Goal: Use online tool/utility: Use online tool/utility

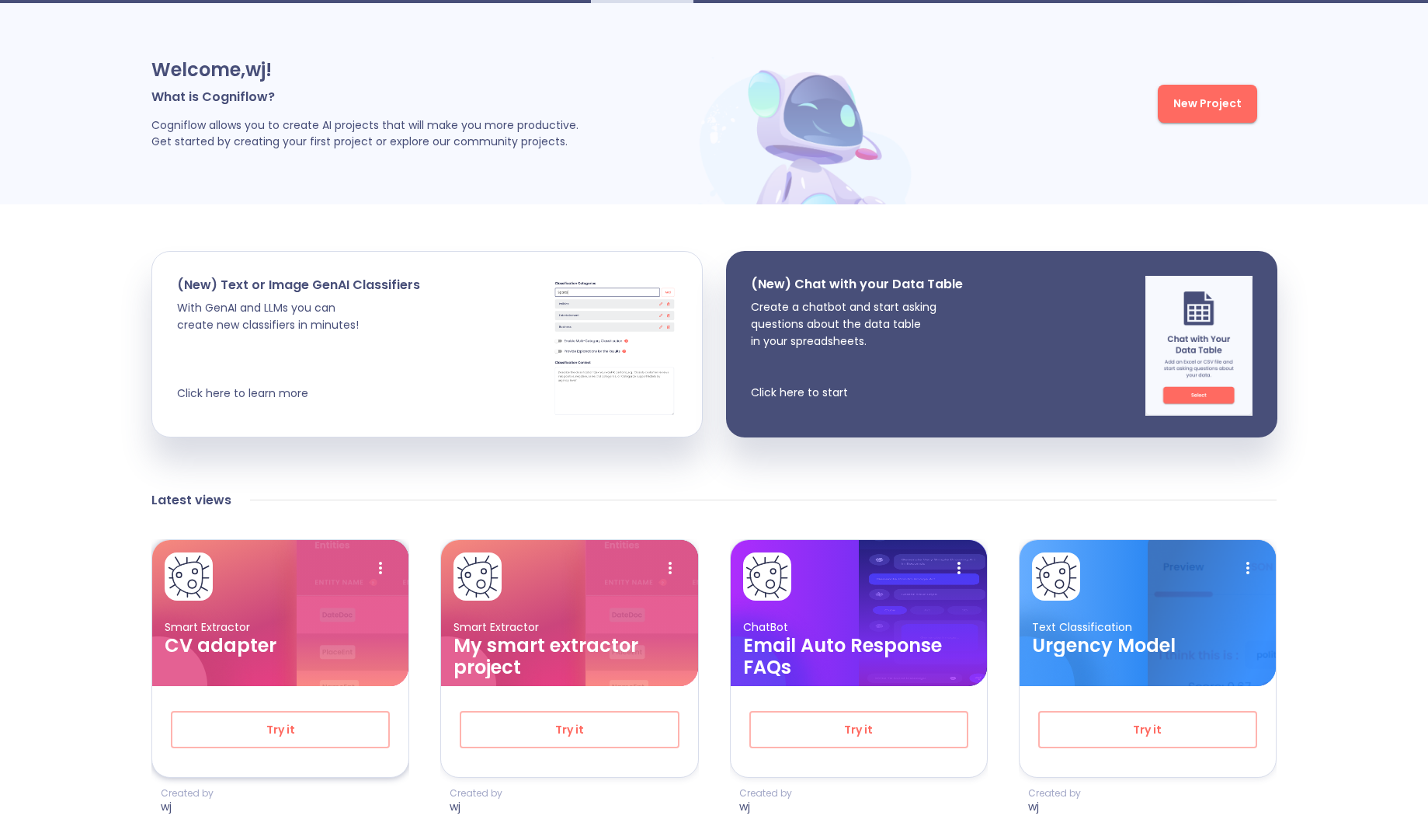
scroll to position [93, 0]
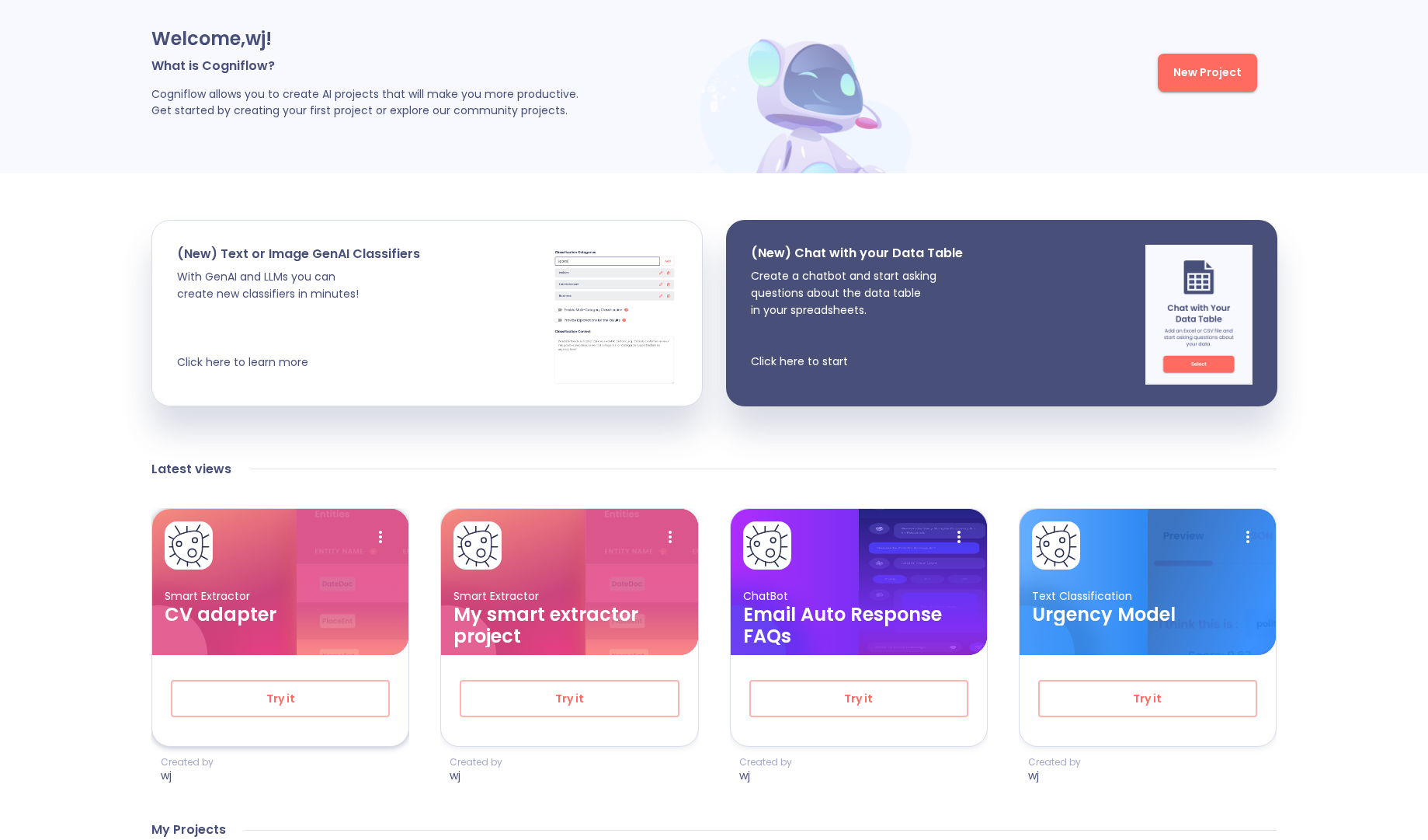
click at [310, 622] on h3 "CV adapter" at bounding box center [281, 614] width 231 height 22
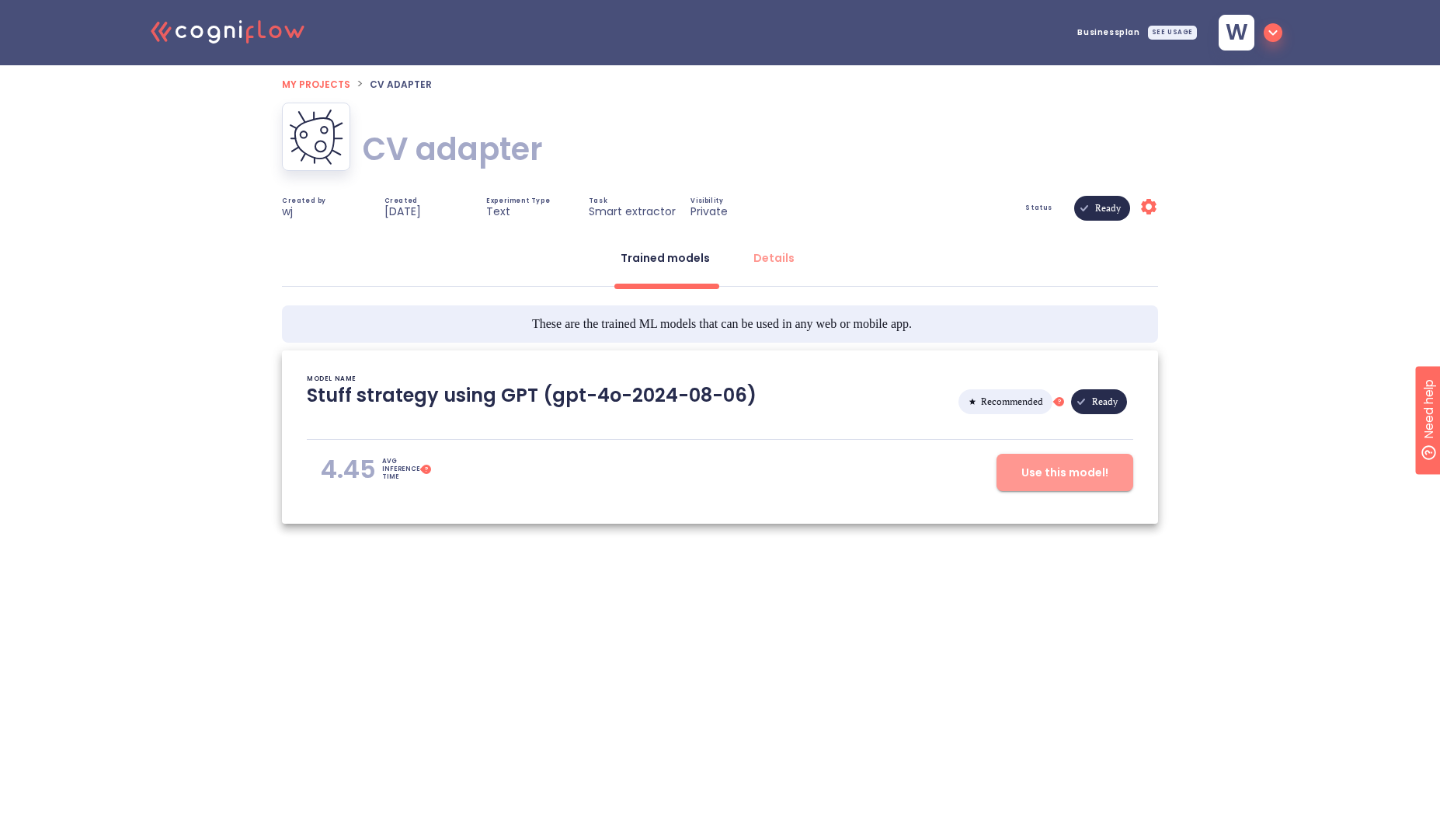
click at [1058, 481] on span "Use this model!" at bounding box center [1064, 472] width 87 height 20
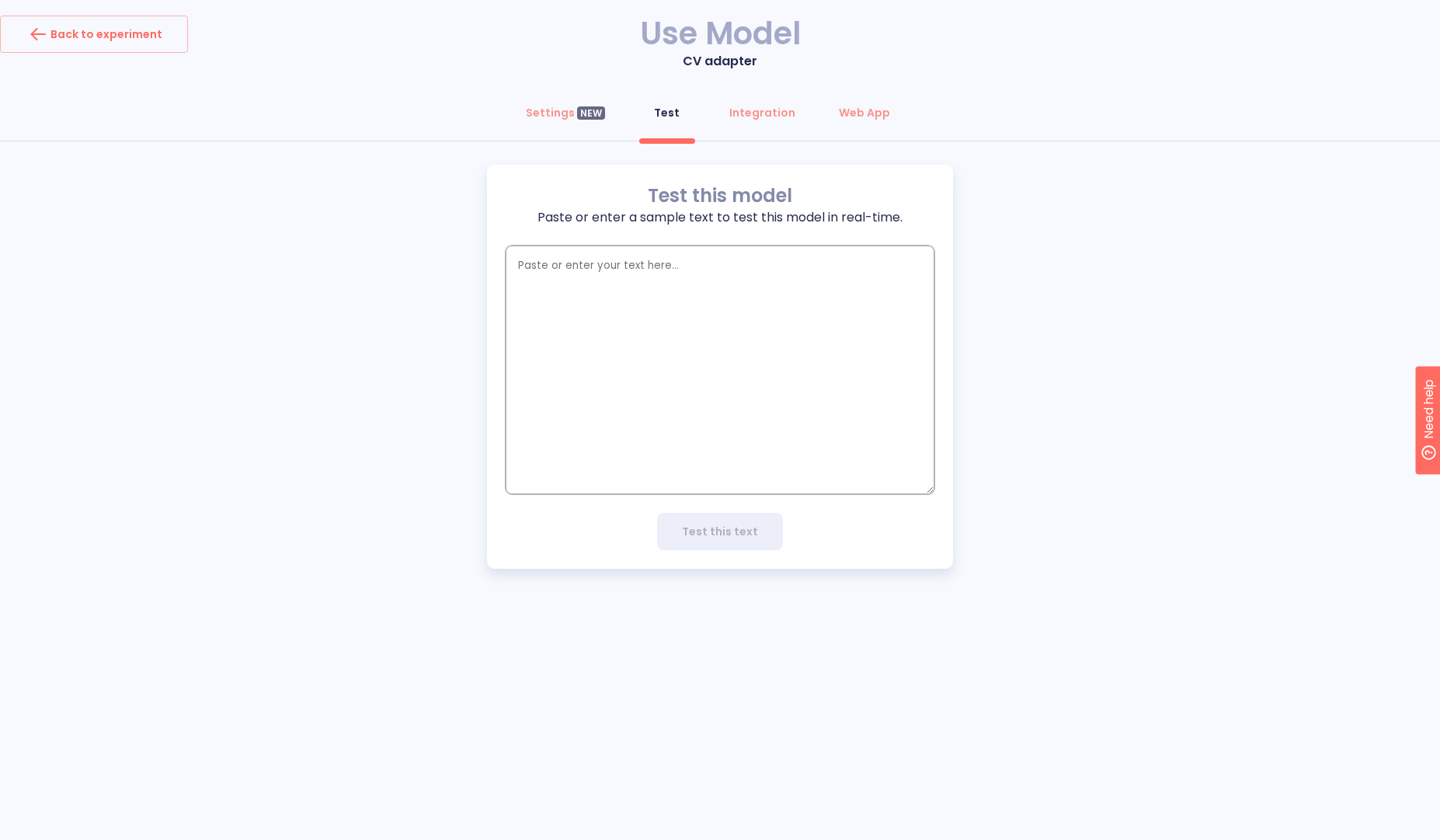
click at [719, 281] on textarea "empty textarea" at bounding box center [720, 369] width 429 height 248
click at [550, 122] on button "Settings NEW" at bounding box center [565, 113] width 98 height 38
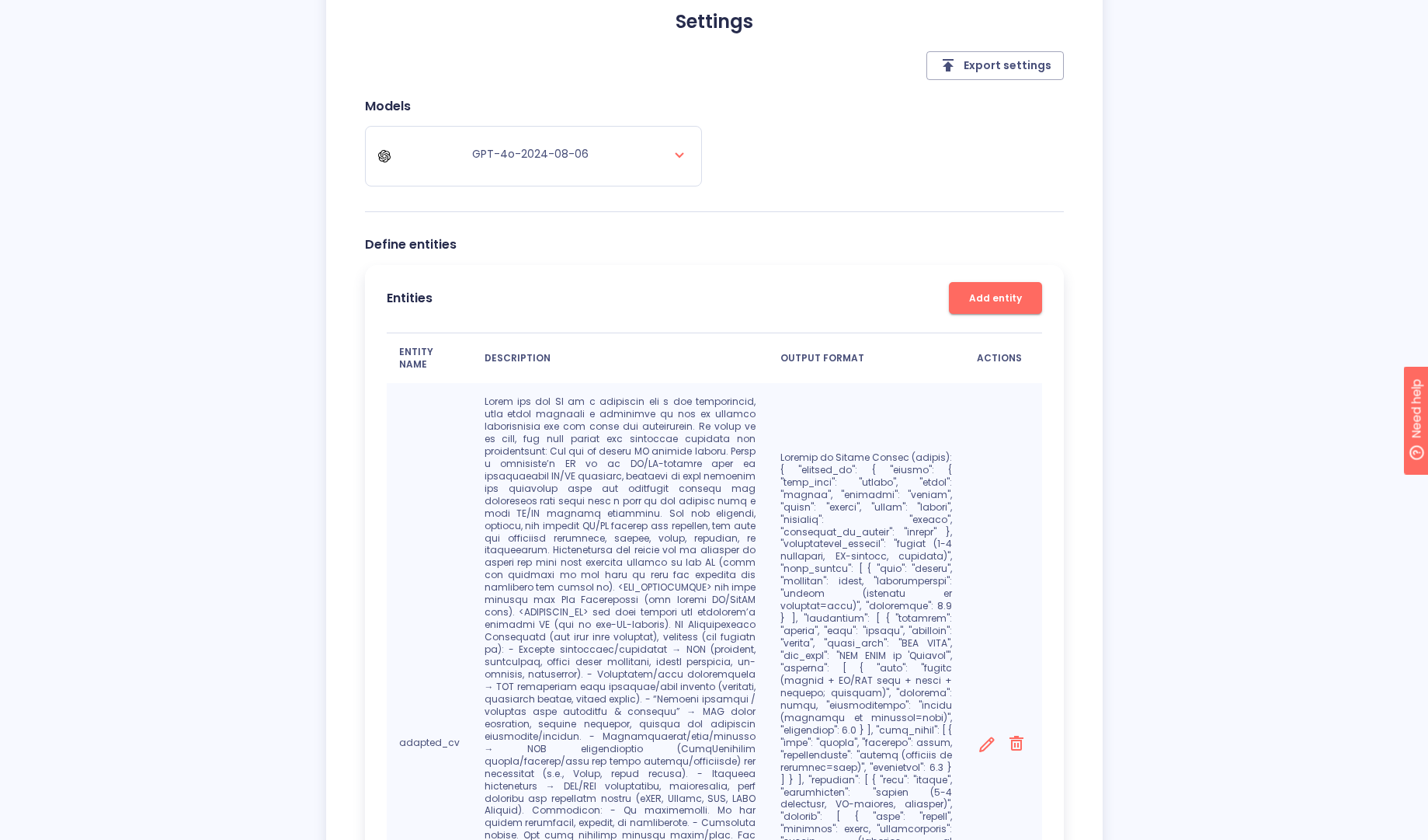
scroll to position [218, 0]
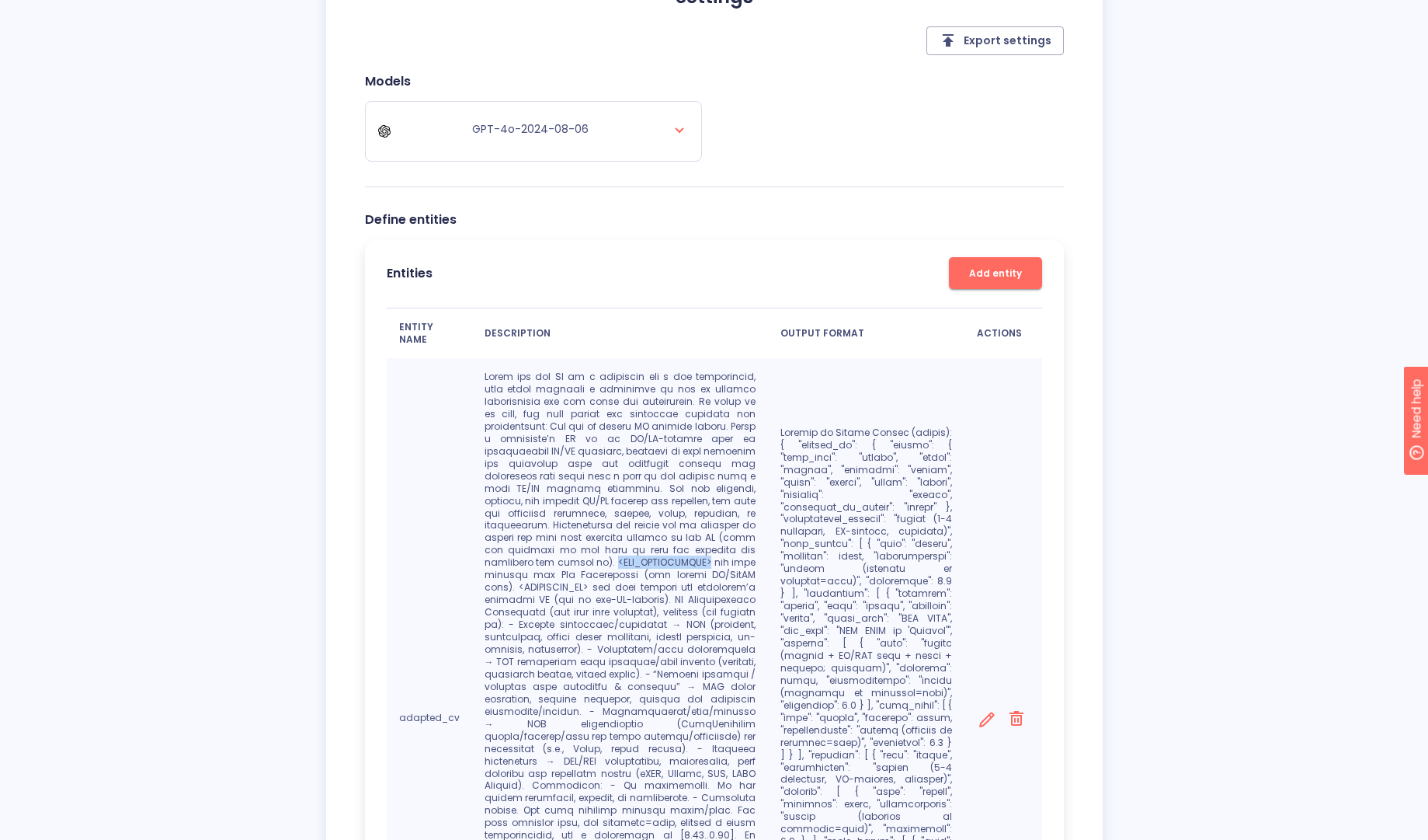
drag, startPoint x: 620, startPoint y: 551, endPoint x: 713, endPoint y: 555, distance: 93.1
click at [713, 555] on p at bounding box center [620, 717] width 272 height 694
copy p "<JOB_DESCRIPTION>"
click at [1105, 407] on div "Settings NEW Test Integration Web App Settings Export settings Models GPT-4o-20…" at bounding box center [714, 538] width 1428 height 1323
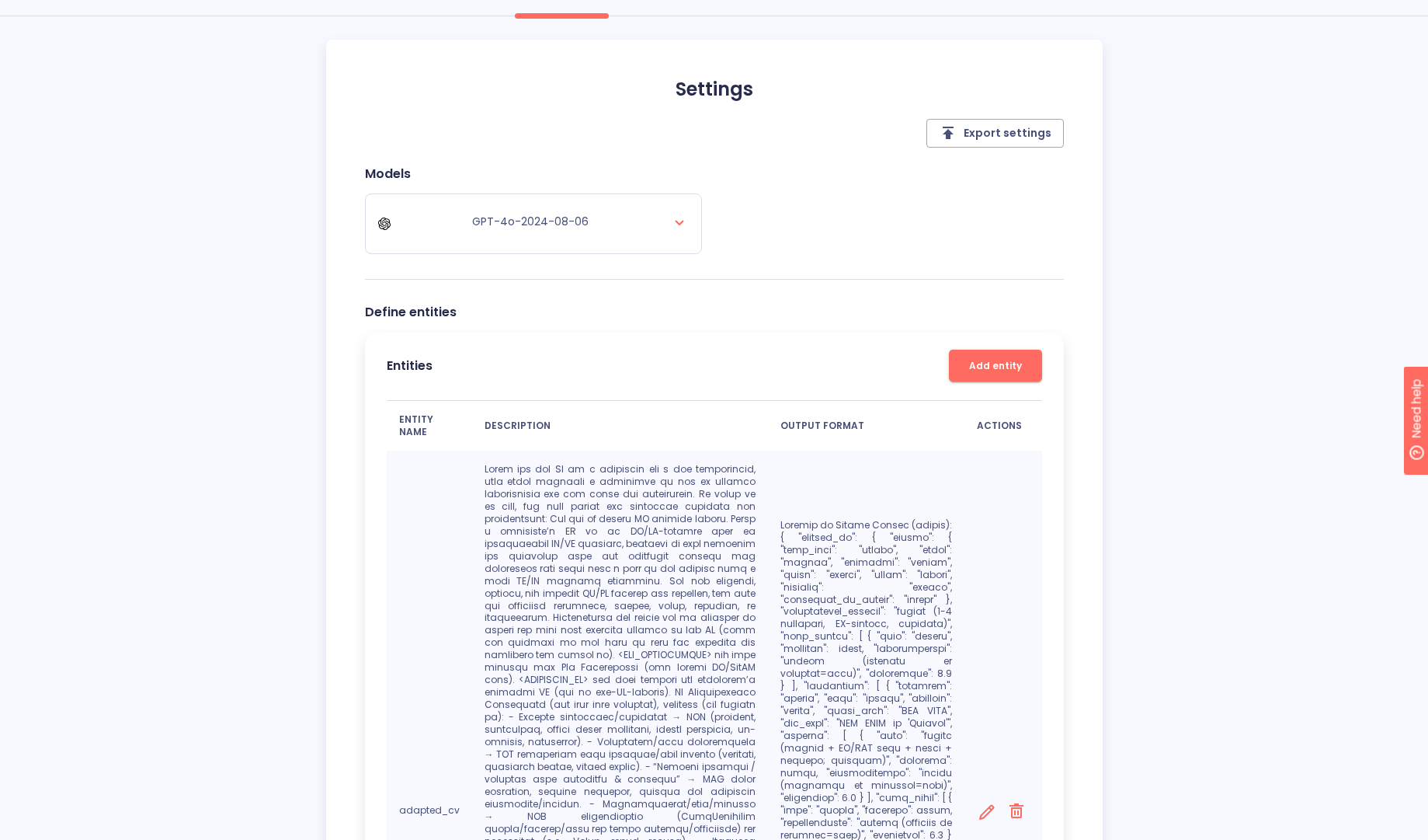
scroll to position [125, 0]
click at [531, 666] on p at bounding box center [620, 810] width 272 height 694
drag, startPoint x: 624, startPoint y: 705, endPoint x: 576, endPoint y: 673, distance: 57.7
click at [624, 705] on p at bounding box center [620, 810] width 272 height 694
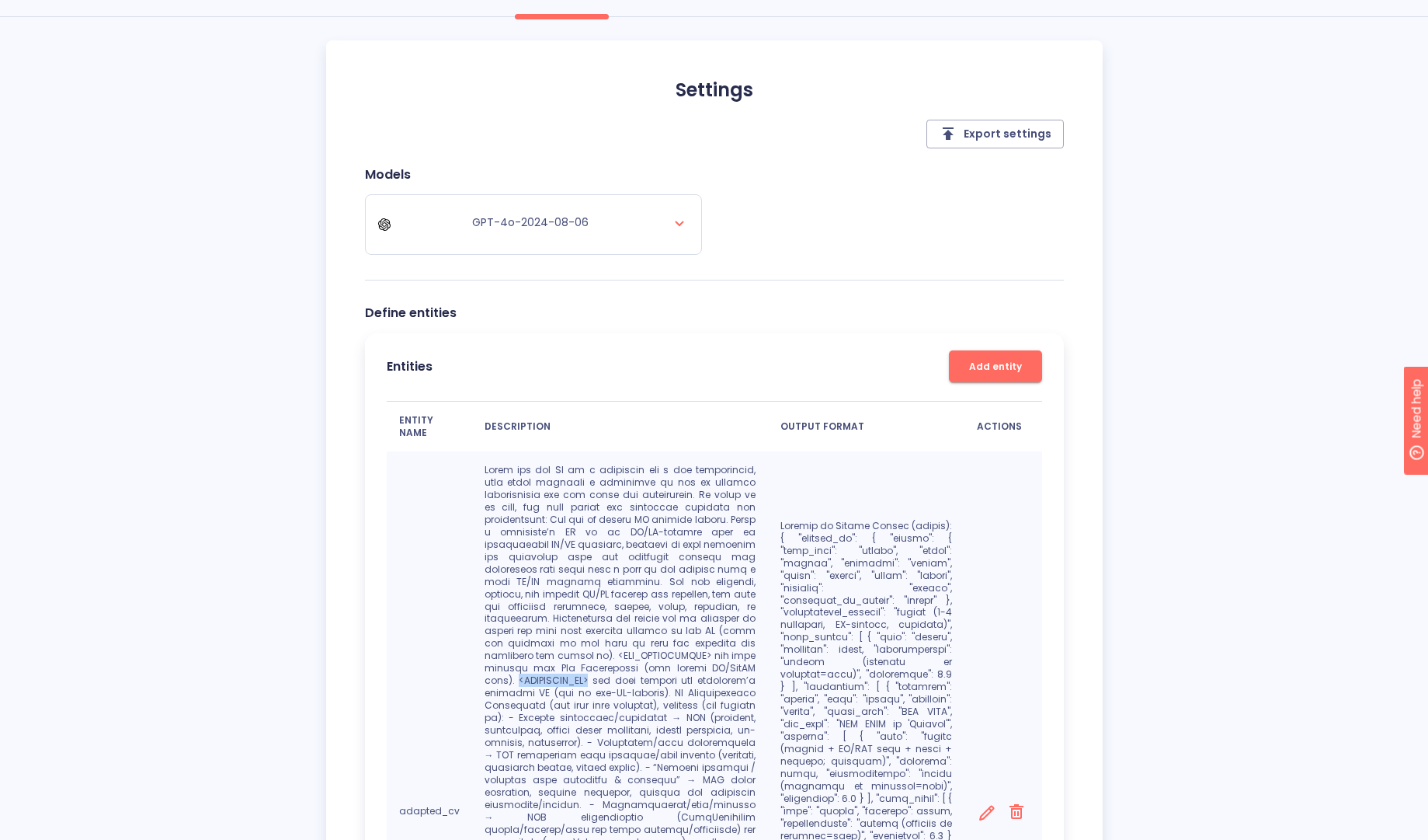
drag, startPoint x: 562, startPoint y: 666, endPoint x: 477, endPoint y: 666, distance: 85.0
click at [477, 666] on td at bounding box center [620, 810] width 297 height 718
copy p "<CANDIDATE_CV>"
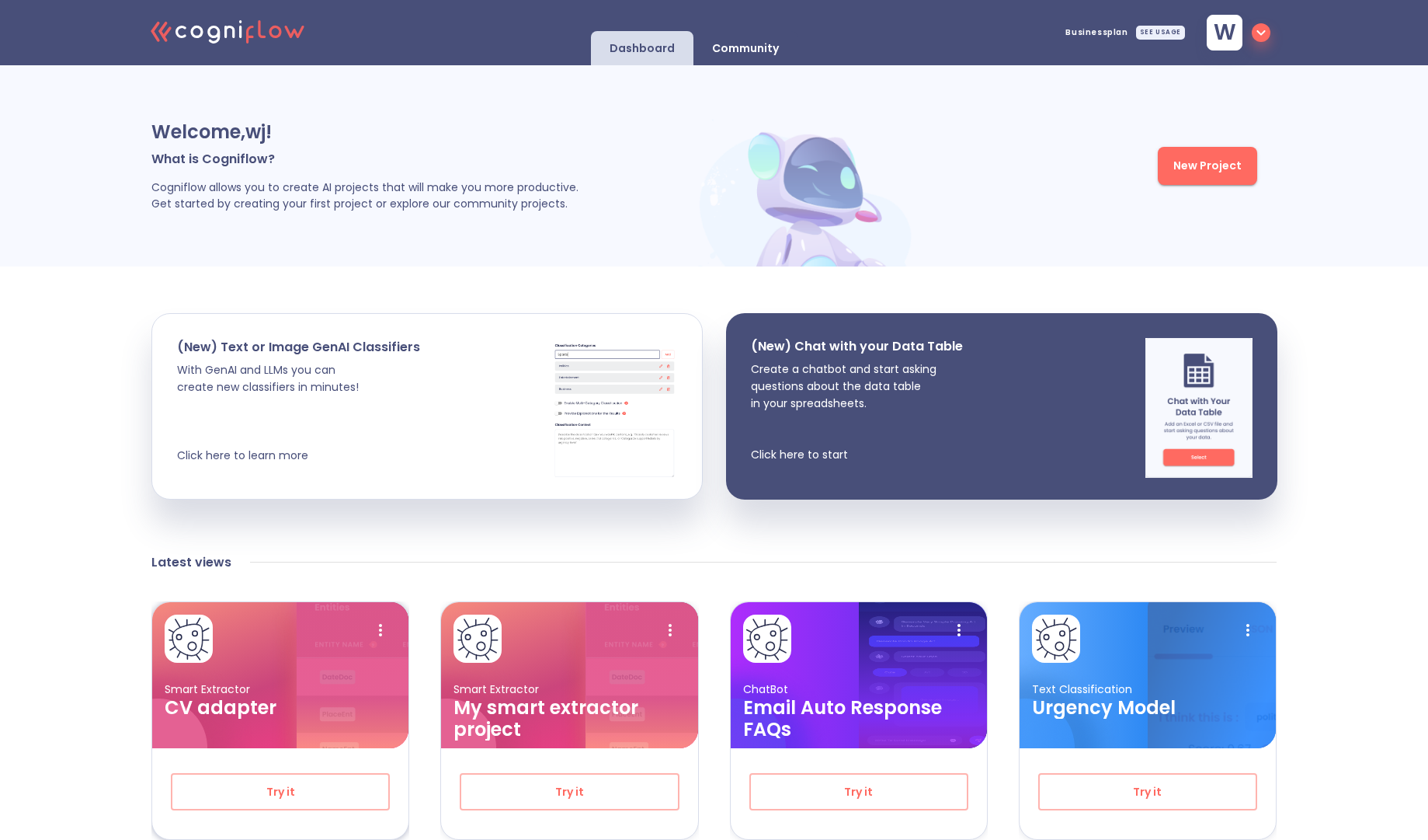
click at [322, 719] on div at bounding box center [352, 686] width 112 height 168
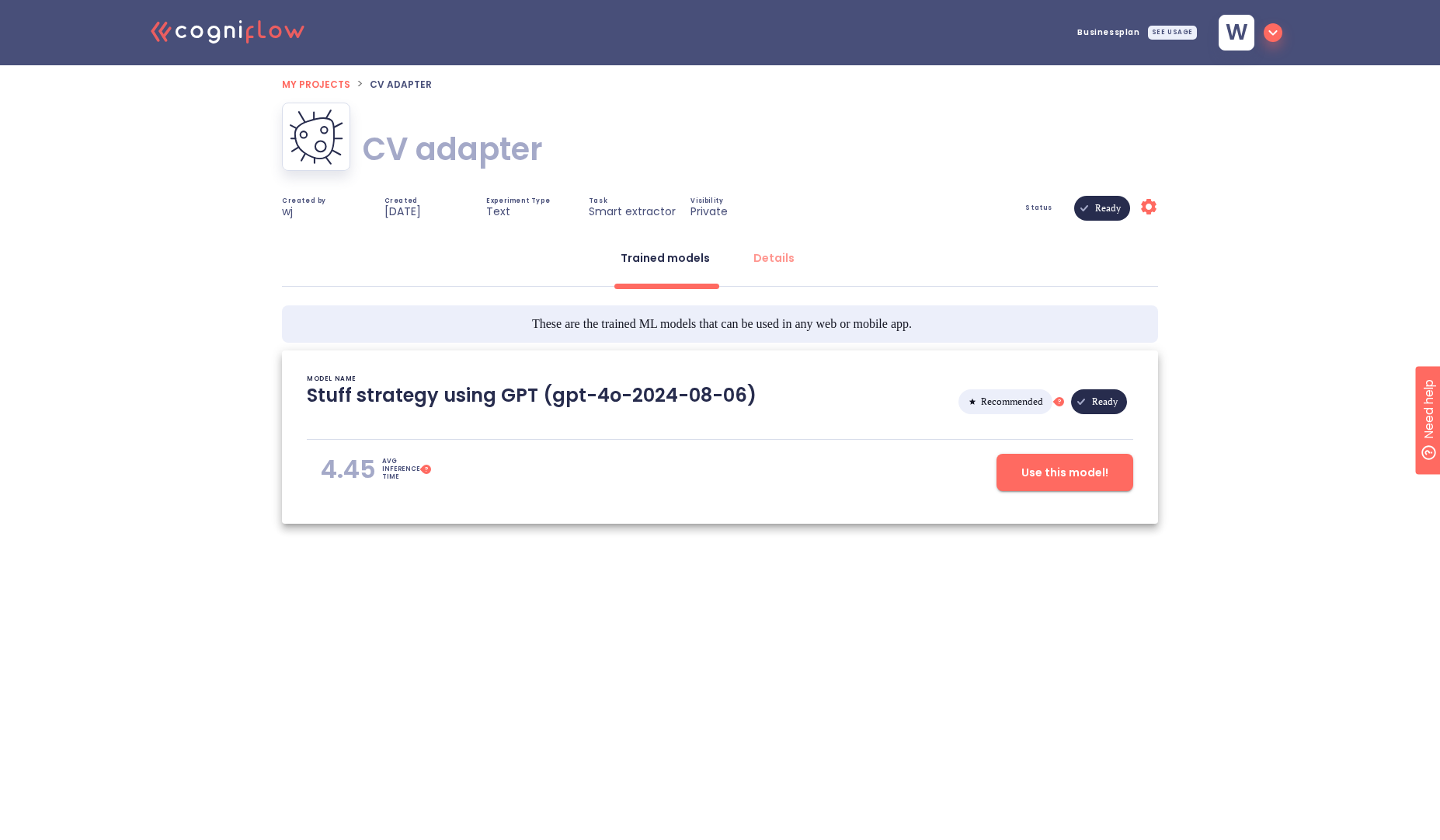
click at [1068, 486] on button "Use this model!" at bounding box center [1065, 472] width 137 height 38
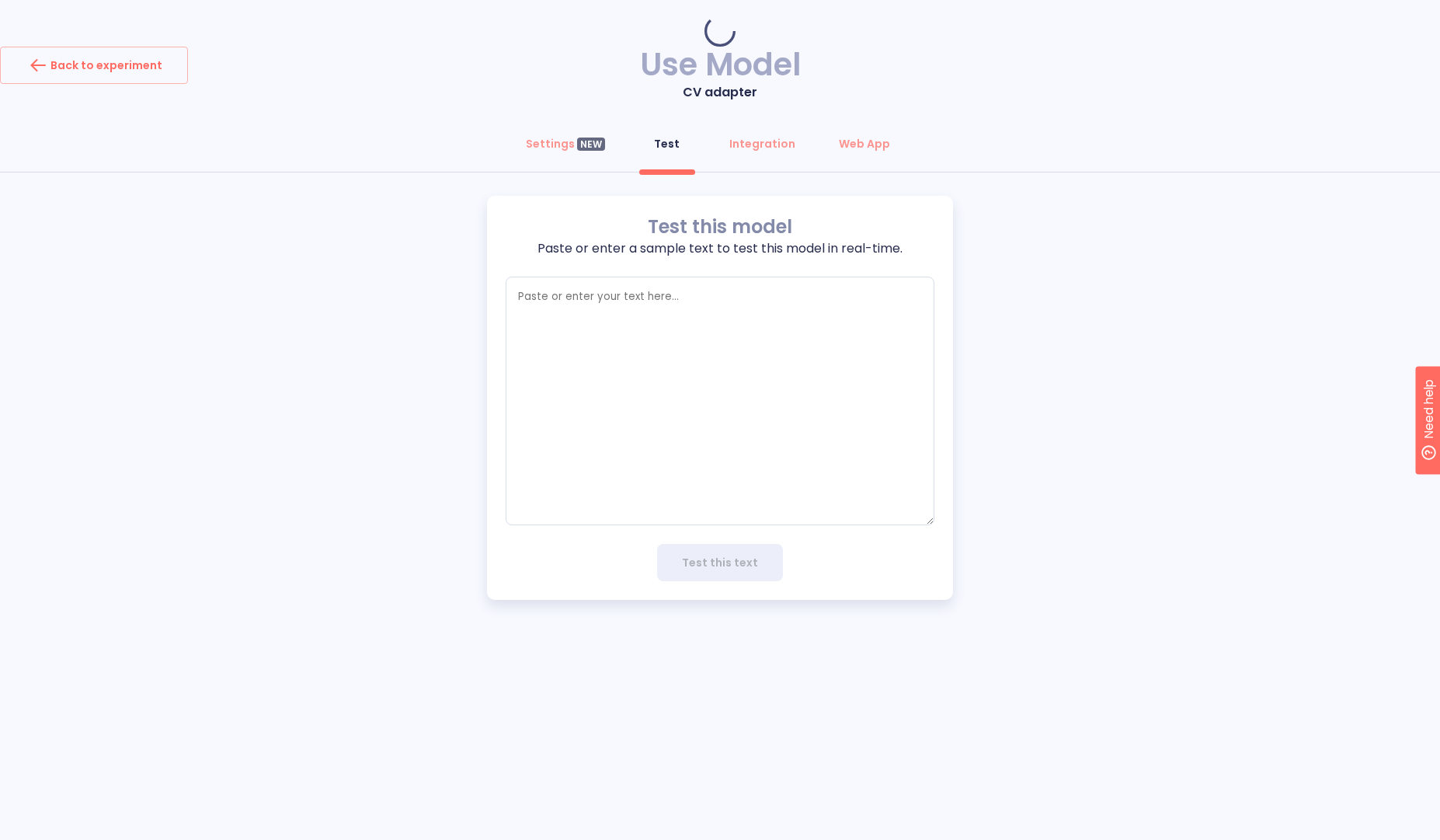
type textarea "x"
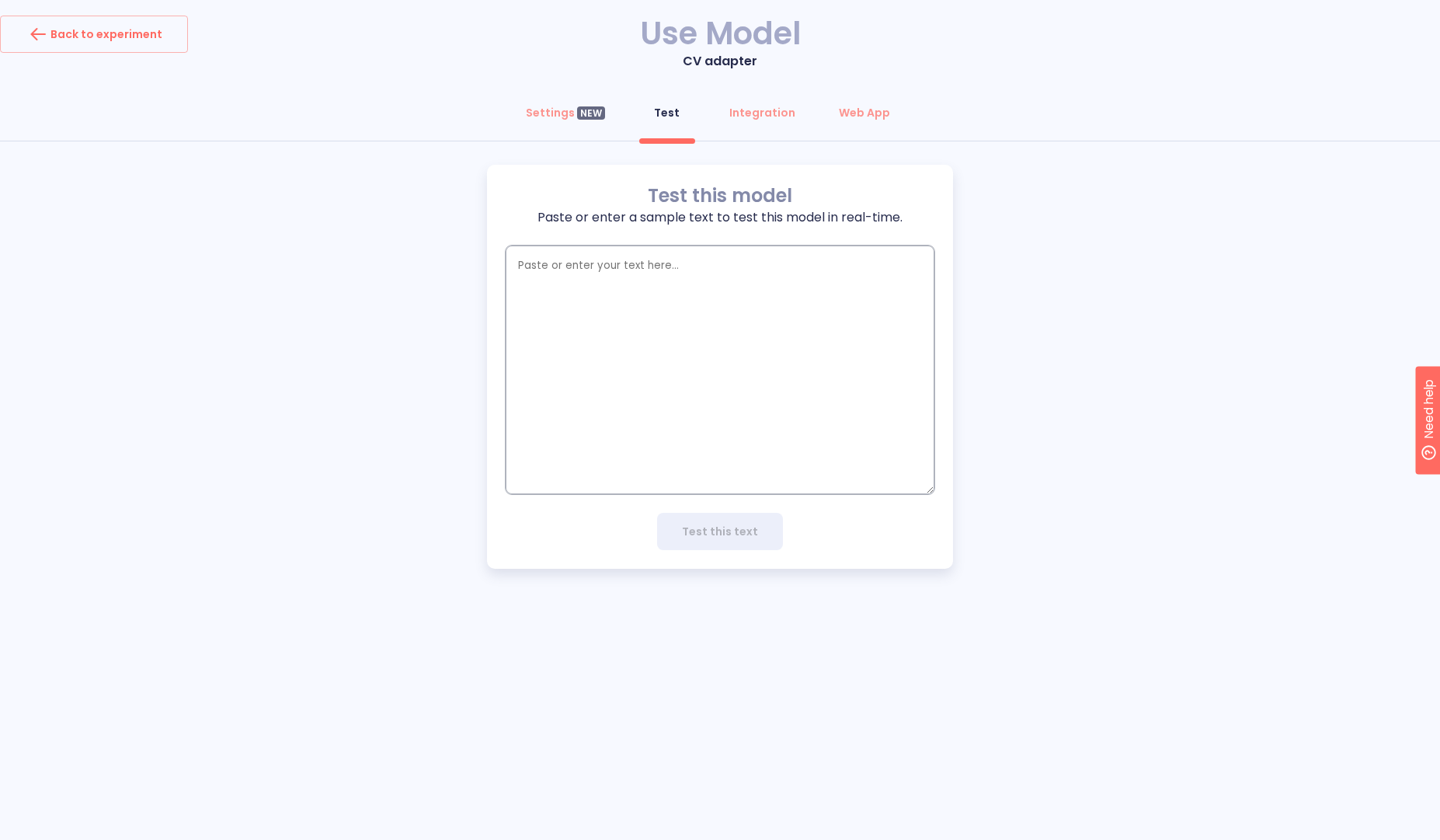
click at [561, 333] on textarea "empty textarea" at bounding box center [720, 369] width 429 height 248
paste textarea "<JOB_DESCRIPTION>"
type textarea "<JOB_DESCRIPTION>"
type textarea "x"
type textarea "<JOB_DESCRIPTION>"
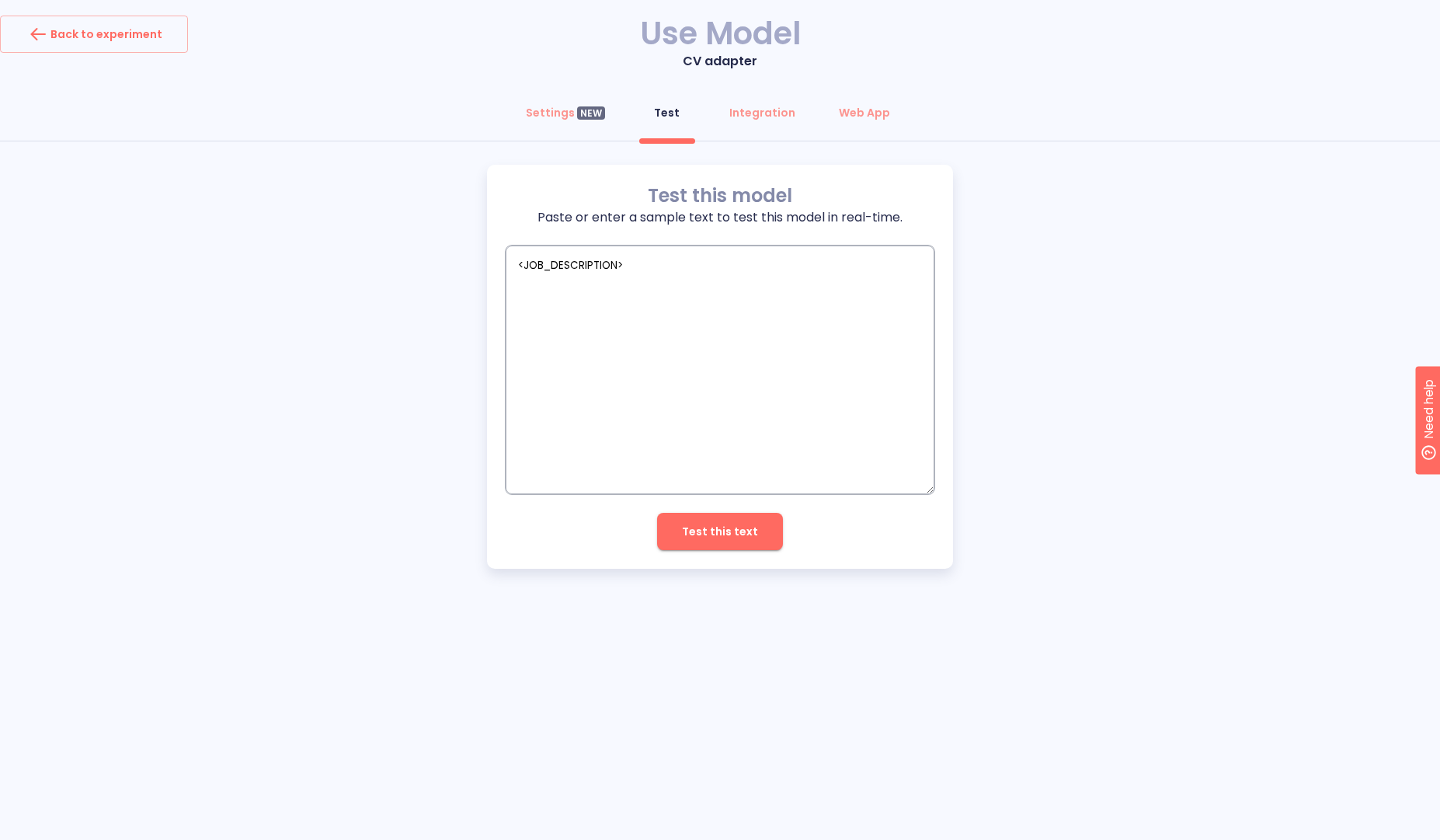
type textarea "x"
type textarea "<JOB_DESCRIPTION>"
type textarea "x"
paste textarea "<JOB_DESCRIPTION>"
type textarea "<JOB_DESCRIPTION> <JOB_DESCRIPTION>"
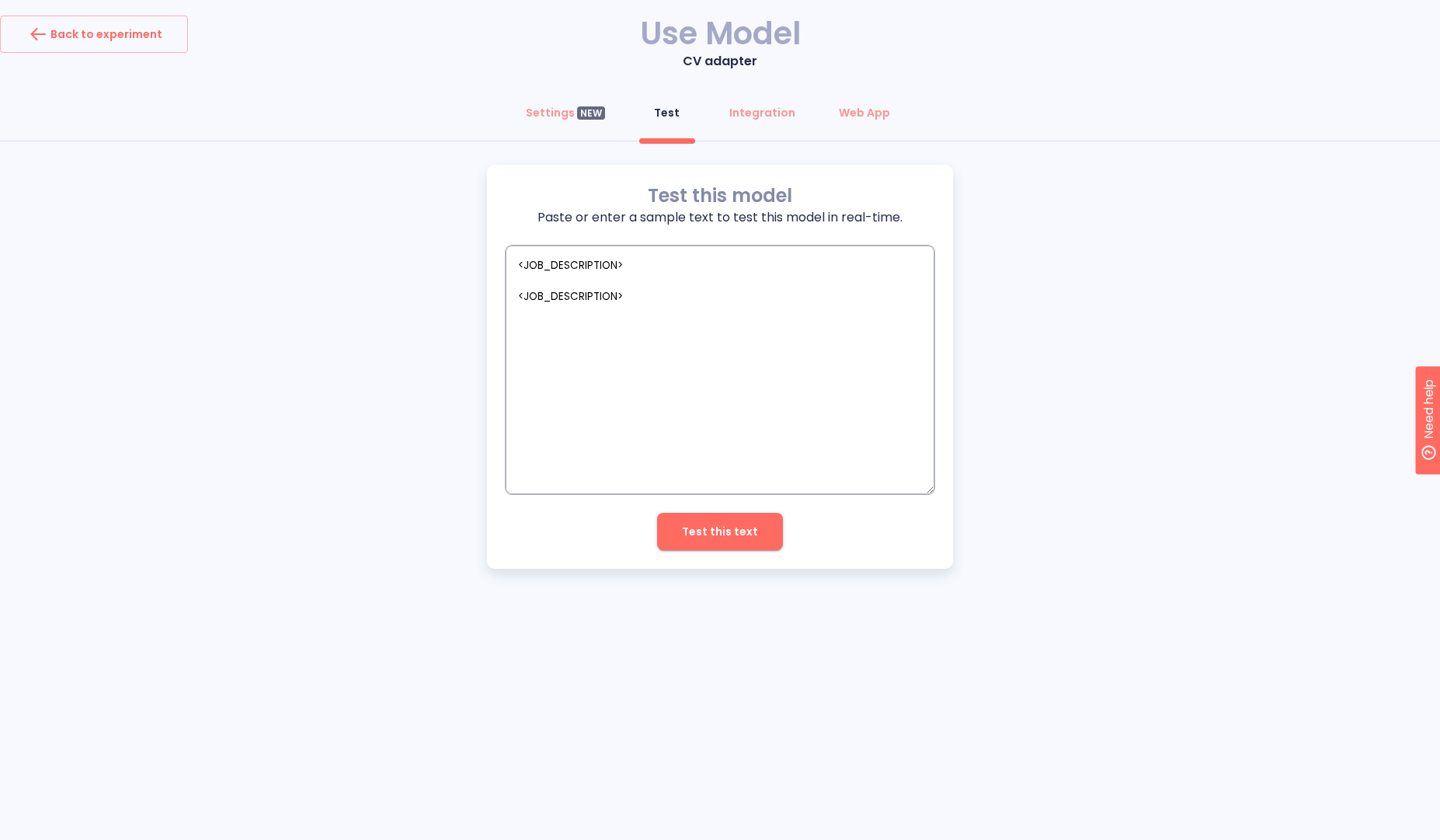
type textarea "x"
type textarea "<JOB_DESCRIPTION> </JOB_DESCRIPTION>"
type textarea "x"
type textarea "<JOB_DESCRIPTION> </JOB_DESCRIPTION>"
type textarea "x"
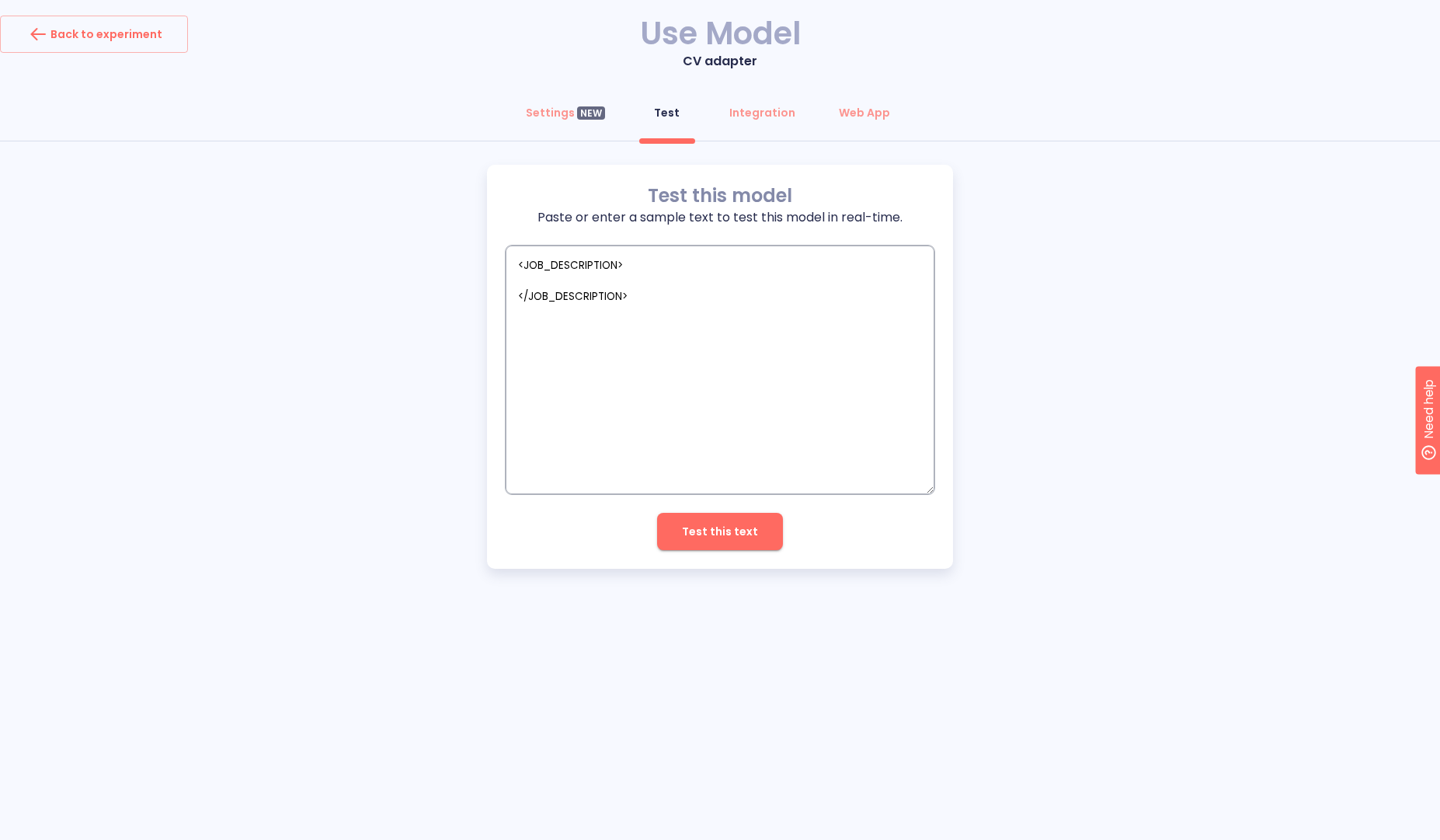
type textarea "<JOB_DESCRIPTION> </JOB_DESCRIPTION>"
type textarea "x"
paste textarea "<CANDIDATE_CV>"
type textarea "<JOB_DESCRIPTION> </JOB_DESCRIPTION> <CANDIDATE_CV>"
type textarea "x"
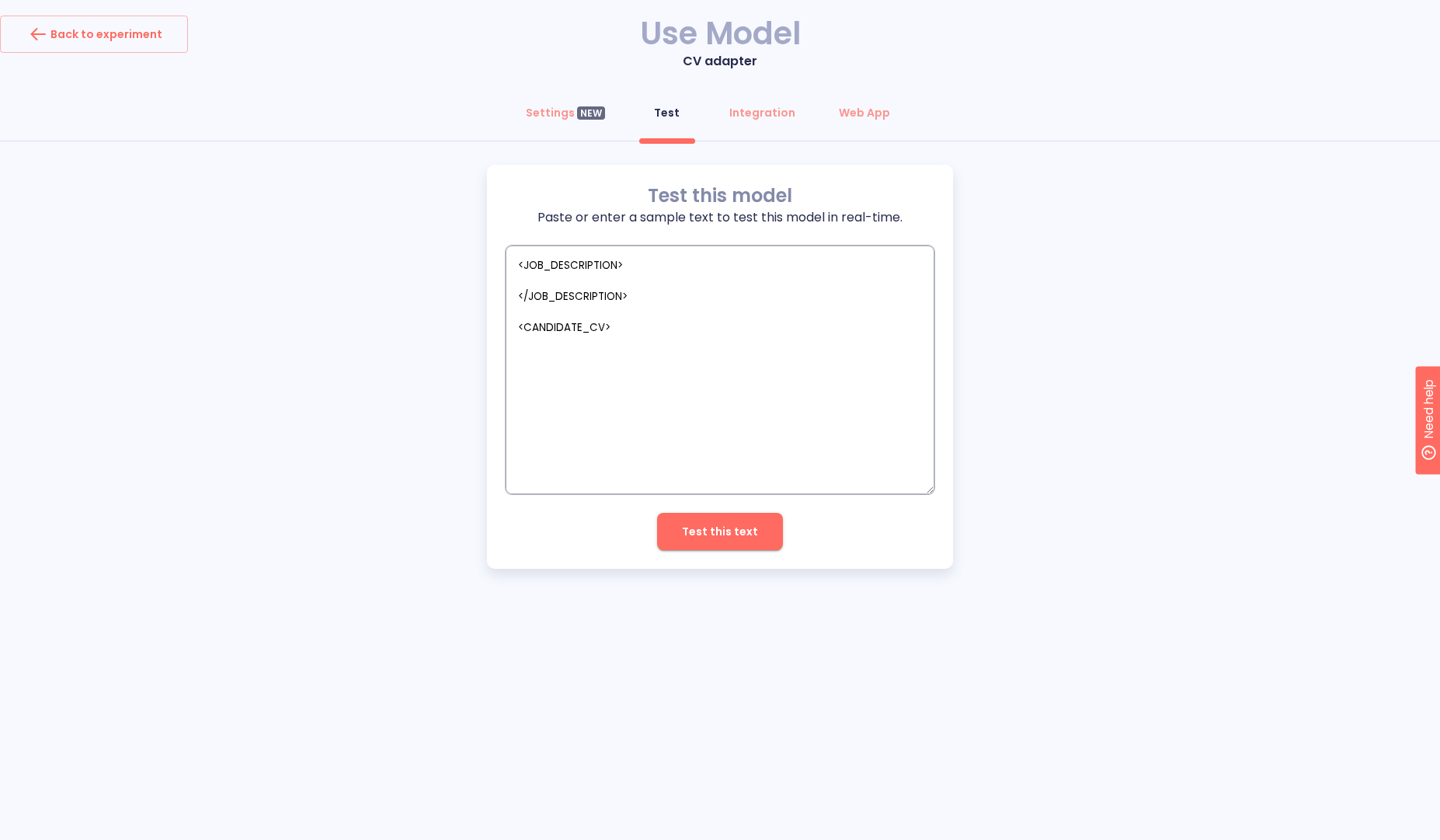
type textarea "<JOB_DESCRIPTION> </JOB_DESCRIPTION> <CANDIDATE_CV>"
type textarea "x"
type textarea "<JOB_DESCRIPTION> </JOB_DESCRIPTION> <CANDIDATE_CV>"
type textarea "x"
paste textarea "<CANDIDATE_CV>"
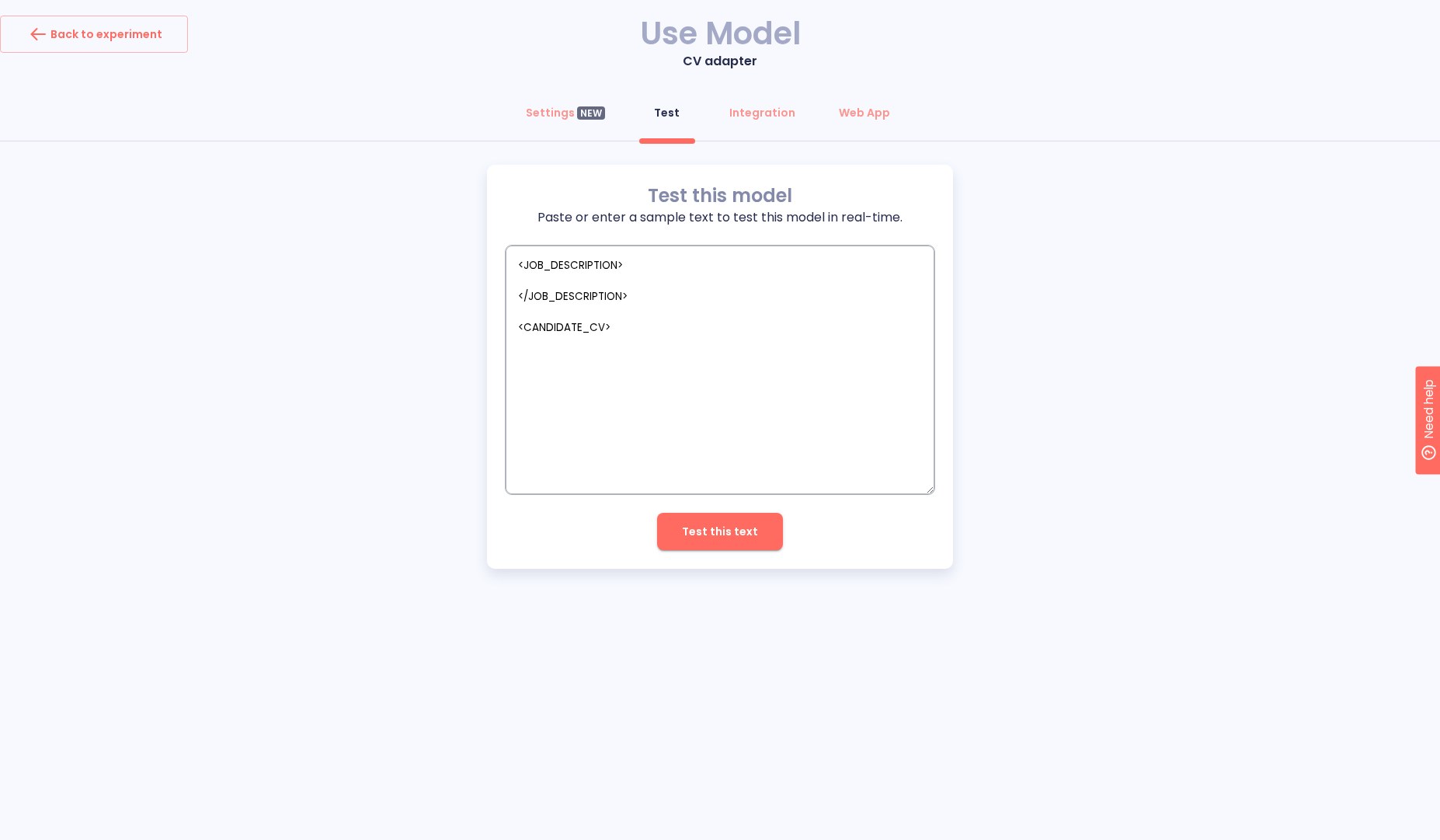
type textarea "<JOB_DESCRIPTION> </JOB_DESCRIPTION> <CANDIDATE_CV> <CANDIDATE_CV>"
type textarea "x"
type textarea "<JOB_DESCRIPTION> </JOB_DESCRIPTION> <CANDIDATE_CV> </CANDIDATE_CV>"
type textarea "x"
click at [619, 352] on textarea "<JOB_DESCRIPTION> </JOB_DESCRIPTION> <CANDIDATE_CV> </CANDIDATE_CV>" at bounding box center [720, 369] width 429 height 248
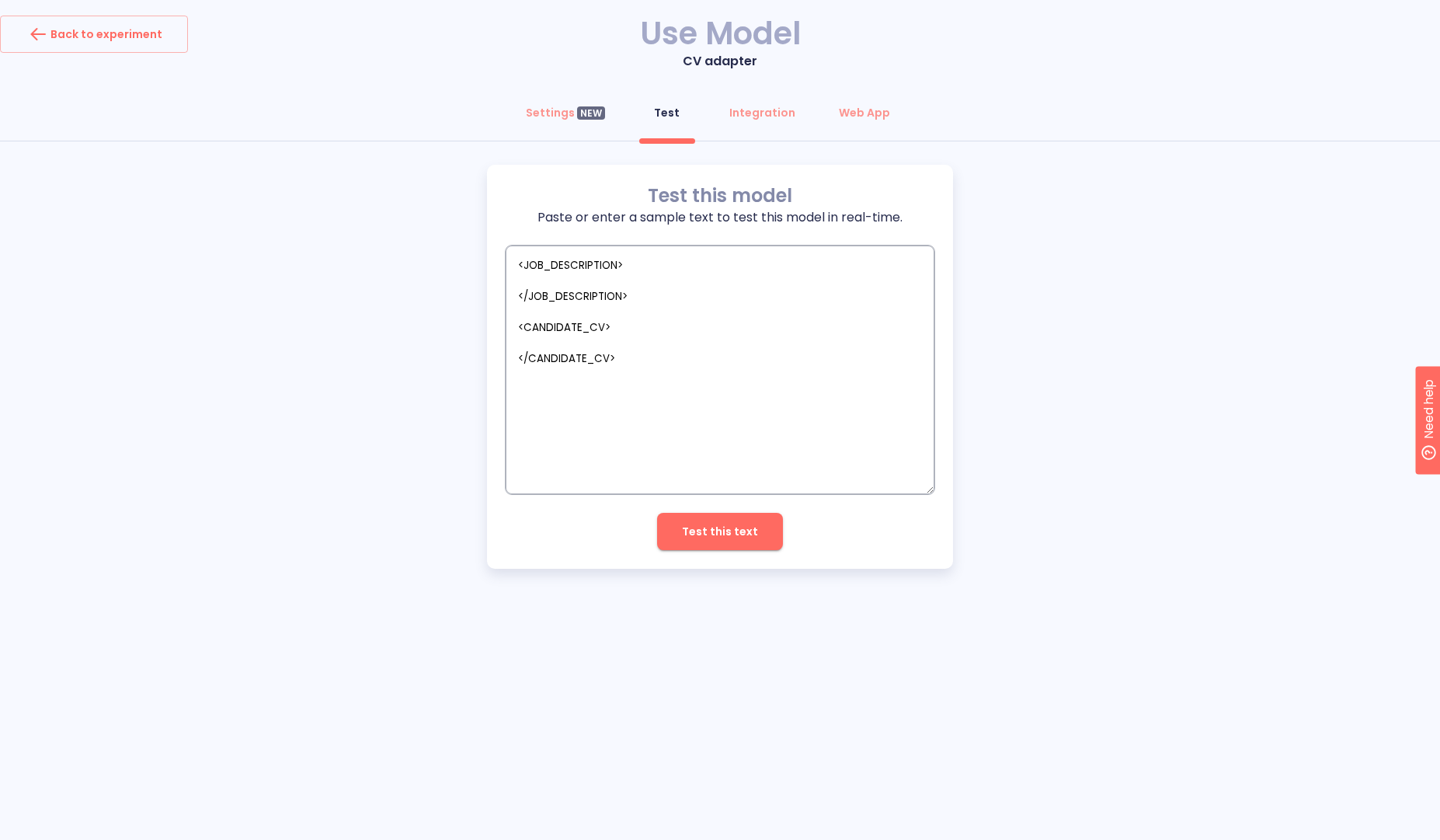
paste textarea "<!doctype html> <html lang="en"> <head> <meta charset="utf-8" /> <title>Alex Ri…"
type textarea "<JOB_DESCRIPTION> </JOB_DESCRIPTION> <CANDIDATE_CV> <!doctype html> <html lang=…"
type textarea "x"
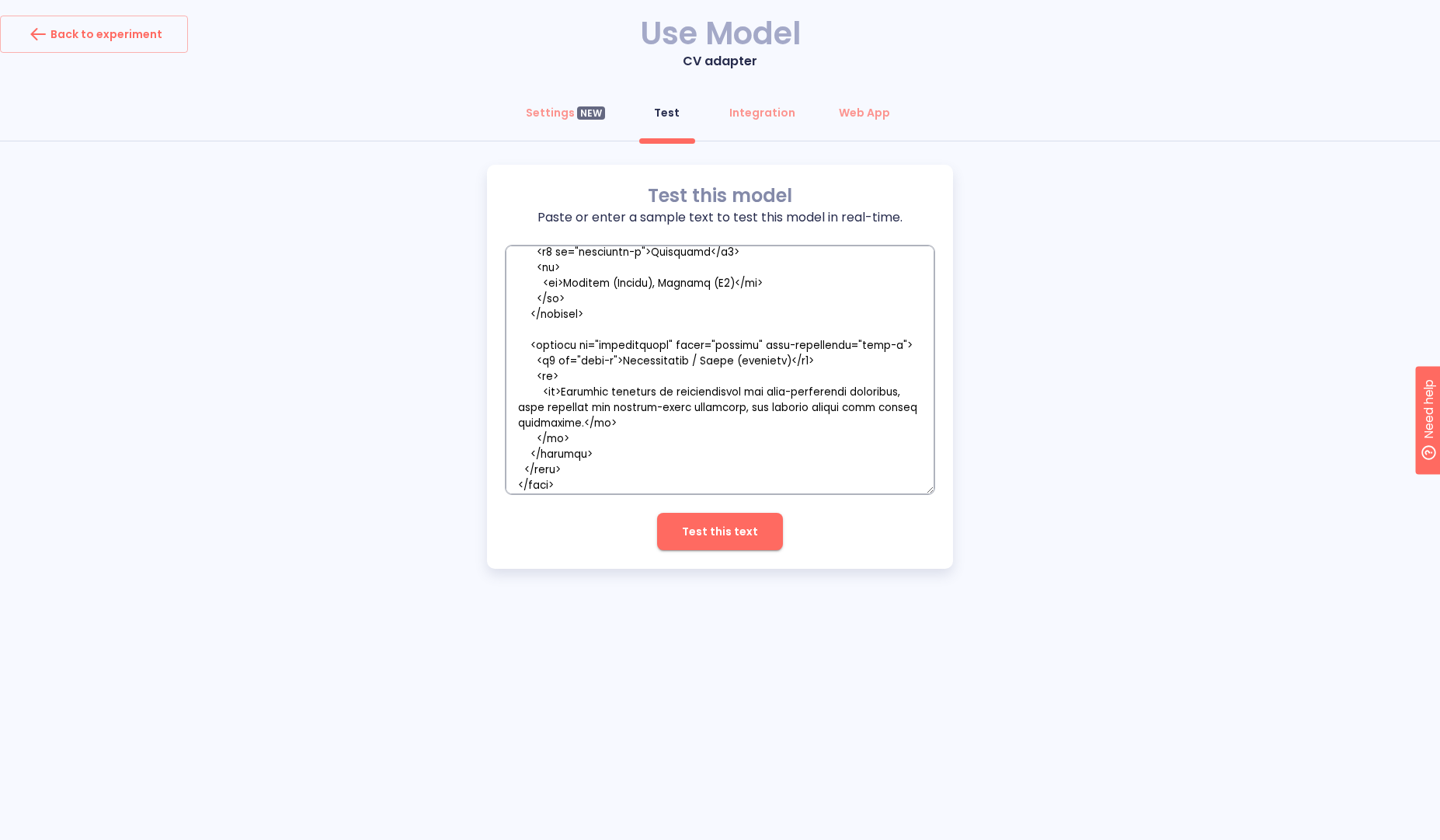
scroll to position [3244, 0]
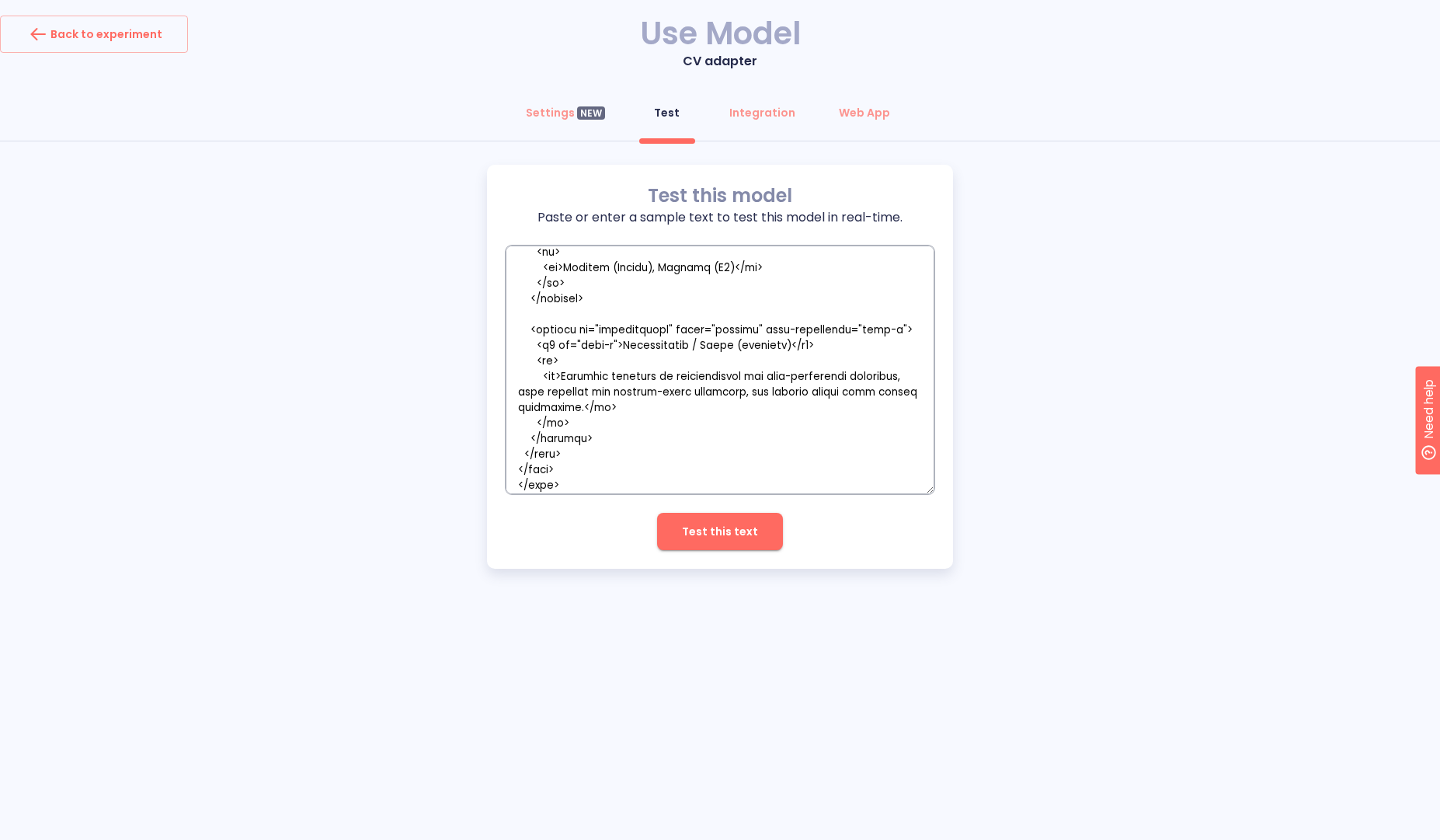
type textarea "<JOB_DESCRIPTION> </JOB_DESCRIPTION> <CANDIDATE_CV> </CANDIDATE_CV>"
type textarea "x"
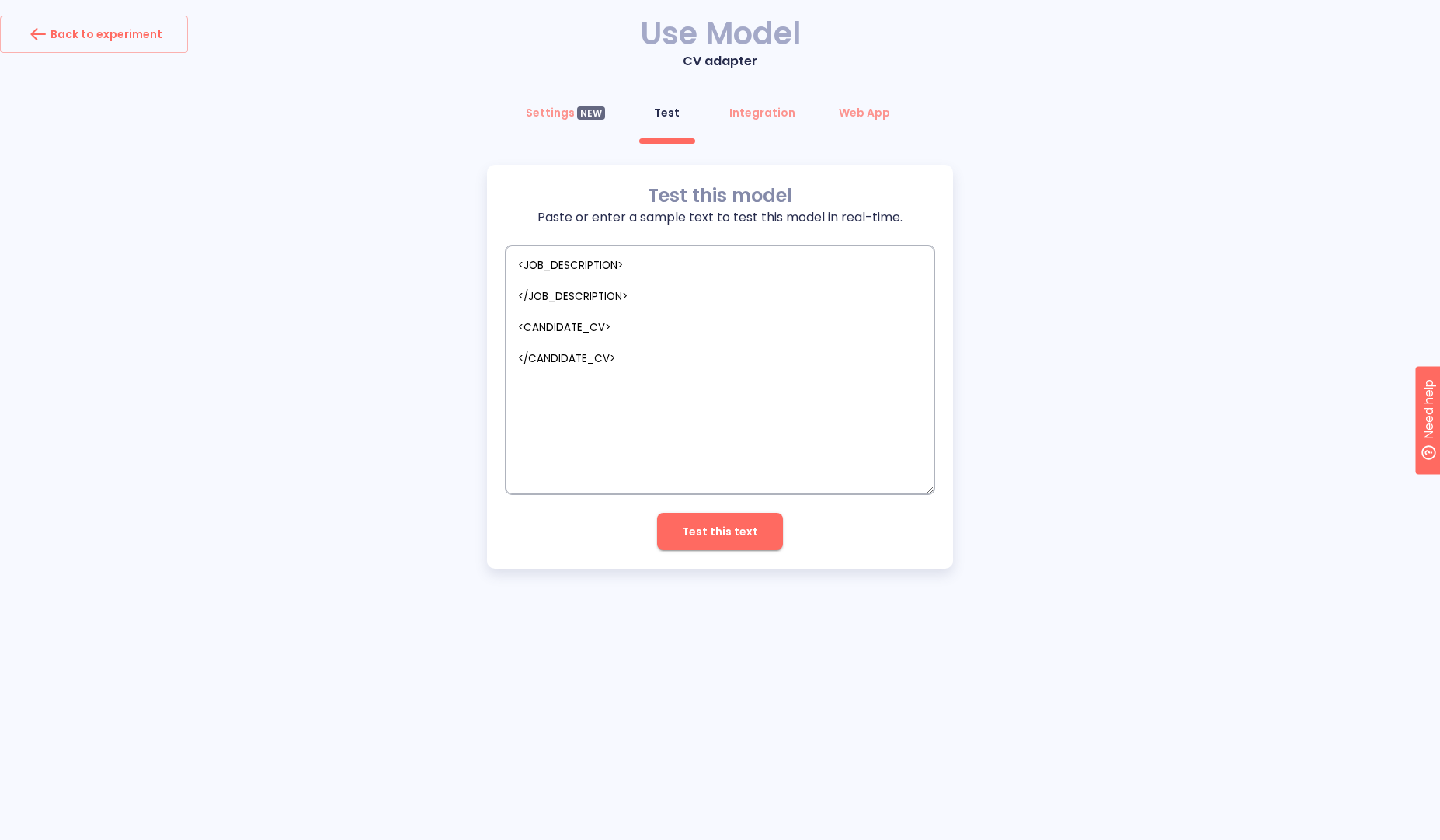
scroll to position [0, 0]
paste textarea "<!doctype html> <html lang="en"> <head> <meta charset="utf-8" /> <title>Alex Ri…"
type textarea "<JOB_DESCRIPTION> </JOB_DESCRIPTION> <CANDIDATE_CV> <!doctype html> <html lang=…"
type textarea "x"
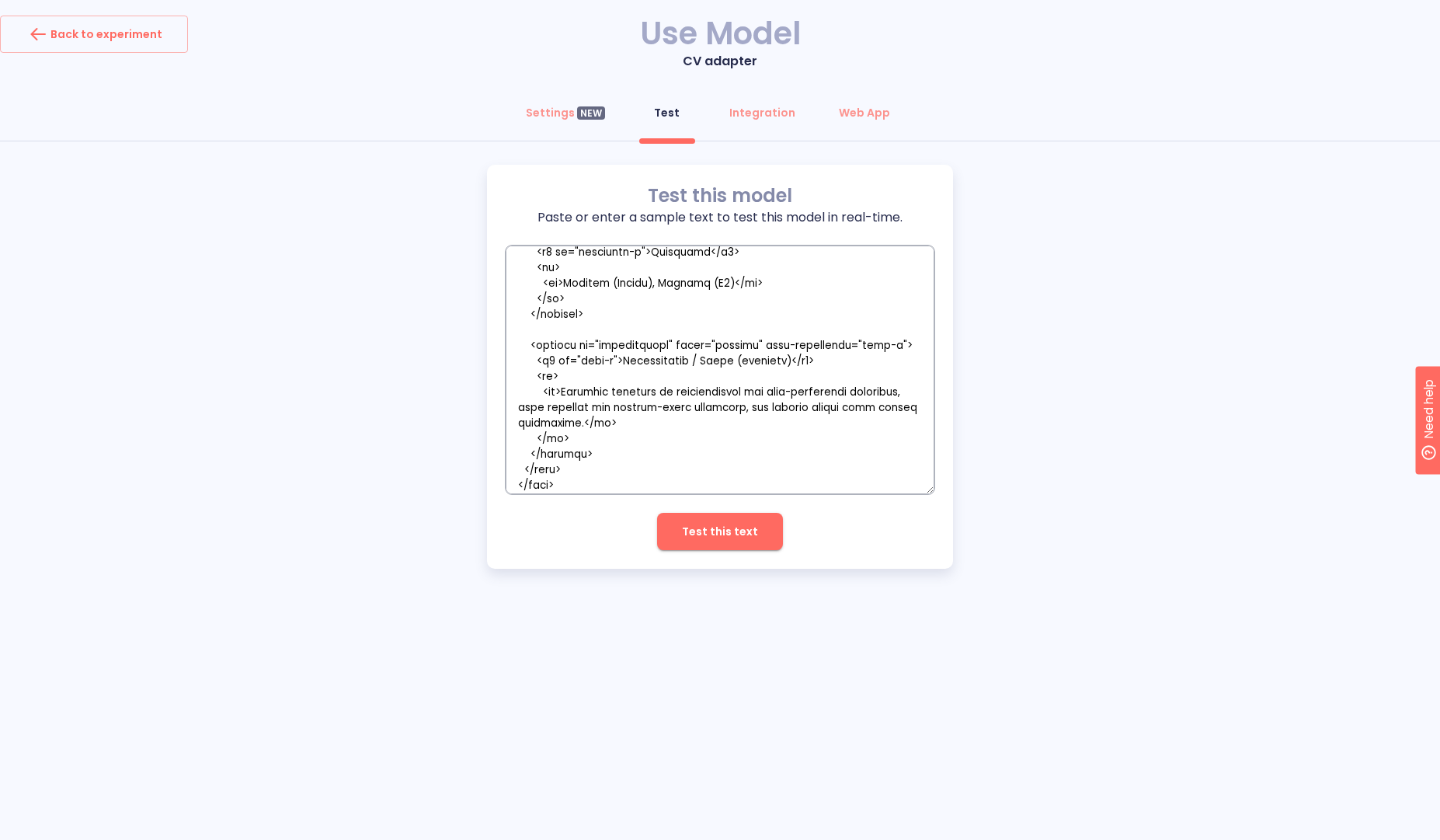
scroll to position [3244, 0]
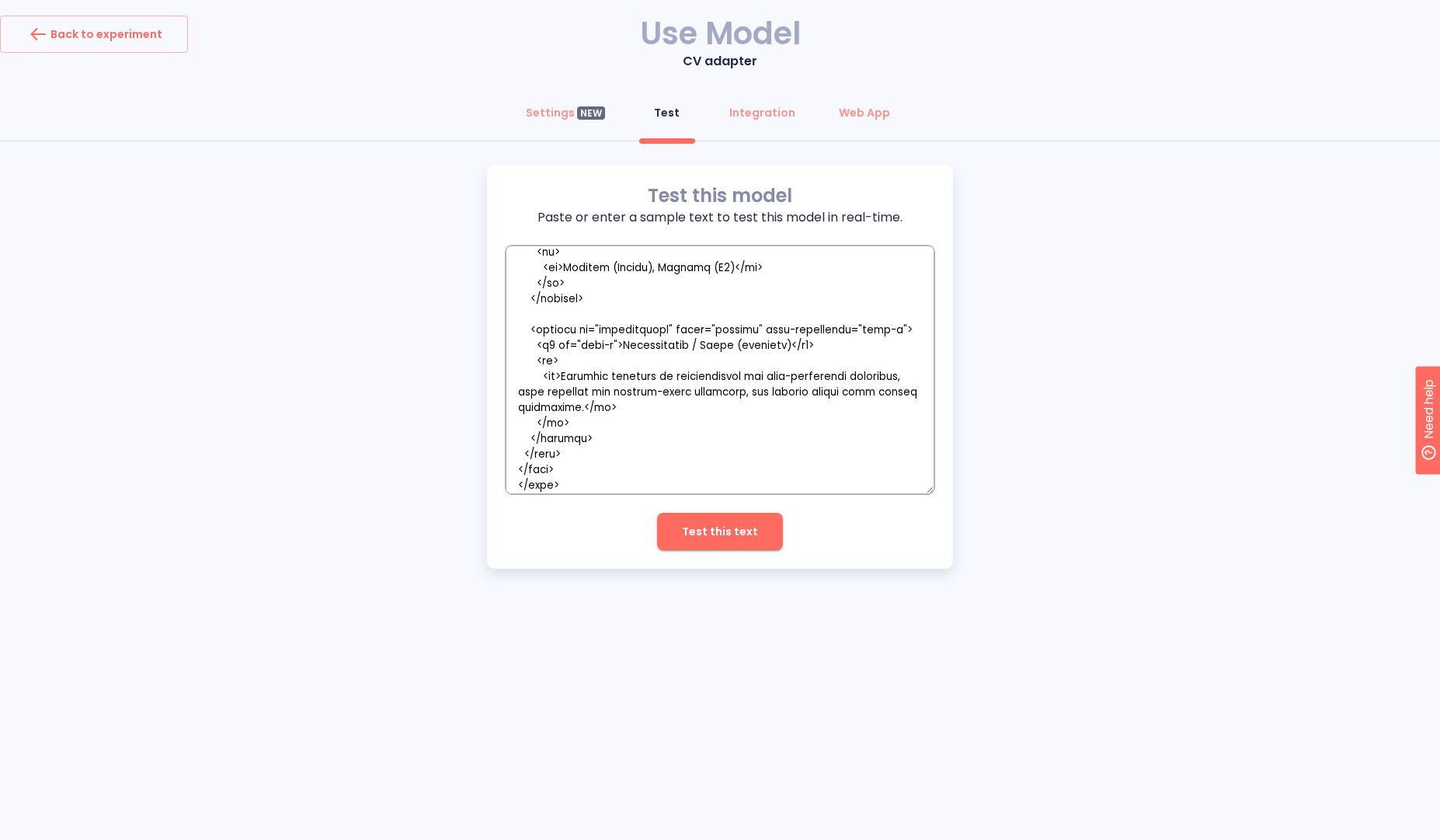
type textarea "<JOB_DESCRIPTION> </JOB_DESCRIPTION> <CANDIDATE_CV> <!doctype html> <html lang=…"
type textarea "x"
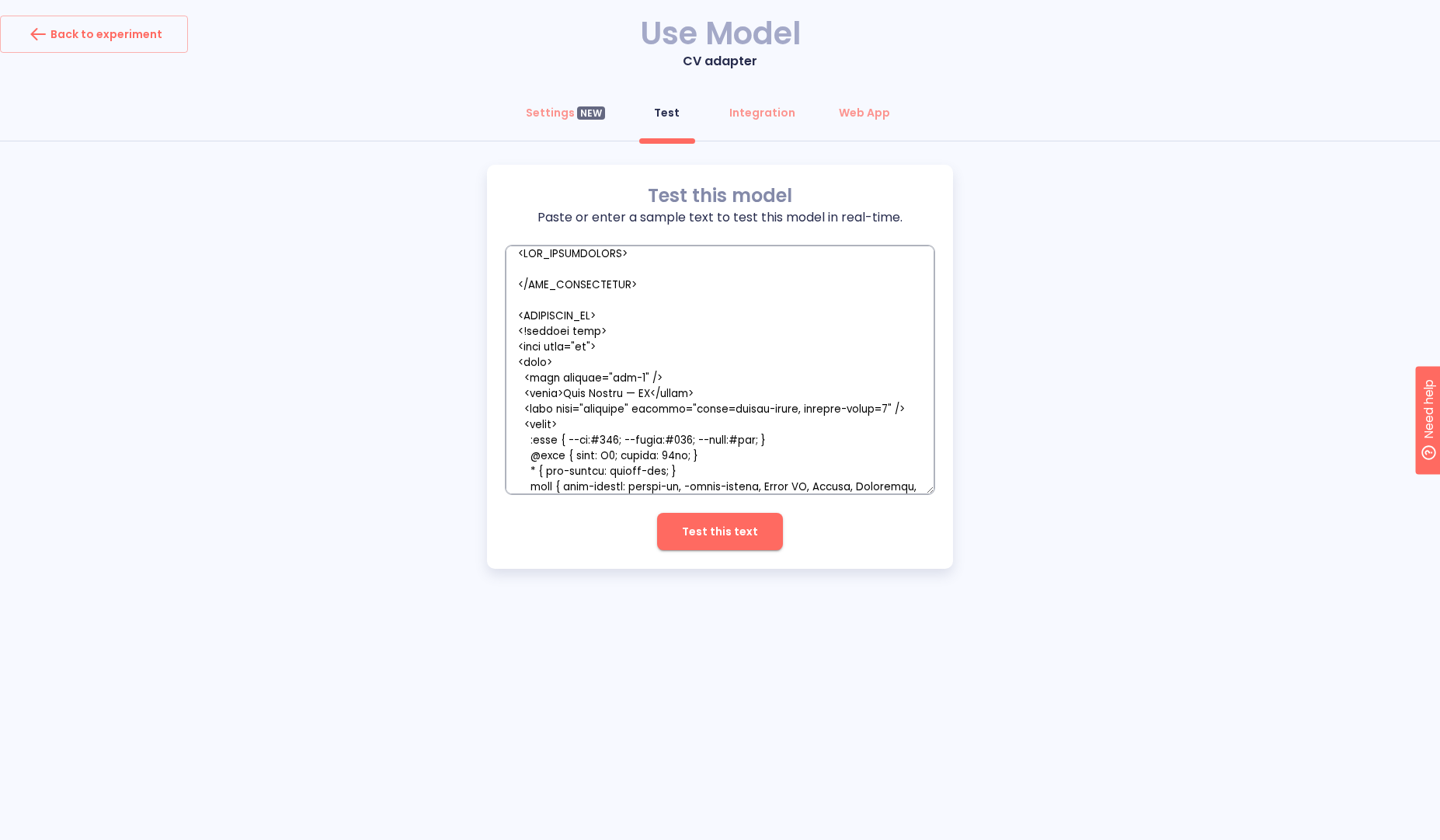
scroll to position [0, 0]
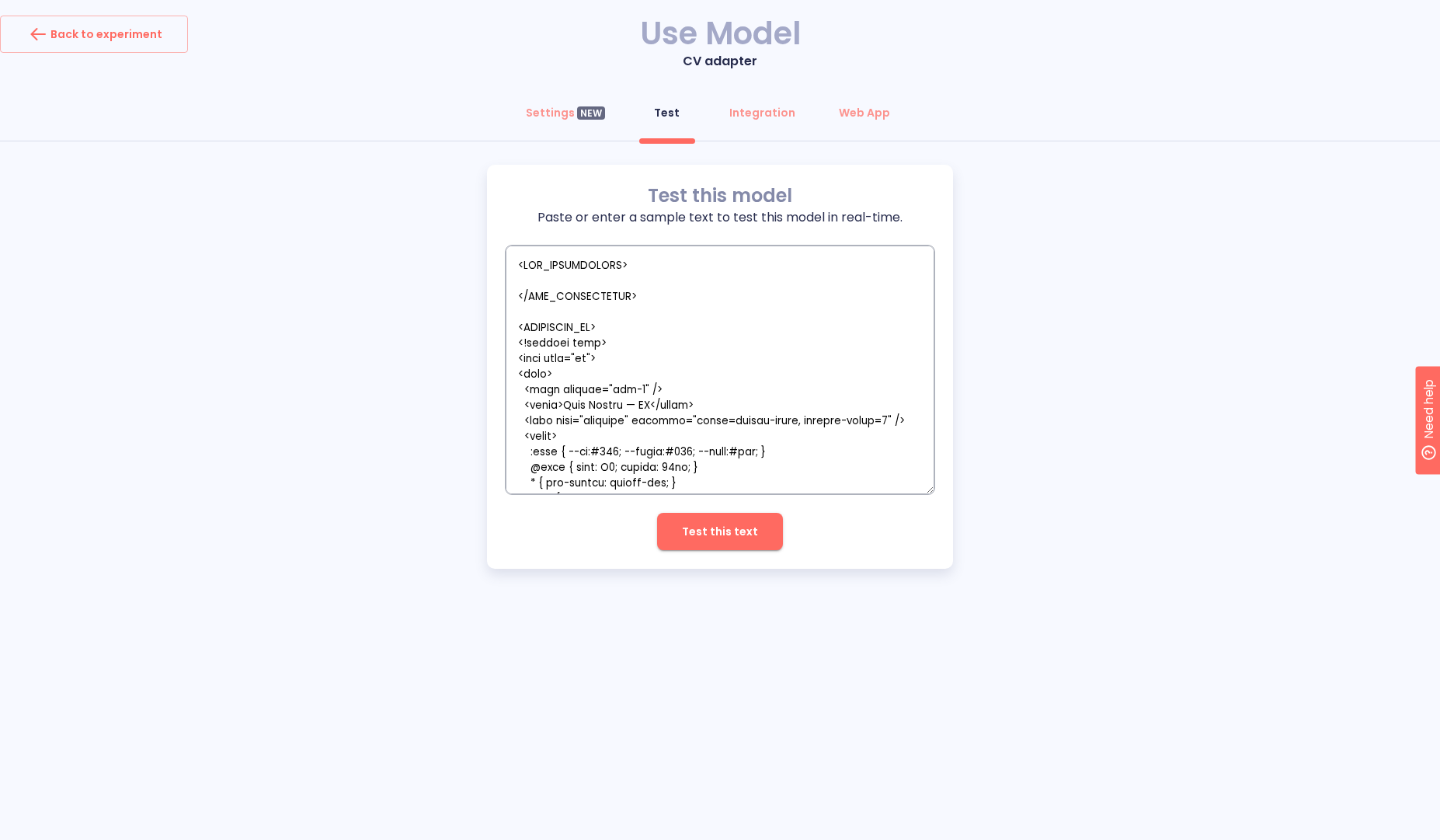
type textarea "<JOB_DESCRIPTION> </JOB_DESCRIPTION> <CANDIDATE_CV> <!doctype html> <html lang=…"
type textarea "x"
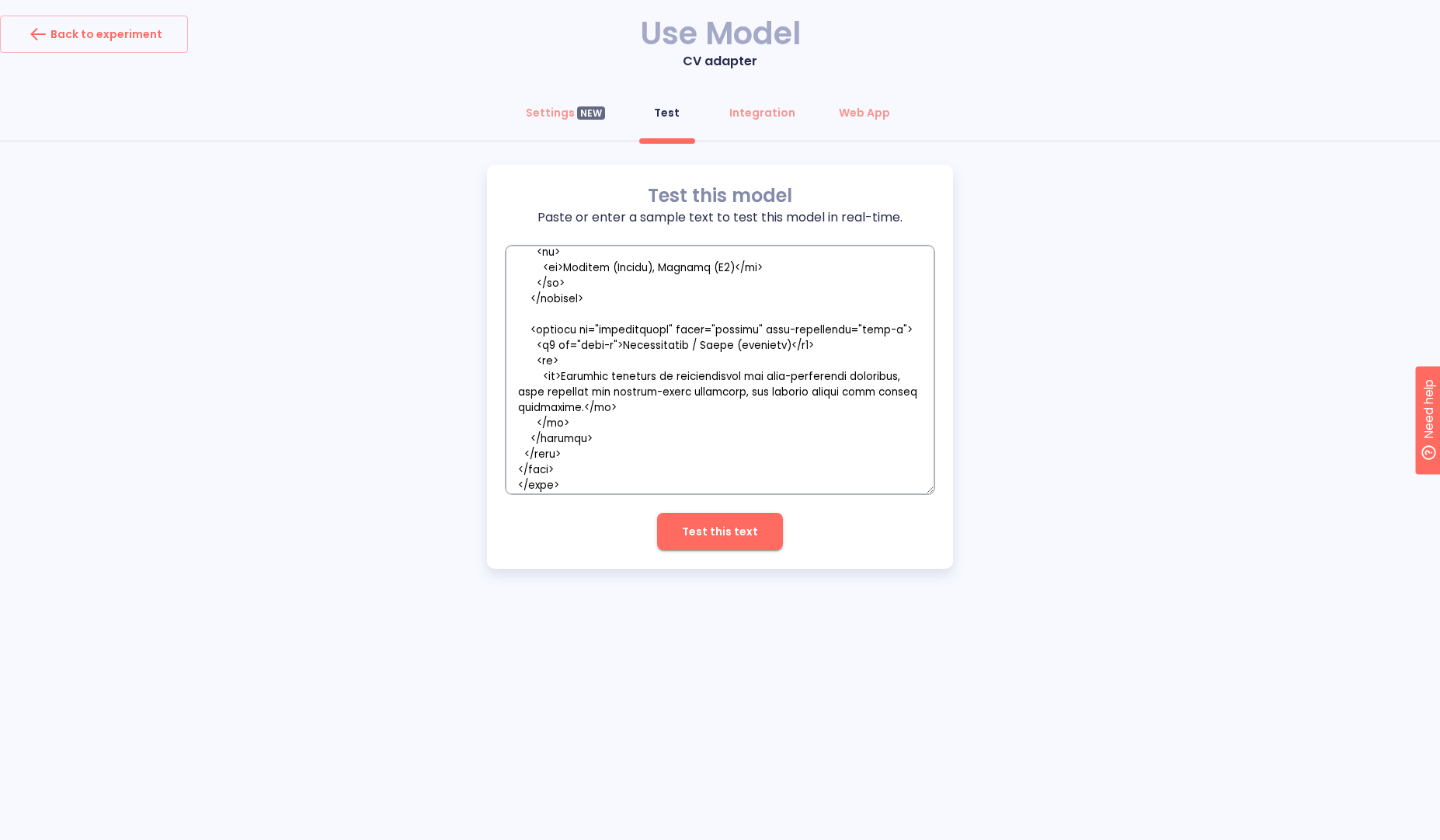
type textarea "<JOB_DESCRIPTION> </JOB_DESCRIPTION> <CANDIDATE_CV> </CANDIDATE_CV>"
type textarea "x"
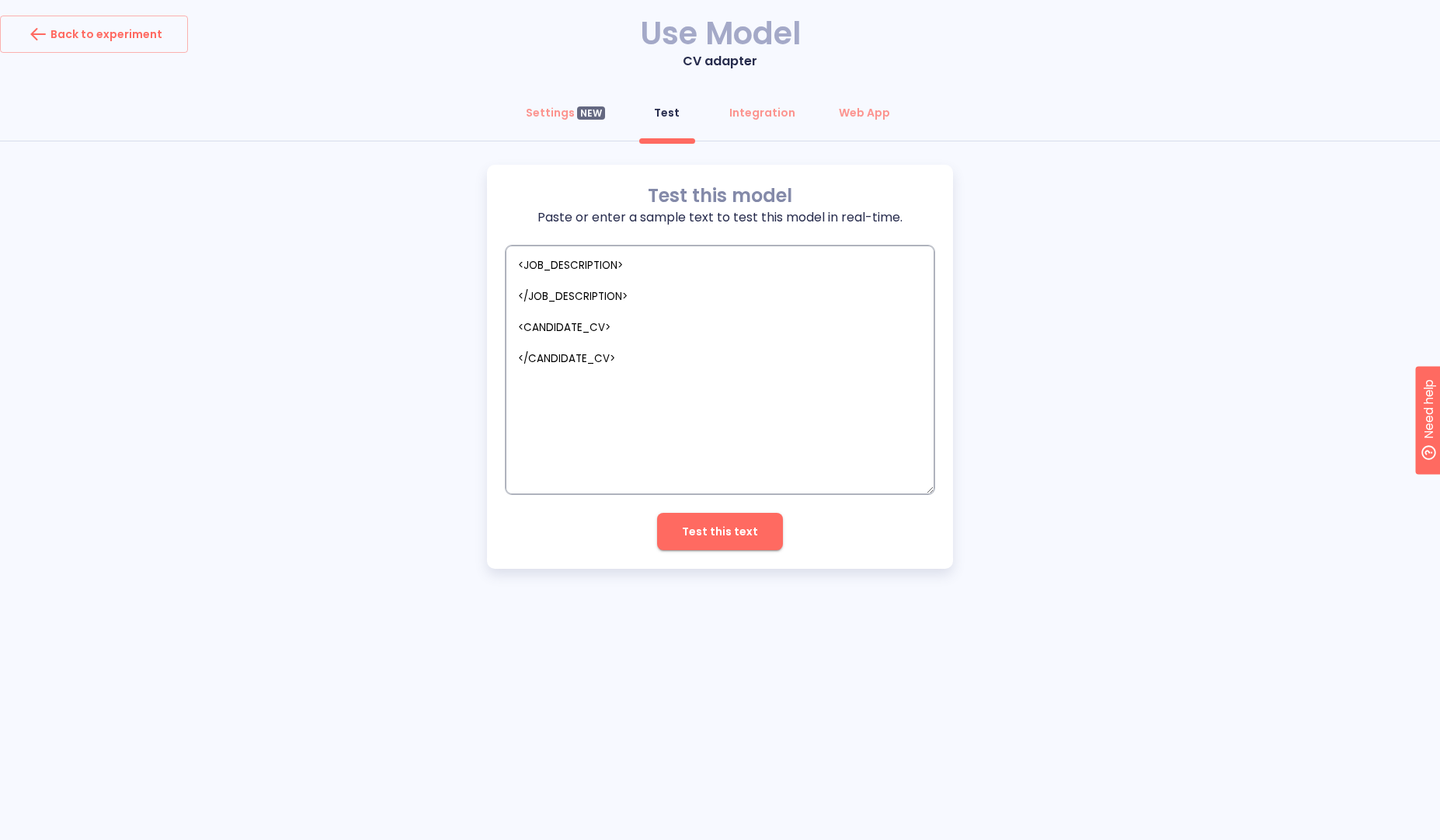
scroll to position [0, 0]
paste textarea "Alex Rivera Senior Software Engineer / Software Architect — Cloud, Microservice…"
type textarea "<JOB_DESCRIPTION> </JOB_DESCRIPTION> <CANDIDATE_CV> Alex Rivera Senior Software…"
type textarea "x"
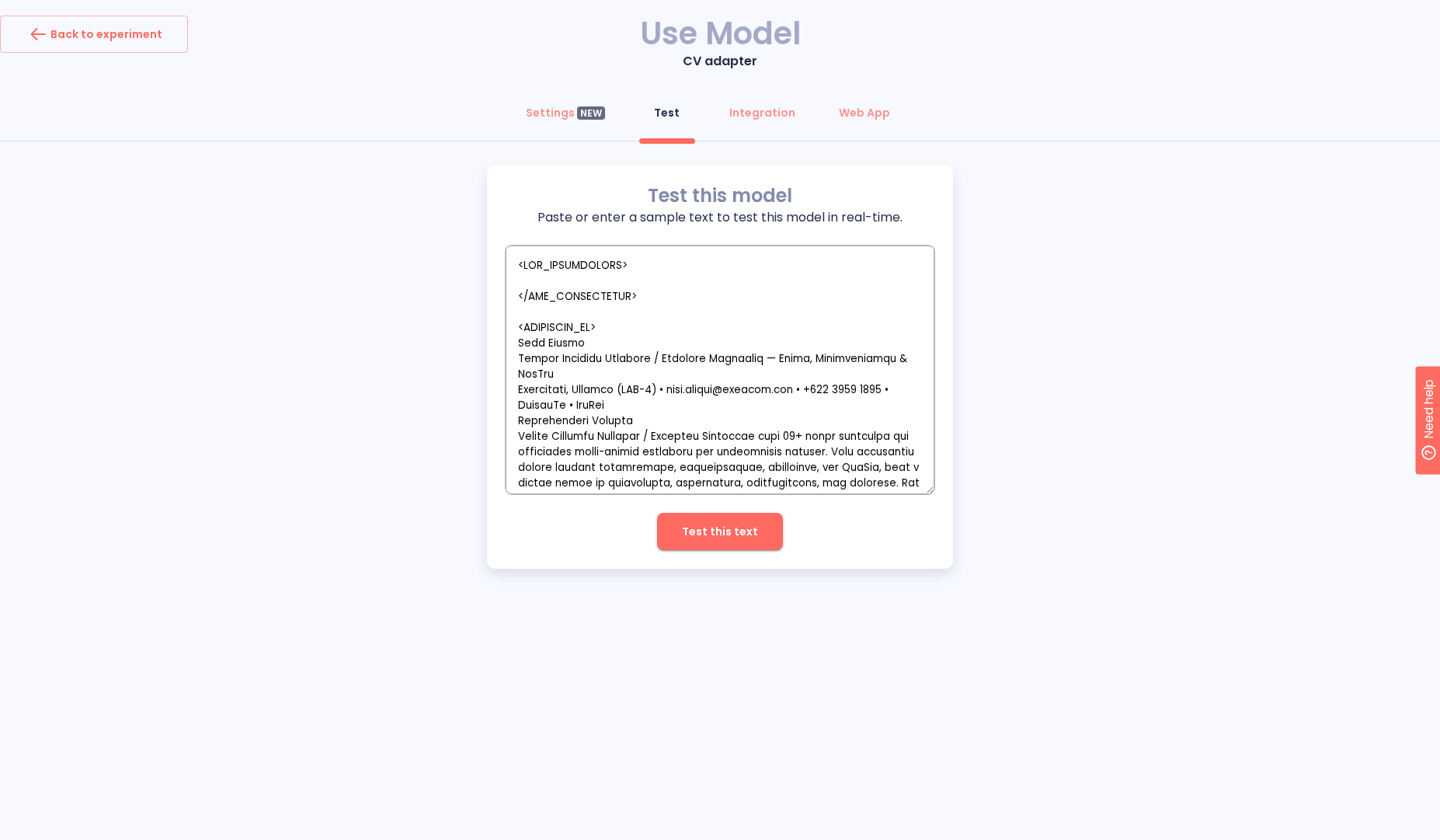
paste textarea "AI Engineer (Python, FastAPI, Model Serving & Observability) Location: Remote (…"
type textarea "<JOB_DESCRIPTION> AI Engineer (Python, FastAPI, Model Serving & Observability) …"
type textarea "x"
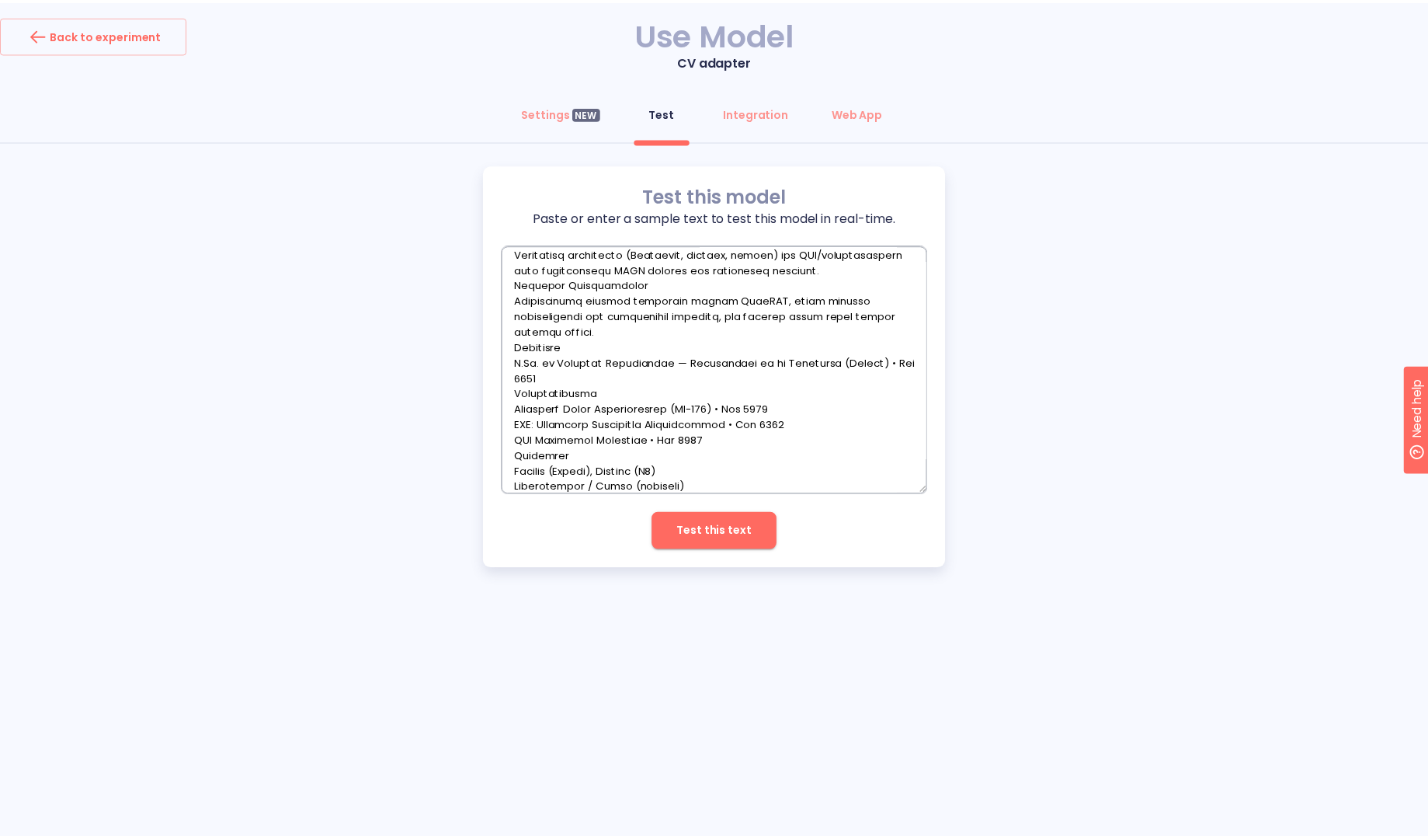
scroll to position [3381, 0]
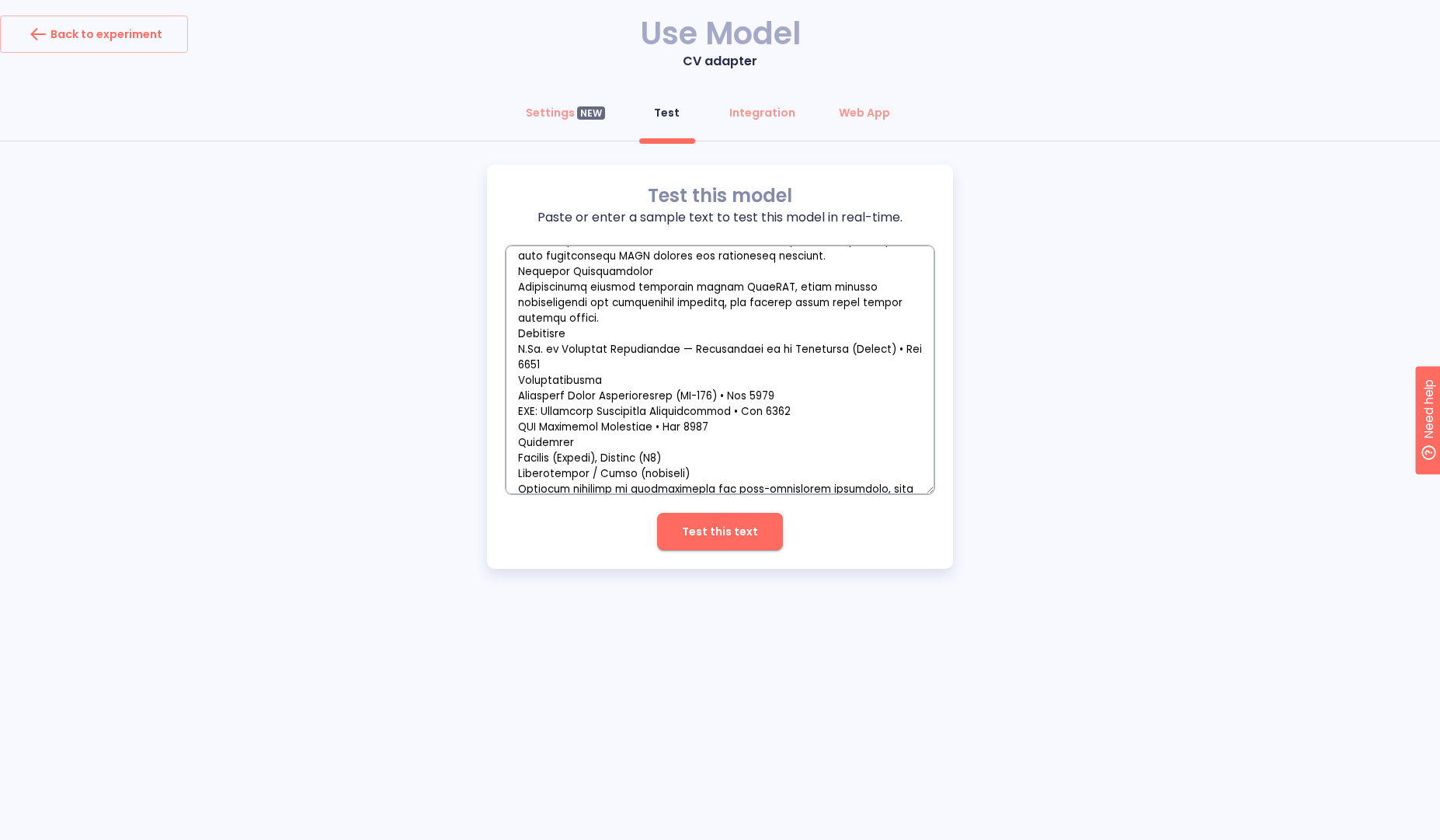
type textarea "<JOB_DESCRIPTION> AI Engineer (Python, FastAPI, Model Serving & Observability) …"
click at [696, 528] on span "Test this text" at bounding box center [720, 532] width 76 height 20
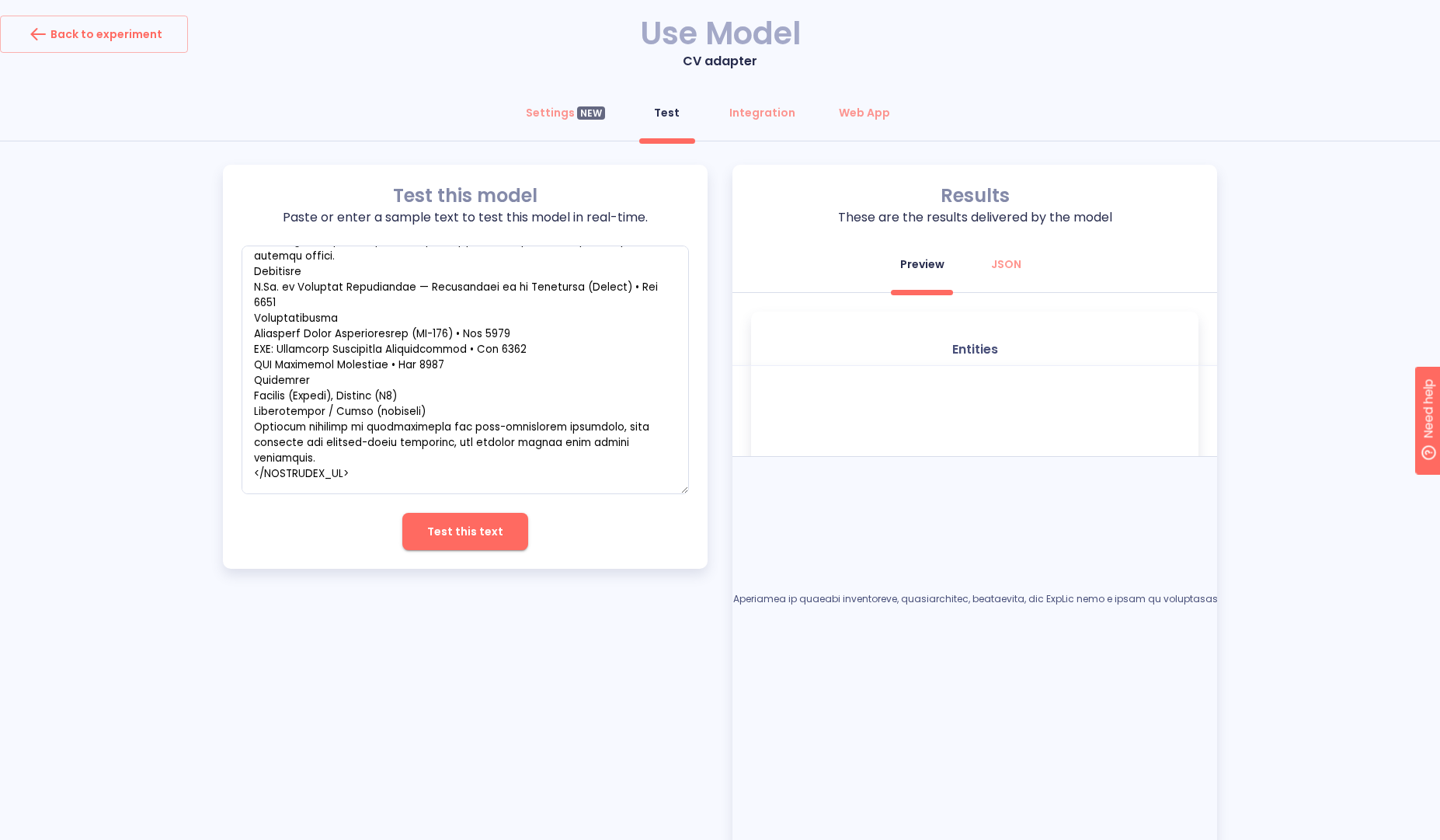
scroll to position [3226, 0]
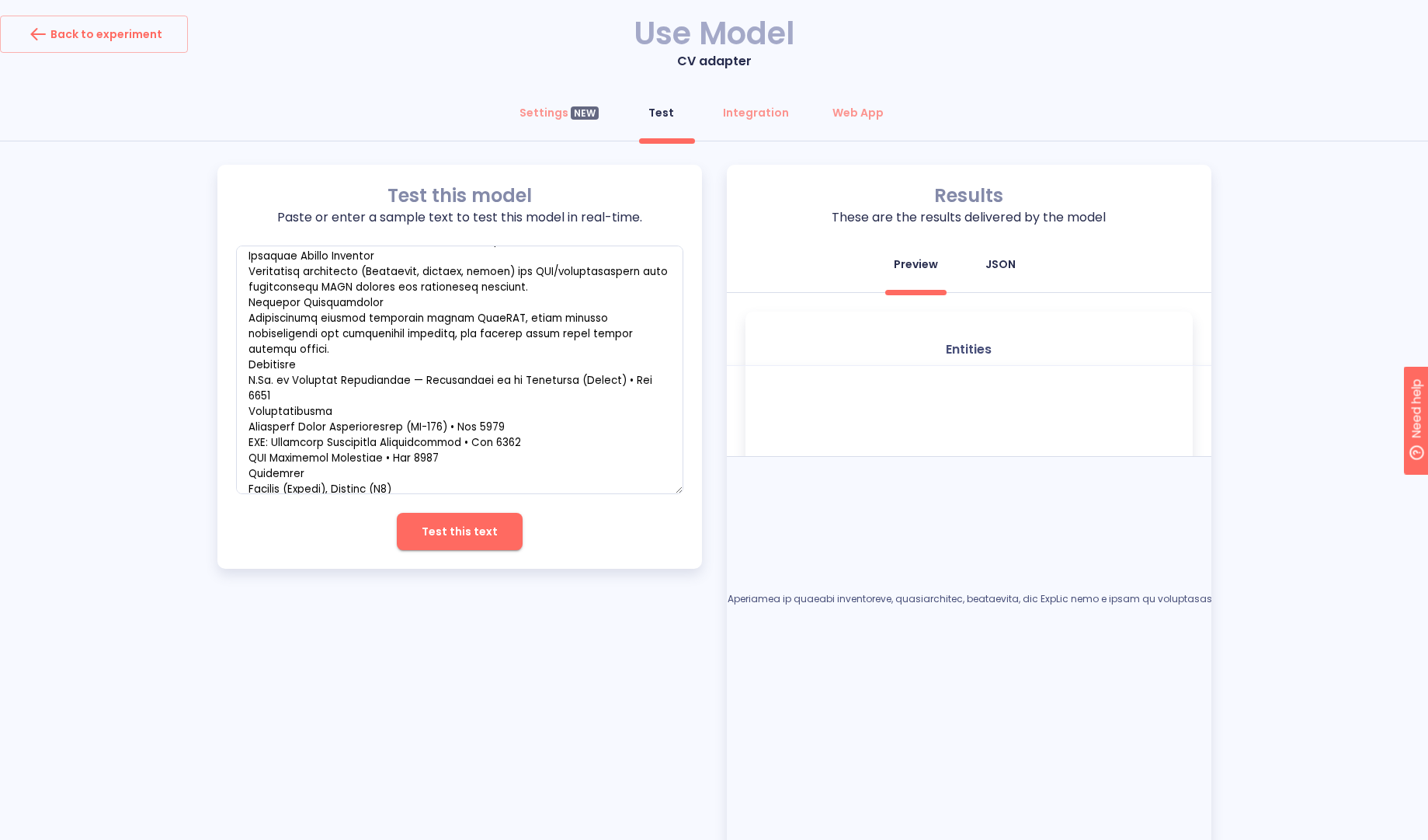
click at [1008, 268] on div "JSON" at bounding box center [1001, 264] width 30 height 15
type textarea "x"
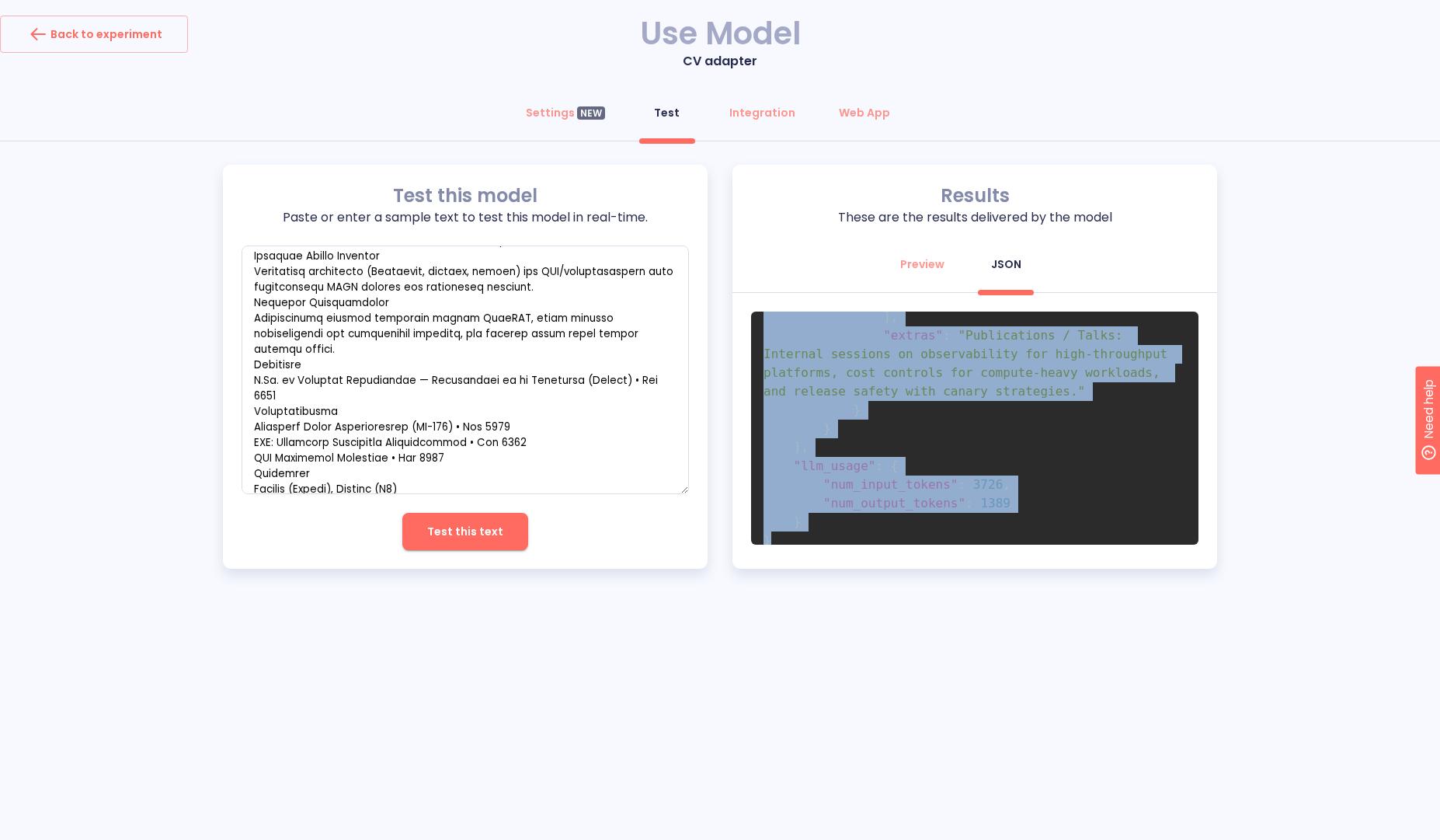
scroll to position [4360, 0]
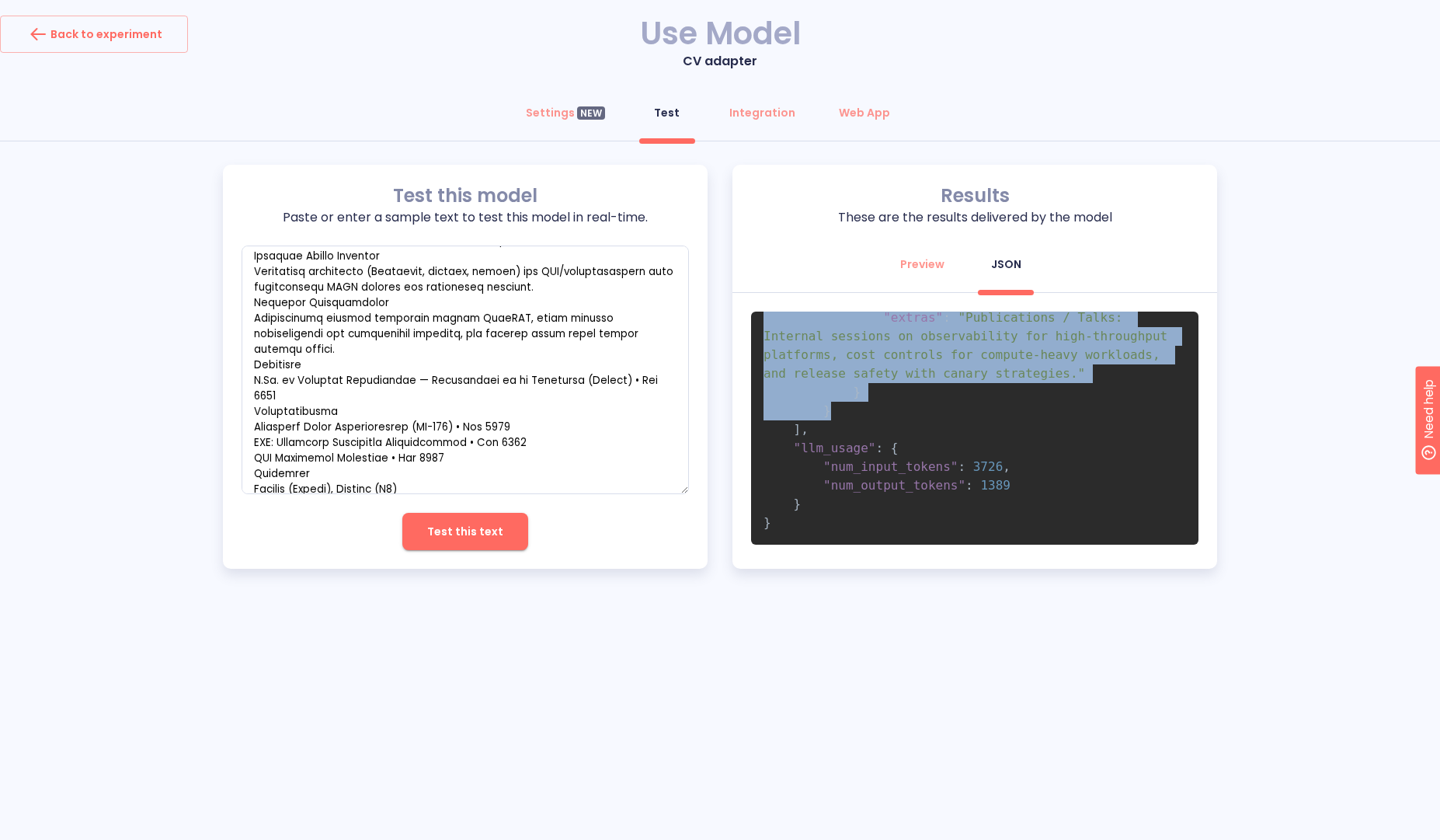
drag, startPoint x: 825, startPoint y: 411, endPoint x: 851, endPoint y: 416, distance: 26.5
click at [851, 416] on pre "{ "processing_time" : 14.05 , "num_credits" : 16 , "result" : [ { "adapted_cv" …" at bounding box center [975, 428] width 447 height 233
copy code "{ "adapted_cv" : { "header" : { "full_name" : "Alex Rivera" , "title" : "AI Eng…"
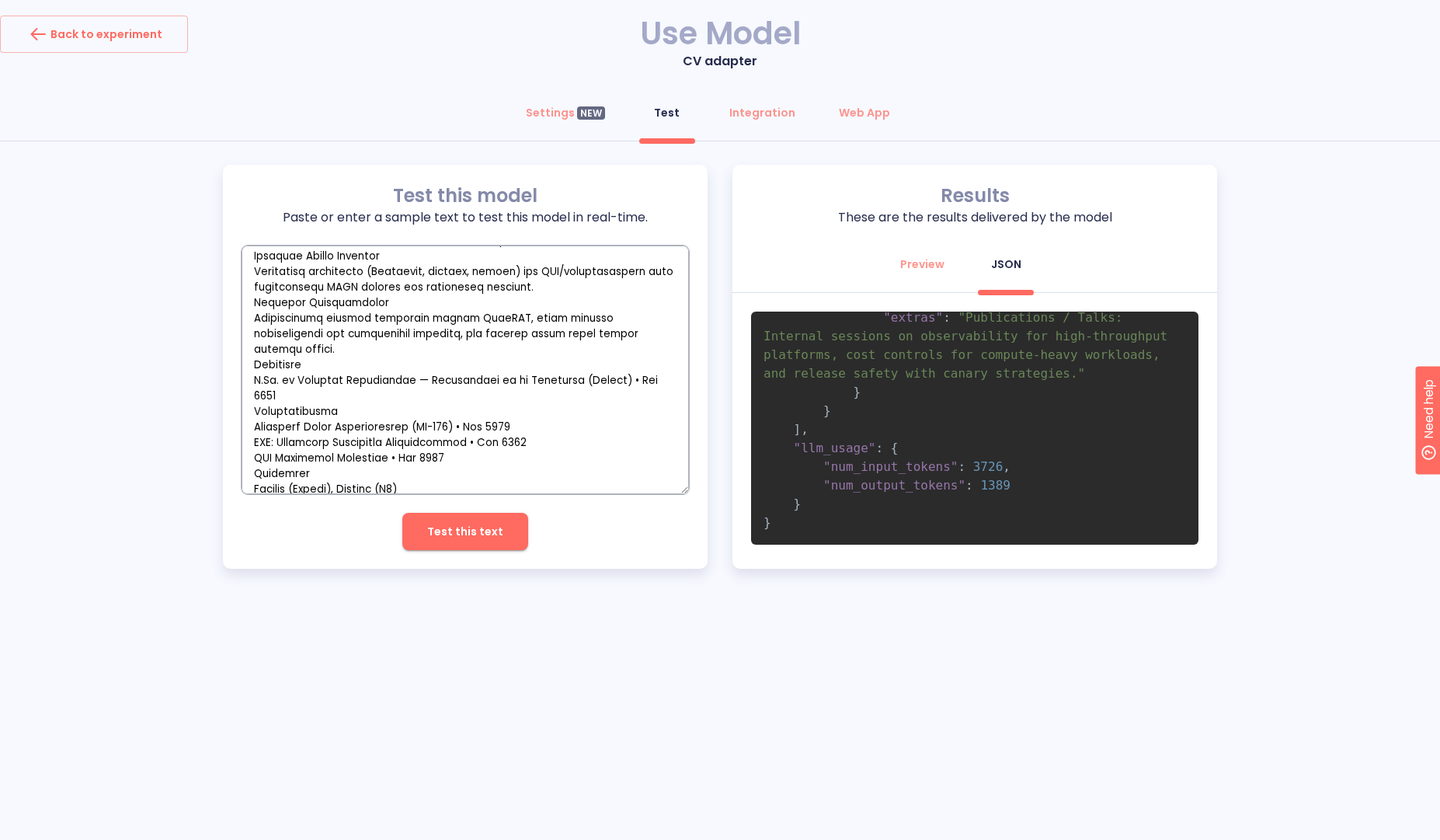
click at [404, 372] on textarea "empty textarea" at bounding box center [464, 369] width 447 height 248
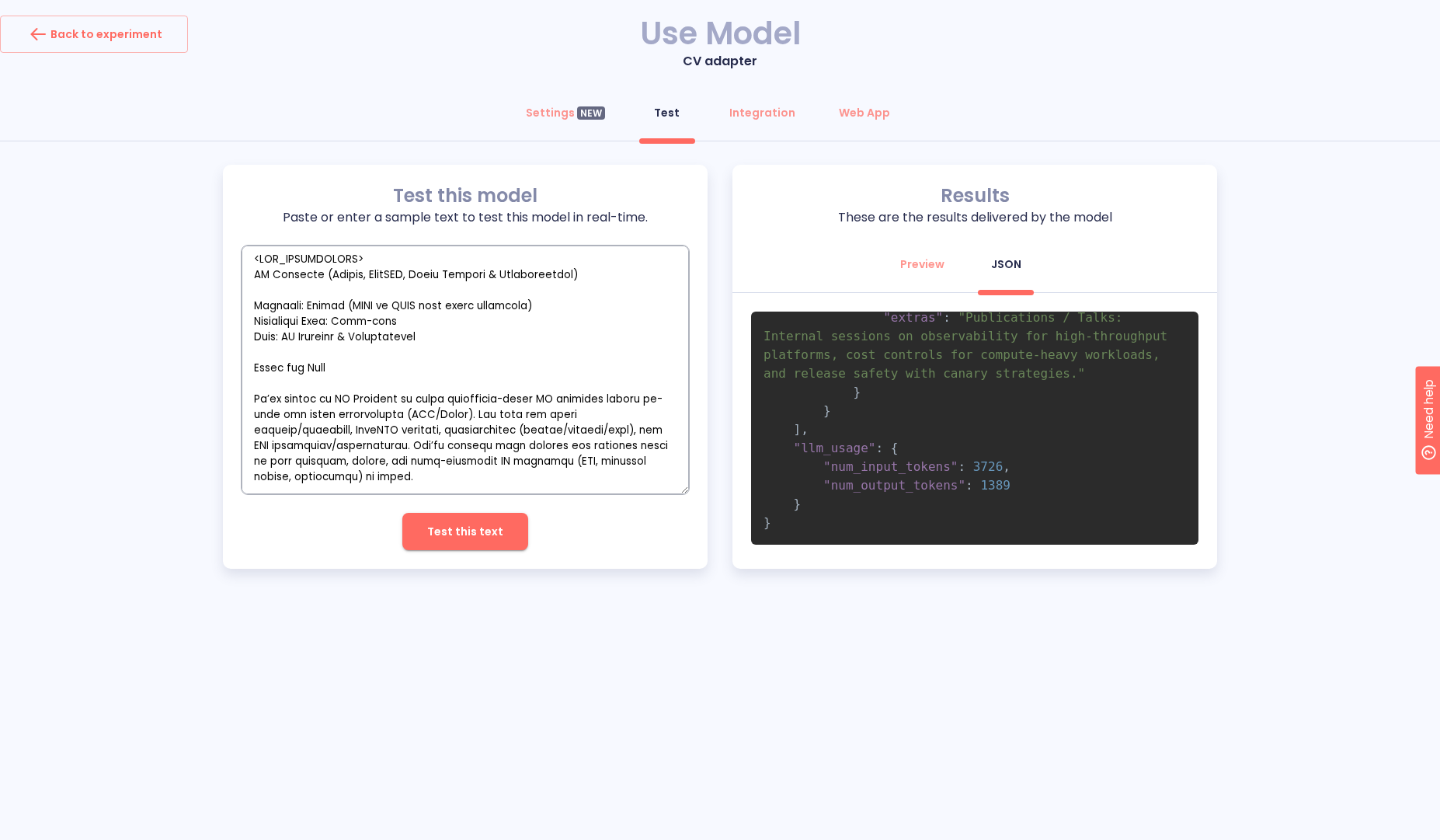
scroll to position [0, 0]
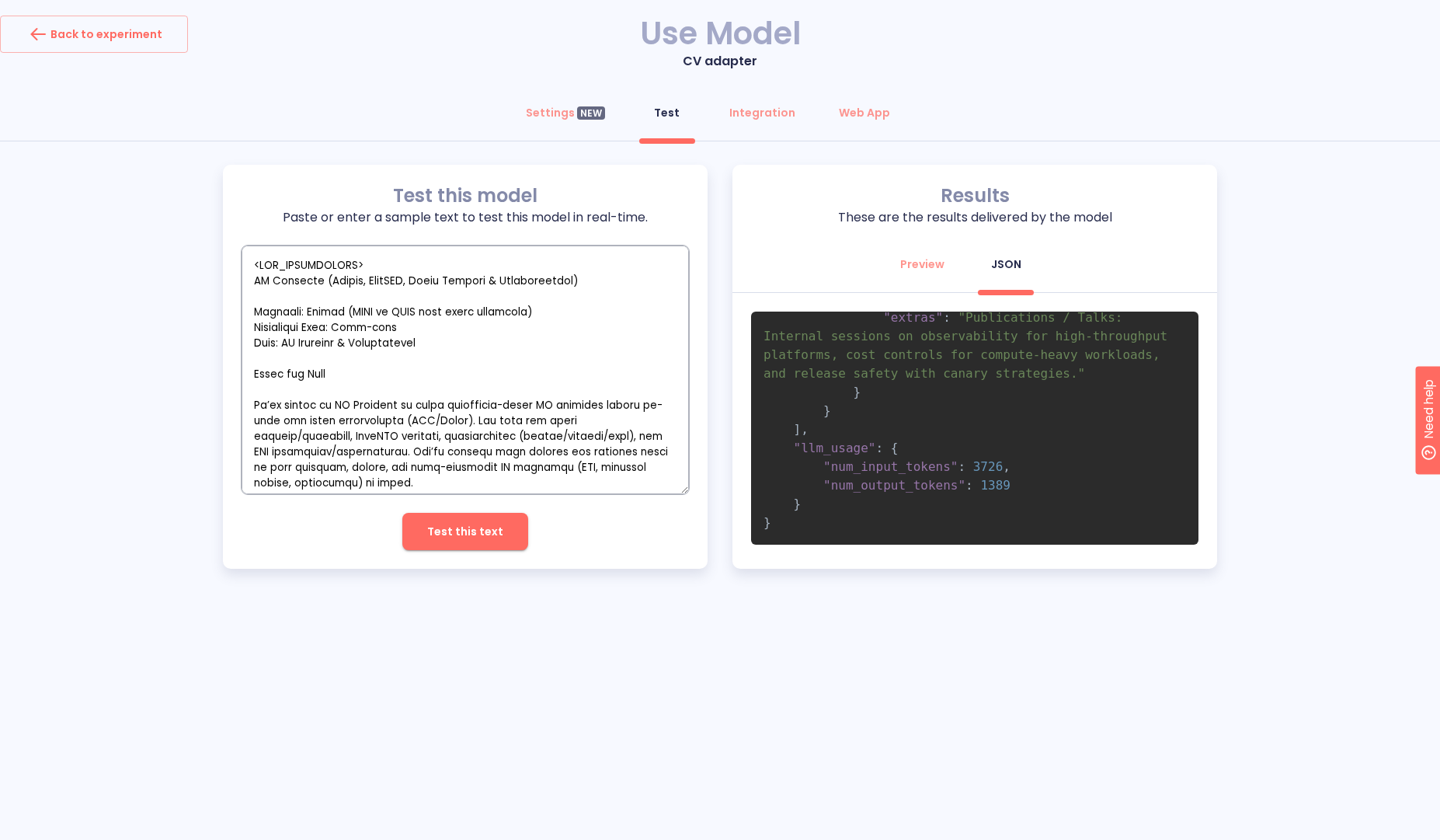
click at [384, 374] on textarea "empty textarea" at bounding box center [464, 369] width 447 height 248
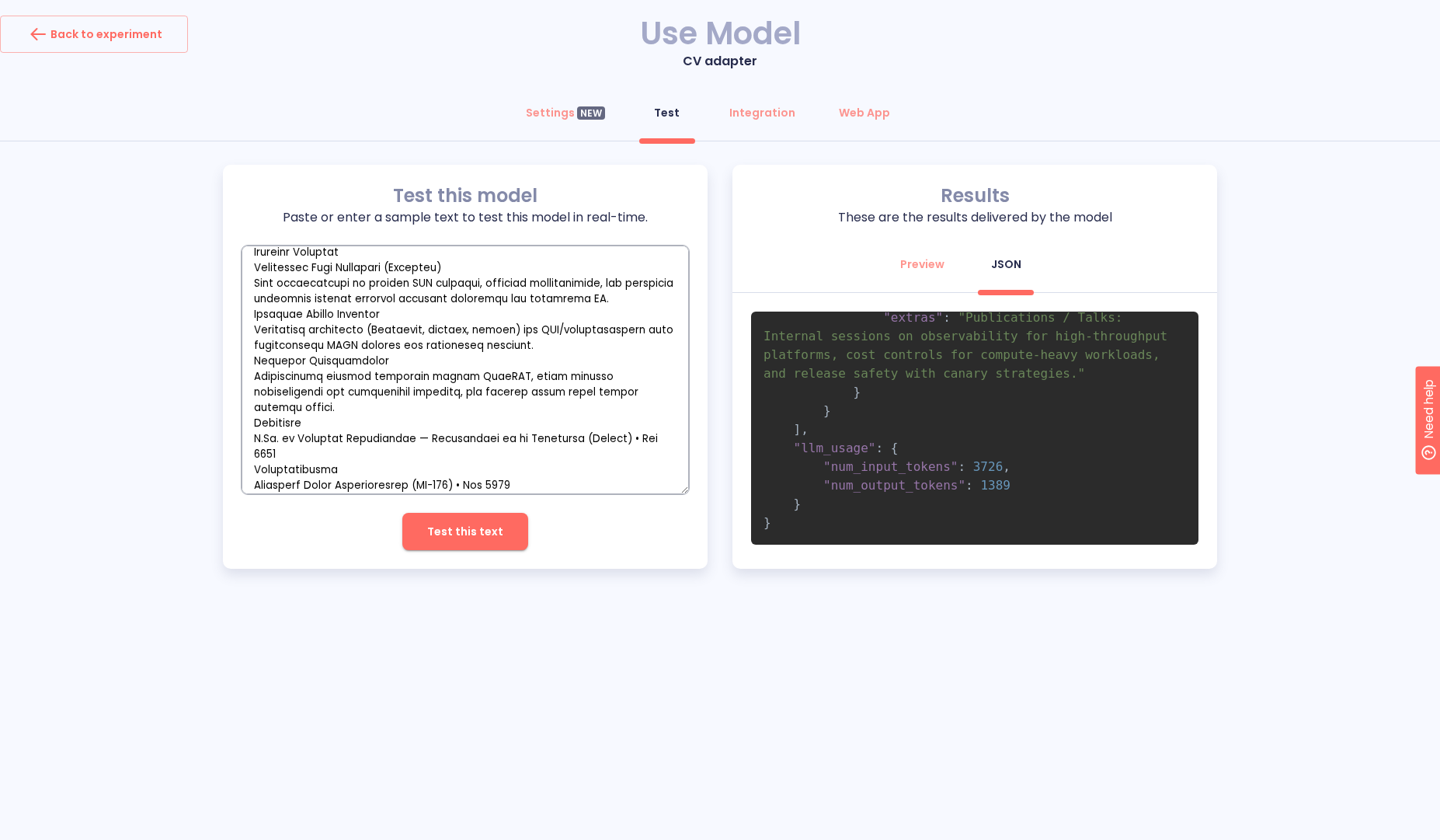
scroll to position [3214, 0]
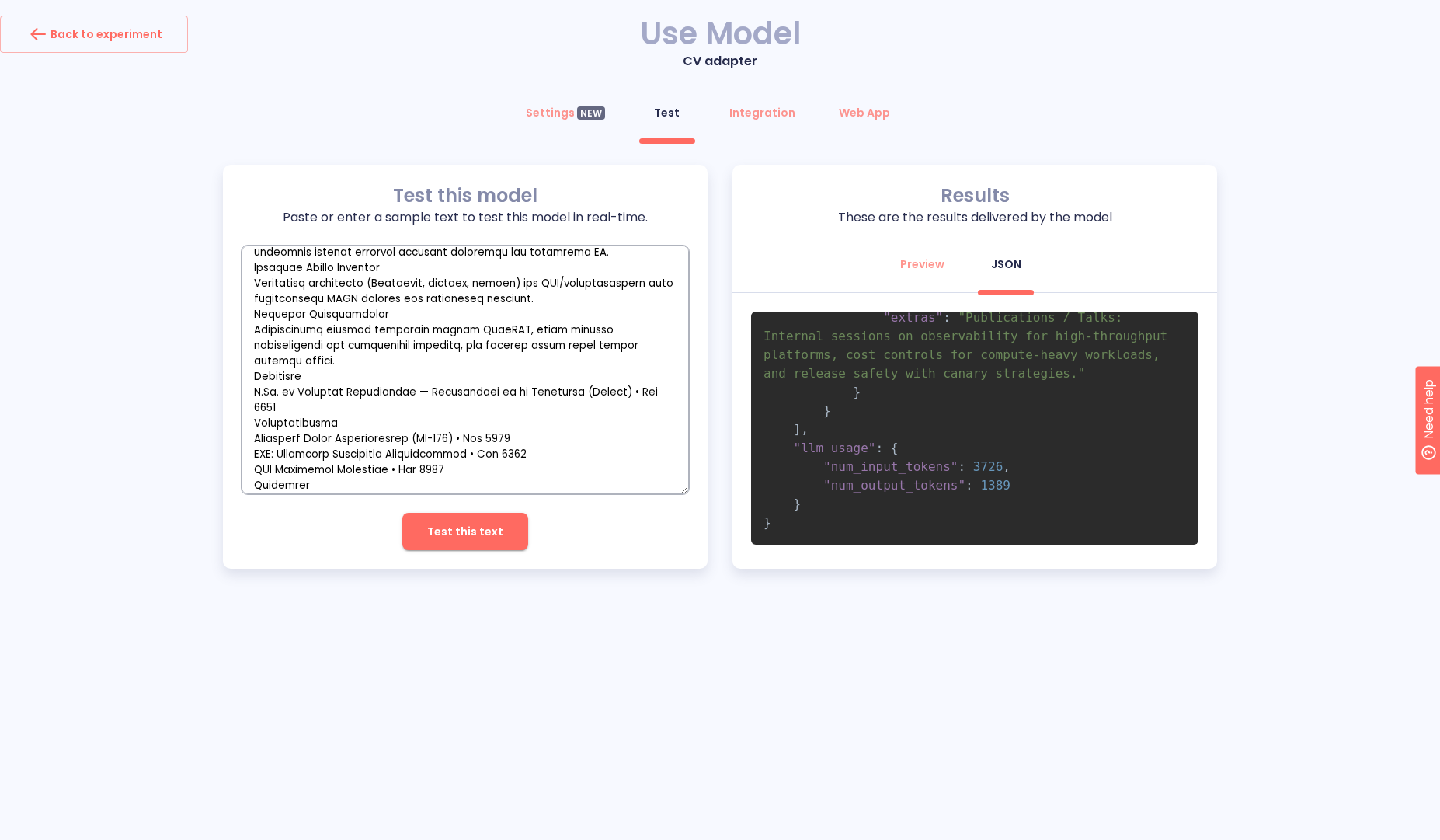
type textarea "<JOB_DESCRIPTION> AI Engineer (Python, FastAPI, Model Serving & Observability) …"
type textarea "x"
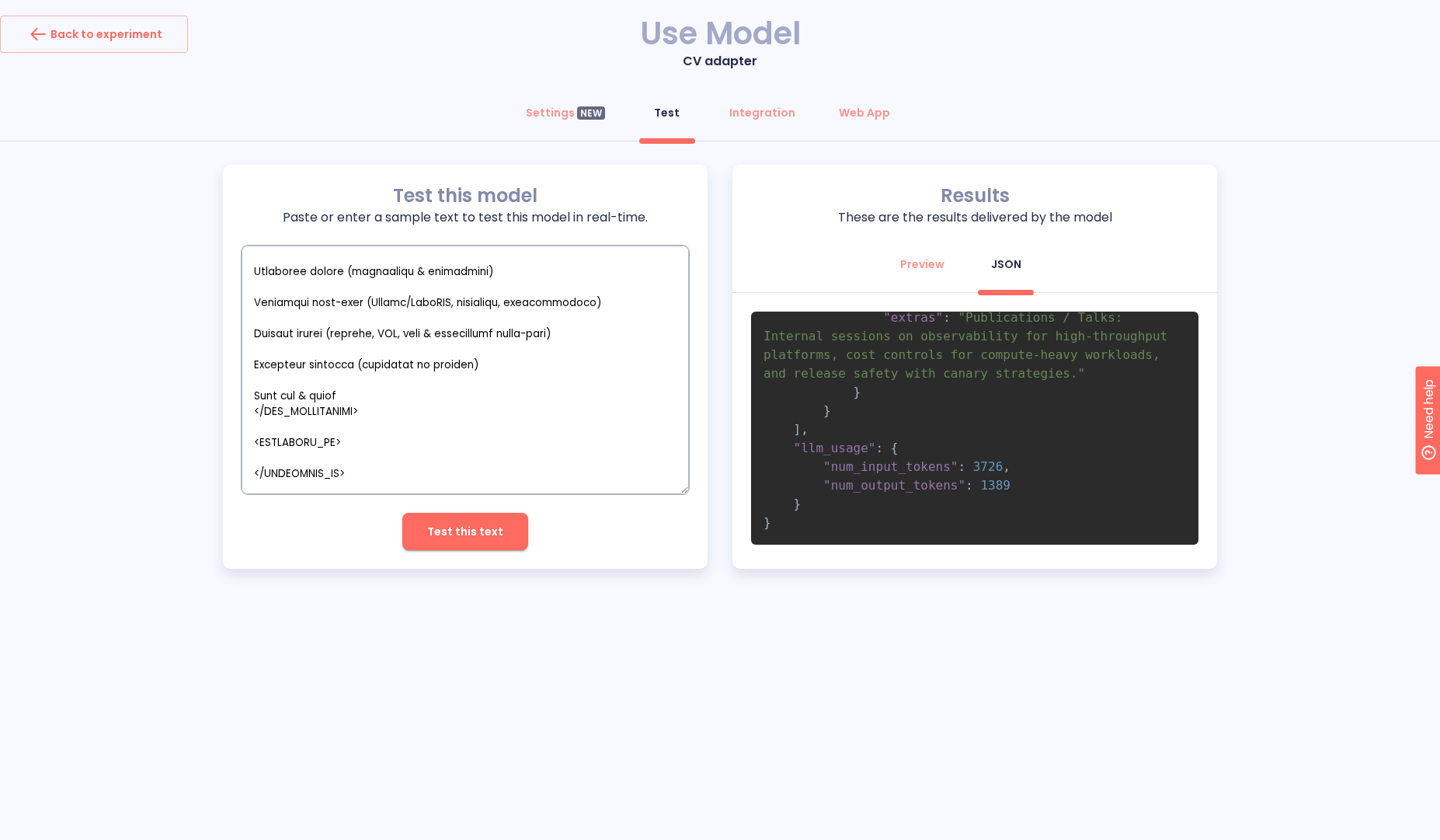
scroll to position [1737, 0]
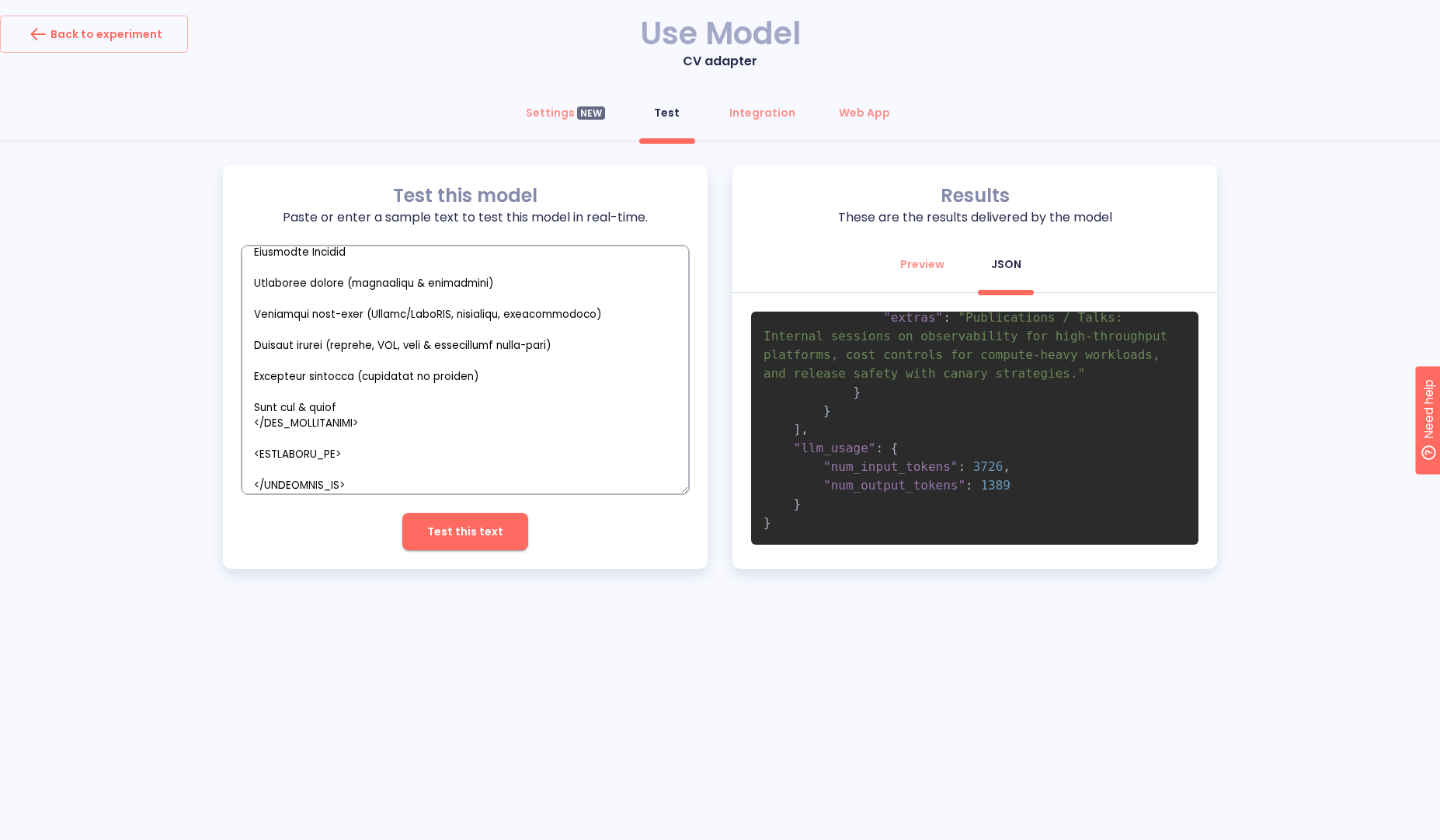
paste textarea "Marina Torres Senior Platform Engineer / Software Architect — Cloud, Microservi…"
type textarea "<JOB_DESCRIPTION> AI Engineer (Python, FastAPI, Model Serving & Observability) …"
type textarea "x"
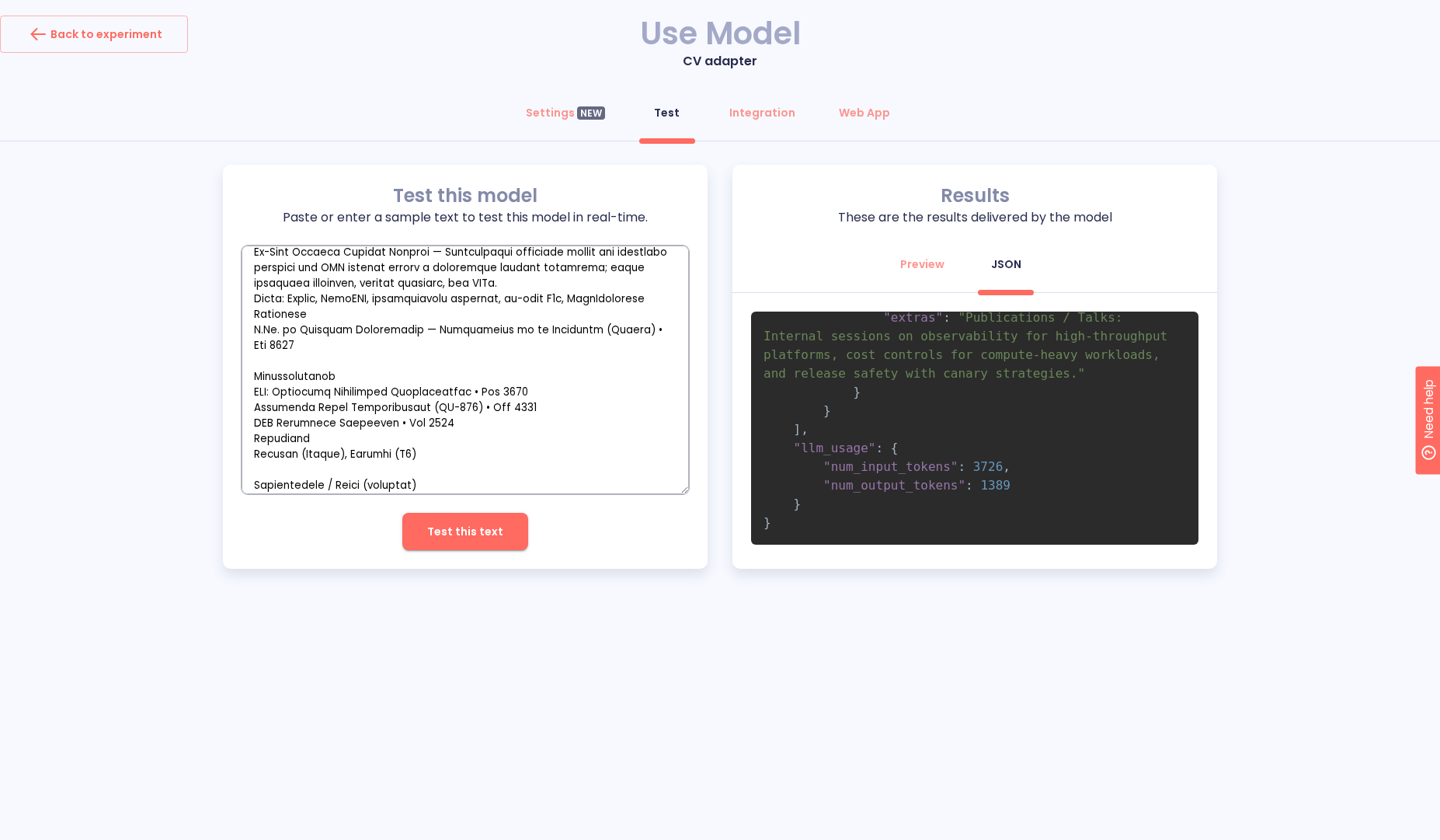
type textarea "<JOB_DESCRIPTION> AI Engineer (Python, FastAPI, Model Serving & Observability) …"
click at [459, 533] on span "Test this text" at bounding box center [465, 532] width 76 height 20
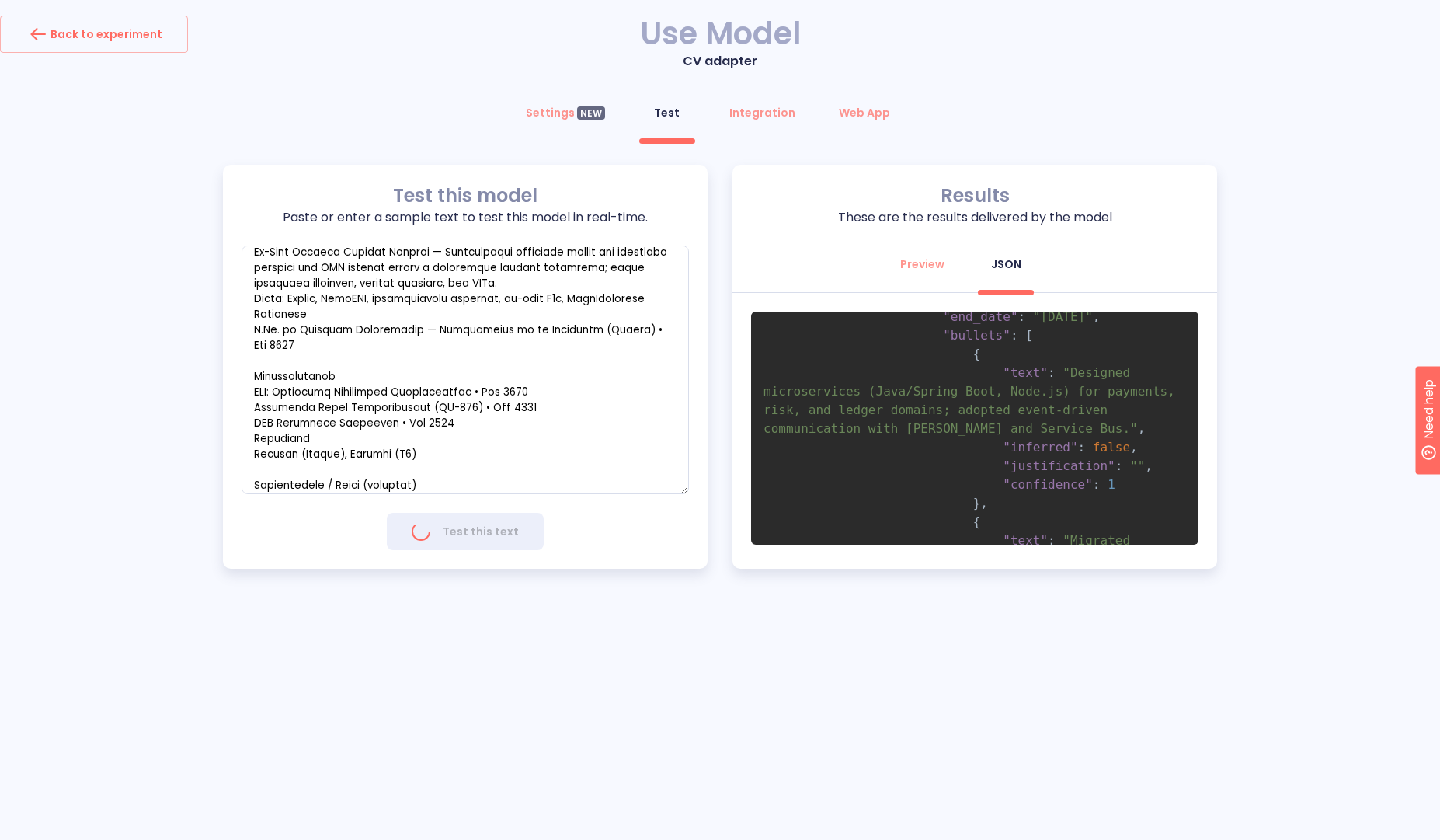
scroll to position [0, 0]
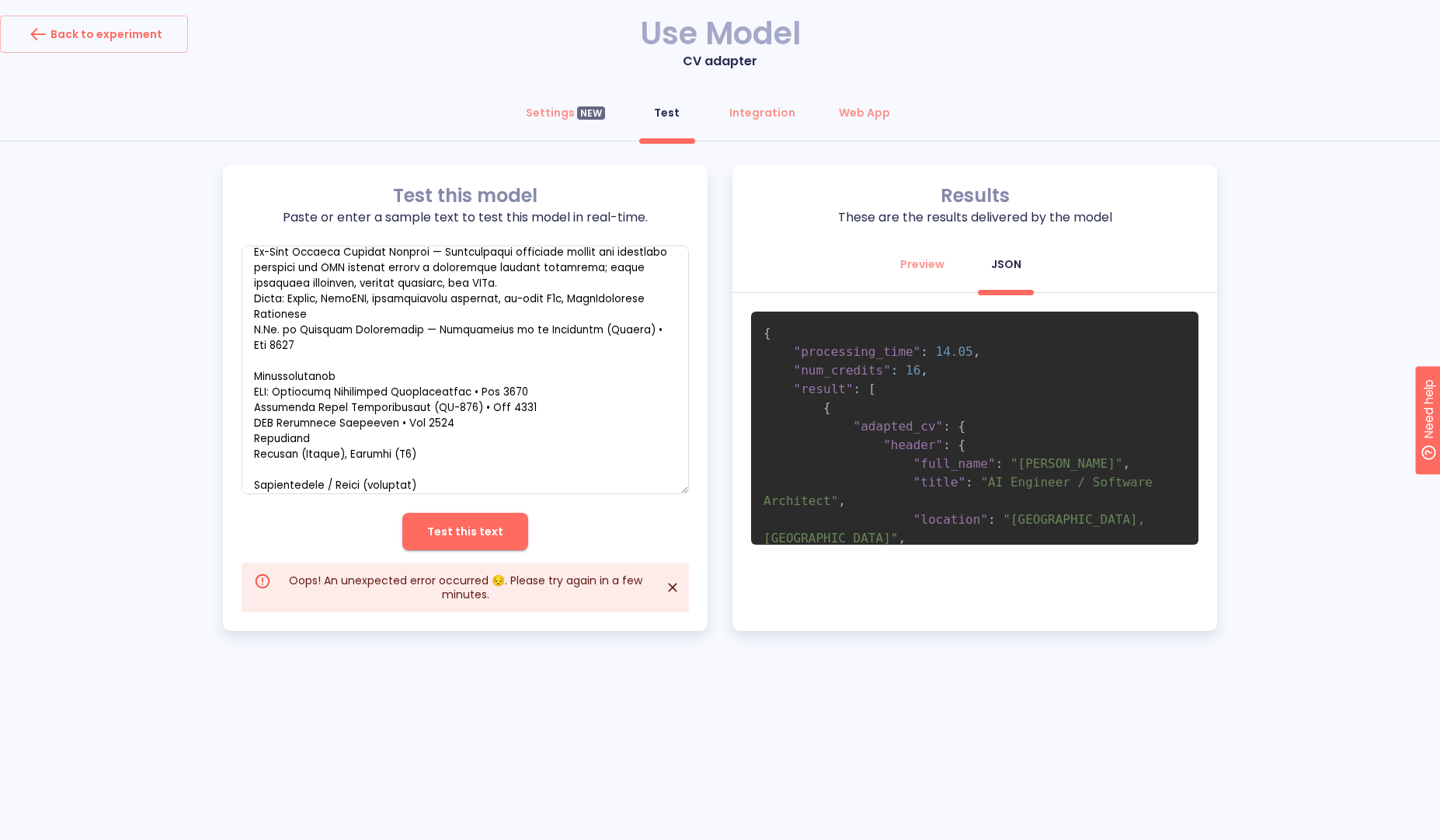
click at [672, 590] on icon "Close" at bounding box center [672, 586] width 15 height 15
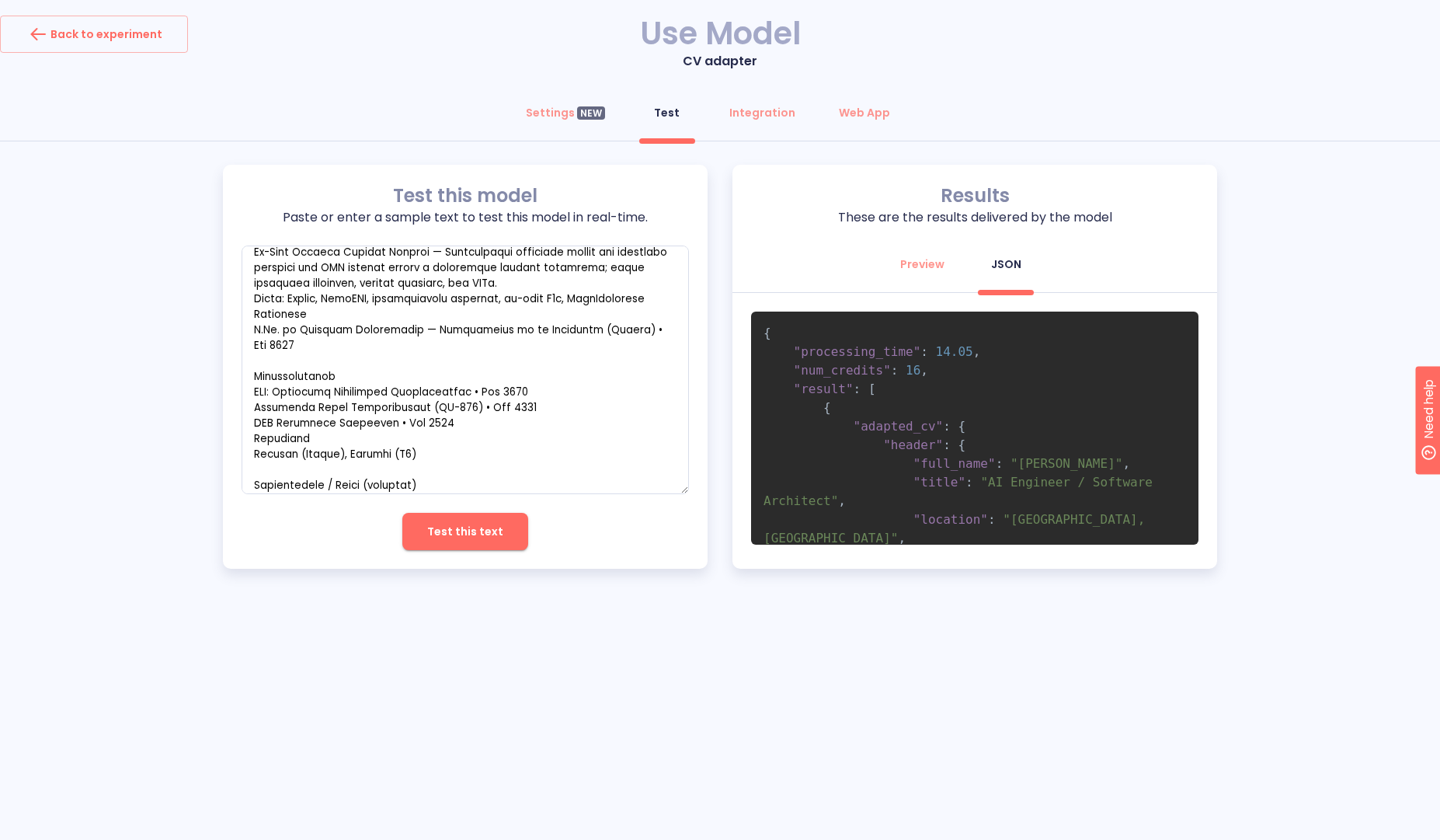
click at [482, 538] on span "Test this text" at bounding box center [465, 532] width 76 height 20
type textarea "x"
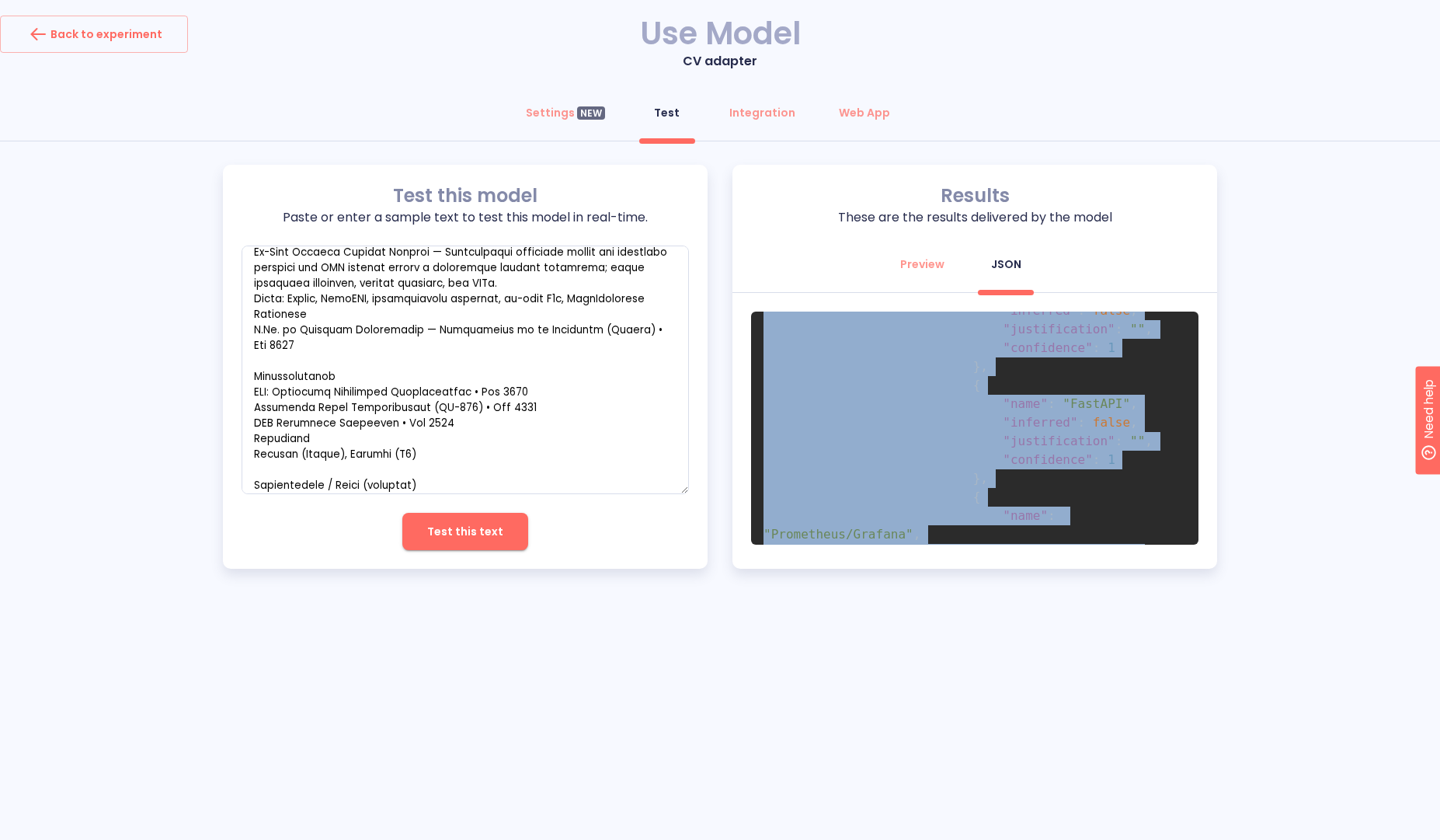
scroll to position [6130, 0]
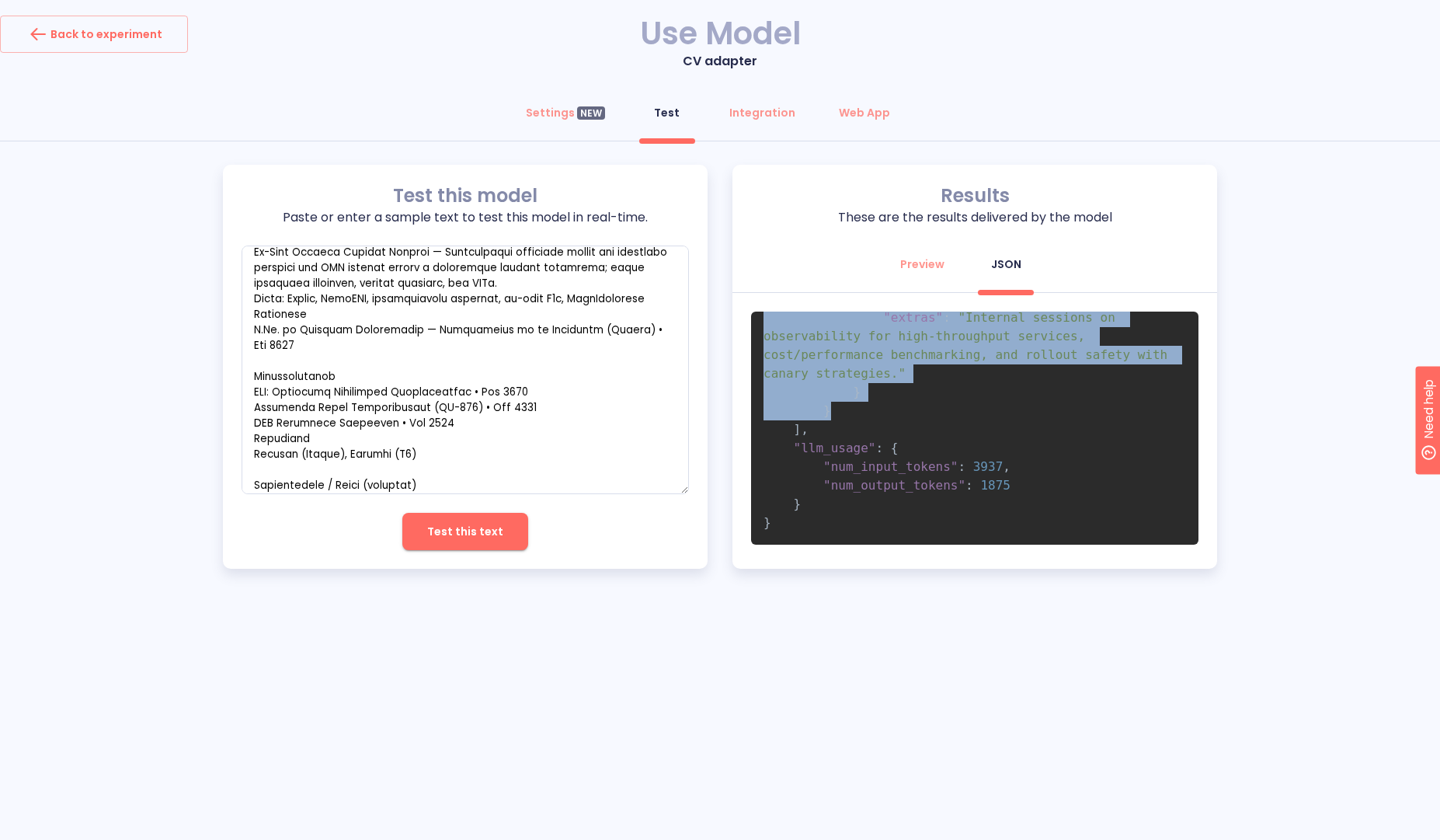
drag, startPoint x: 822, startPoint y: 405, endPoint x: 868, endPoint y: 414, distance: 46.9
click at [868, 414] on pre "{ "processing_time" : 23.224 , "num_credits" : 19 , "result" : [ { "adapted_cv"…" at bounding box center [975, 428] width 447 height 233
copy code "{ "adapted_cv" : { "header" : { "full_name" : "Marina Torres" , "title" : "Seni…"
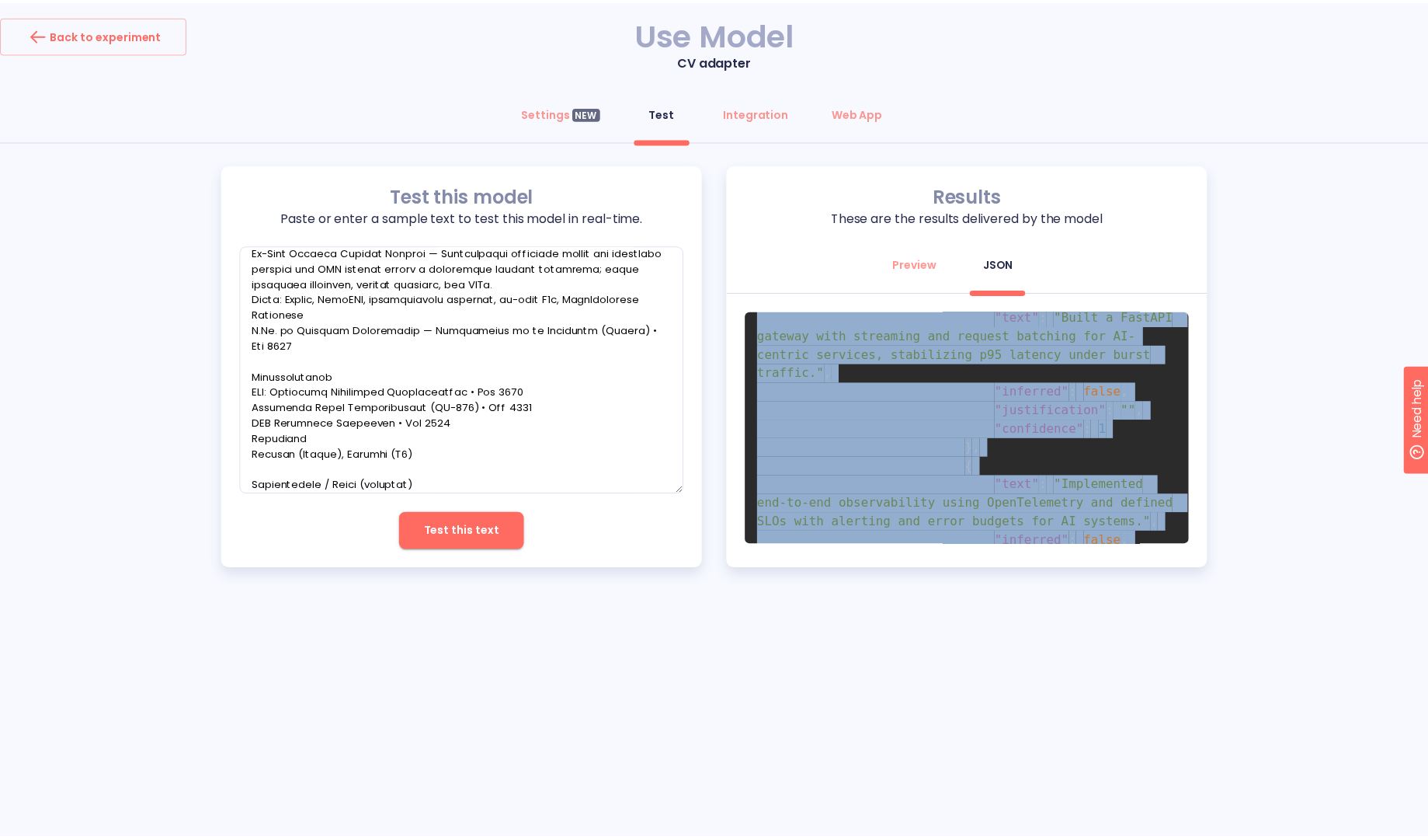
scroll to position [0, 0]
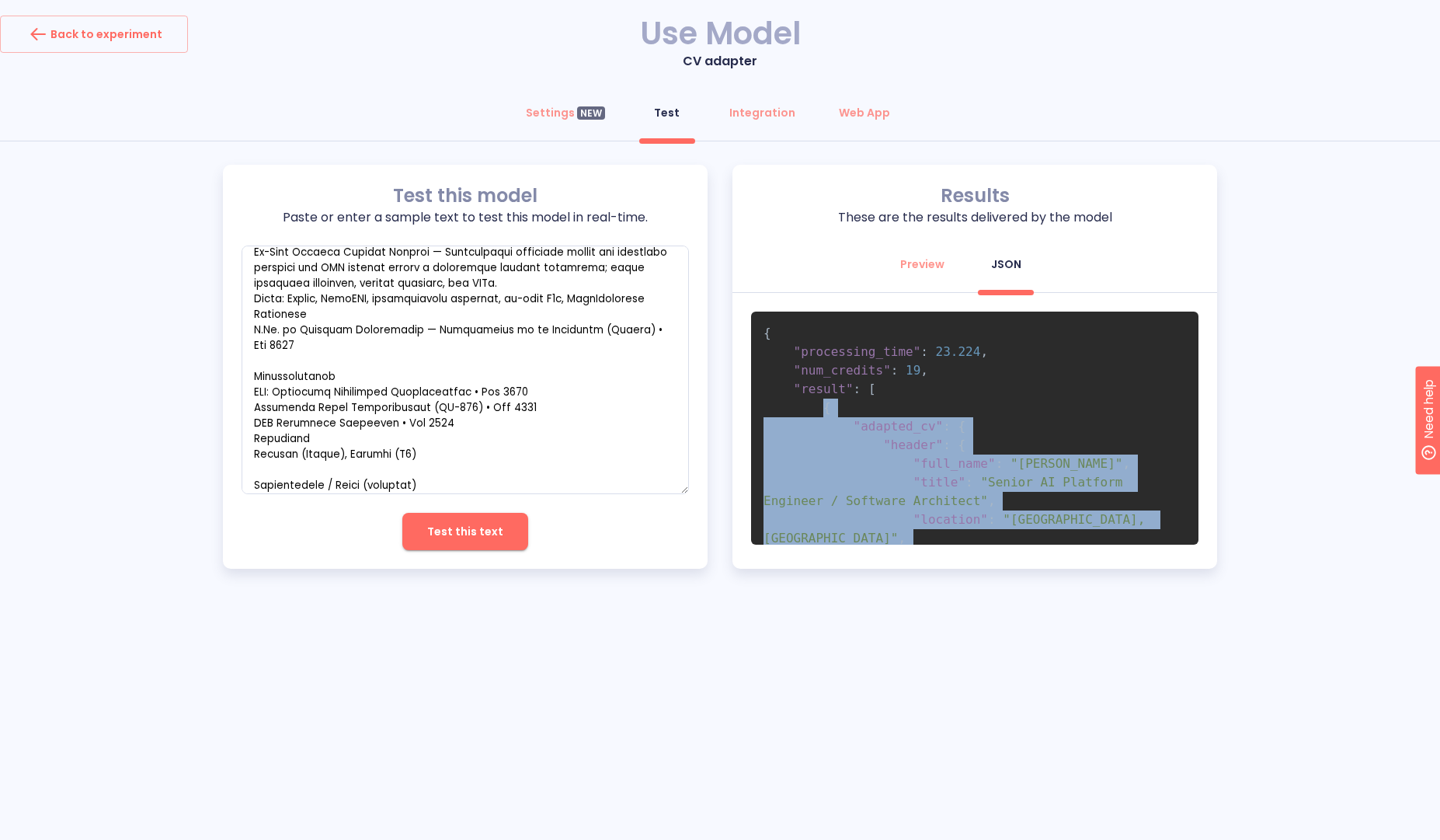
copy code "{ "adapted_cv" : { "header" : { "full_name" : "Marina Torres" , "title" : "Seni…"
click at [548, 114] on div "Settings NEW" at bounding box center [566, 112] width 79 height 15
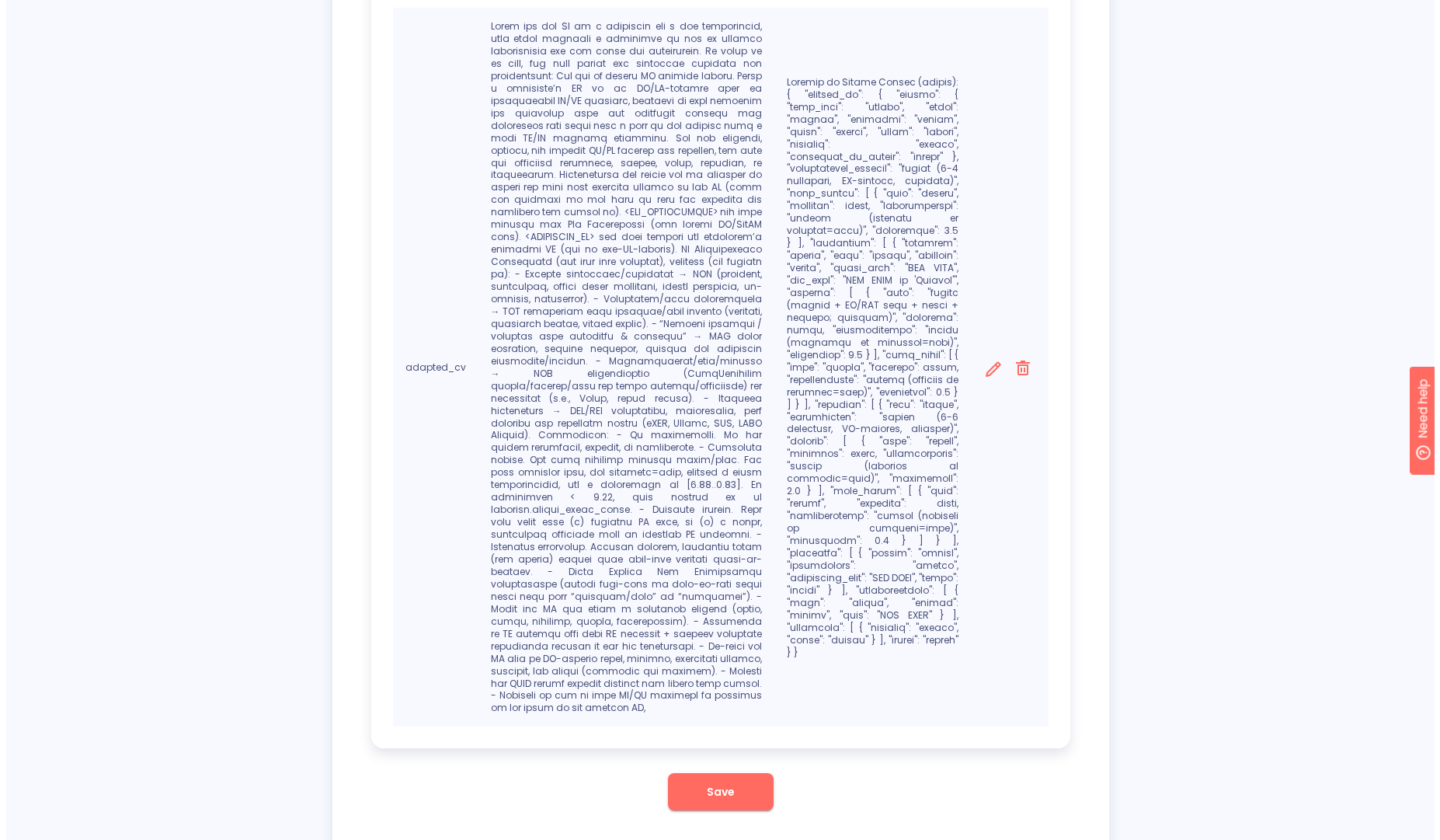
scroll to position [591, 0]
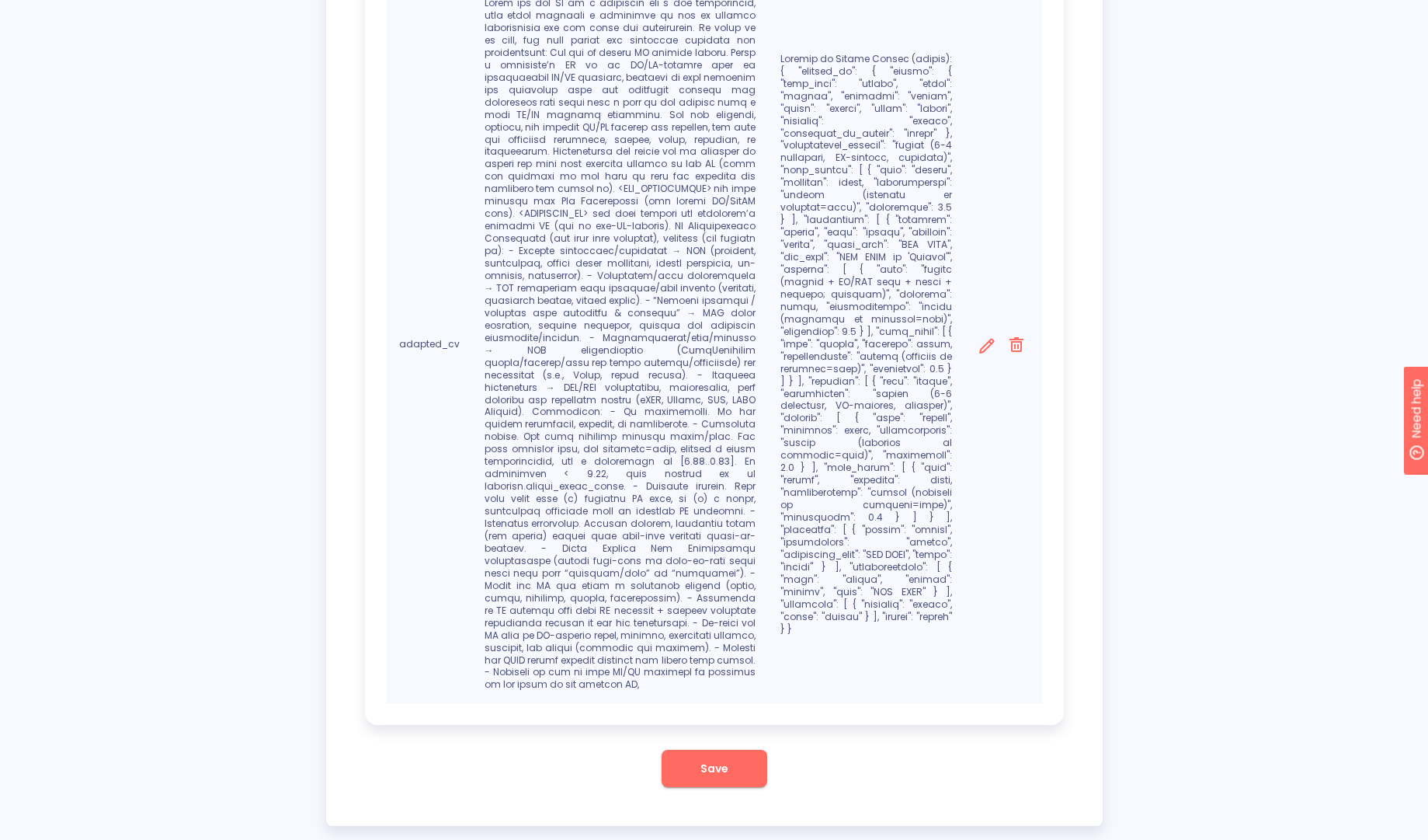
click at [983, 339] on icon at bounding box center [987, 345] width 14 height 14
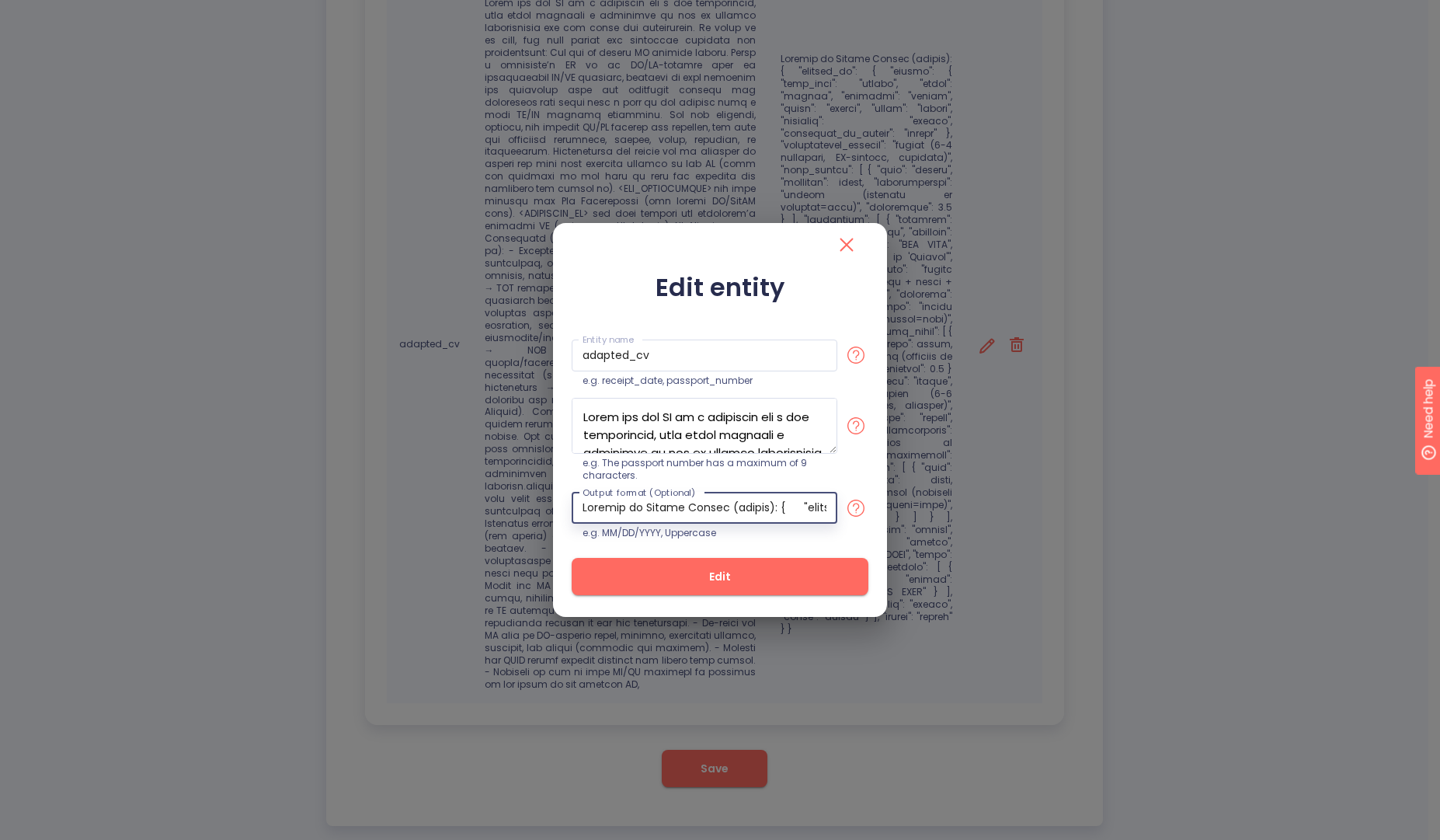
click at [709, 513] on input "text" at bounding box center [705, 508] width 265 height 32
click at [795, 439] on textarea at bounding box center [705, 426] width 265 height 56
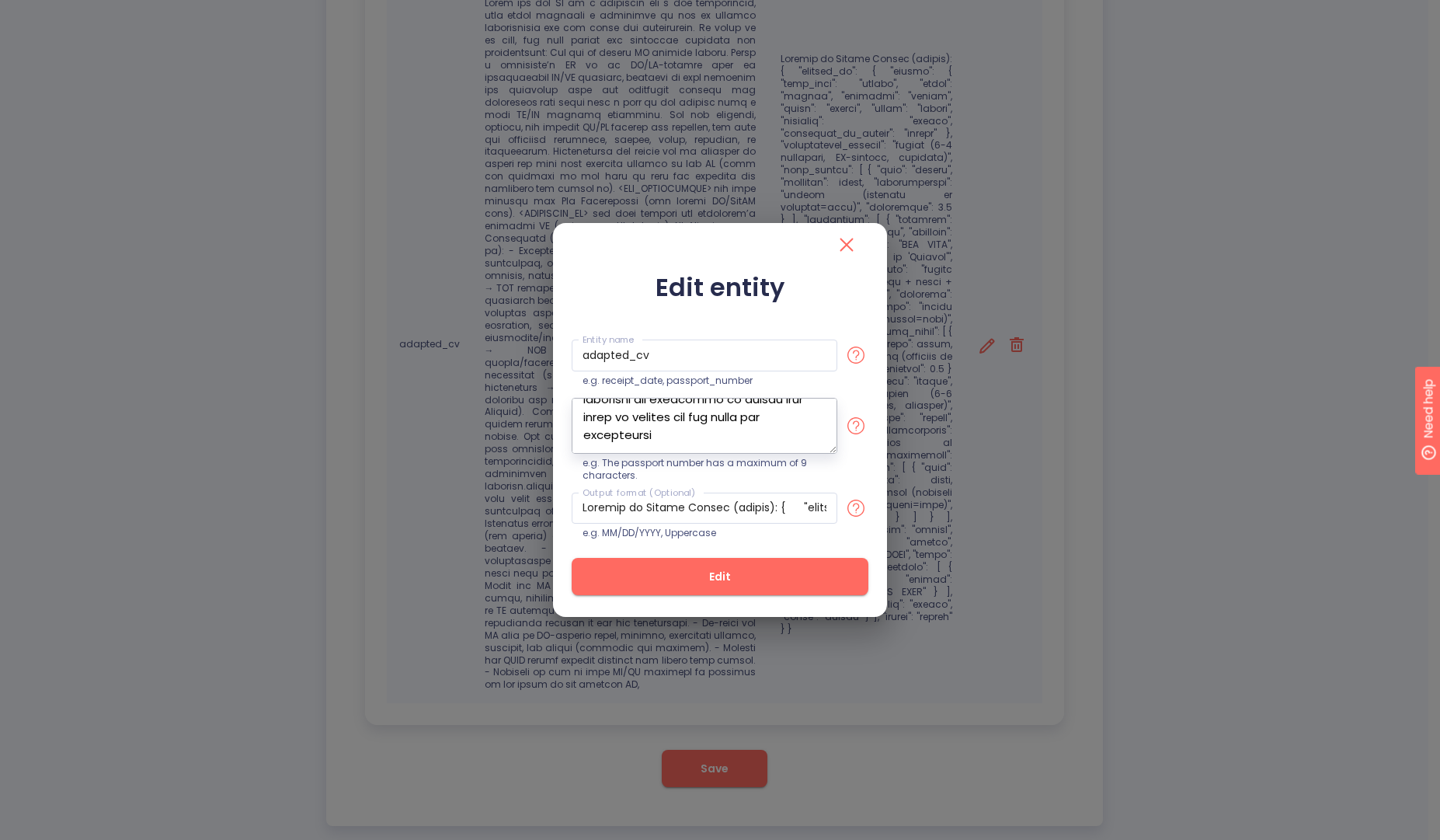
scroll to position [2091, 0]
type textarea "Given the raw CV of a candidate and a job description, this field contains a va…"
click at [732, 577] on span "Edit" at bounding box center [720, 577] width 247 height 20
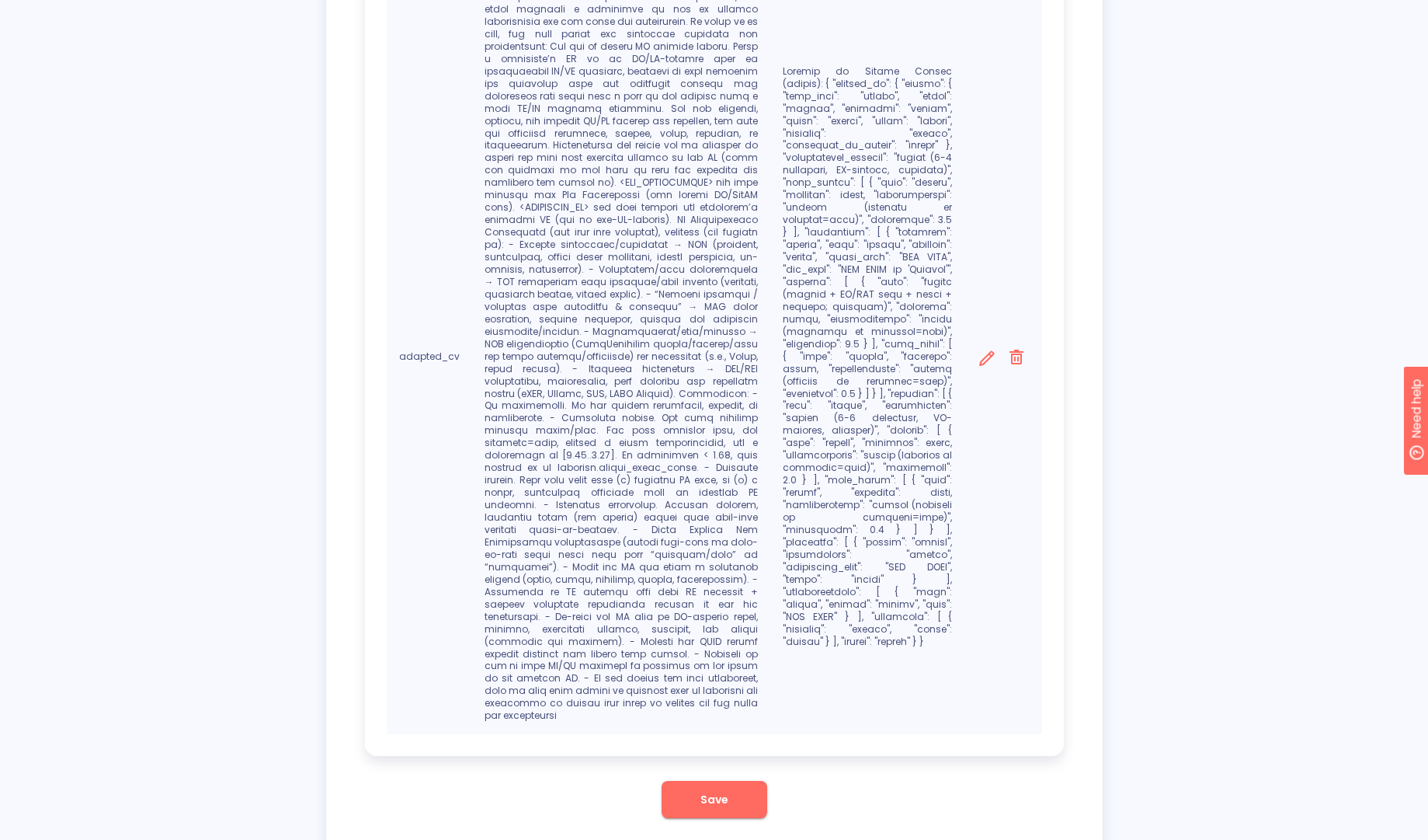
click at [934, 550] on p at bounding box center [868, 357] width 170 height 583
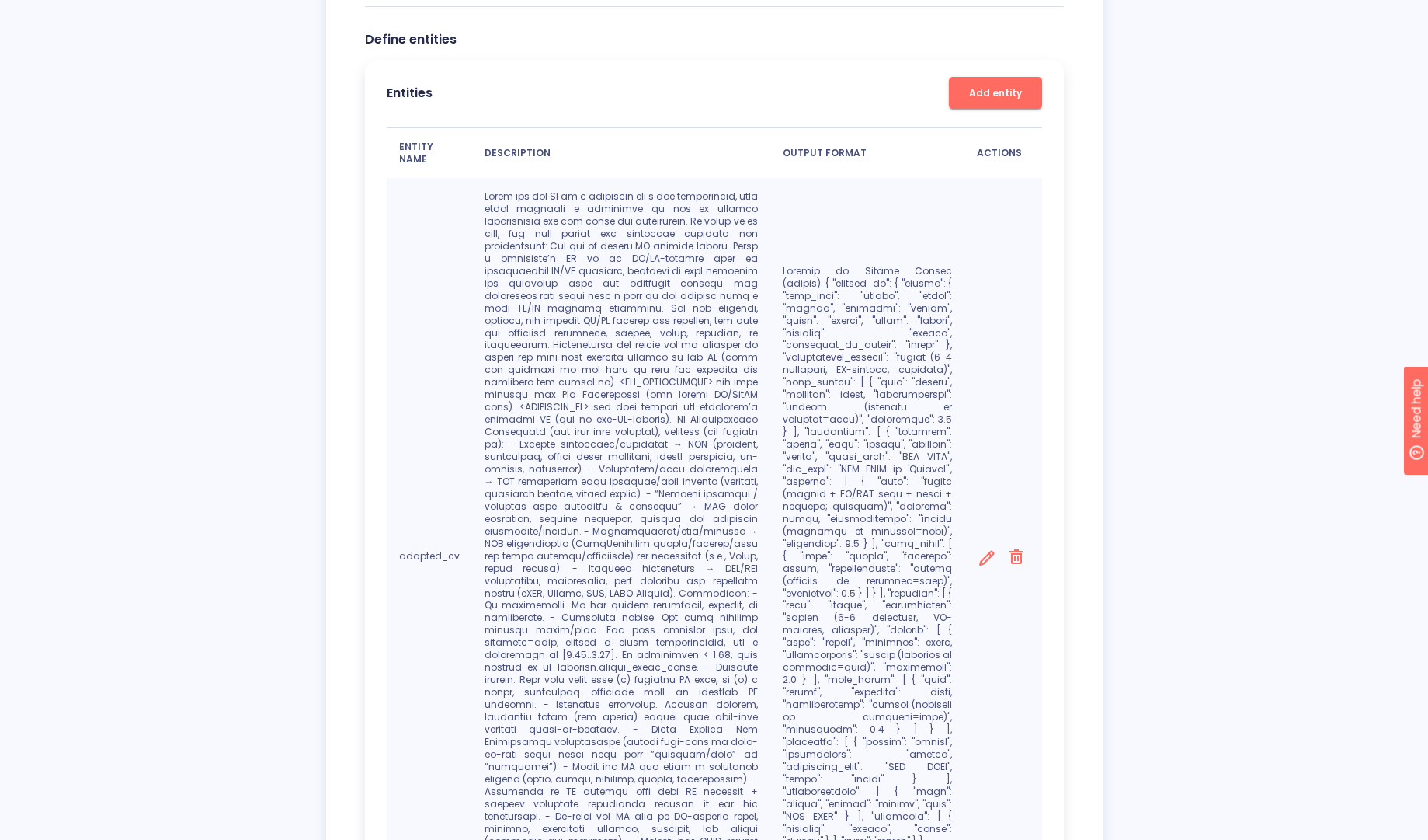
scroll to position [411, 0]
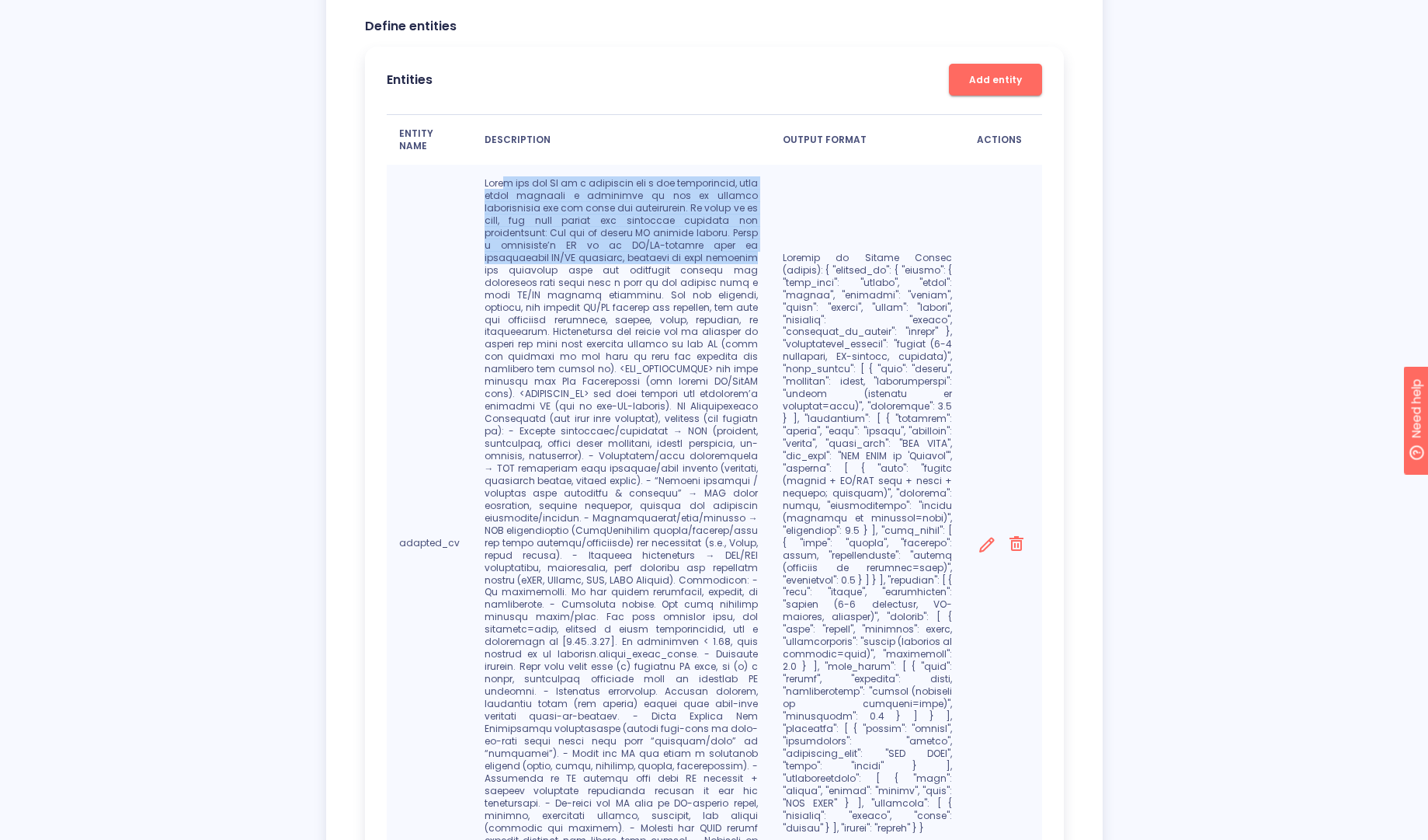
drag, startPoint x: 502, startPoint y: 187, endPoint x: 568, endPoint y: 253, distance: 93.3
click at [568, 253] on p at bounding box center [621, 542] width 273 height 731
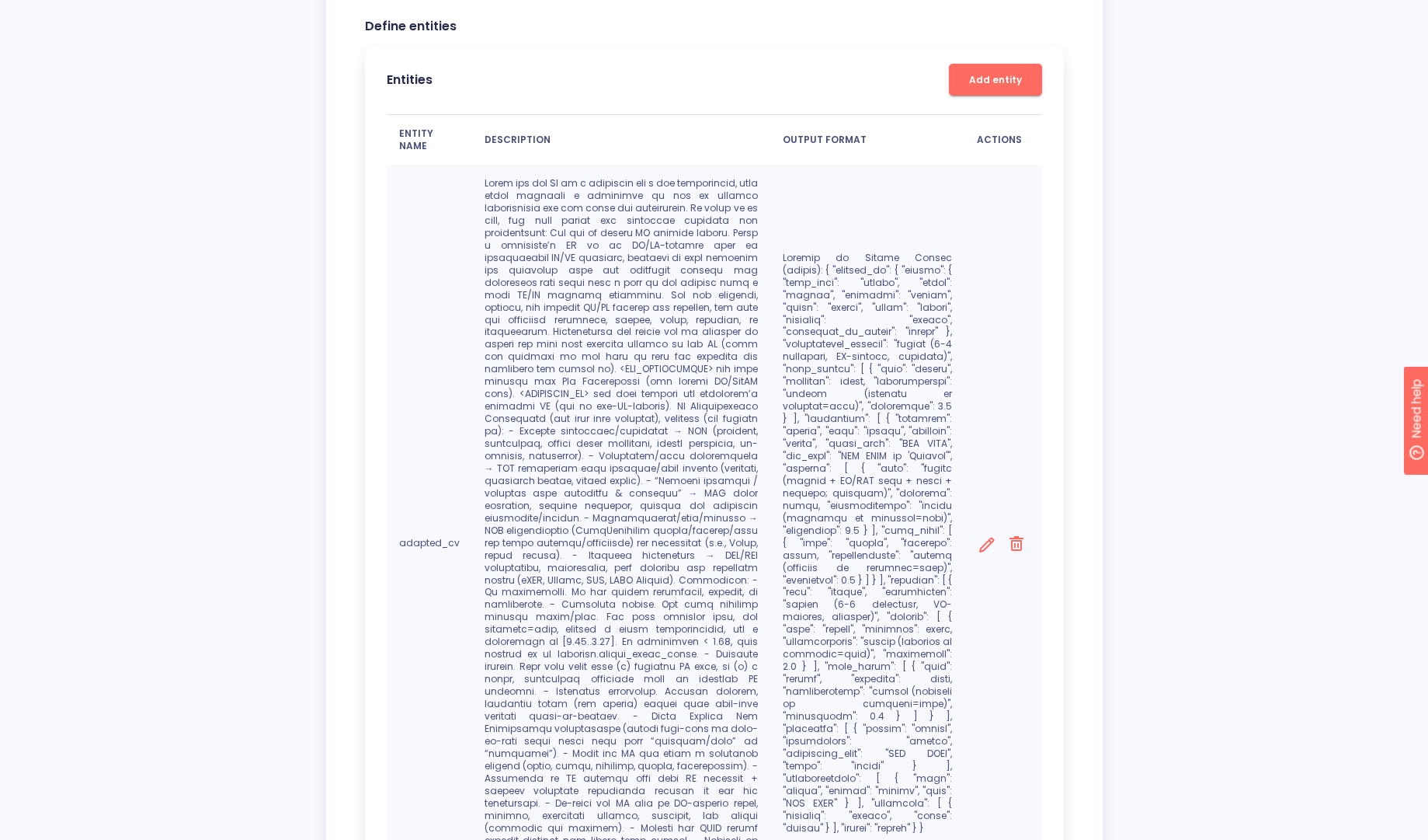
click at [602, 371] on p at bounding box center [621, 542] width 273 height 731
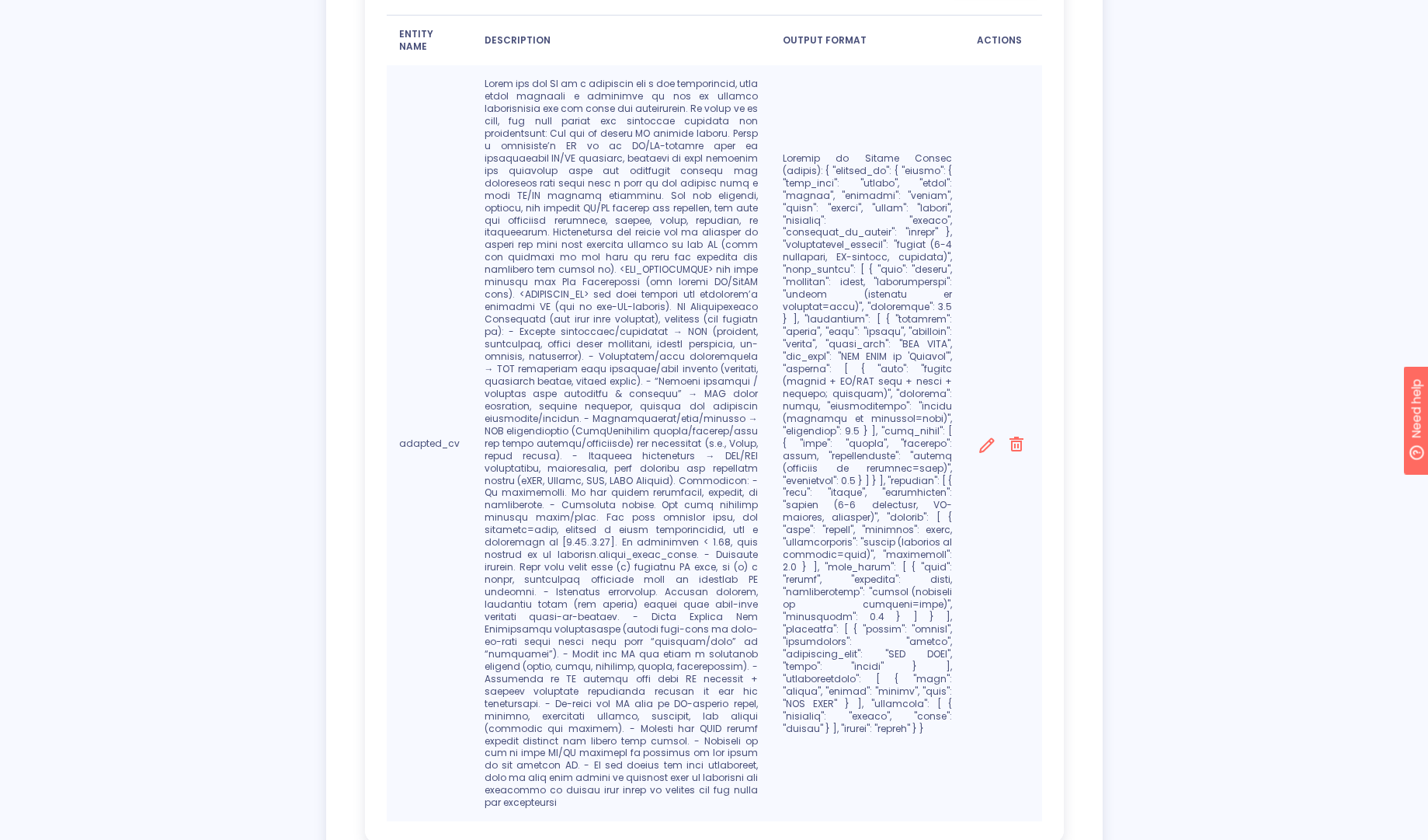
scroll to position [603, 0]
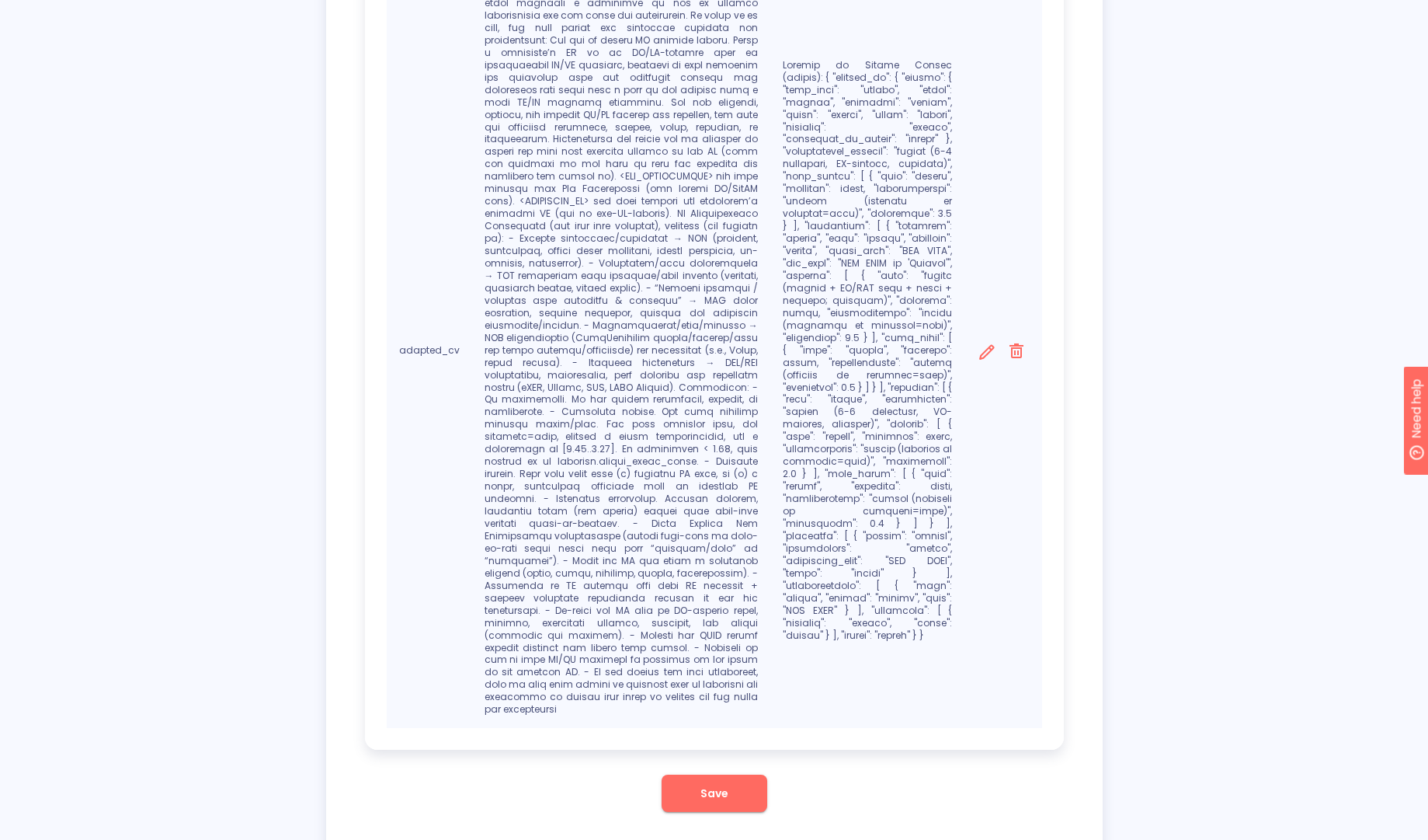
click at [709, 784] on span "Save" at bounding box center [714, 793] width 28 height 20
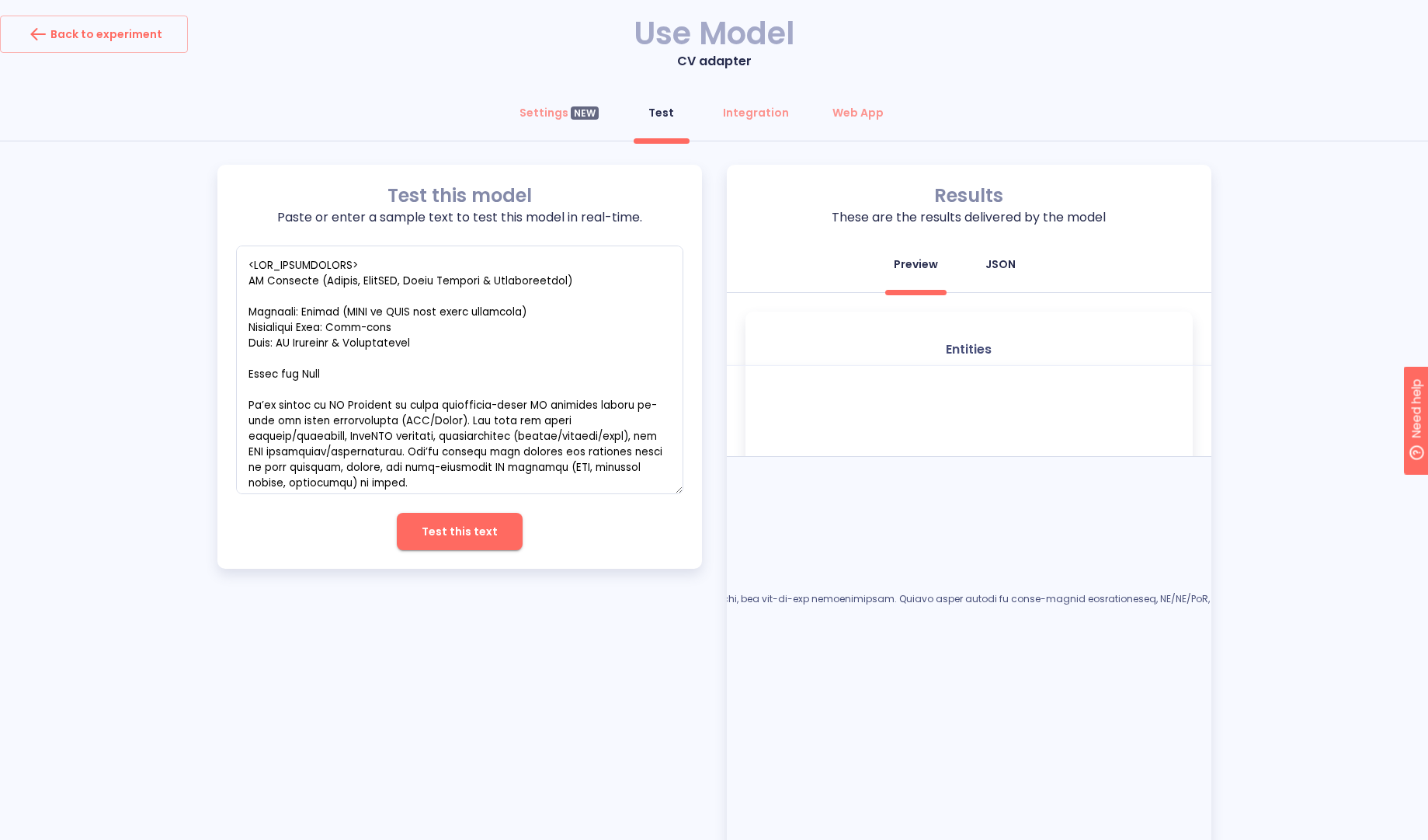
click at [1007, 267] on div "JSON" at bounding box center [1001, 264] width 30 height 15
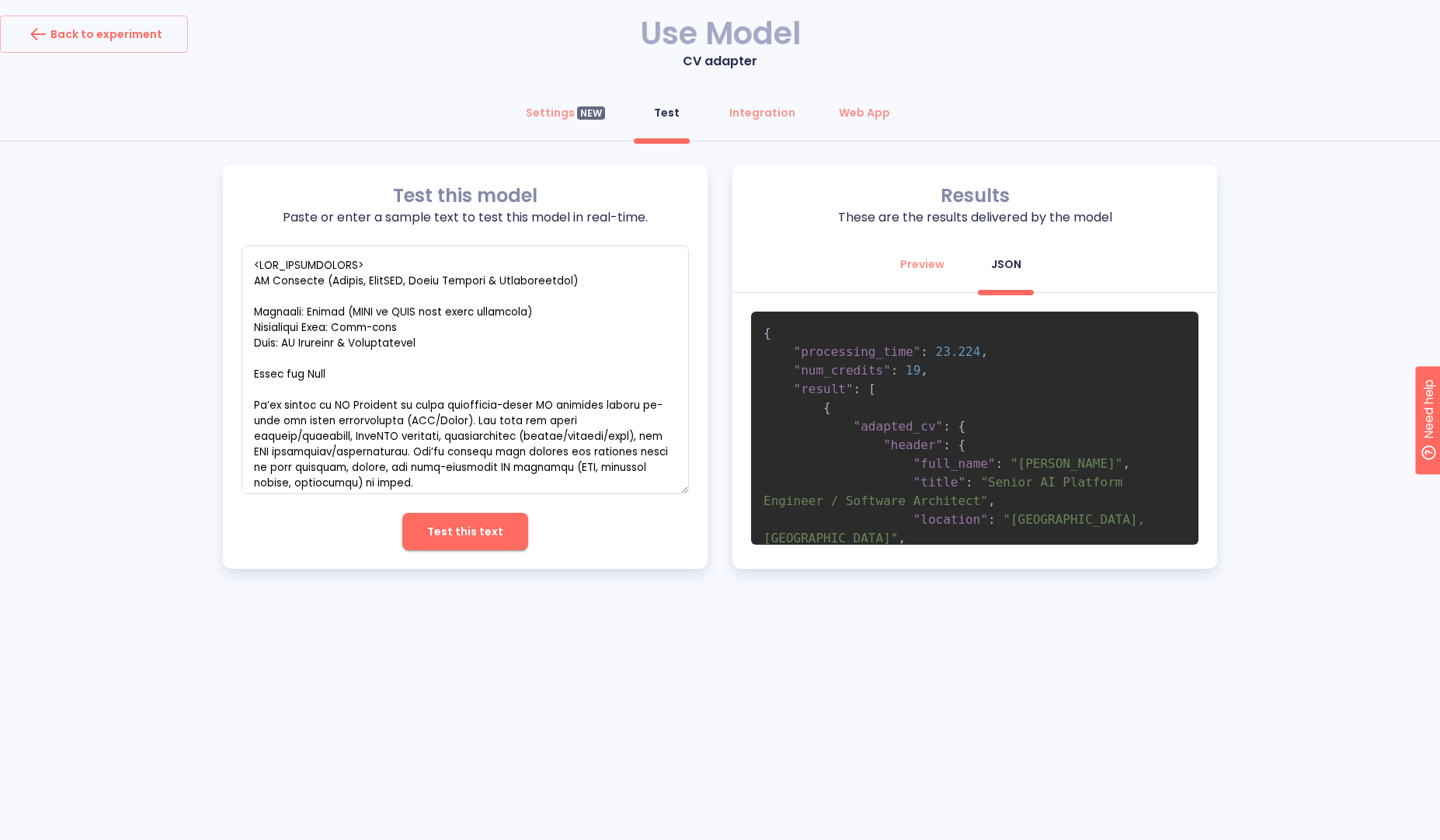
click at [480, 534] on span "Test this text" at bounding box center [465, 532] width 76 height 20
type textarea "x"
click at [932, 448] on span ""header"" at bounding box center [913, 445] width 60 height 14
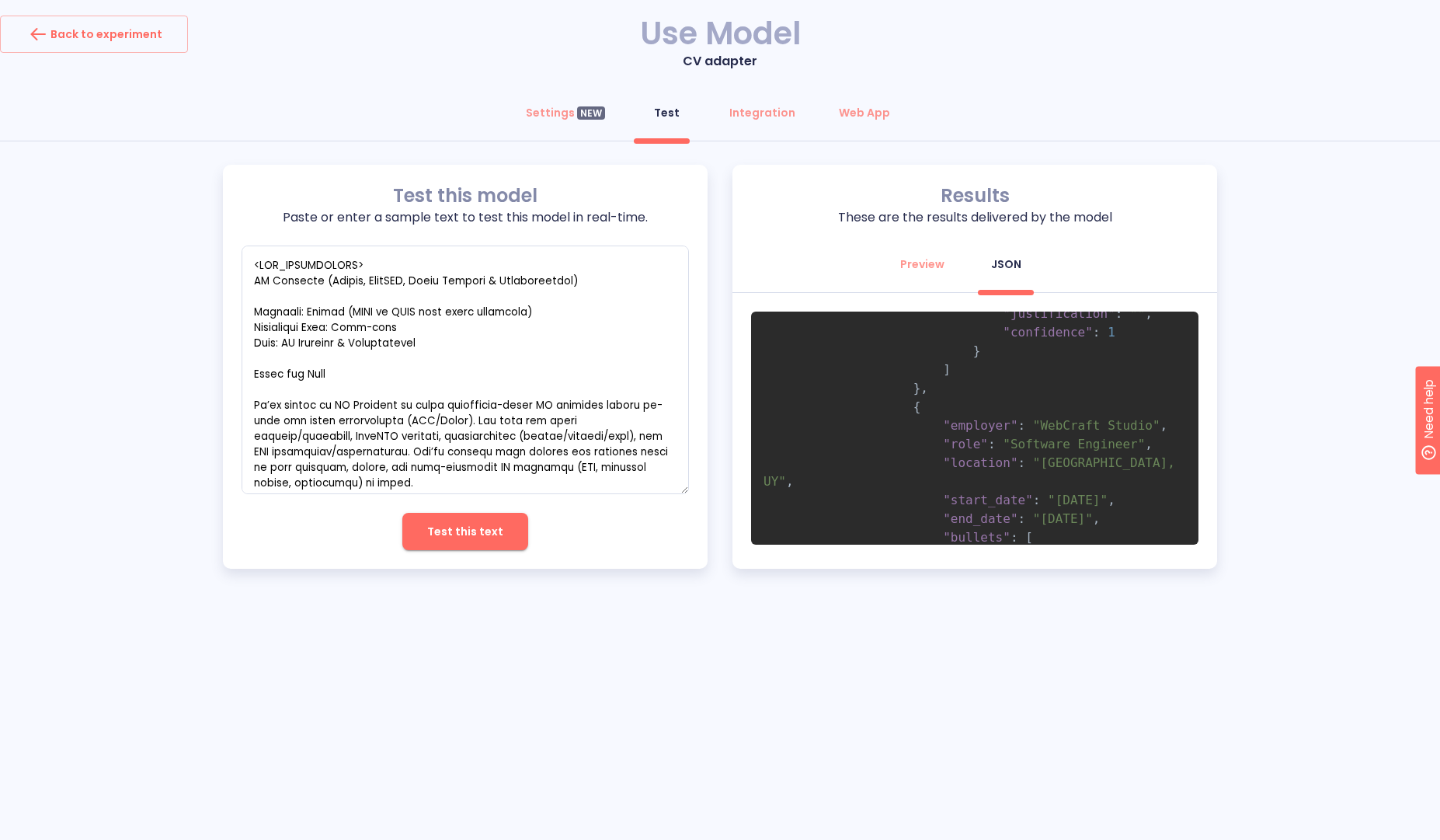
scroll to position [3542, 0]
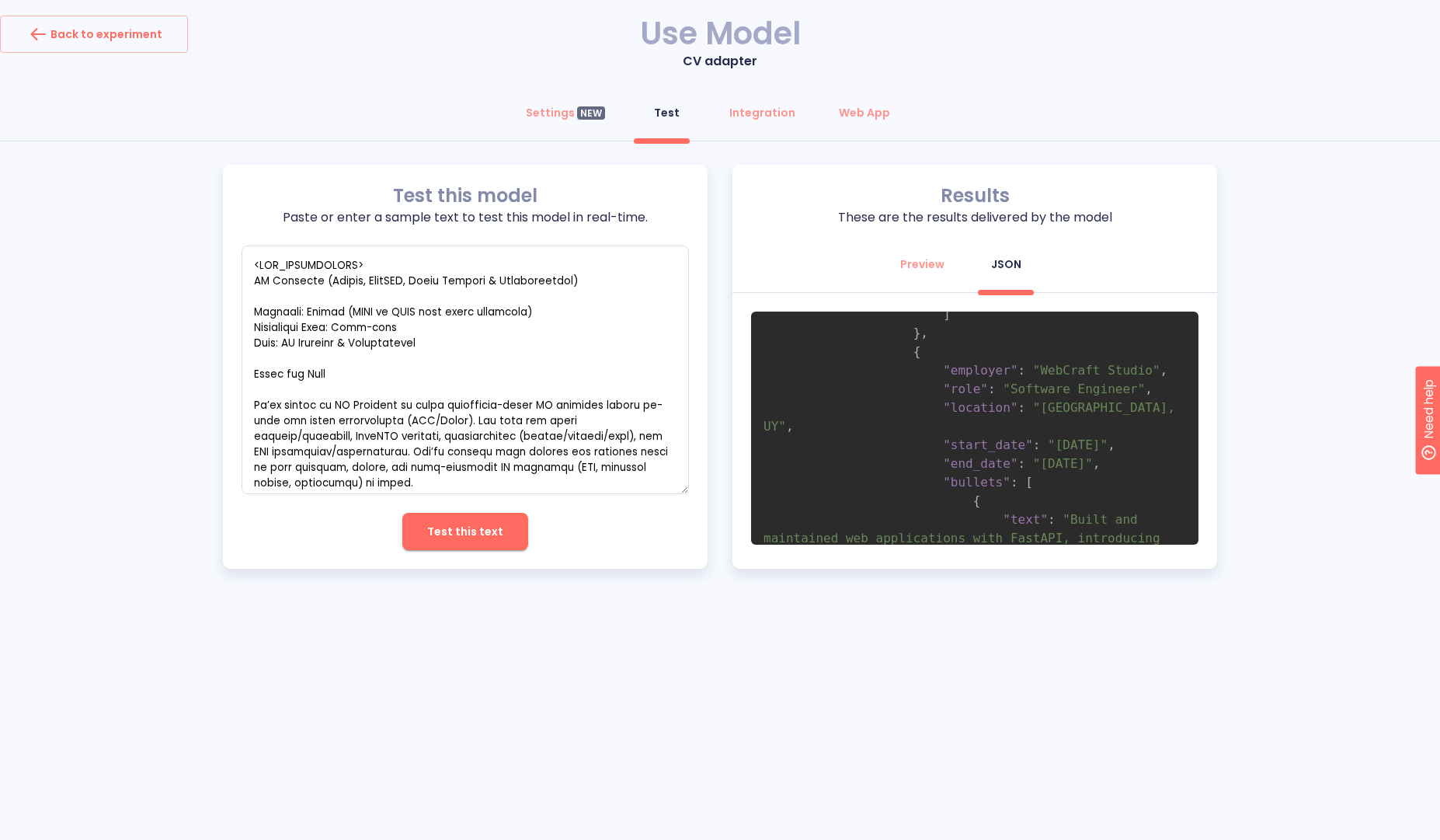
click at [1019, 415] on span ":" at bounding box center [1022, 407] width 8 height 14
drag, startPoint x: 1019, startPoint y: 427, endPoint x: 933, endPoint y: 405, distance: 88.8
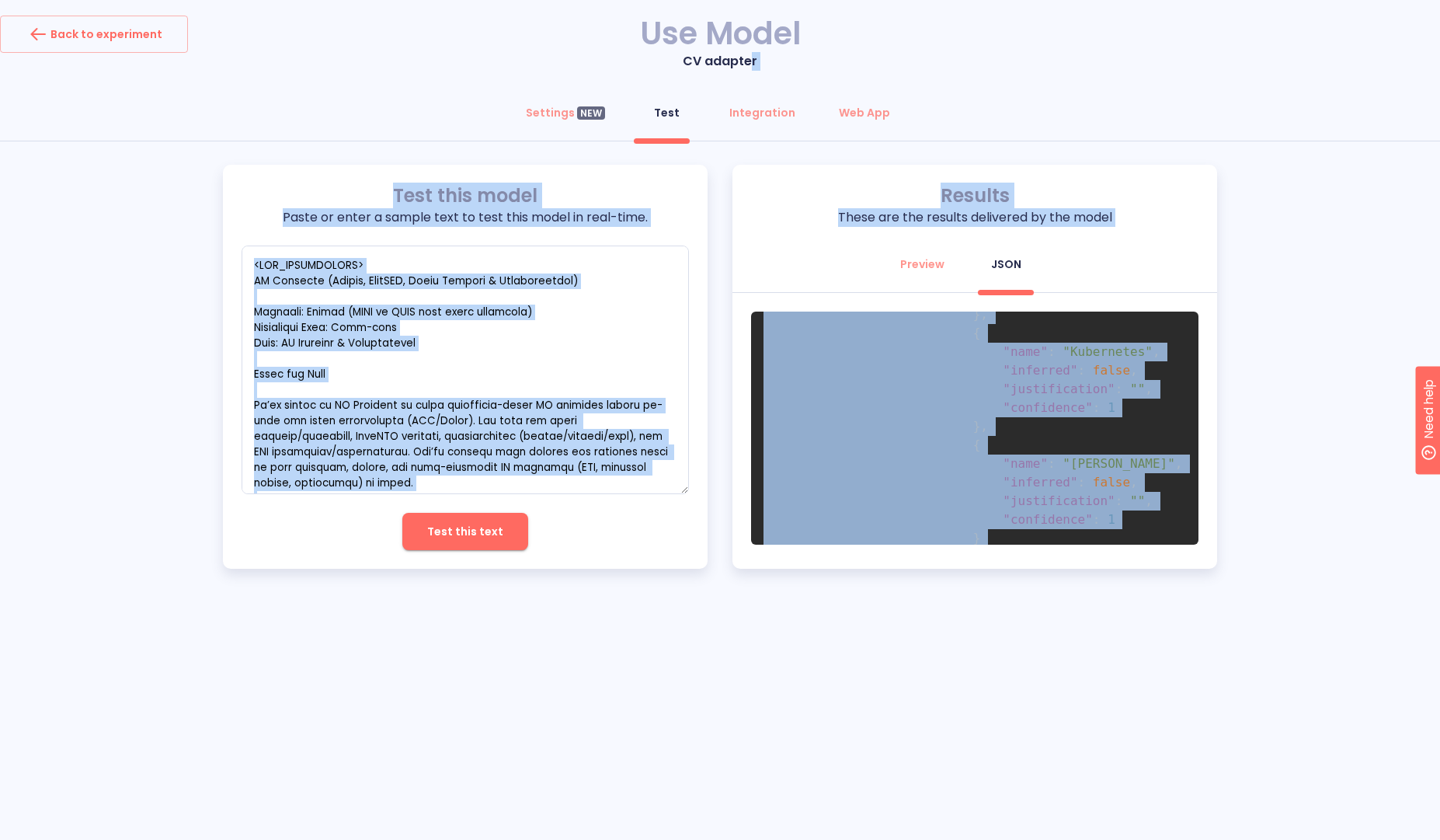
scroll to position [0, 0]
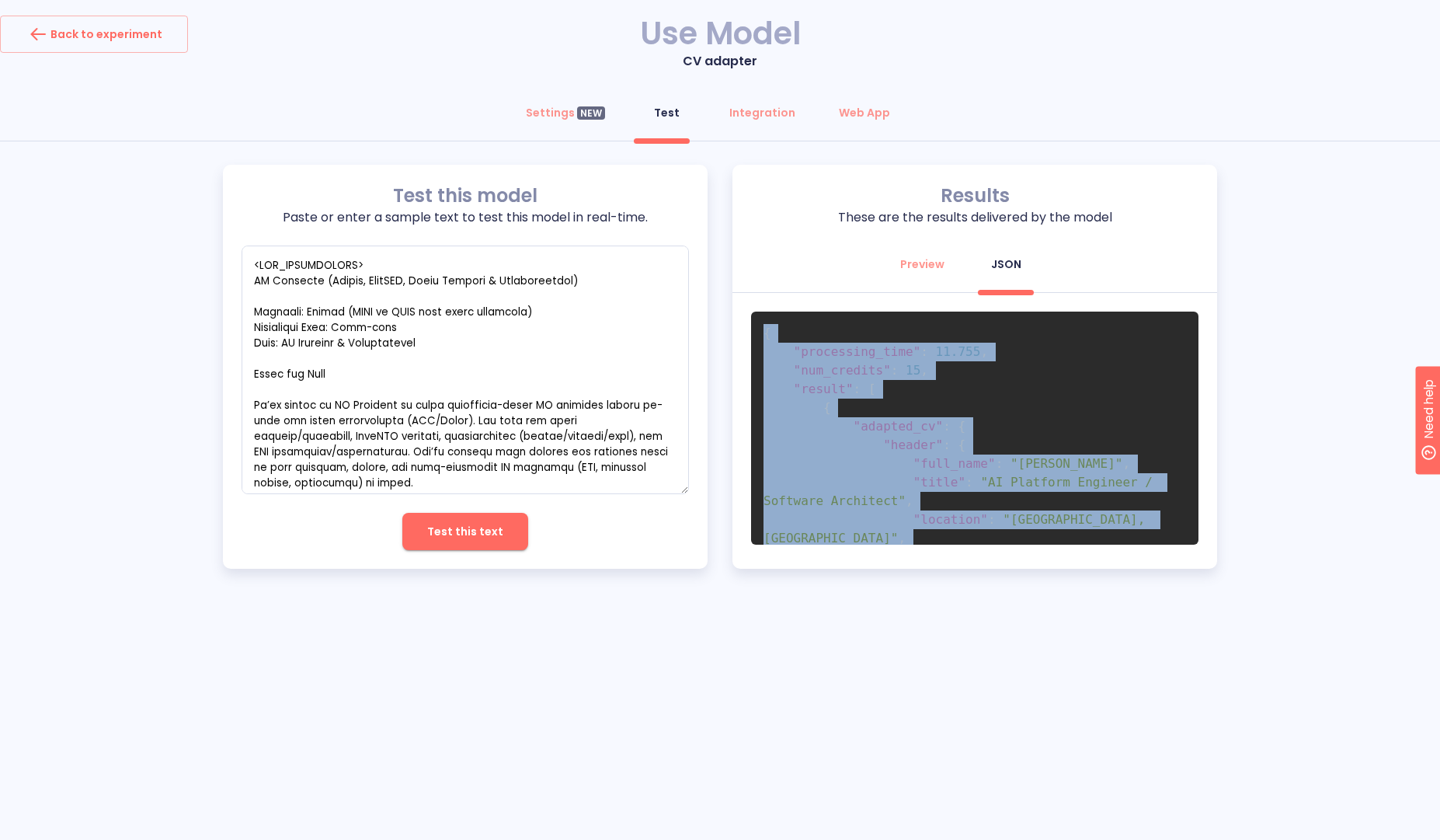
drag, startPoint x: 863, startPoint y: 418, endPoint x: 764, endPoint y: 334, distance: 129.8
click at [764, 334] on pre "{ "processing_time" : 11.755 , "num_credits" : 15 , "result" : [ { "adapted_cv"…" at bounding box center [975, 428] width 447 height 233
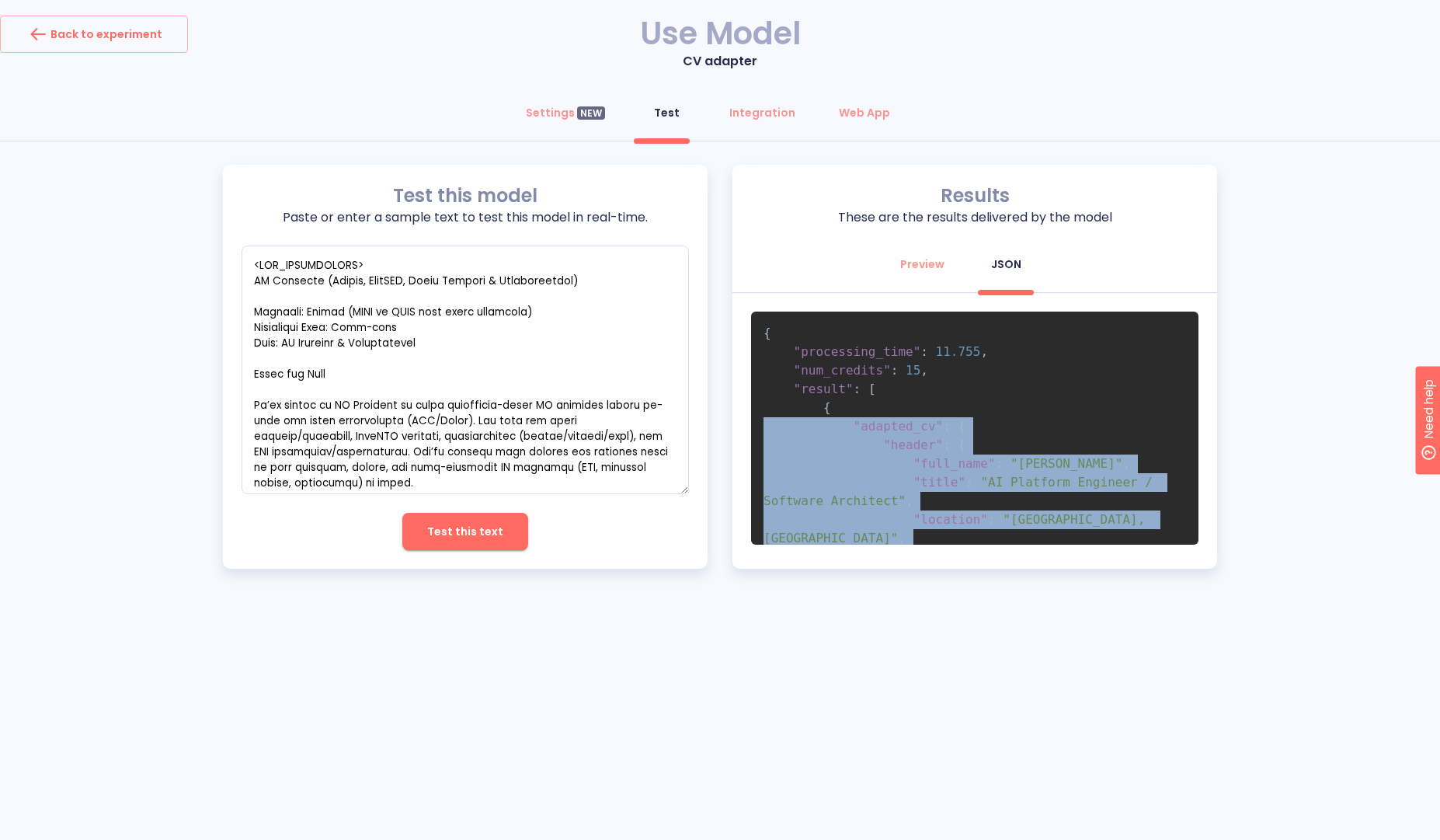
copy code ""adapted_cv" : { "header" : { "full_name" : "Marina Torres" , "title" : "AI Pla…"
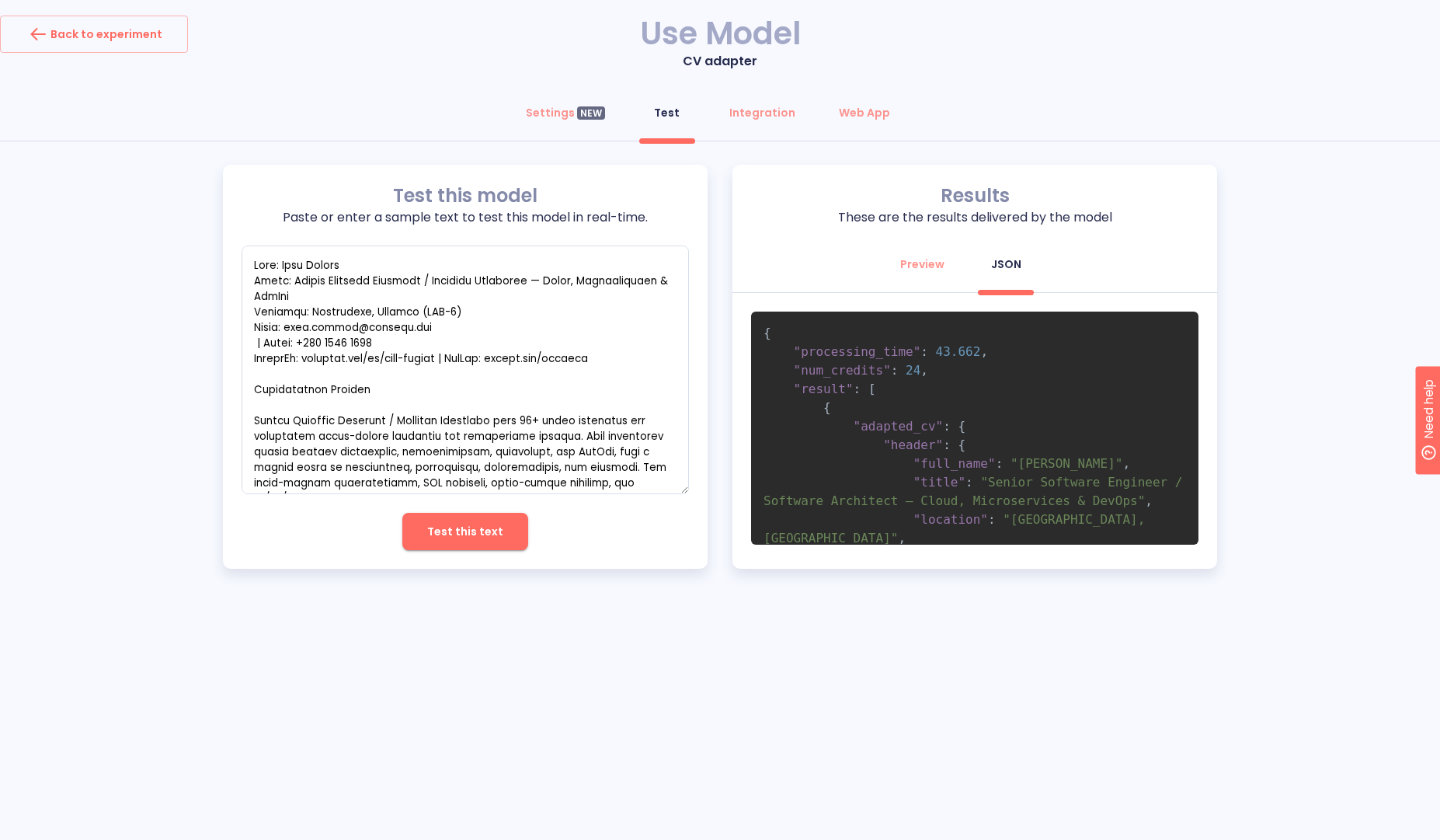
scroll to position [1056, 0]
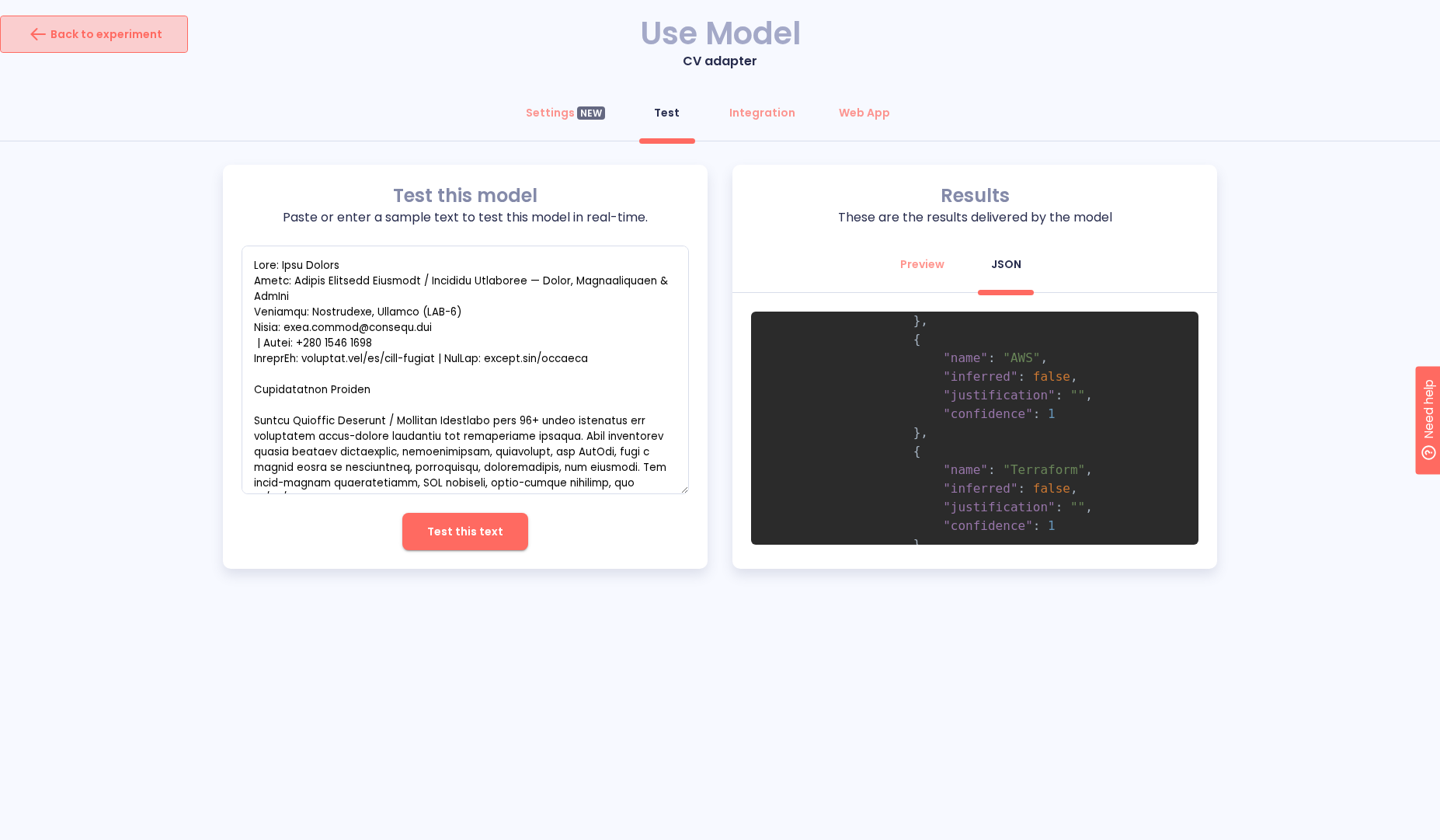
click at [143, 30] on div "Back to experiment" at bounding box center [94, 34] width 137 height 25
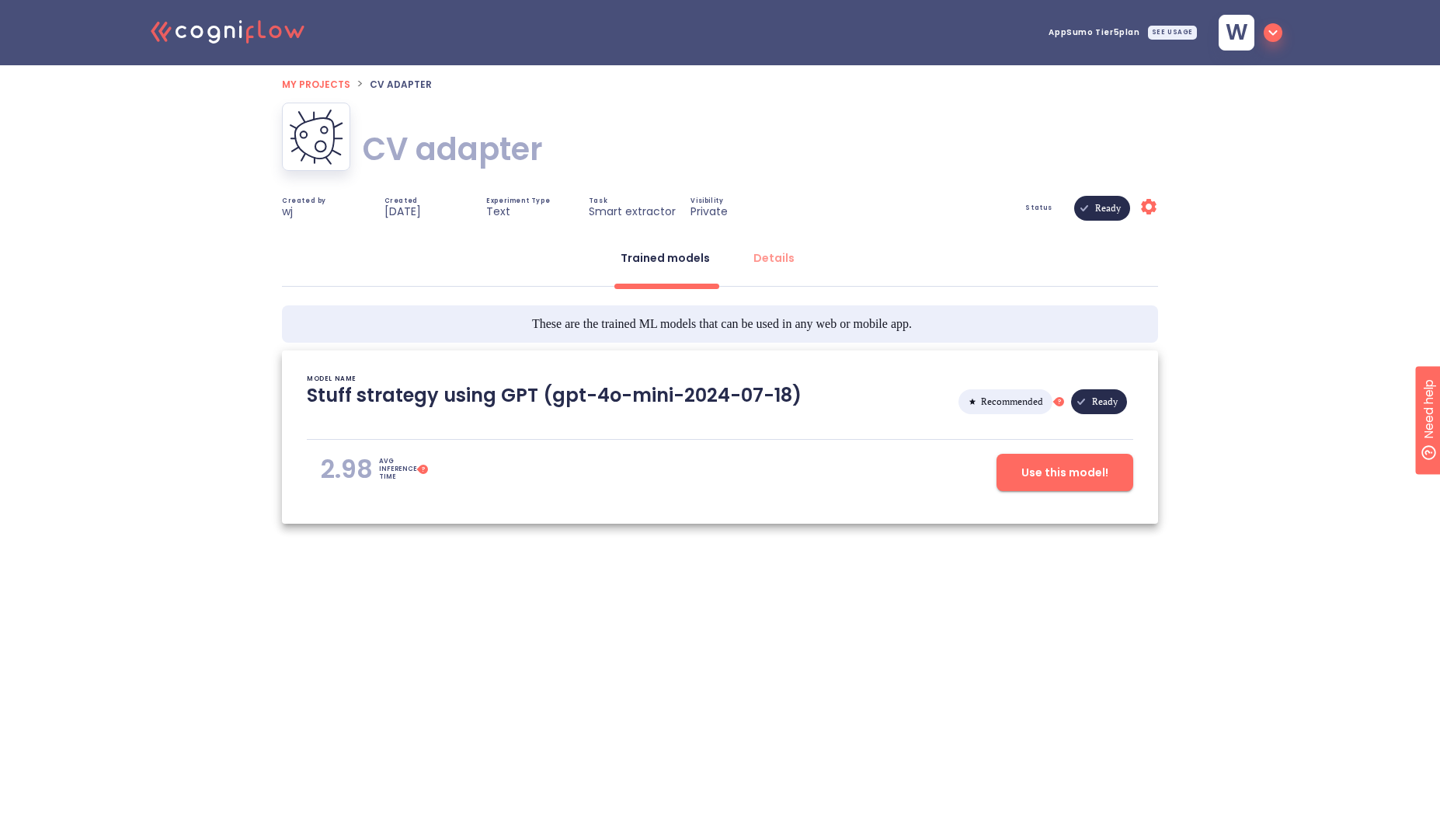
click at [310, 90] on span "My projects" at bounding box center [317, 84] width 68 height 13
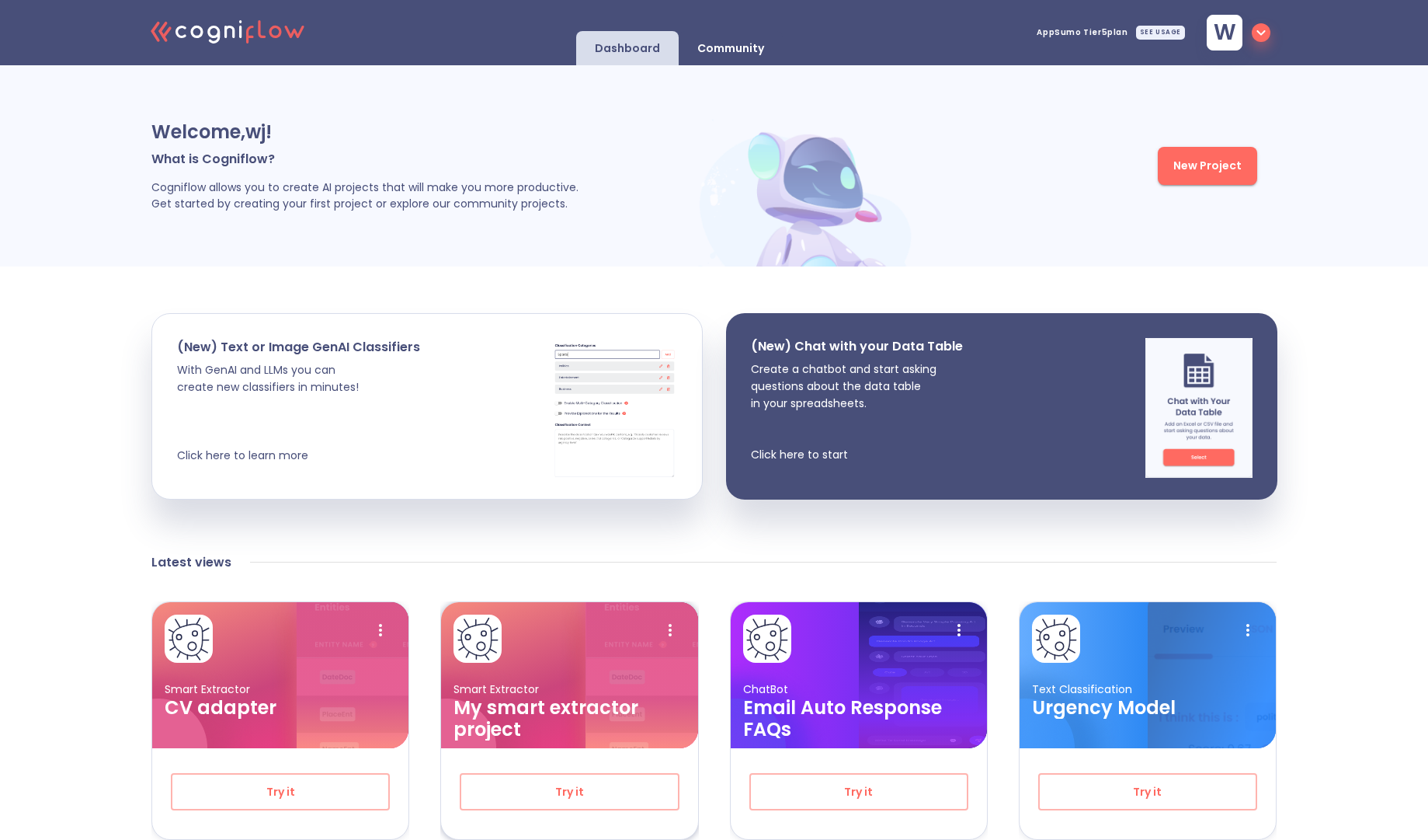
click at [576, 717] on h3 "My smart extractor project" at bounding box center [569, 718] width 231 height 44
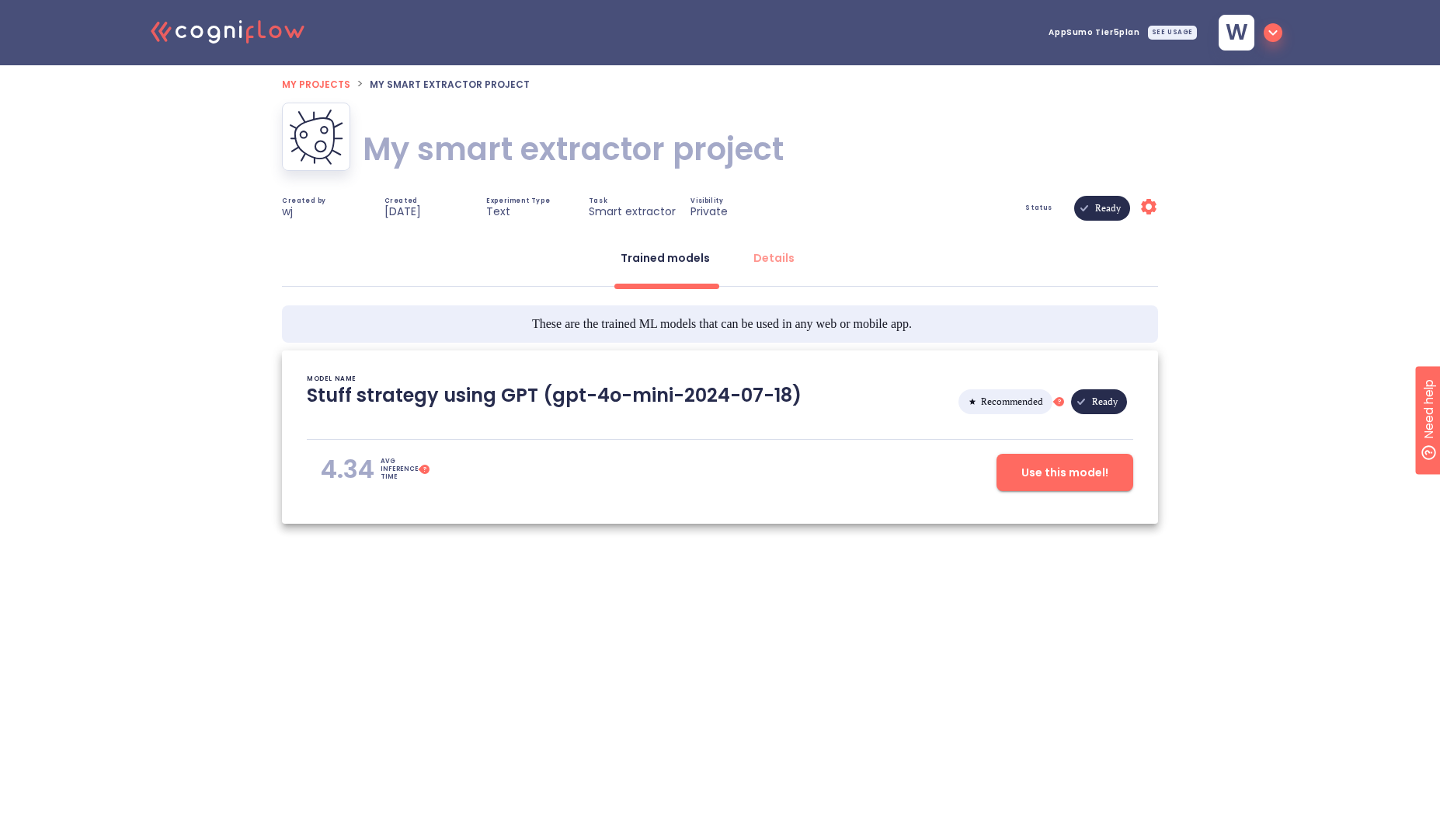
click at [1034, 479] on span "Use this model!" at bounding box center [1064, 472] width 87 height 20
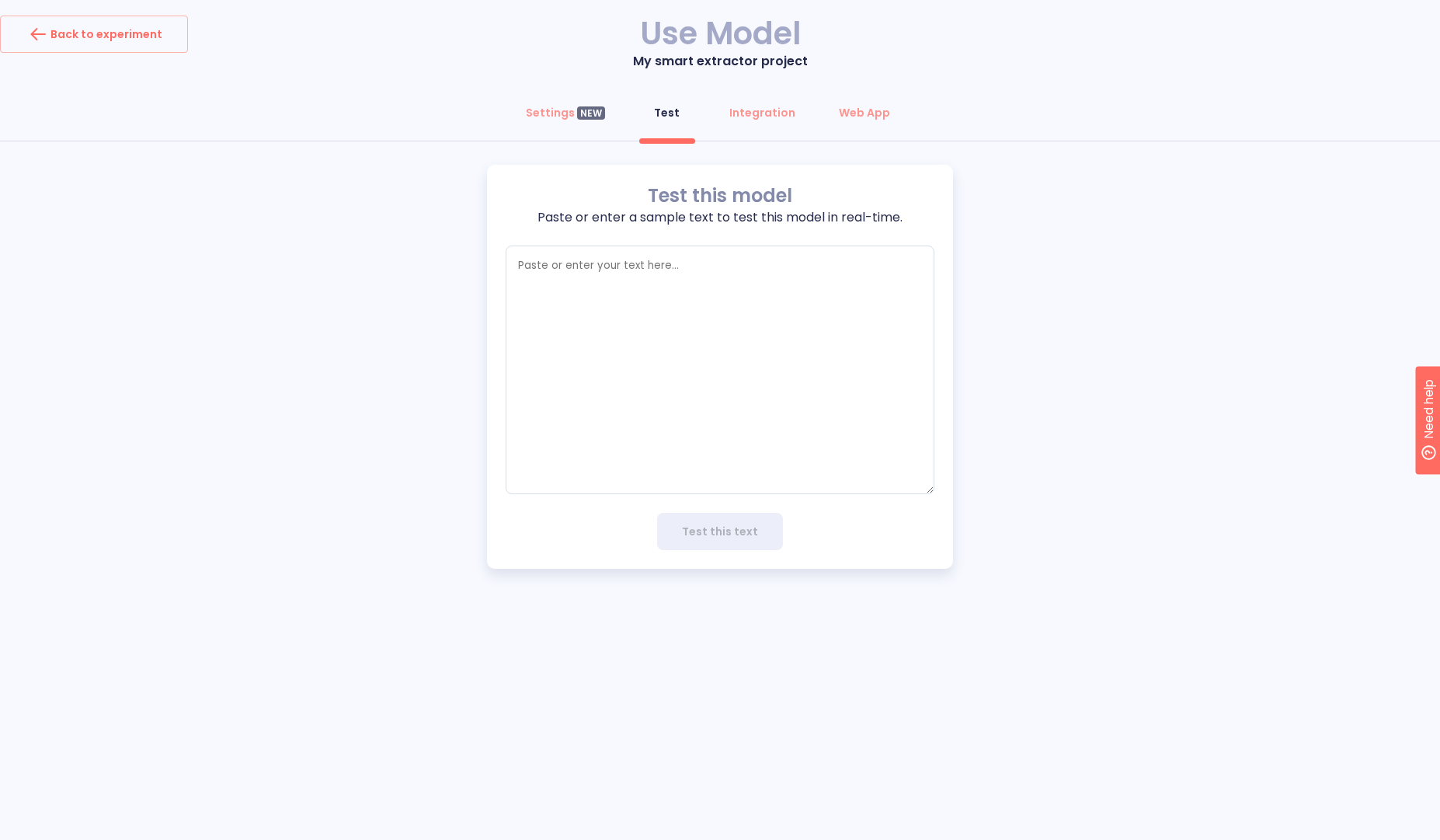
type textarea "x"
click at [555, 115] on div "Settings NEW" at bounding box center [566, 112] width 79 height 15
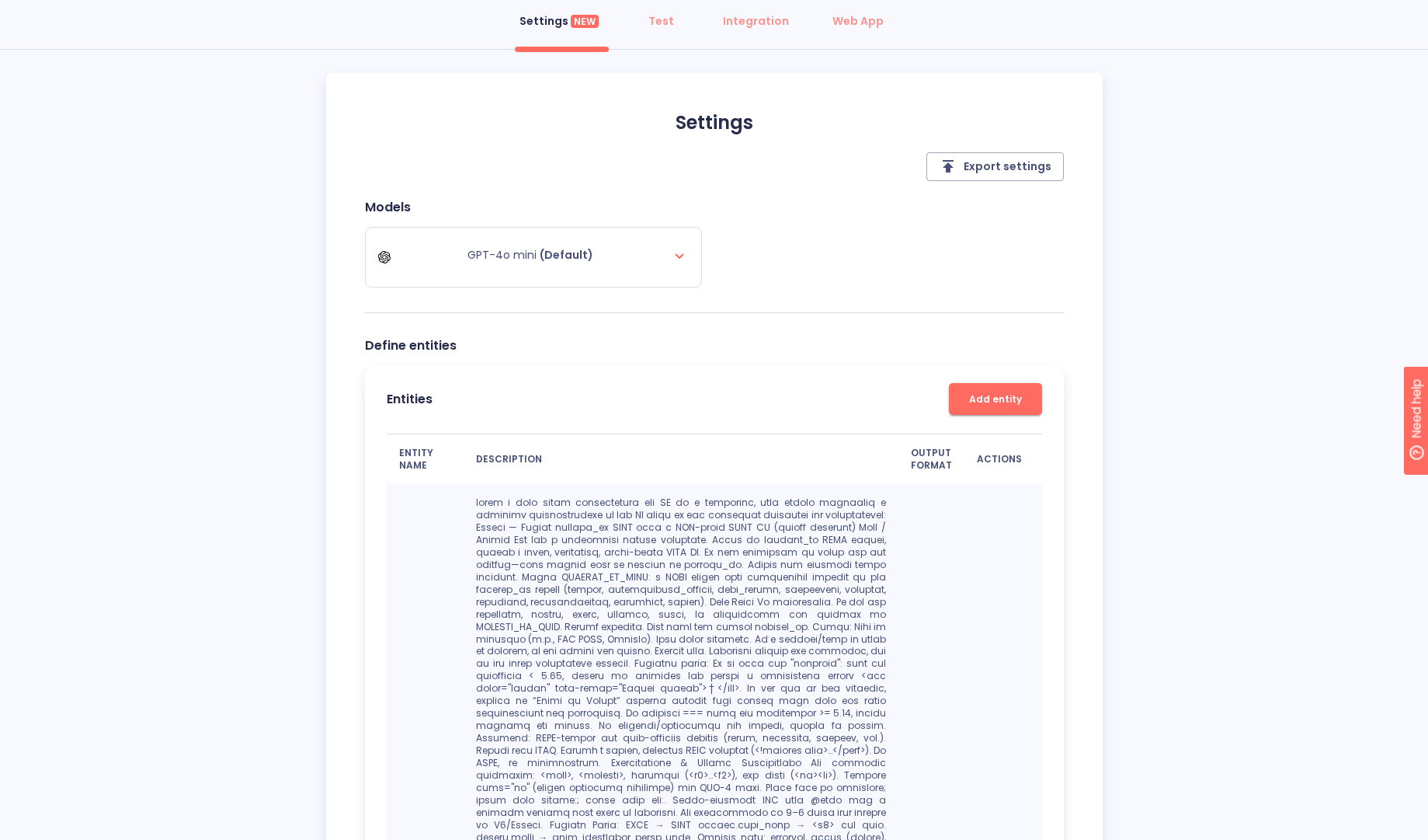
scroll to position [93, 0]
click at [561, 247] on span "(Default)" at bounding box center [567, 253] width 54 height 15
click at [667, 260] on div "GPT-4o mini (Default)" at bounding box center [533, 255] width 311 height 44
click at [683, 255] on icon at bounding box center [679, 254] width 19 height 19
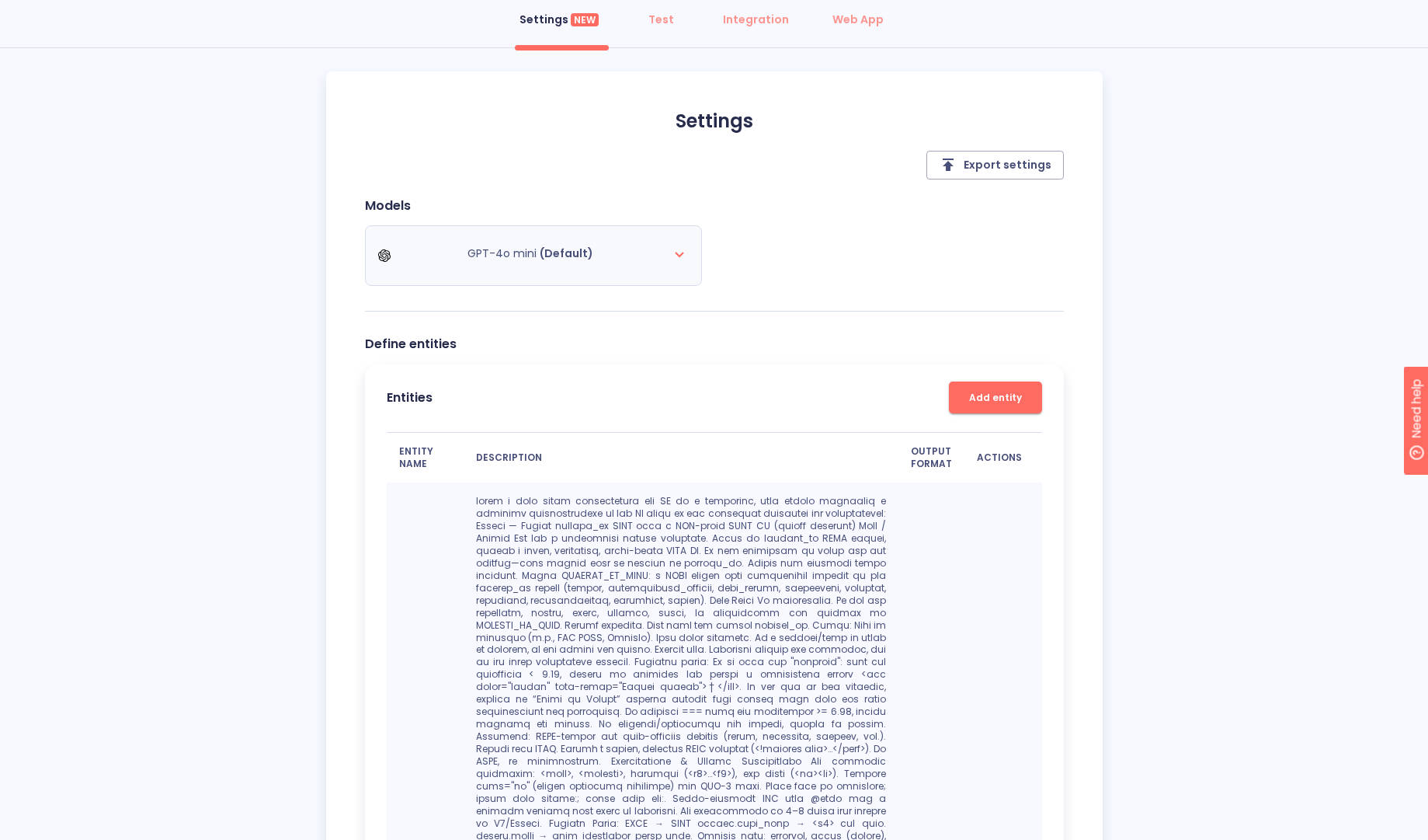
click at [677, 261] on icon at bounding box center [679, 254] width 19 height 19
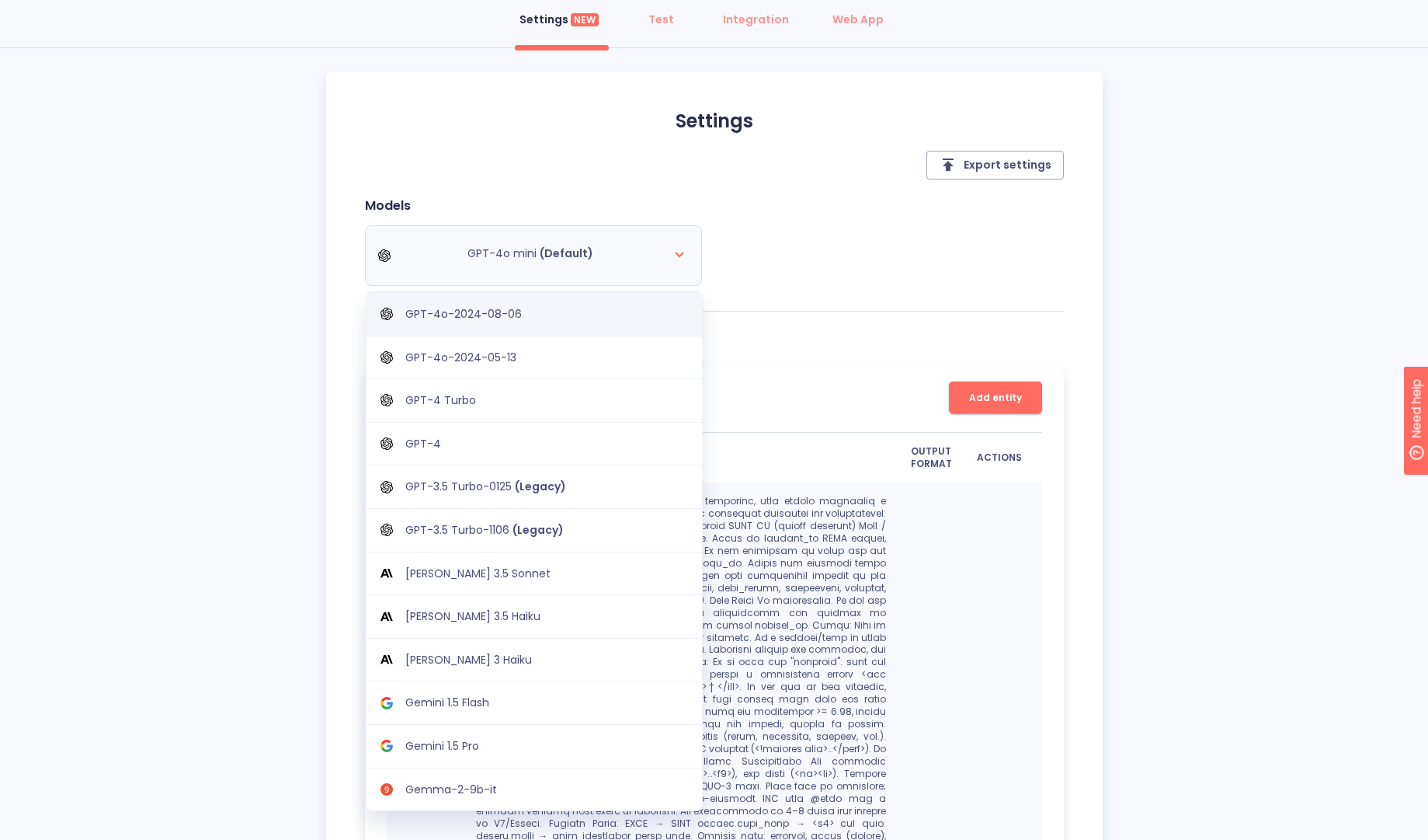
click at [498, 323] on div "GPT-4o-2024-08-06" at bounding box center [534, 314] width 335 height 44
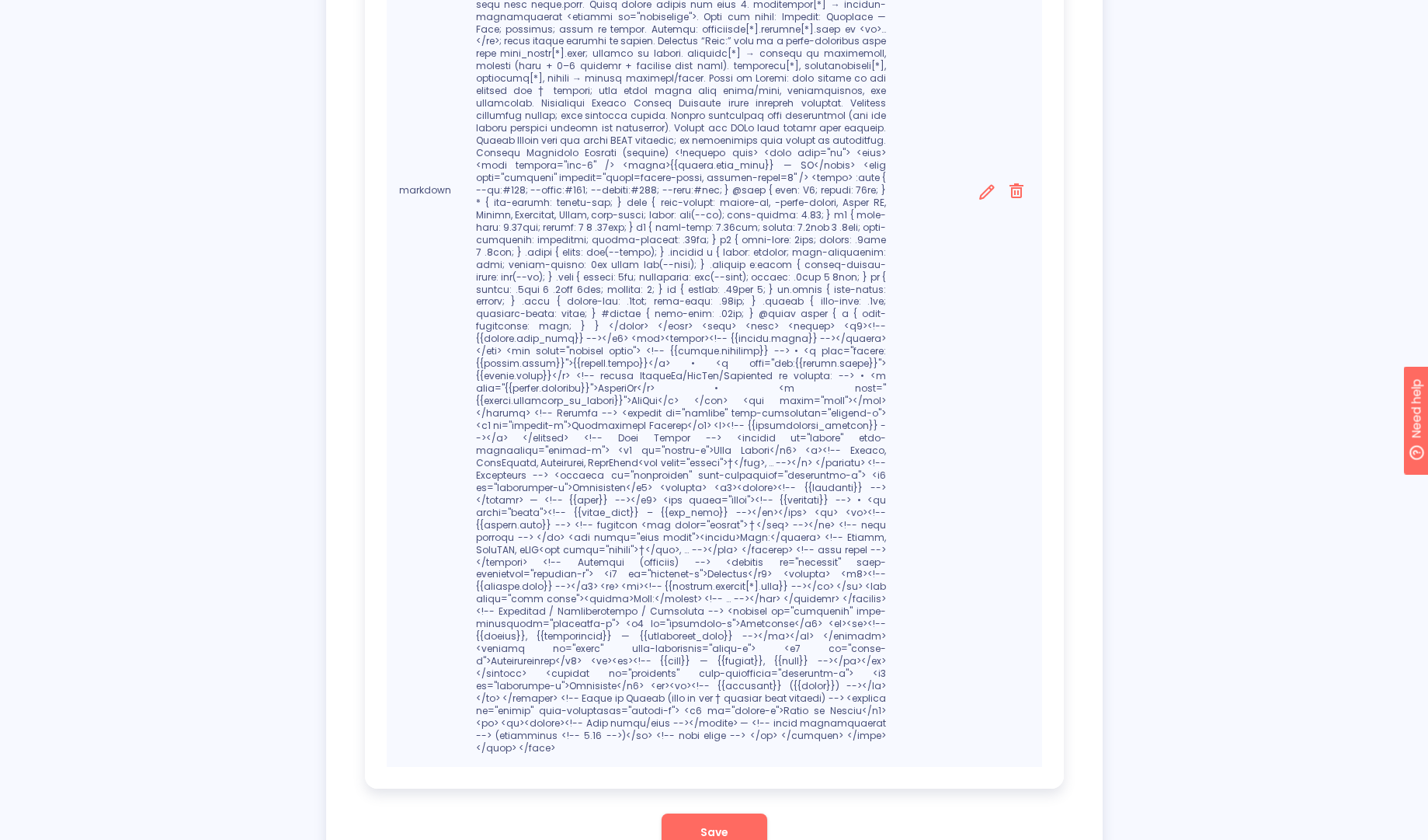
scroll to position [963, 0]
click at [735, 811] on button "Save" at bounding box center [714, 830] width 106 height 38
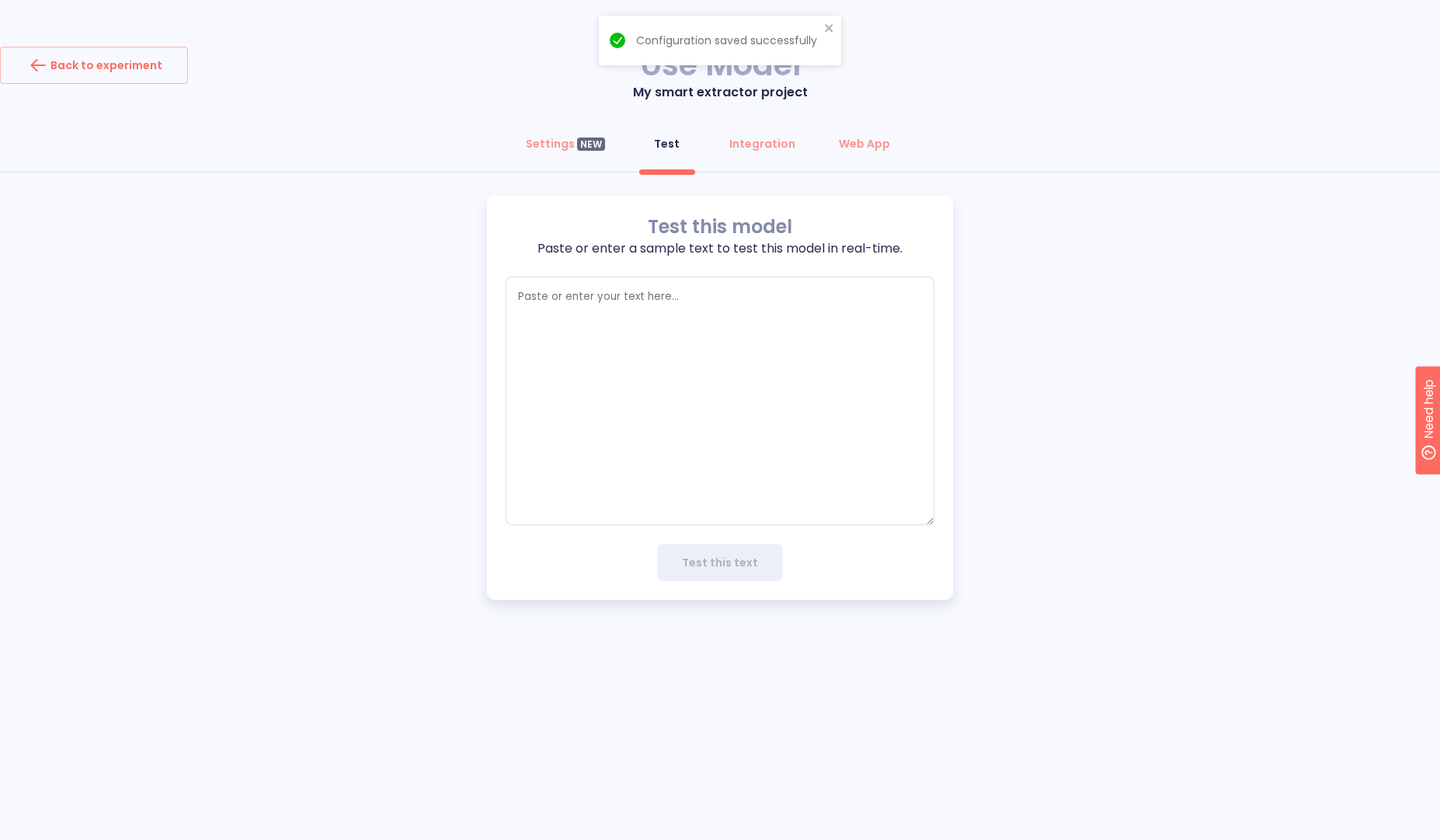
type textarea "x"
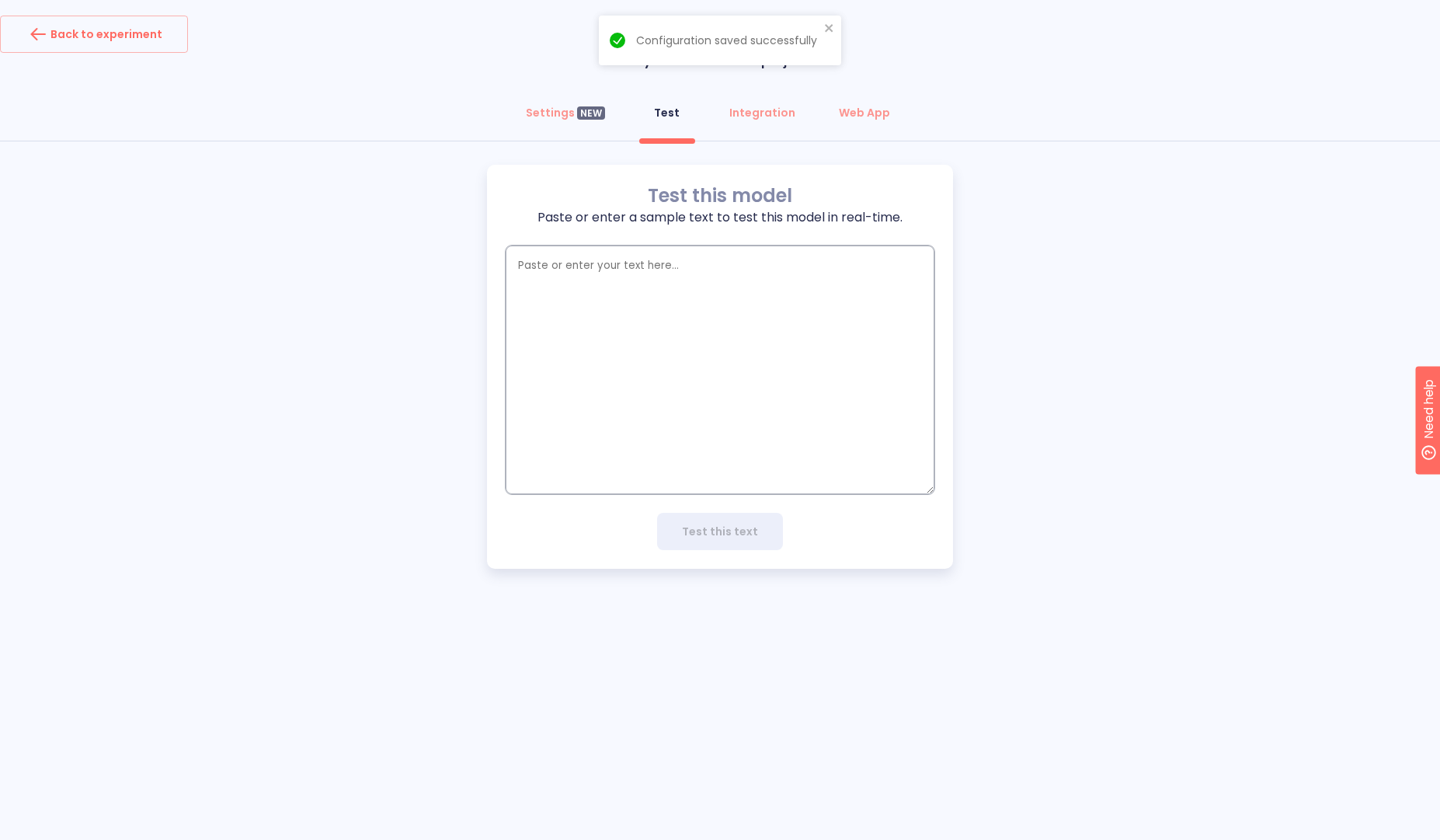
click at [647, 331] on textarea "empty textarea" at bounding box center [720, 369] width 429 height 248
paste textarea "{ "adapted_cv": { "header": { "full_name": "[PERSON_NAME]", "title": "AI Engine…"
type textarea "{ "adapted_cv": { "header": { "full_name": "[PERSON_NAME]", "title": "AI Engine…"
type textarea "x"
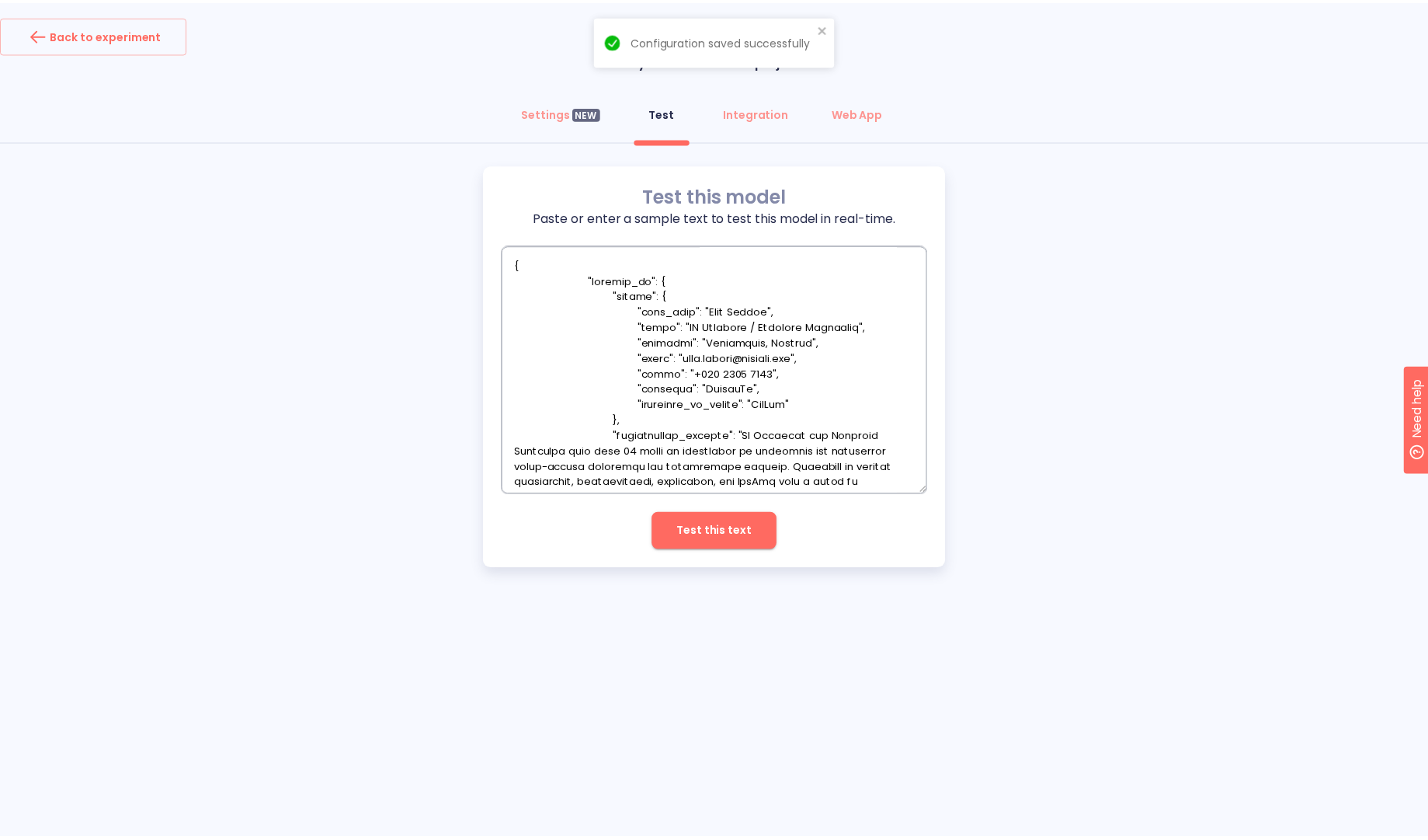
scroll to position [3043, 0]
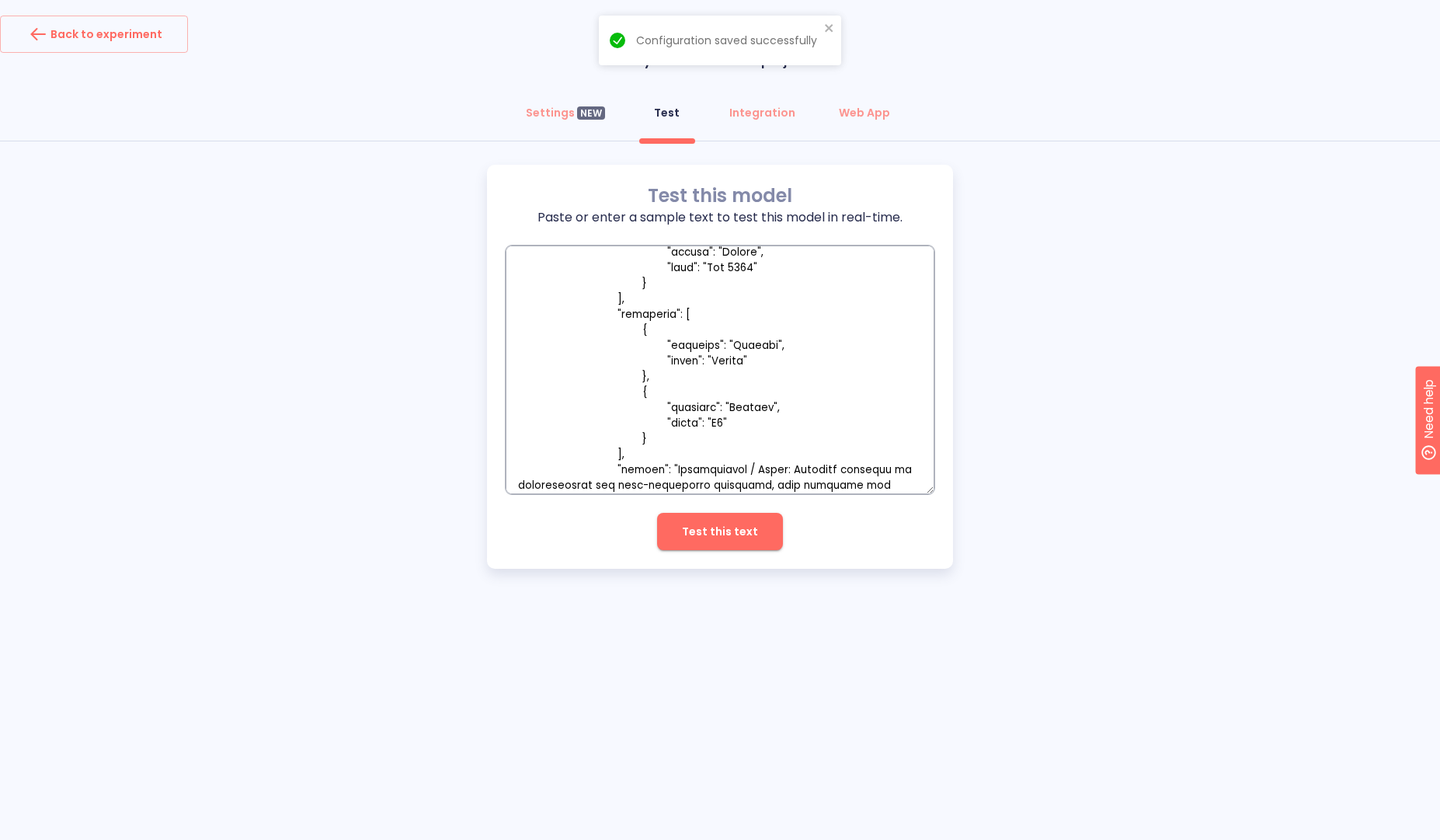
type textarea "{ "adapted_cv": { "header": { "full_name": "[PERSON_NAME]", "title": "AI Engine…"
click at [695, 534] on span "Test this text" at bounding box center [720, 532] width 76 height 20
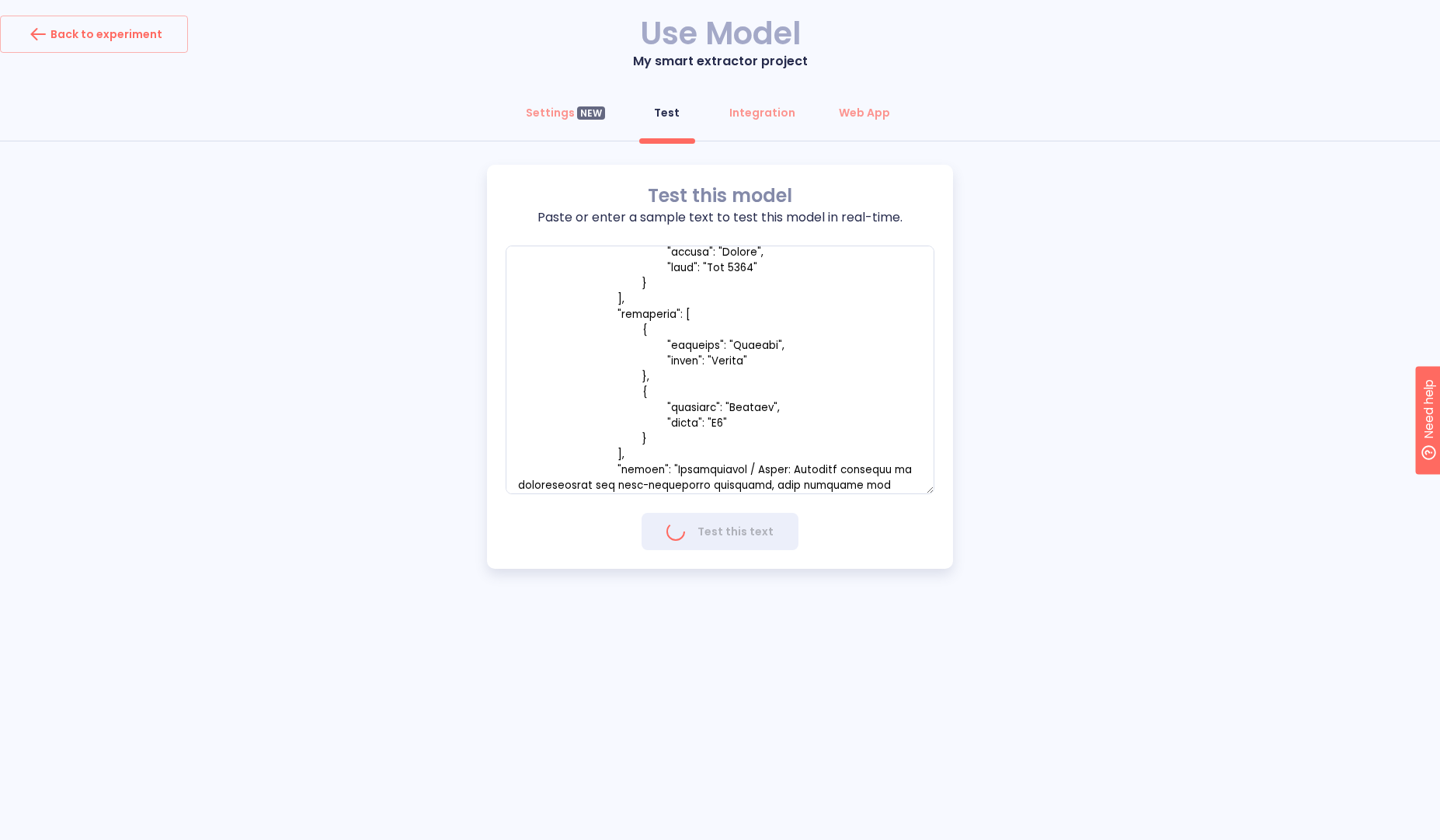
type textarea "x"
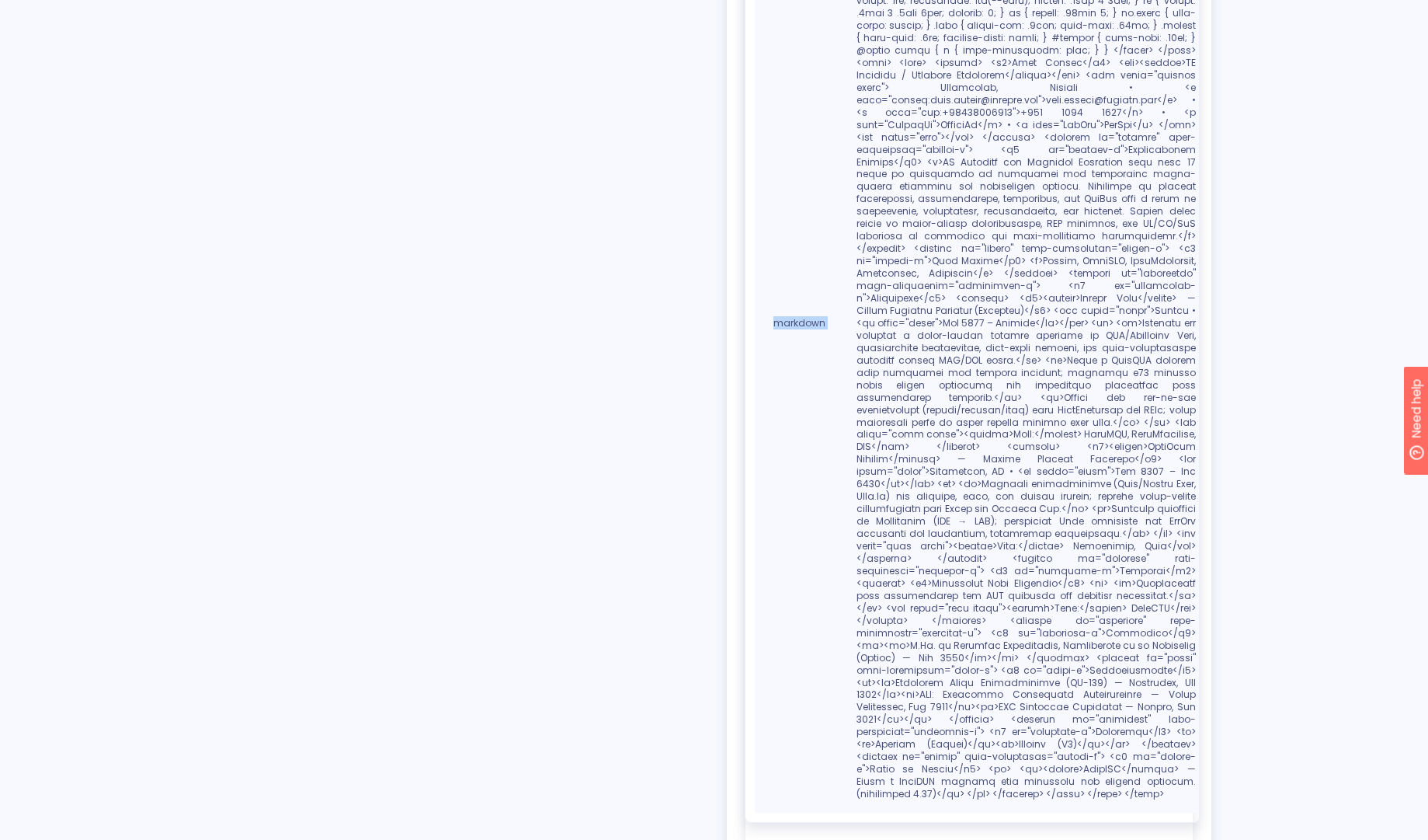
scroll to position [637, 0]
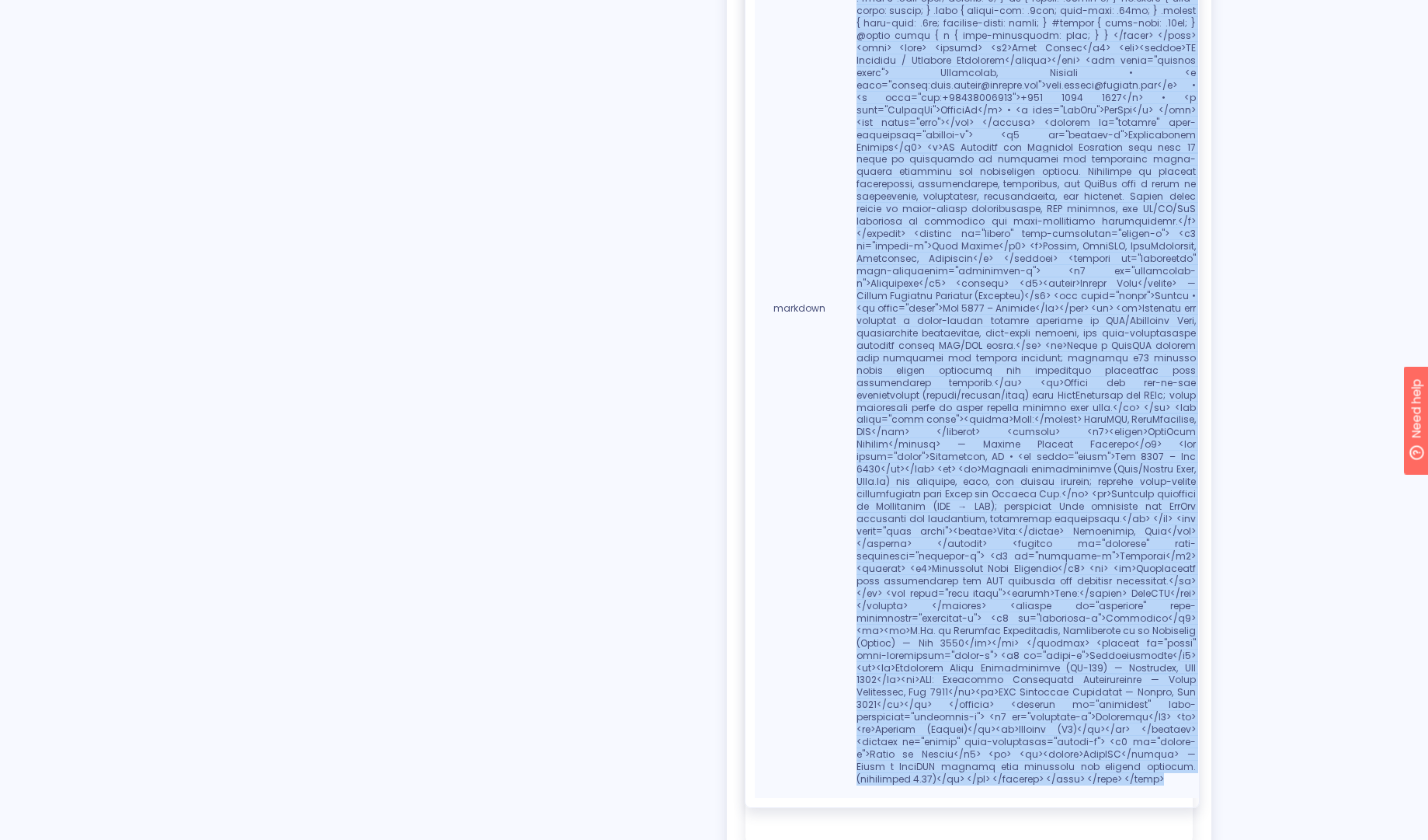
drag, startPoint x: 851, startPoint y: 291, endPoint x: 1084, endPoint y: 701, distance: 471.6
click at [1116, 716] on p at bounding box center [1026, 308] width 340 height 954
copy p "<!loremip dolo> <sita cons="ad"> <elit> <sedd eiusmod="tem-3" /> <incid>Utla Et…"
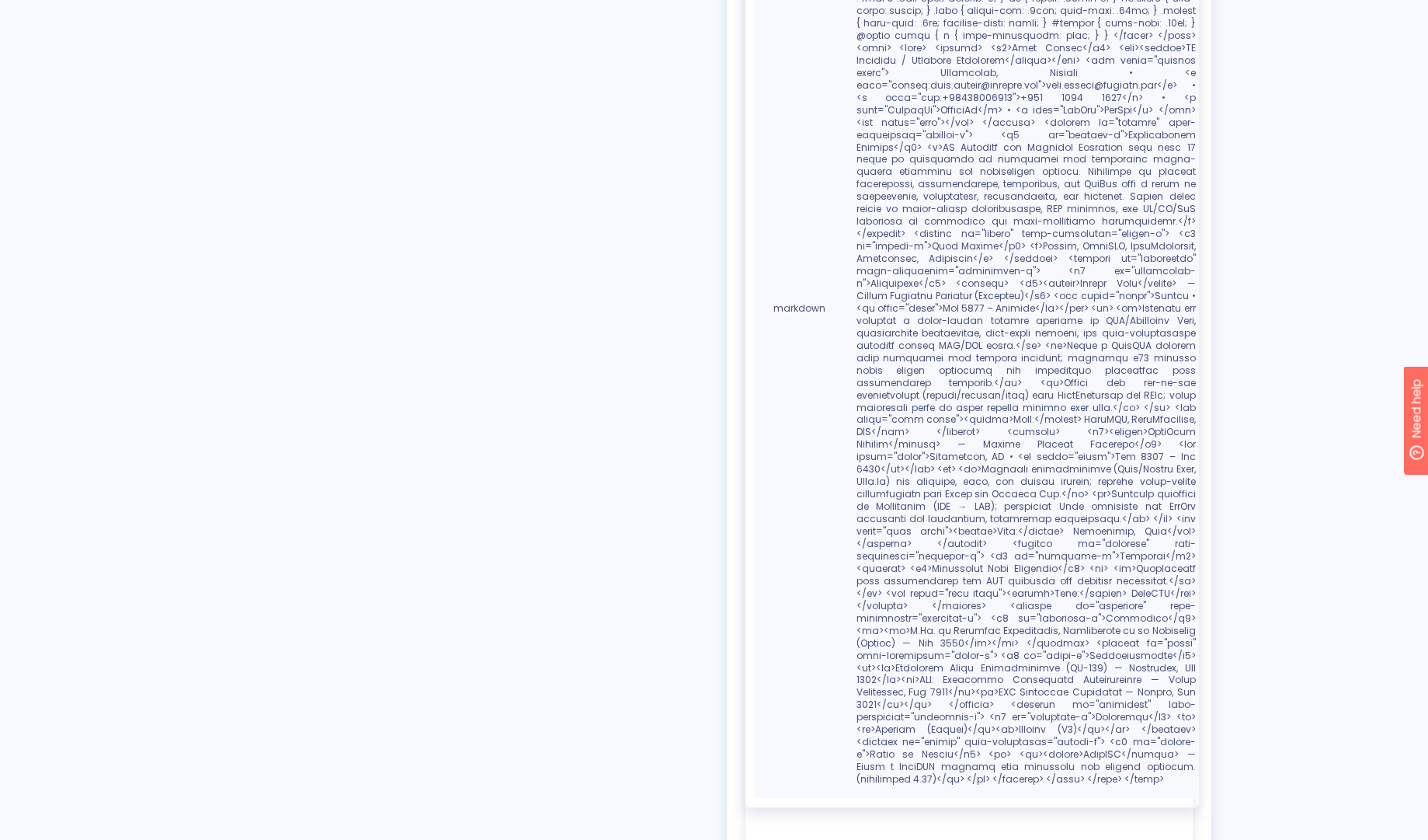
click at [1337, 389] on div "Test this model Paste or enter a sample text to test this model in real-time. x…" at bounding box center [714, 195] width 1428 height 1336
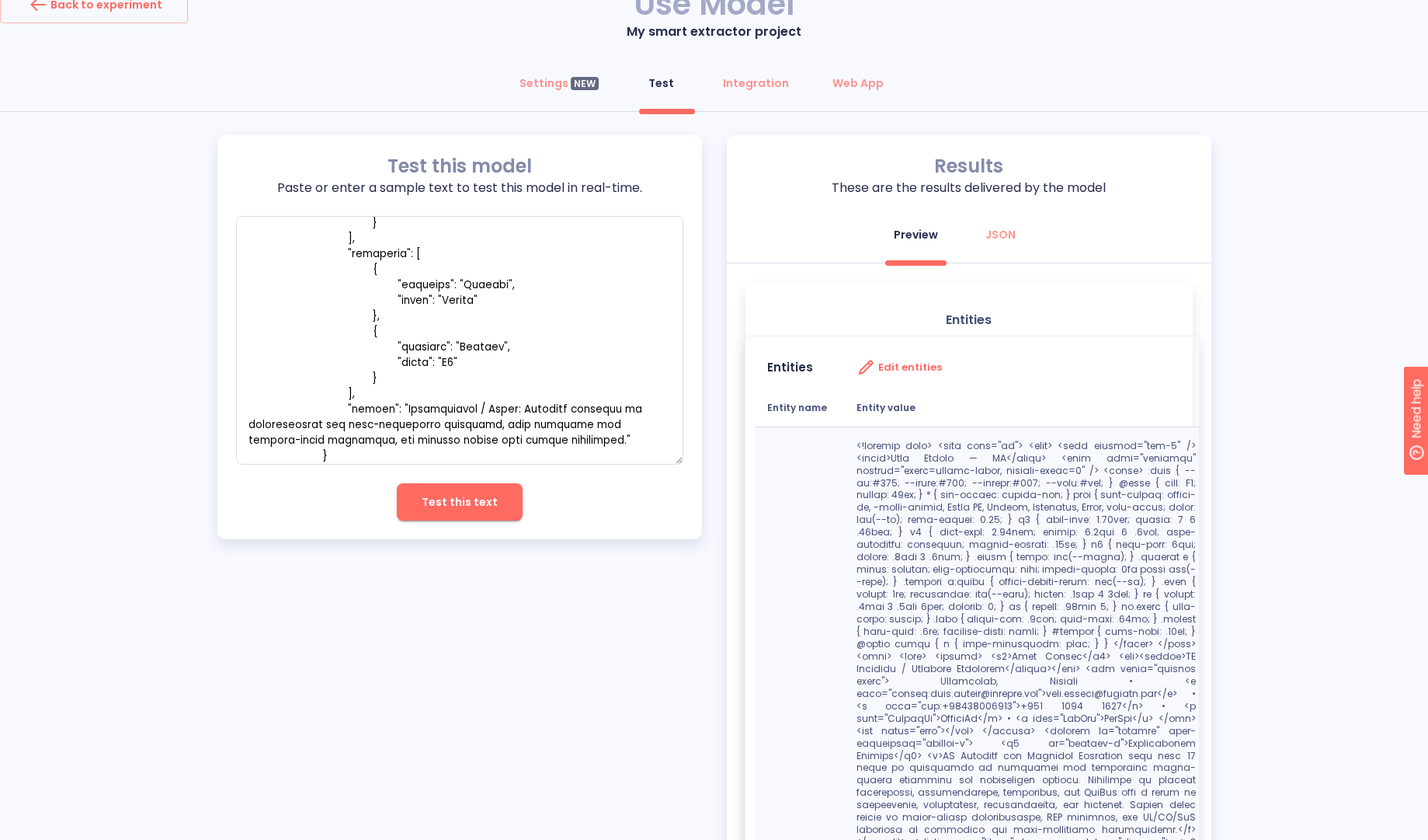
scroll to position [0, 0]
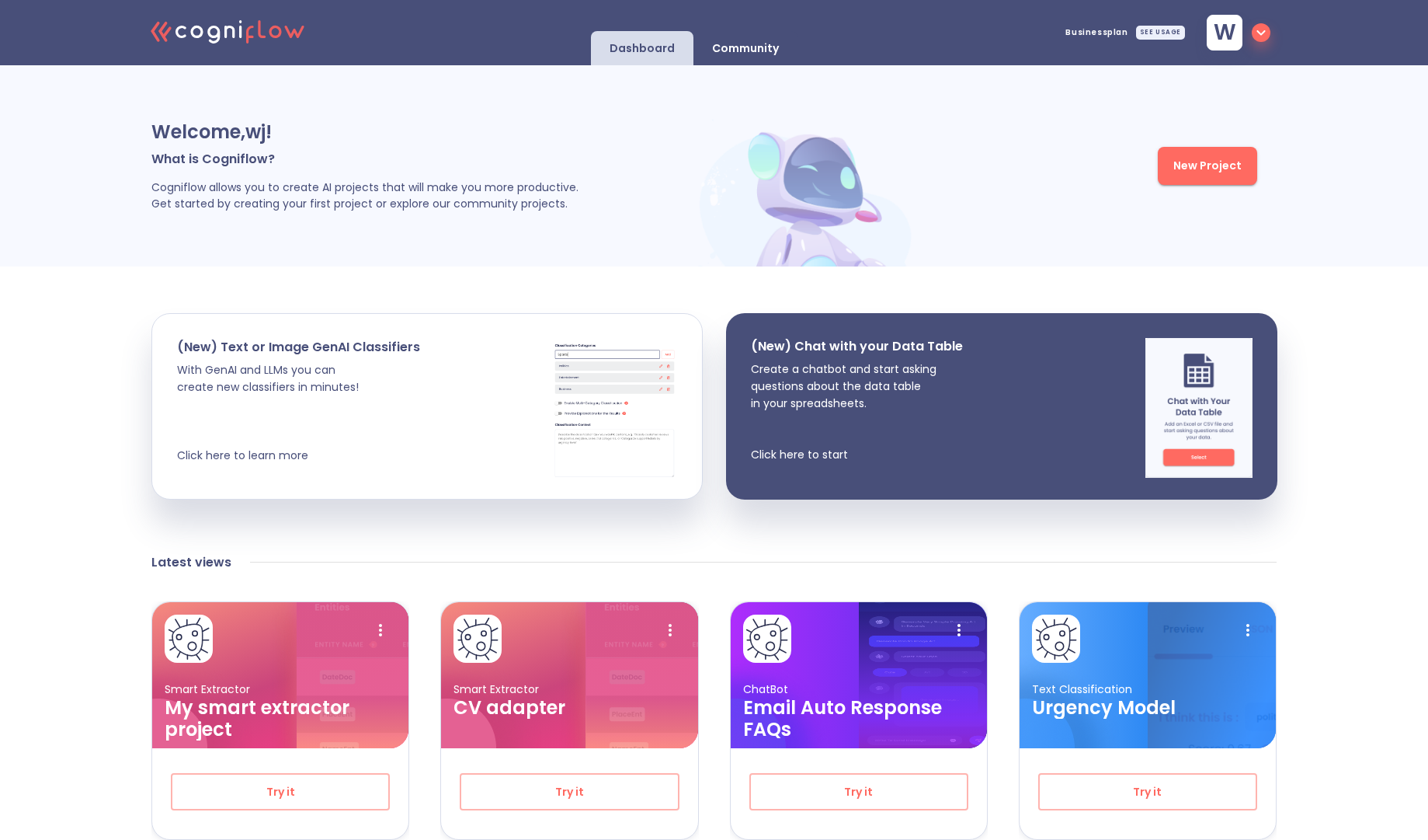
click at [775, 46] on p "Community" at bounding box center [746, 48] width 67 height 14
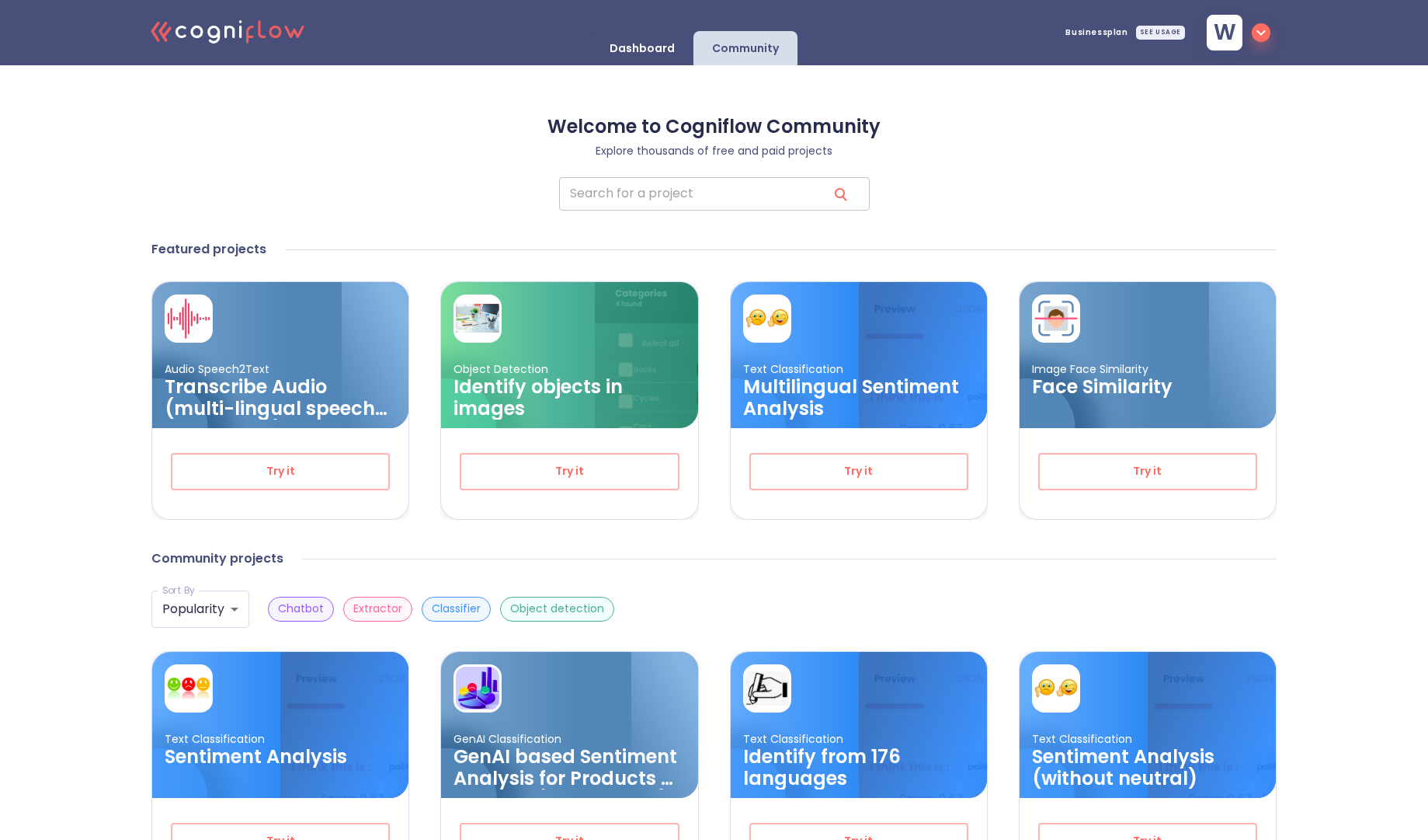
click at [642, 200] on input "search" at bounding box center [688, 194] width 256 height 33
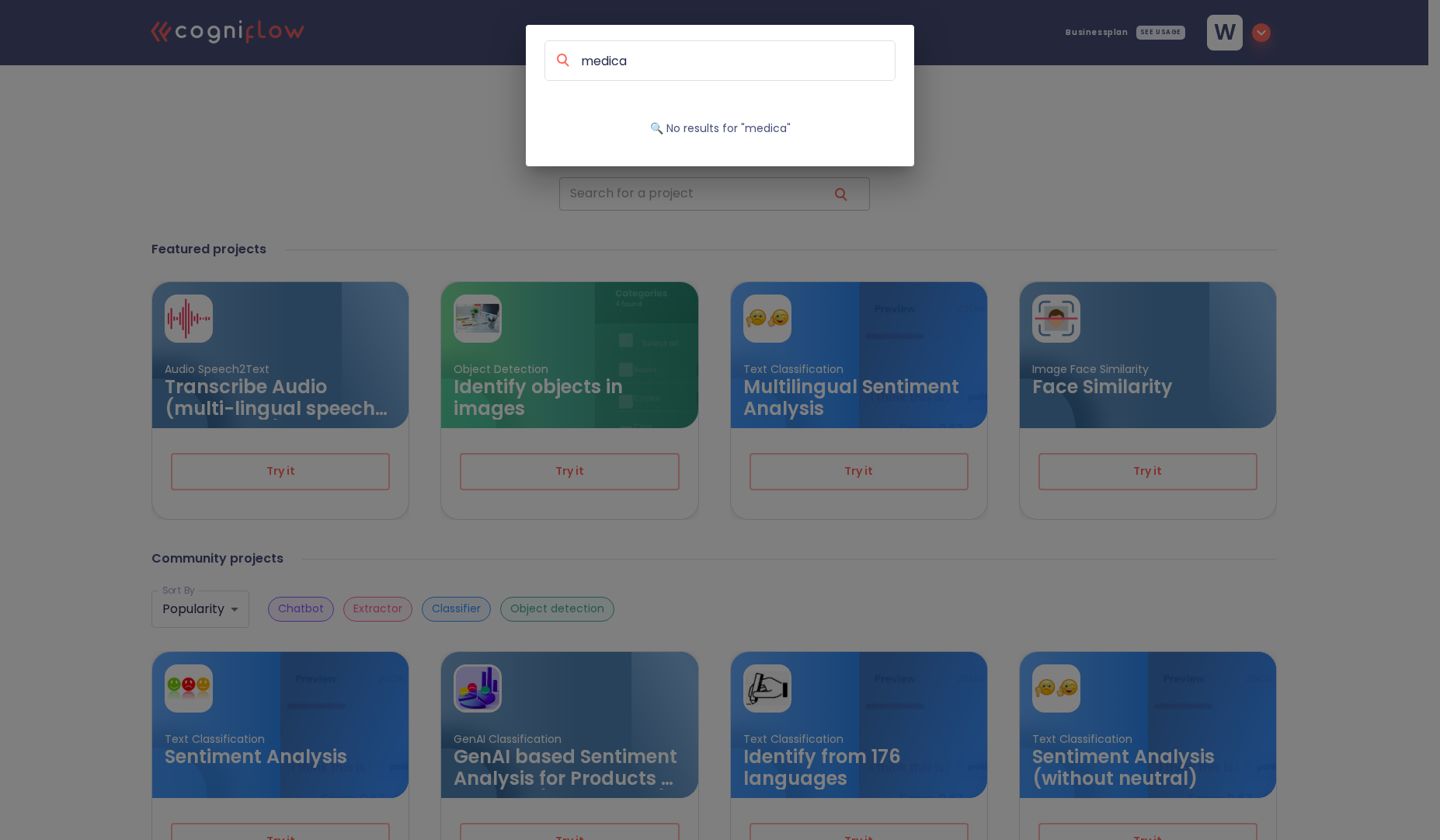
type input "medical"
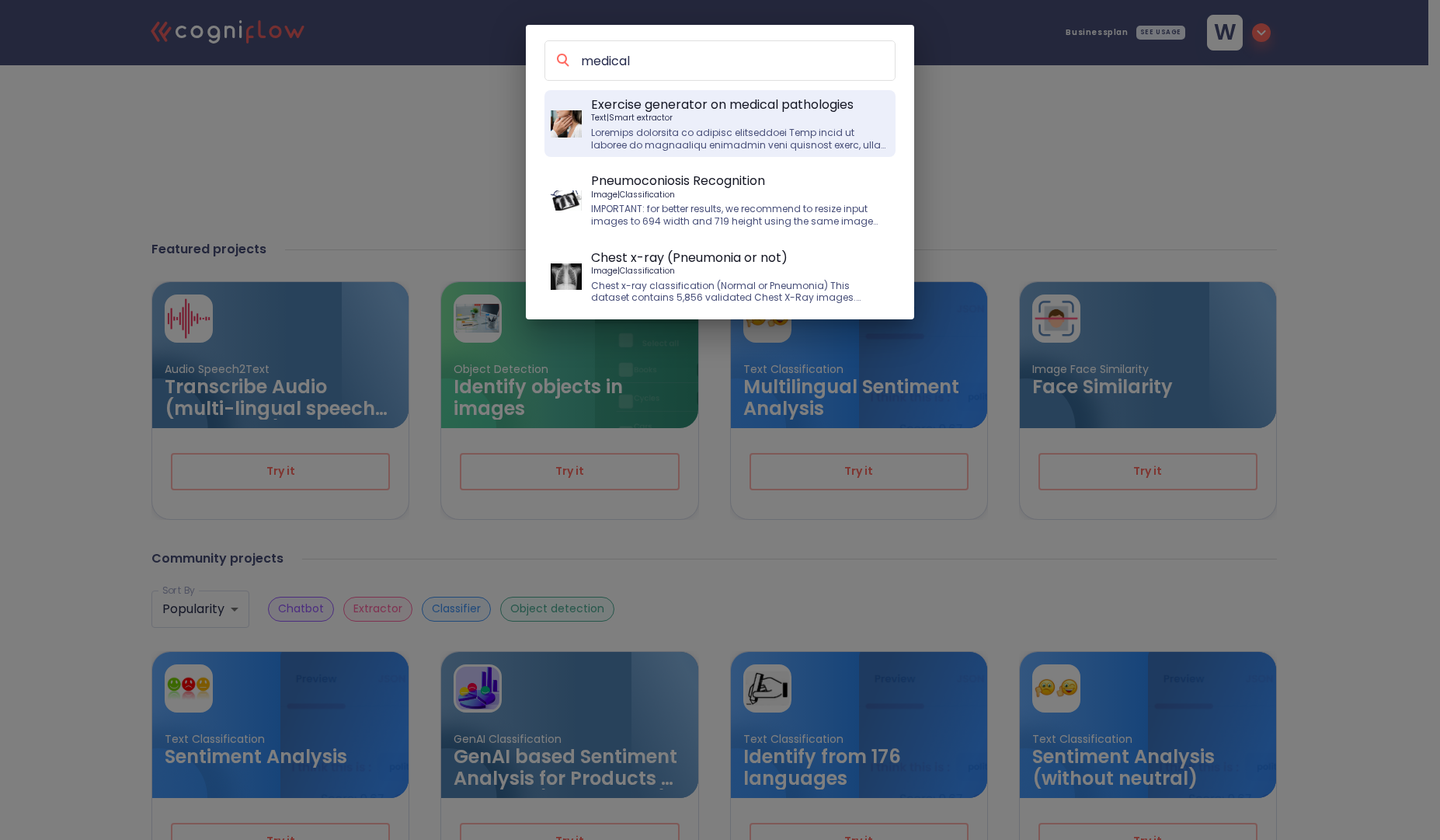
click at [717, 117] on p "Text | Smart extractor" at bounding box center [740, 117] width 299 height 10
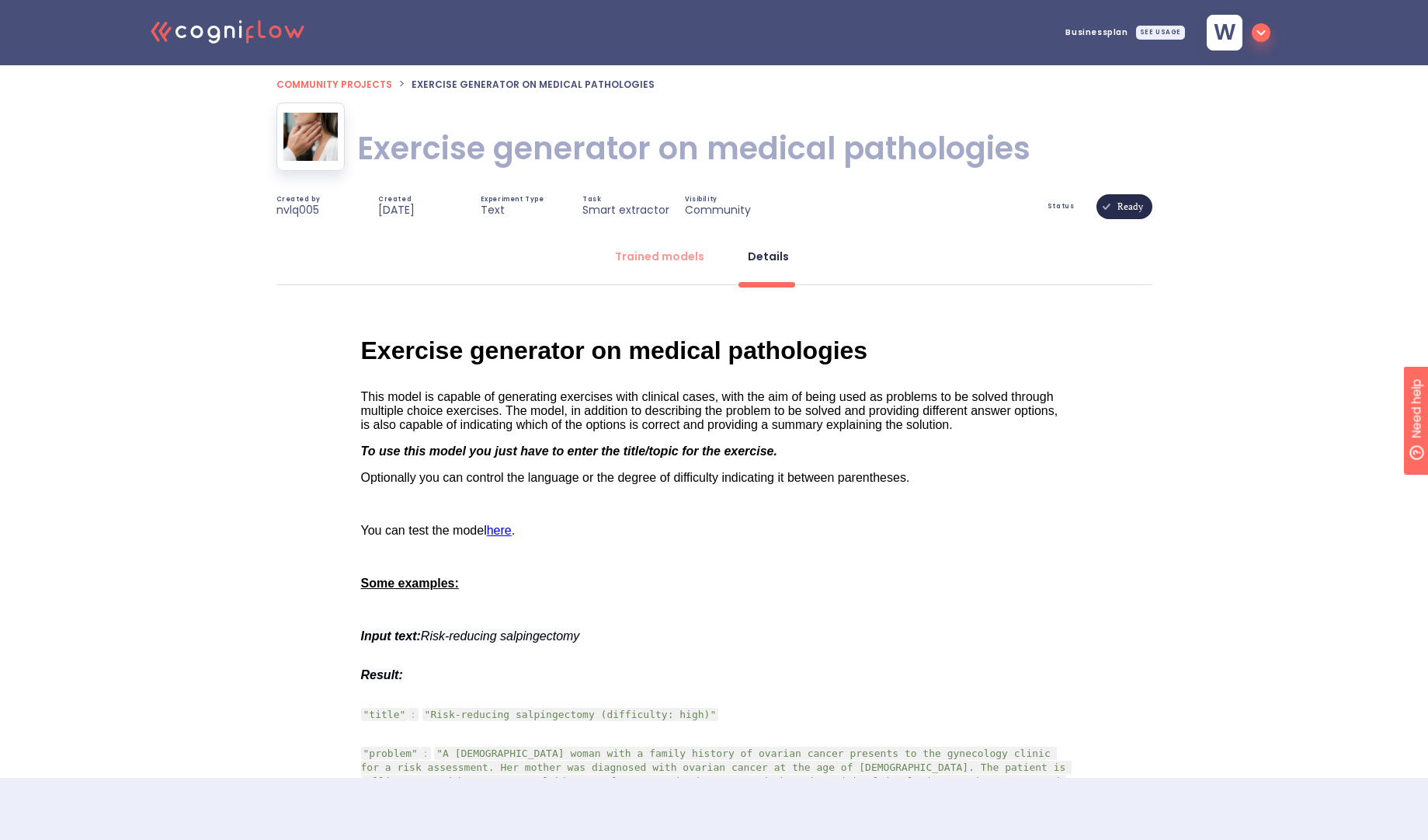
click at [1014, 553] on div "rdw-editor" at bounding box center [714, 557] width 707 height 14
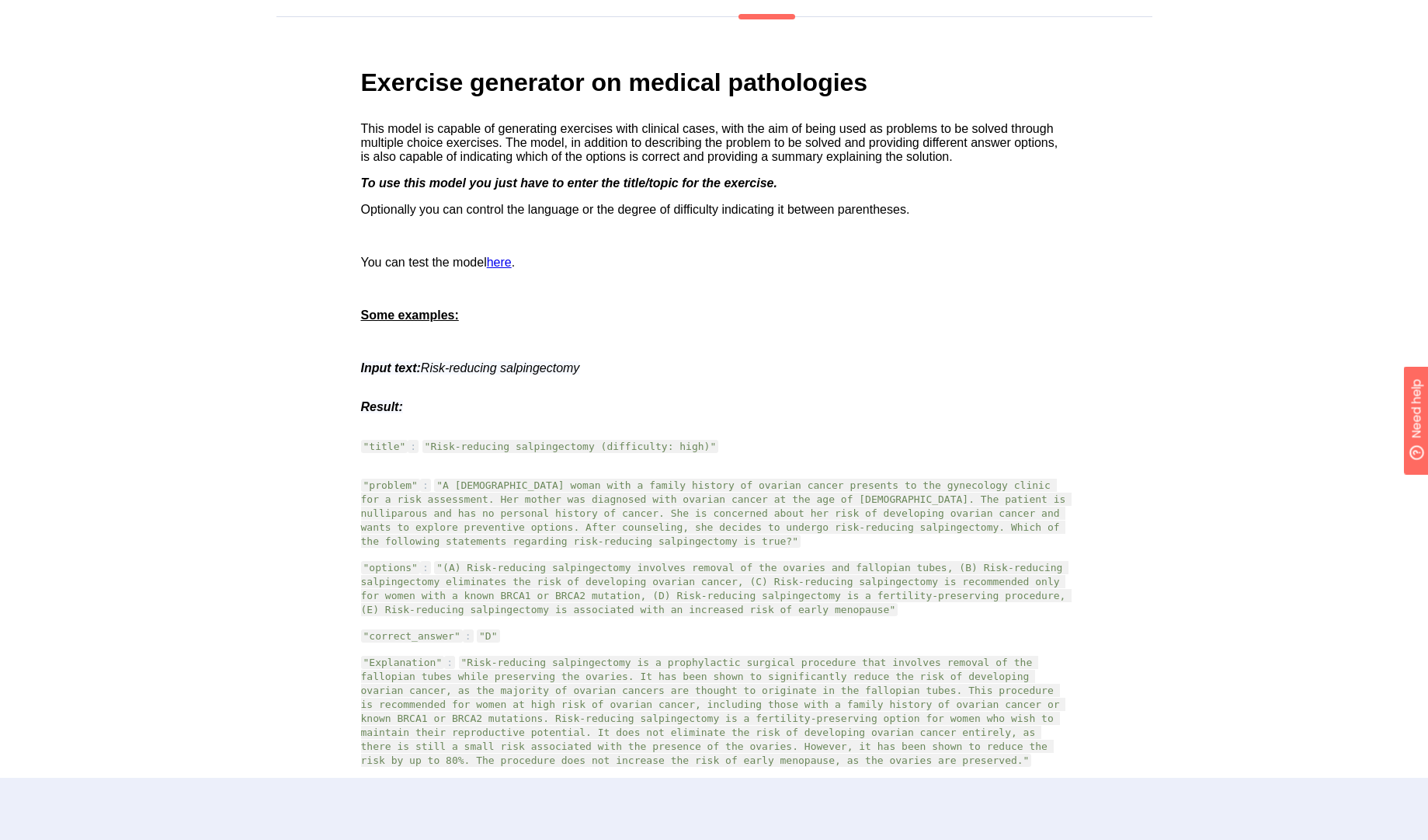
scroll to position [248, 0]
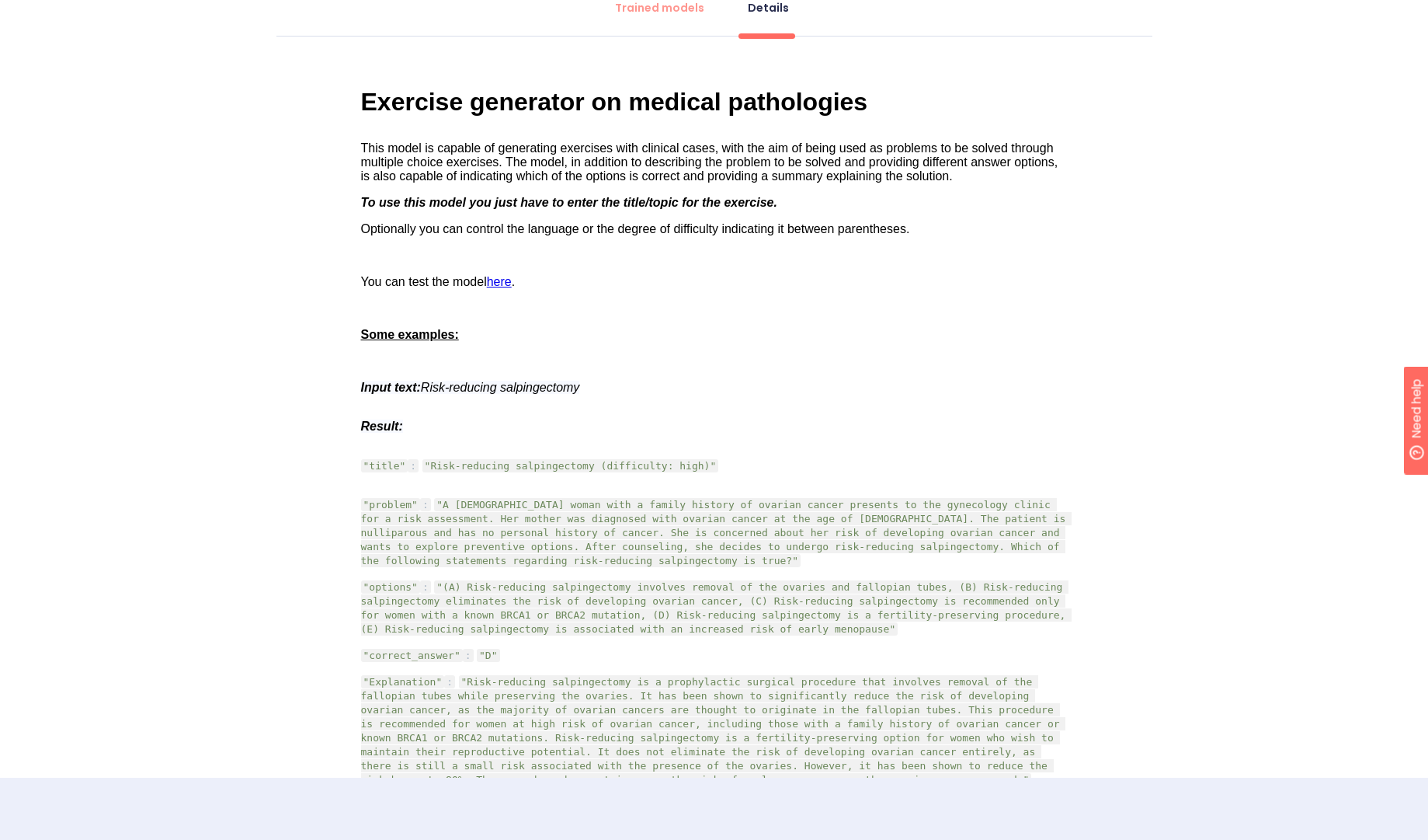
drag, startPoint x: 588, startPoint y: 383, endPoint x: 422, endPoint y: 388, distance: 166.1
click at [422, 388] on div "Input text: Risk-reducing salpingectomy" at bounding box center [714, 388] width 707 height 14
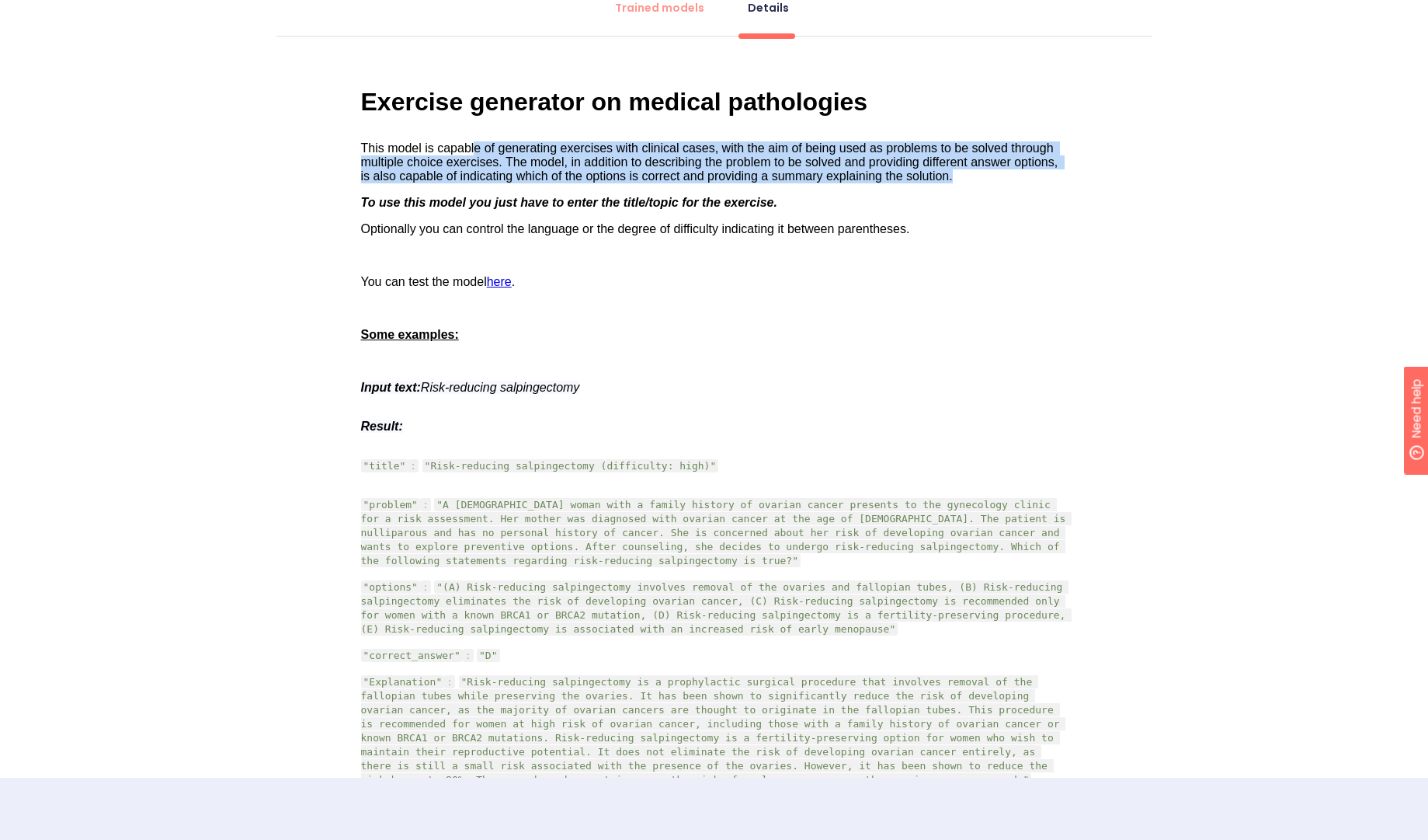
drag, startPoint x: 472, startPoint y: 150, endPoint x: 938, endPoint y: 189, distance: 467.6
click at [938, 189] on div "Exercise generator on medical pathologies This model is capable of generating e…" at bounding box center [714, 844] width 707 height 1512
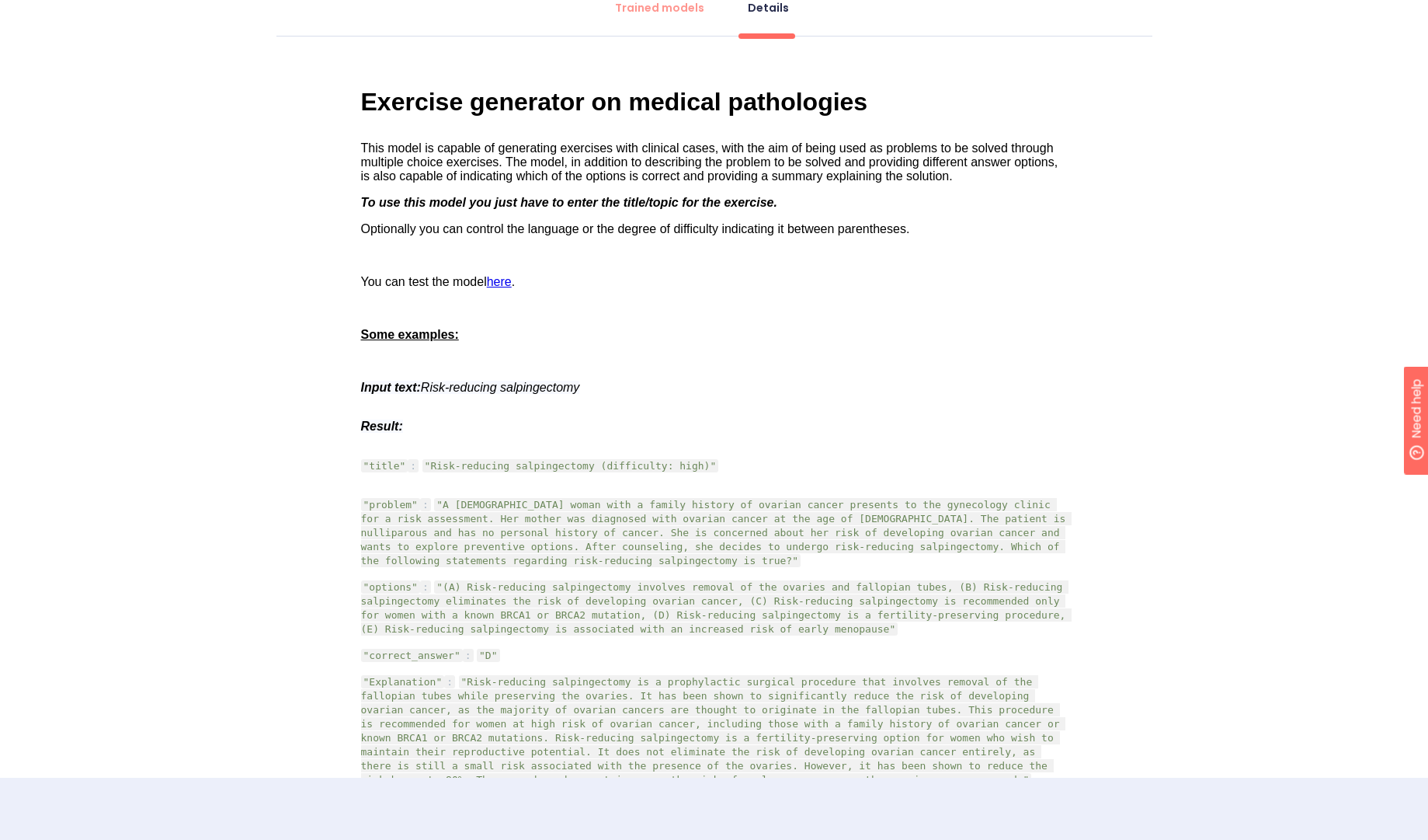
click at [851, 209] on div "To use this model you just have to enter the title/topic for the exercise." at bounding box center [714, 203] width 707 height 14
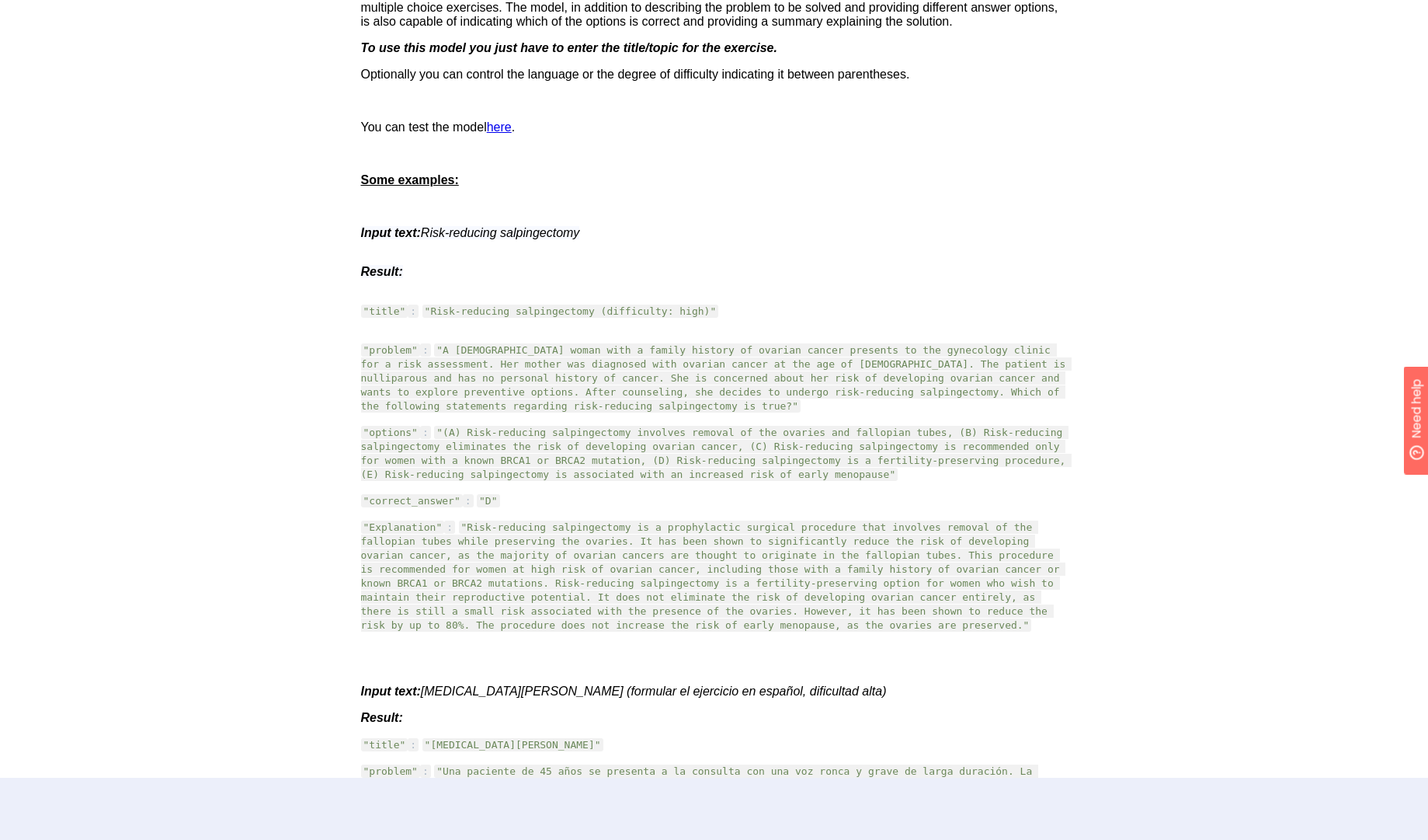
scroll to position [403, 0]
click at [503, 132] on img "rdw-editor" at bounding box center [503, 126] width 12 height 12
click at [1132, 364] on div "Exercise generator on medical pathologies This model is capable of generating e…" at bounding box center [714, 688] width 876 height 1559
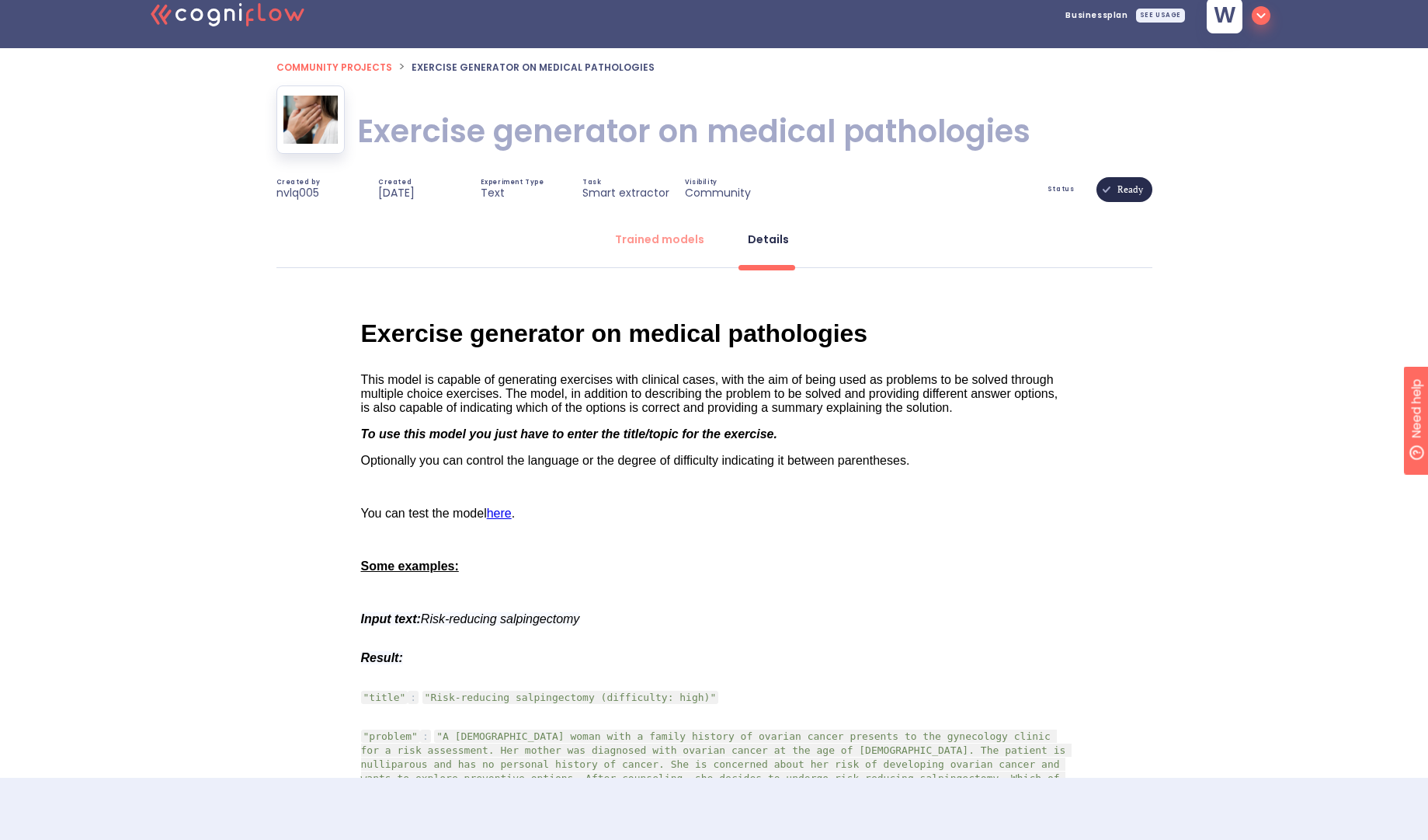
scroll to position [0, 0]
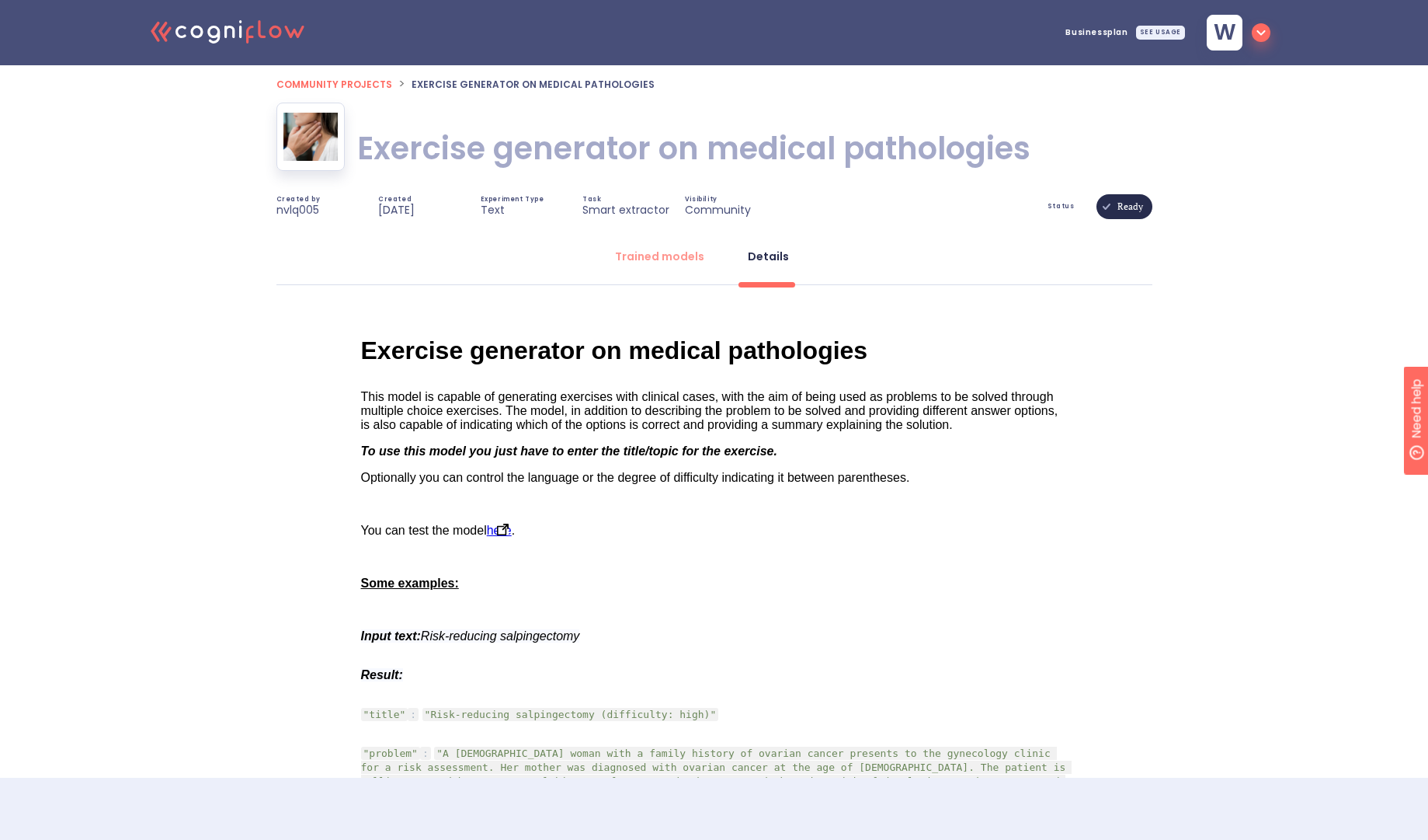
click at [498, 532] on span "here" at bounding box center [499, 530] width 25 height 13
drag, startPoint x: 713, startPoint y: 714, endPoint x: 431, endPoint y: 713, distance: 282.0
click at [431, 713] on span ""Risk-reducing salpingectomy (difficulty: high)"" at bounding box center [571, 714] width 292 height 12
copy span "Risk-reducing salpingectomy (difficulty: high)""
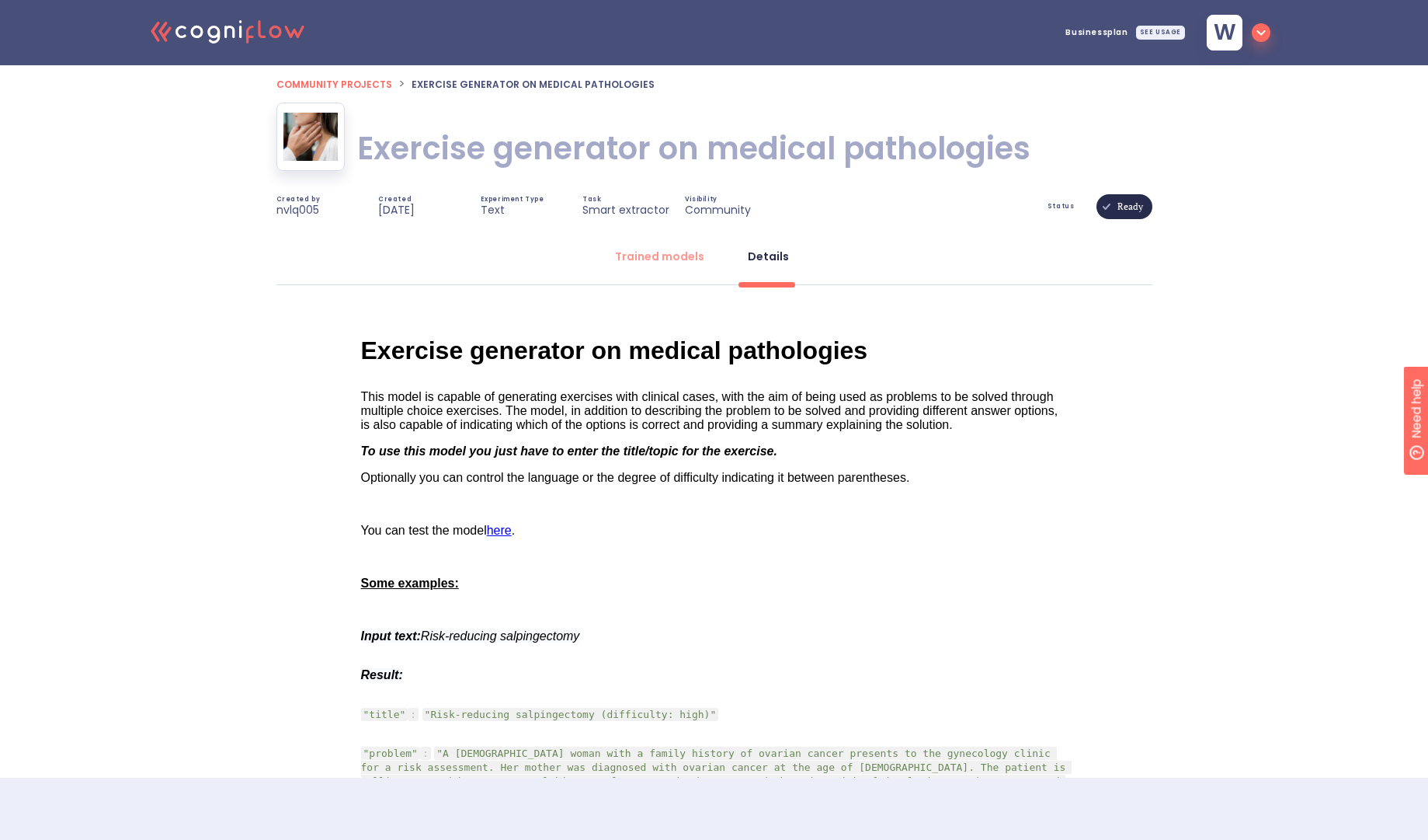
click at [822, 409] on span "This model is capable of generating exercises with clinical cases, with the aim…" at bounding box center [712, 411] width 701 height 41
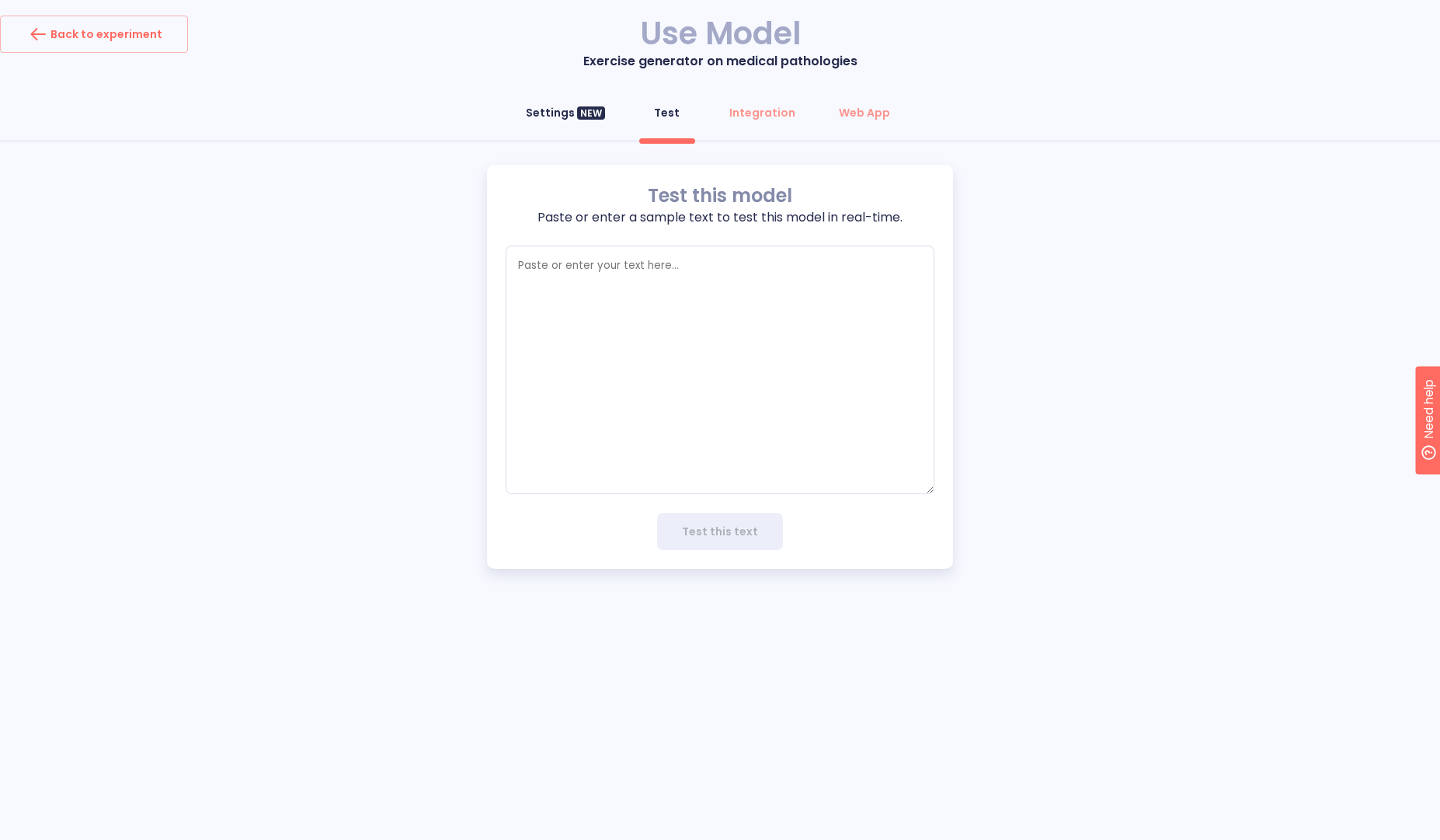
click at [546, 112] on div "Settings NEW" at bounding box center [566, 112] width 79 height 15
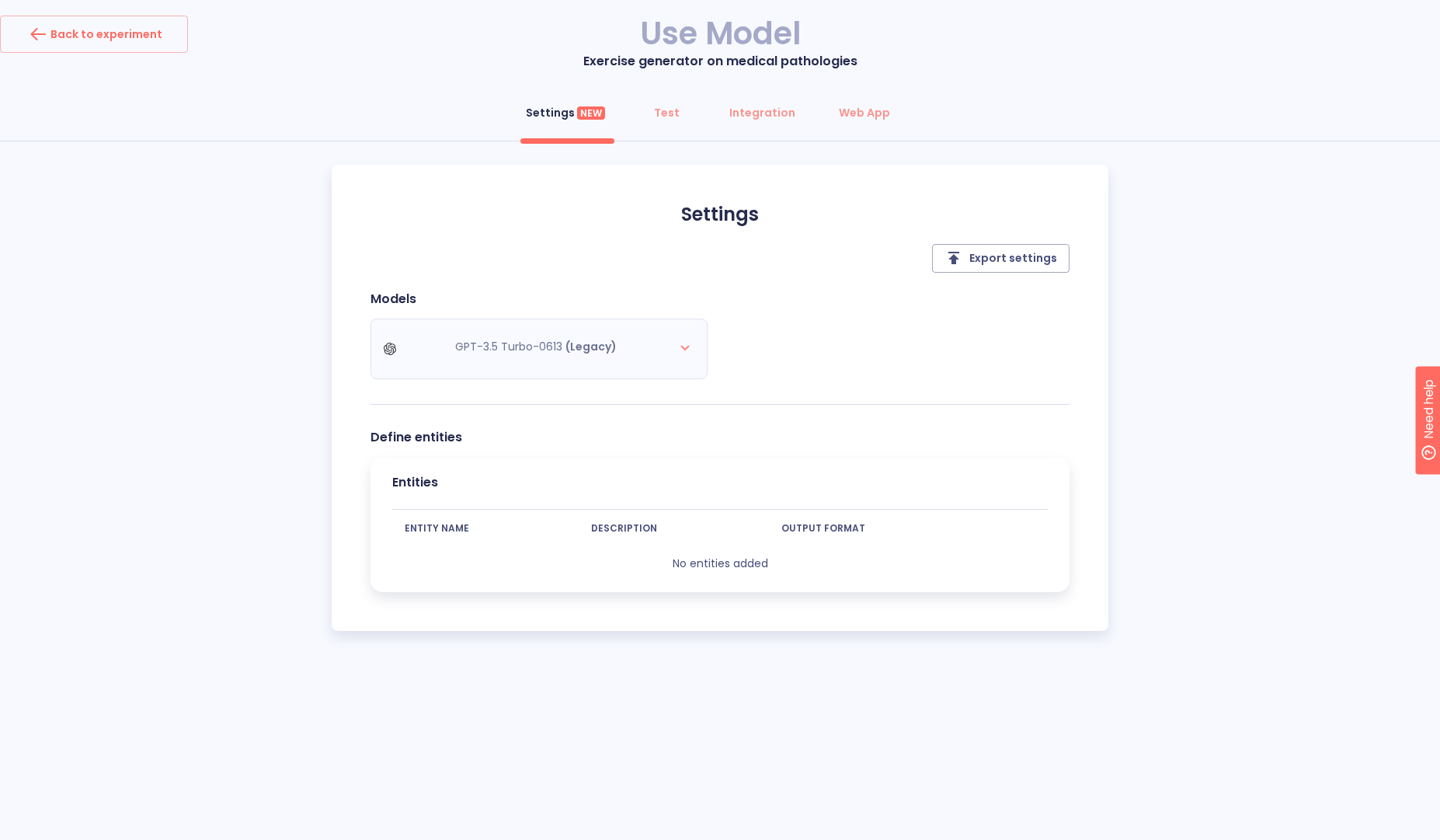
click at [663, 346] on div "GPT-3.5 Turbo-0613 (Legacy)" at bounding box center [545, 349] width 350 height 61
click at [687, 342] on div "GPT-3.5 Turbo-0613 (Legacy)" at bounding box center [545, 349] width 350 height 61
click at [560, 349] on div "GPT-3.5 Turbo-0613 (Legacy)" at bounding box center [545, 349] width 350 height 61
click at [455, 357] on div "GPT-3.5 Turbo-0613 (Legacy)" at bounding box center [545, 349] width 350 height 61
click at [1037, 264] on span "Export settings" at bounding box center [1002, 258] width 113 height 20
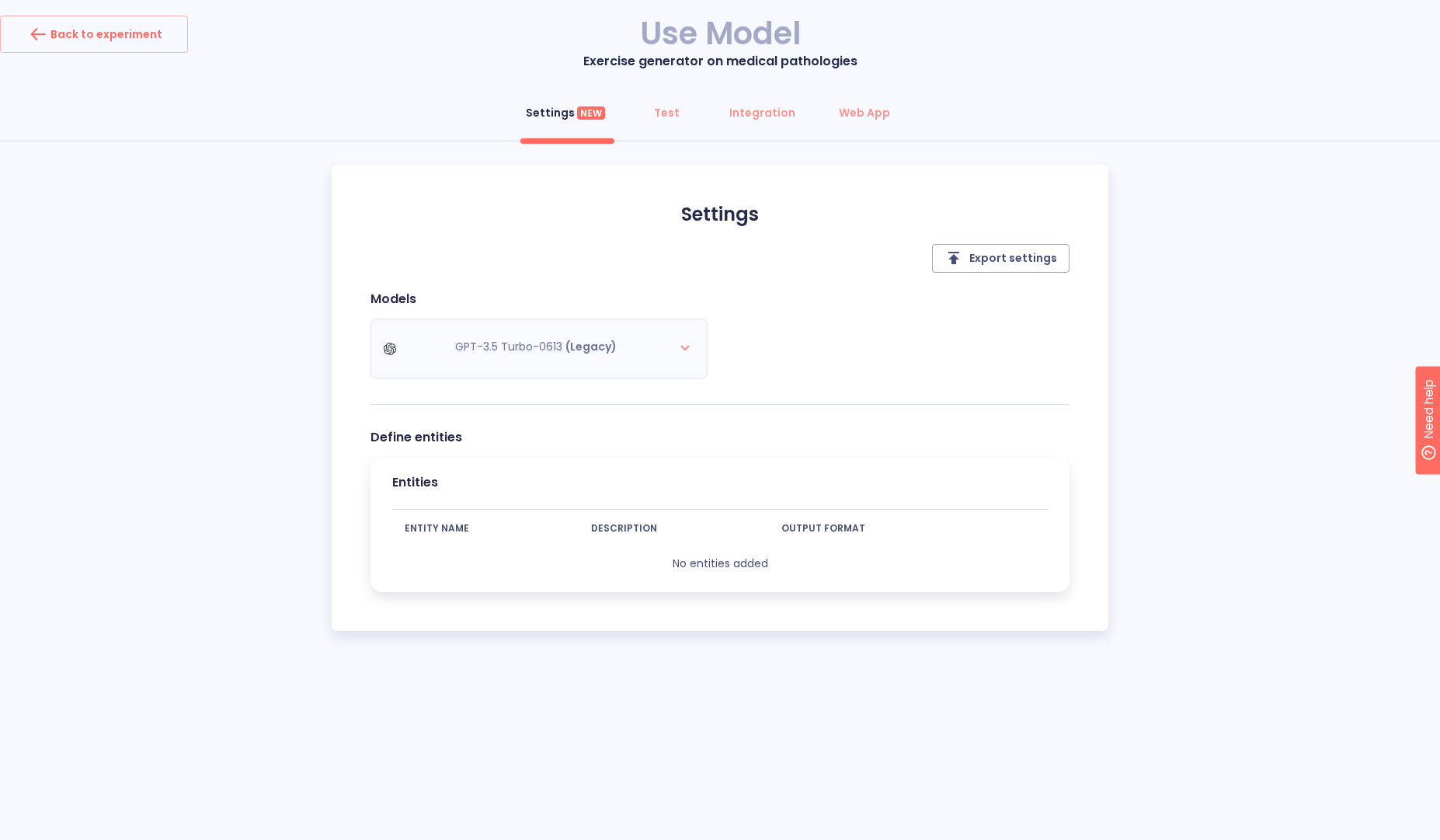
click at [550, 114] on div "Settings NEW" at bounding box center [566, 112] width 79 height 15
click at [672, 117] on div "Test" at bounding box center [667, 112] width 26 height 15
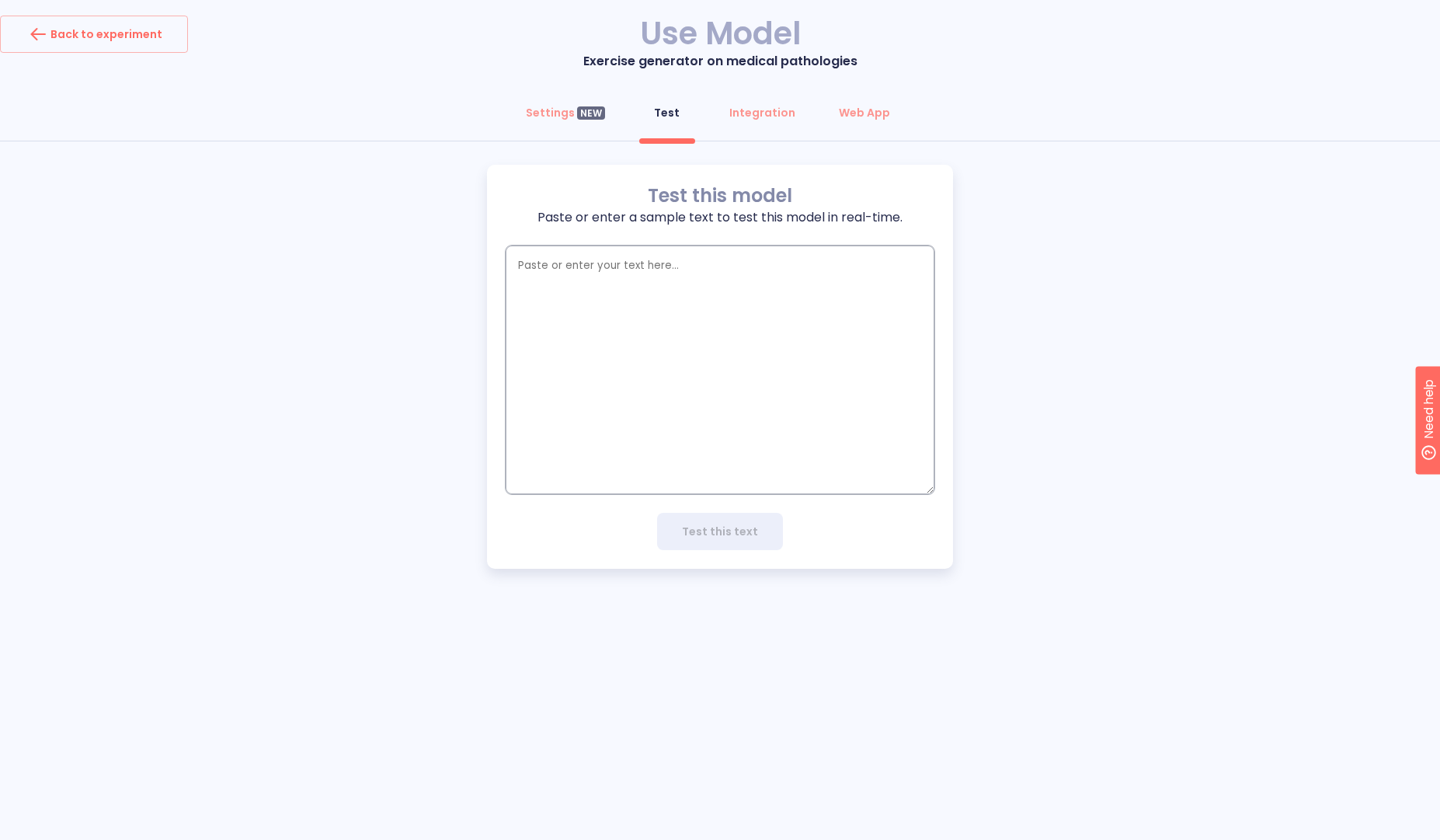
click at [707, 389] on textarea "empty textarea" at bounding box center [720, 369] width 429 height 248
paste textarea "Risk-reducing salpingectomy (difficulty: high)""
type textarea "Risk-reducing salpingectomy (difficulty: high)""
type textarea "x"
type textarea "Risk-reducing salpingectomy (difficulty: high)"
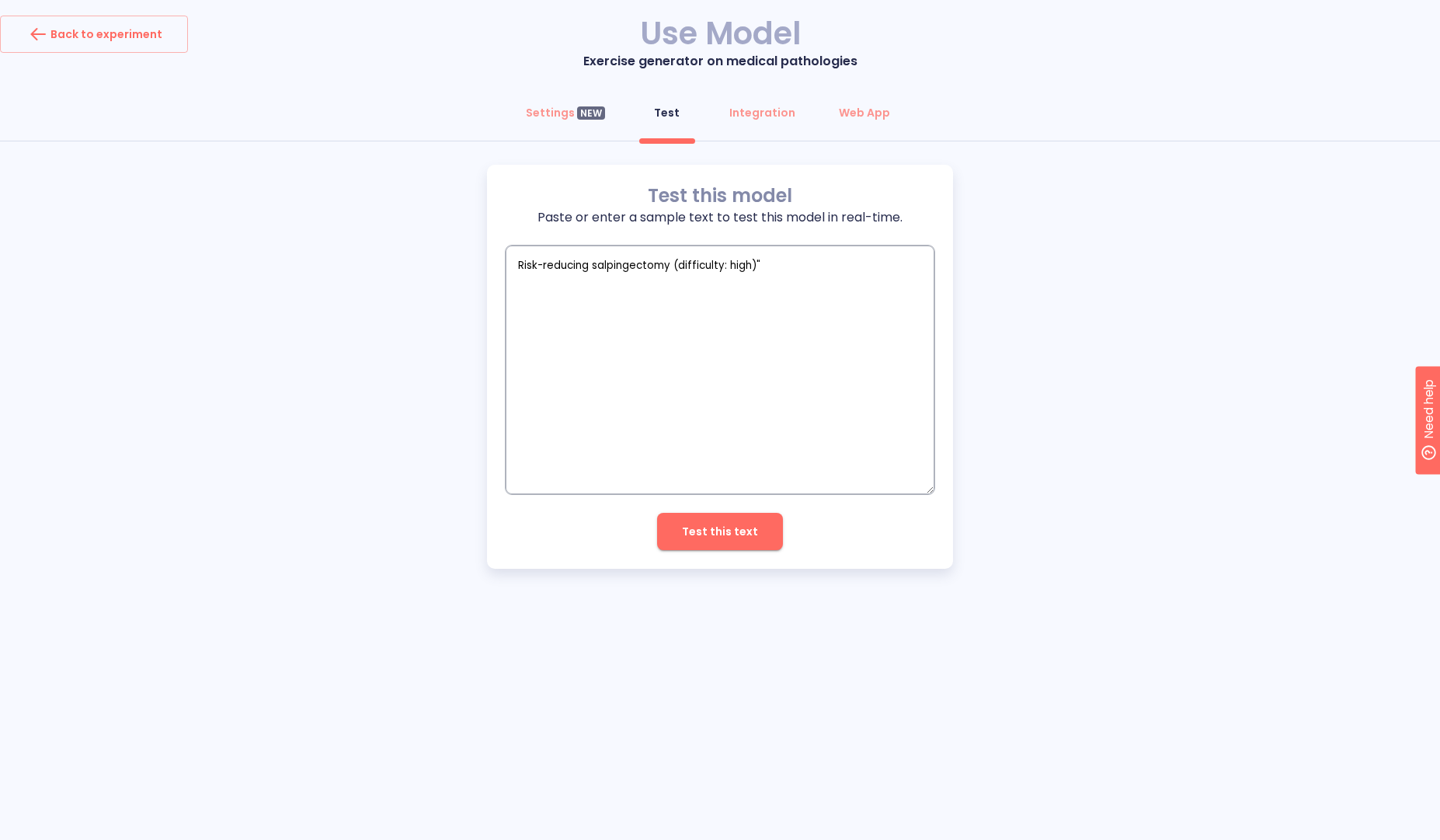
type textarea "x"
type textarea "Risk-reducing salpingectomy (difficulty: high)"
click at [748, 530] on span "Test this text" at bounding box center [720, 532] width 76 height 20
type textarea "x"
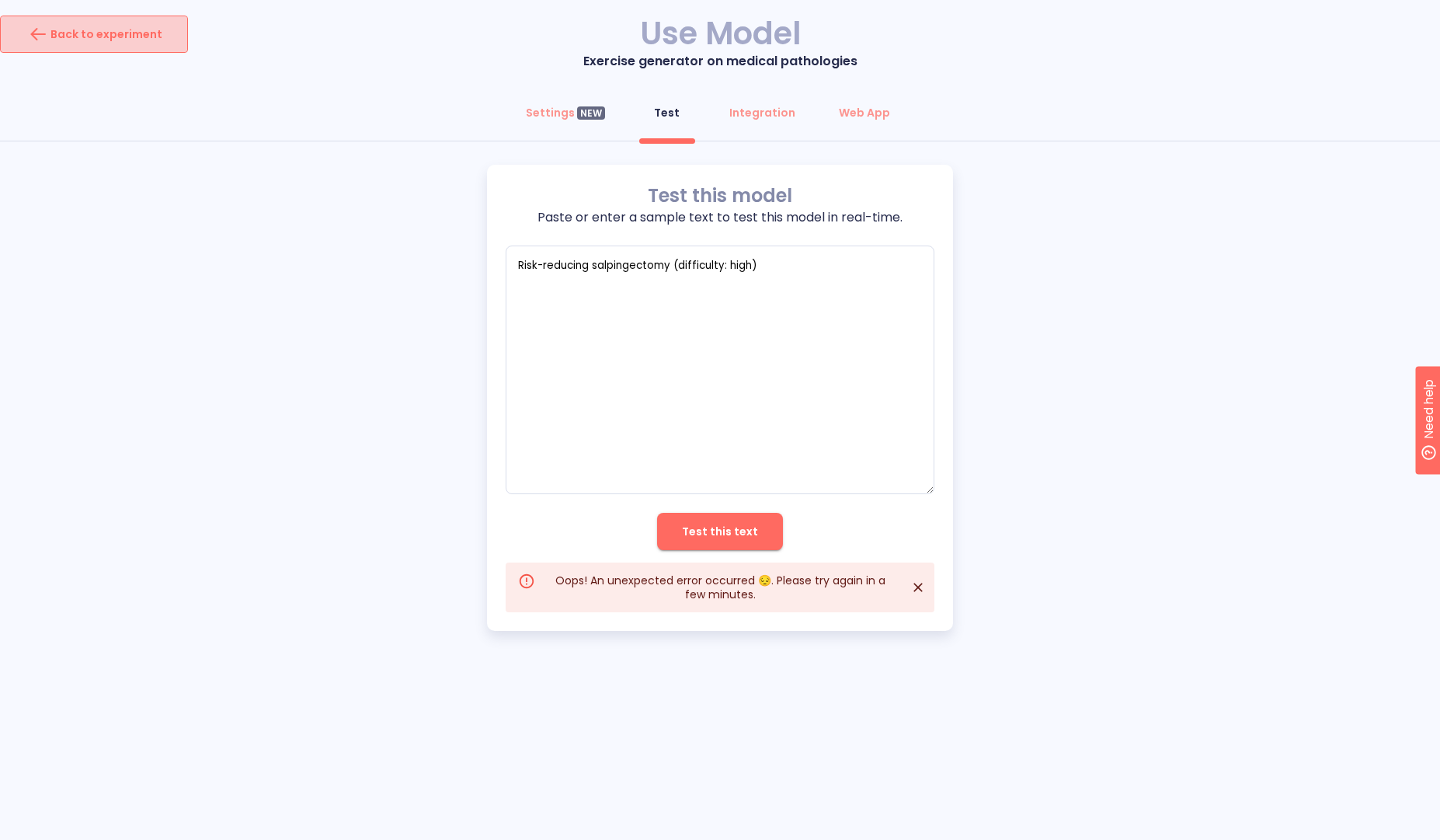
click at [103, 44] on div "Back to experiment" at bounding box center [94, 34] width 137 height 25
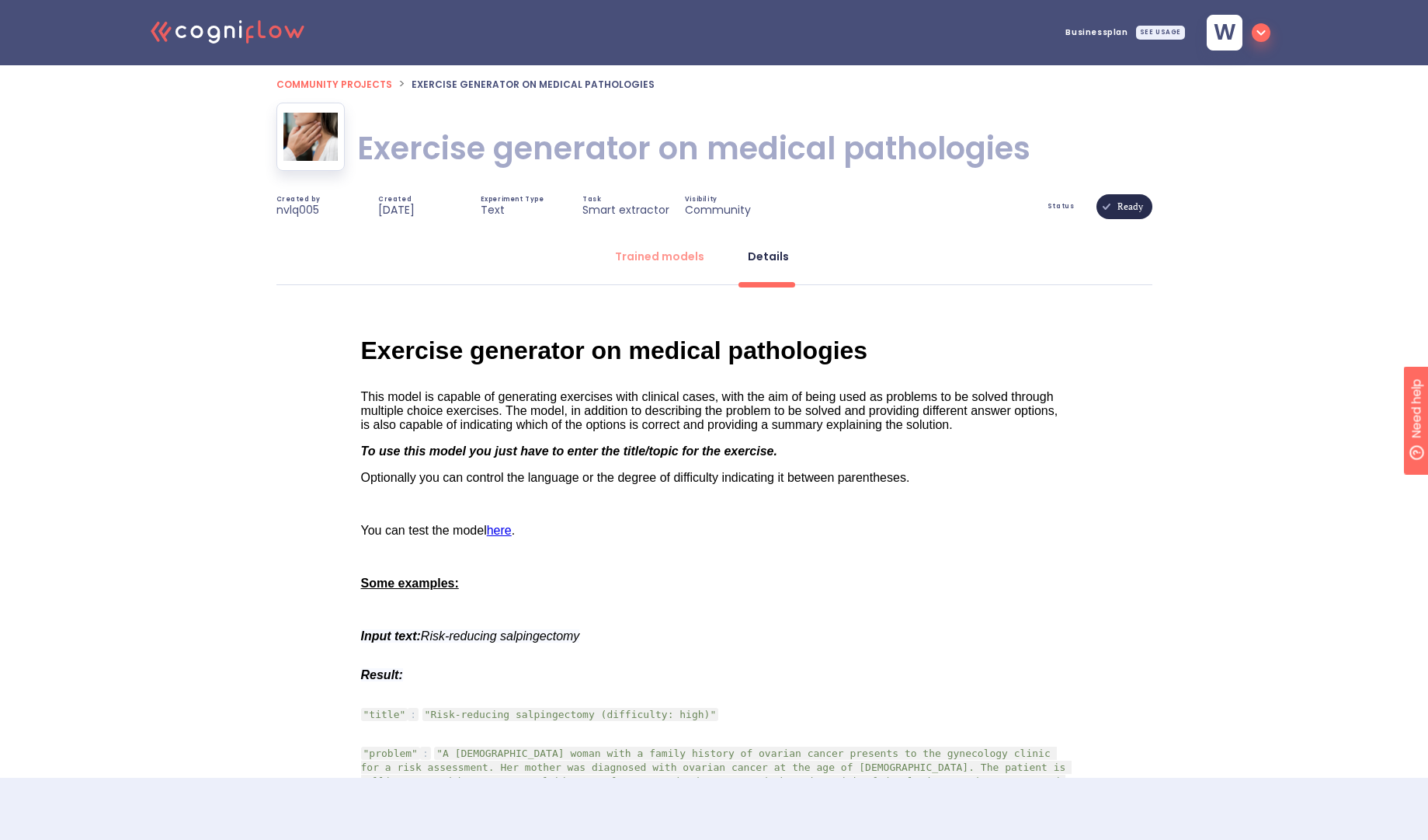
click at [314, 87] on span "Community projects" at bounding box center [333, 84] width 116 height 13
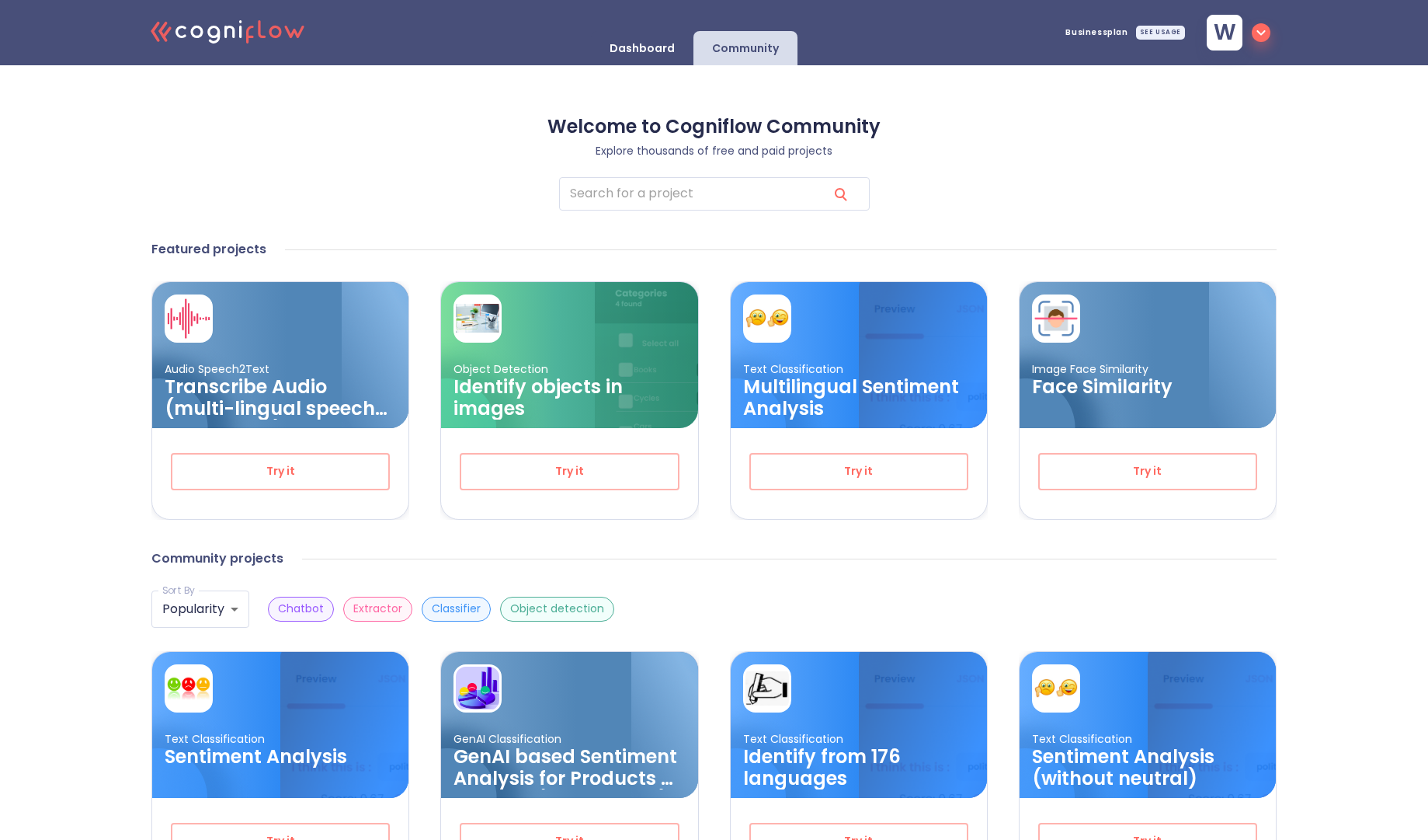
click at [655, 42] on p "Dashboard" at bounding box center [642, 48] width 65 height 14
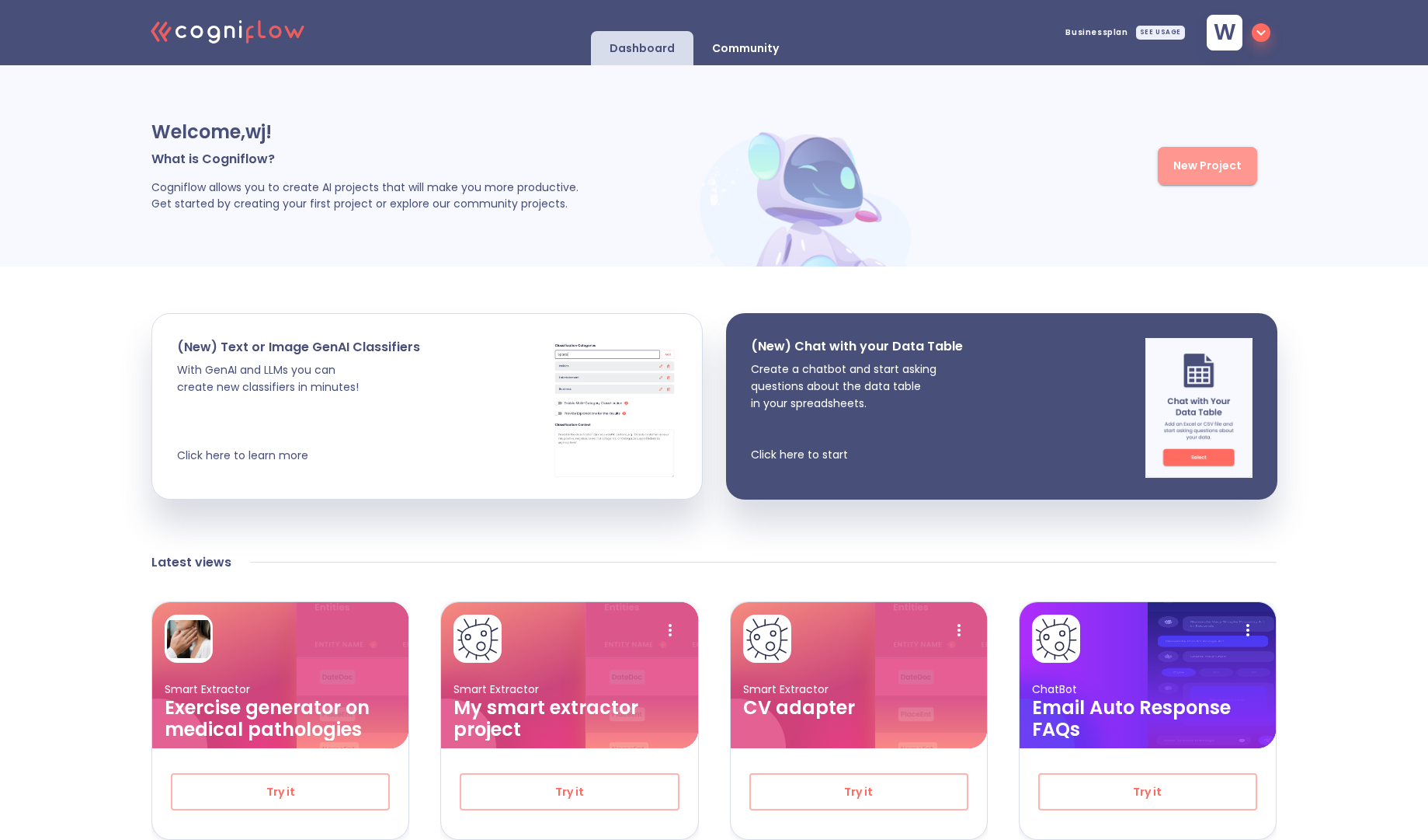
click at [1198, 166] on span "New Project" at bounding box center [1207, 166] width 68 height 20
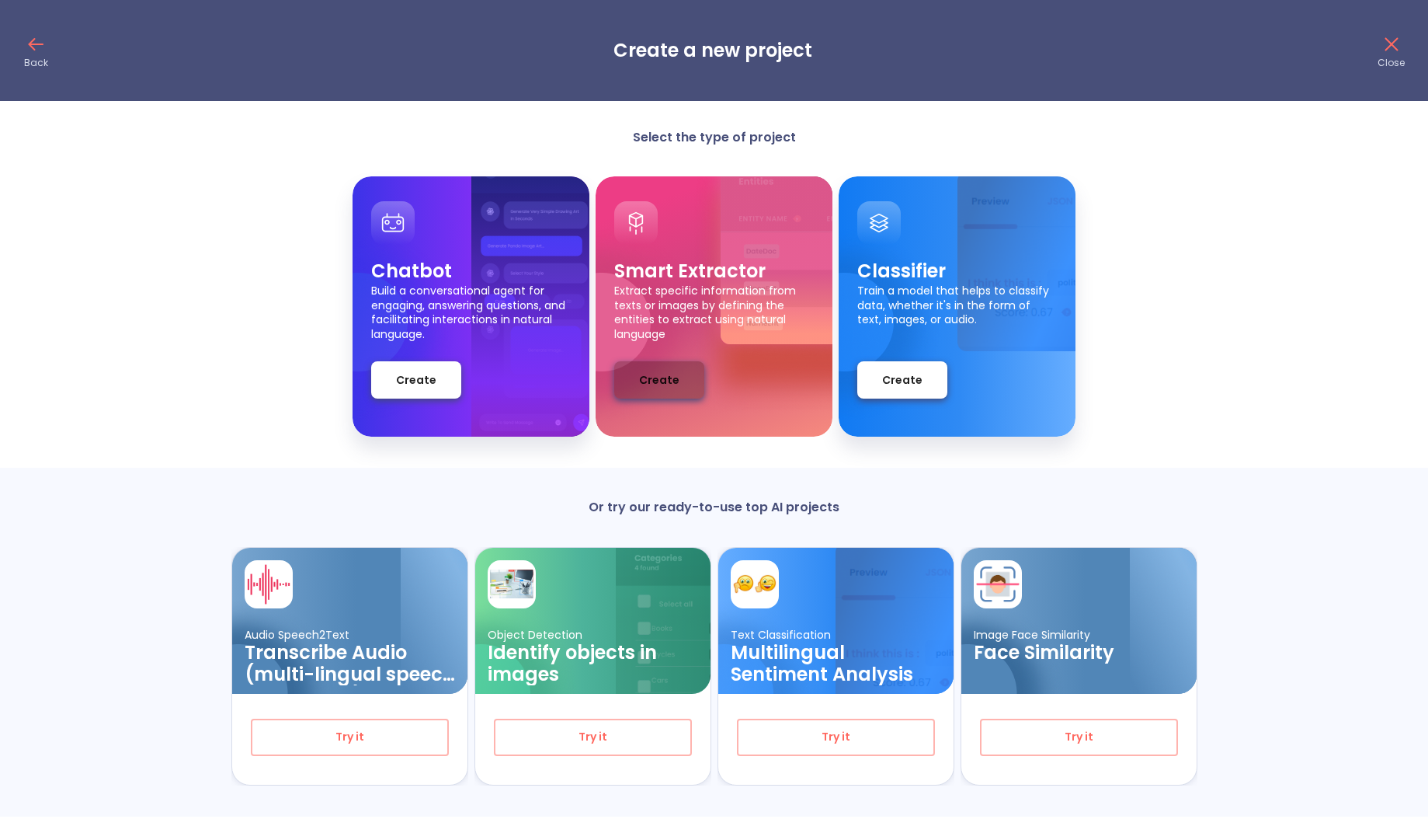
click at [666, 380] on span "Create" at bounding box center [659, 380] width 40 height 20
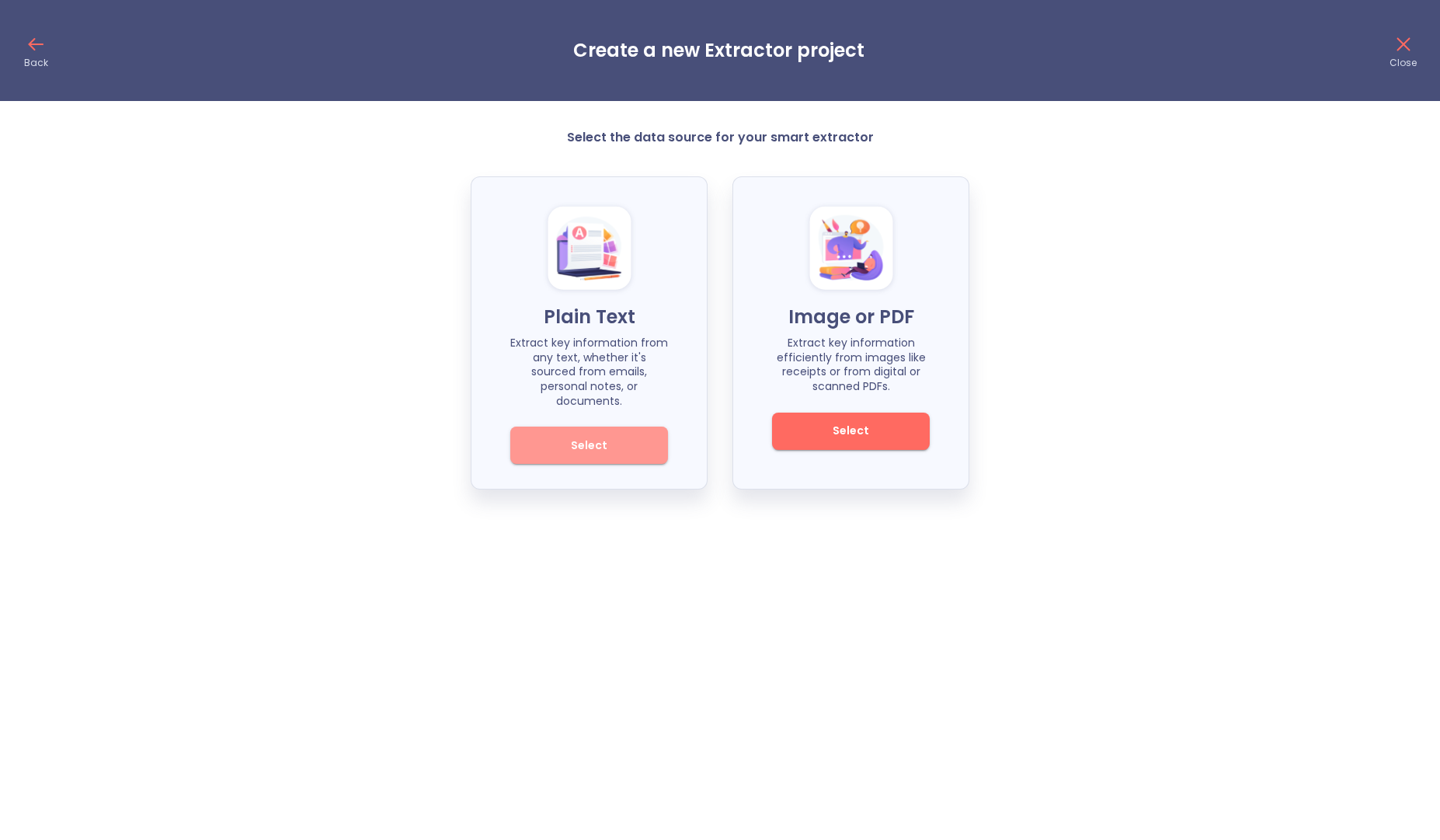
click at [644, 435] on button "Select" at bounding box center [589, 446] width 158 height 38
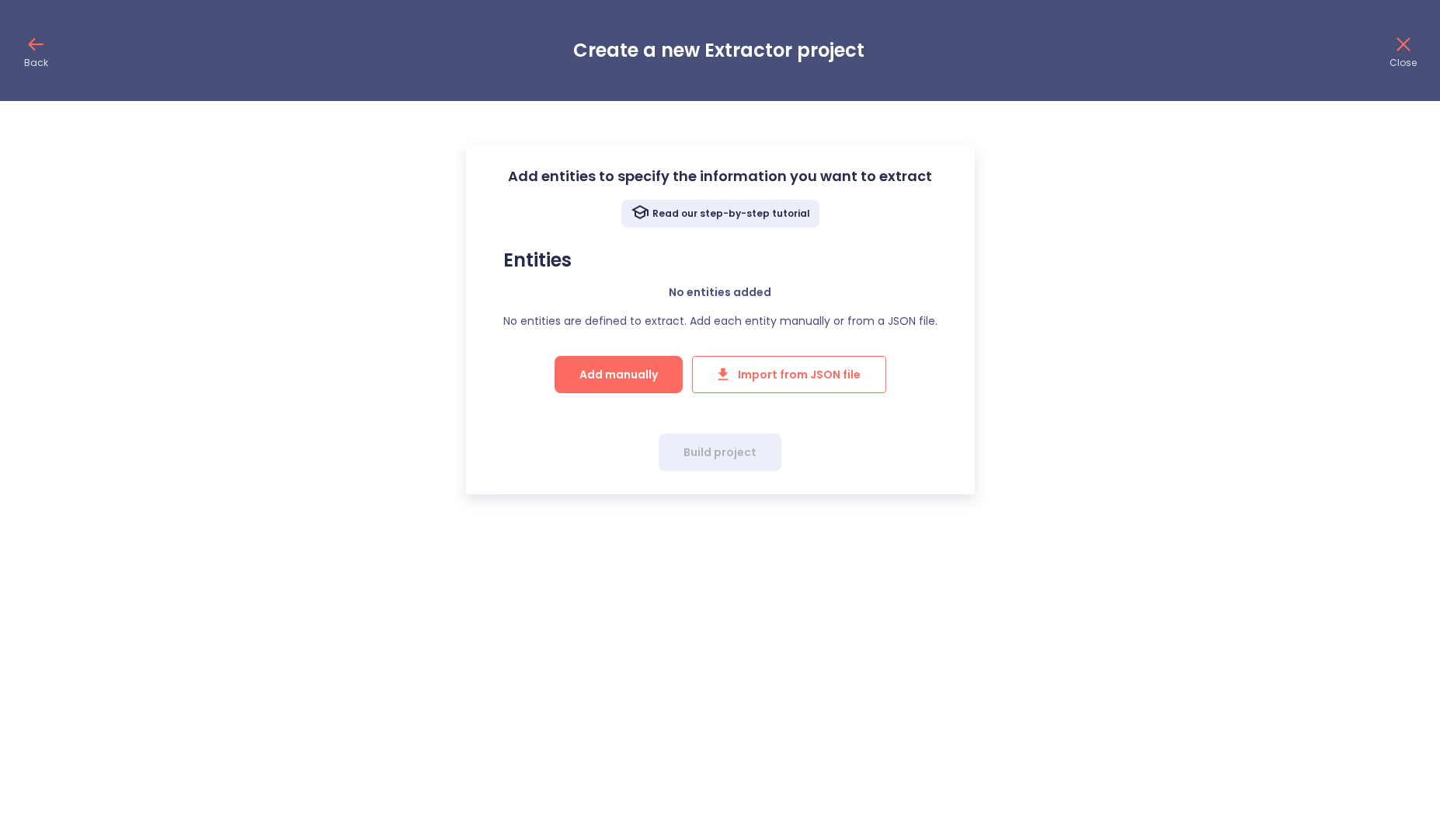
click at [750, 377] on span "Import from JSON file" at bounding box center [789, 375] width 143 height 20
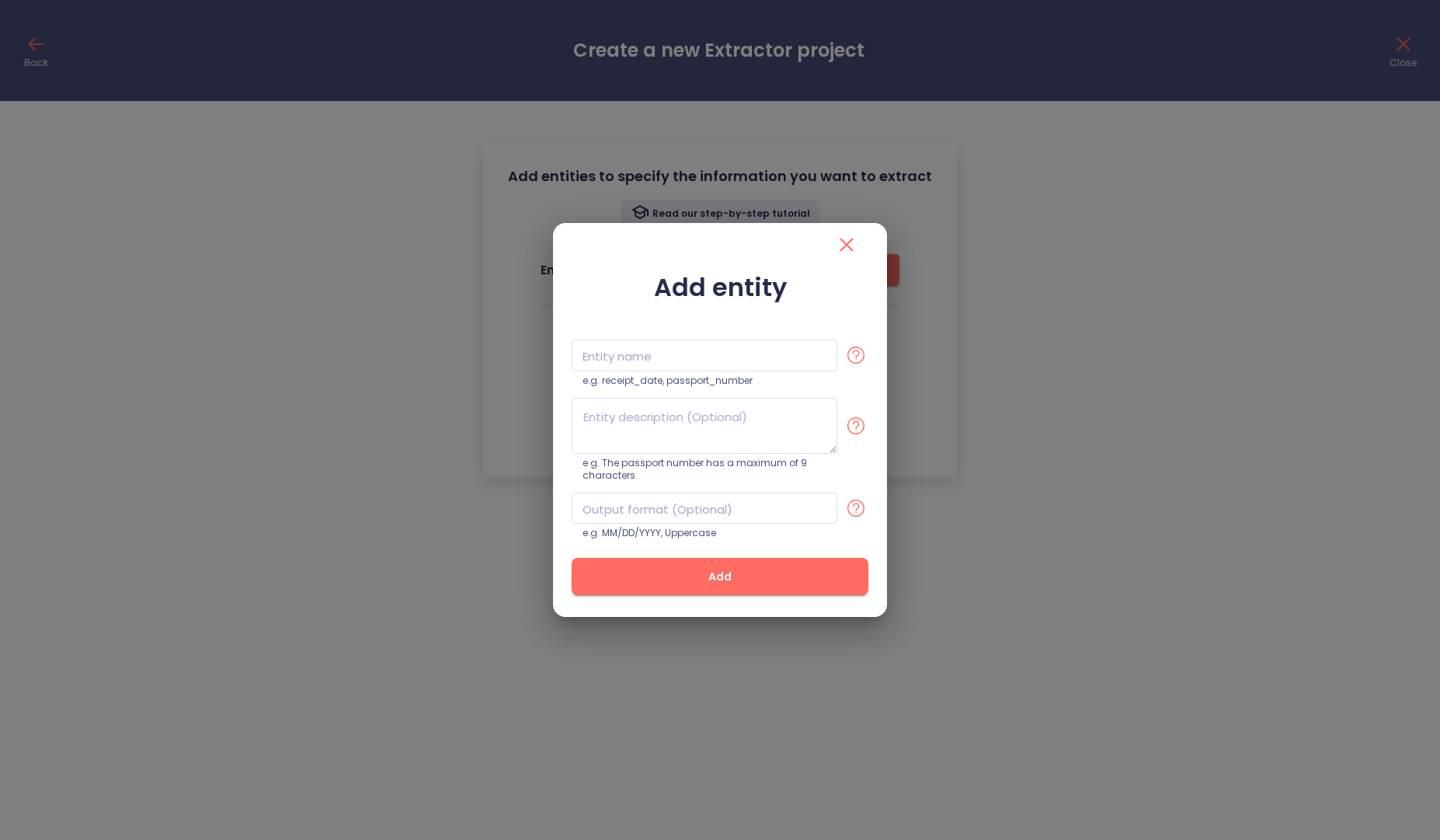
click at [851, 255] on icon "close" at bounding box center [847, 245] width 25 height 25
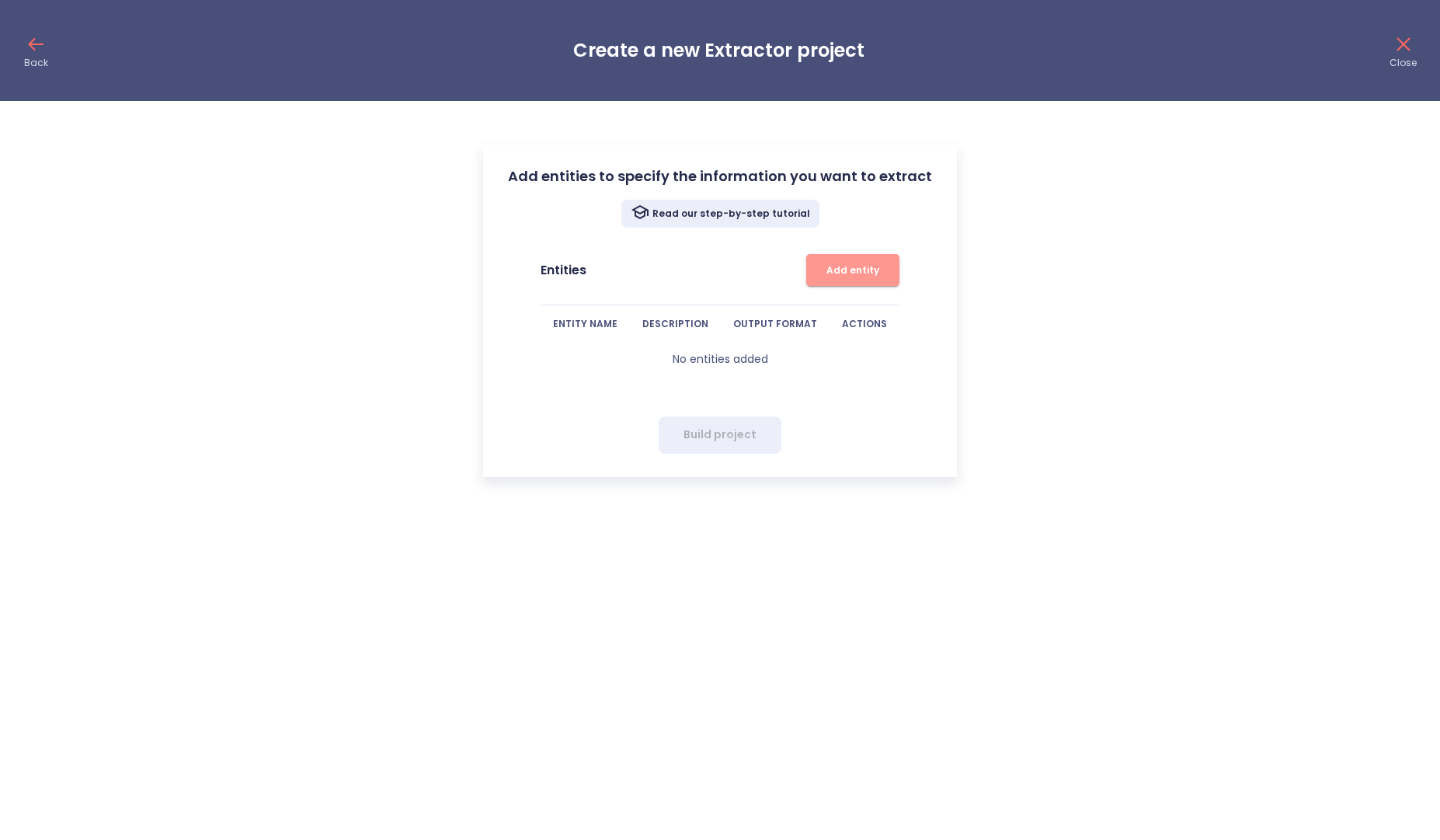
click at [842, 273] on span "Add entity" at bounding box center [853, 270] width 78 height 16
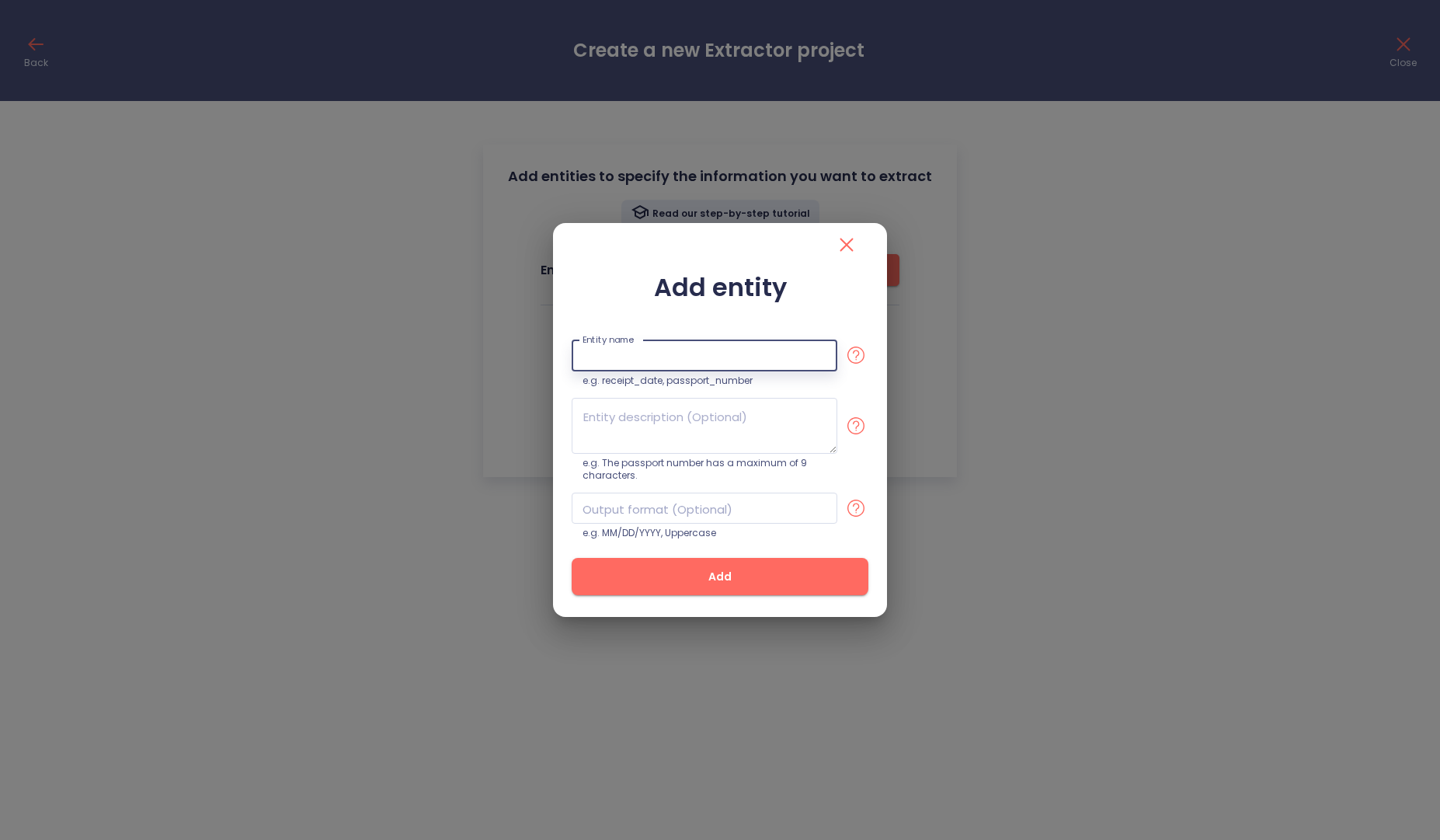
click at [629, 367] on input "text" at bounding box center [705, 356] width 265 height 32
type input "r"
type input "title"
paste textarea ""Risk-reducing salpingectomy (difficulty: high)""
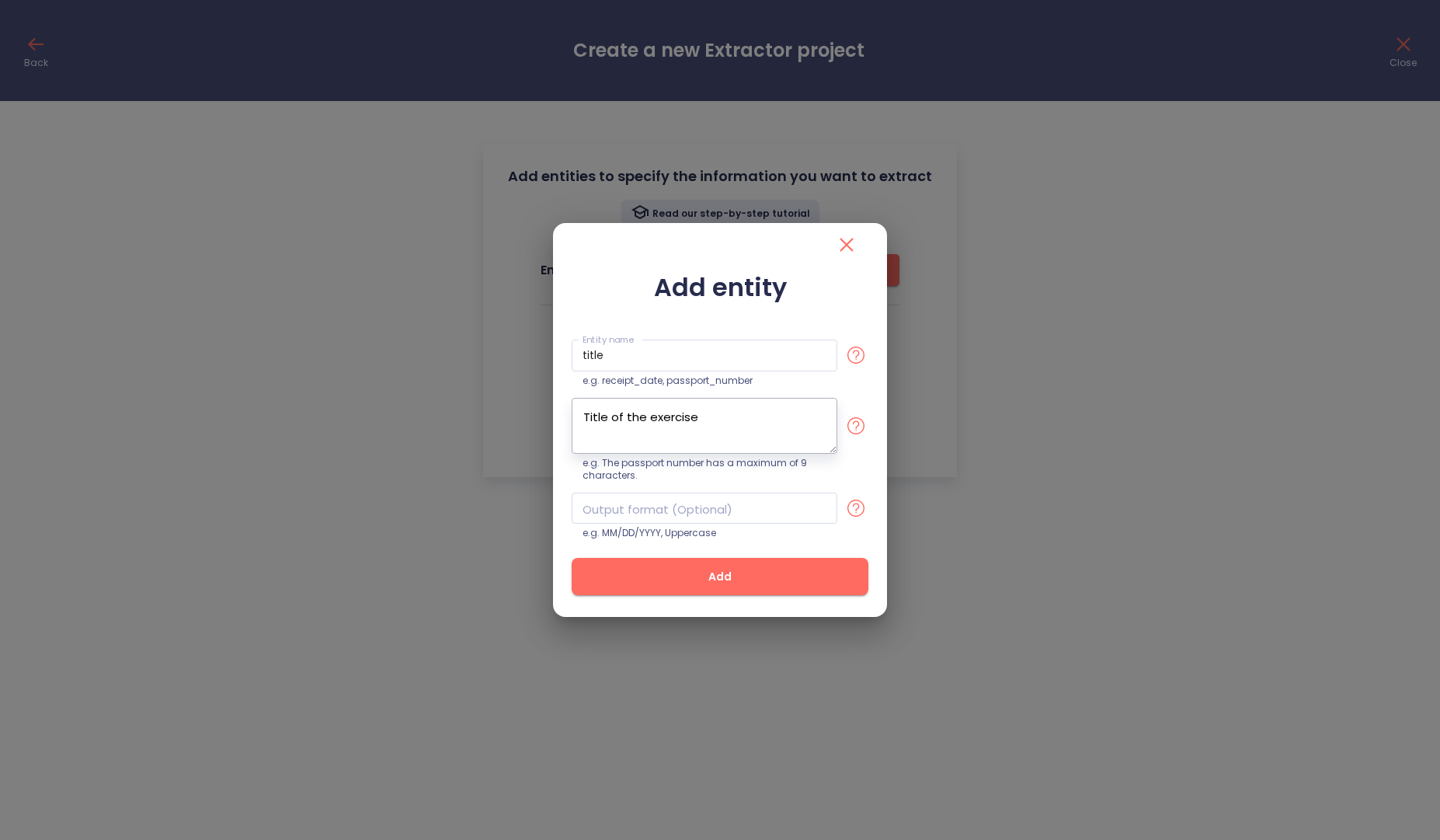
type textarea "Title of the exercise"
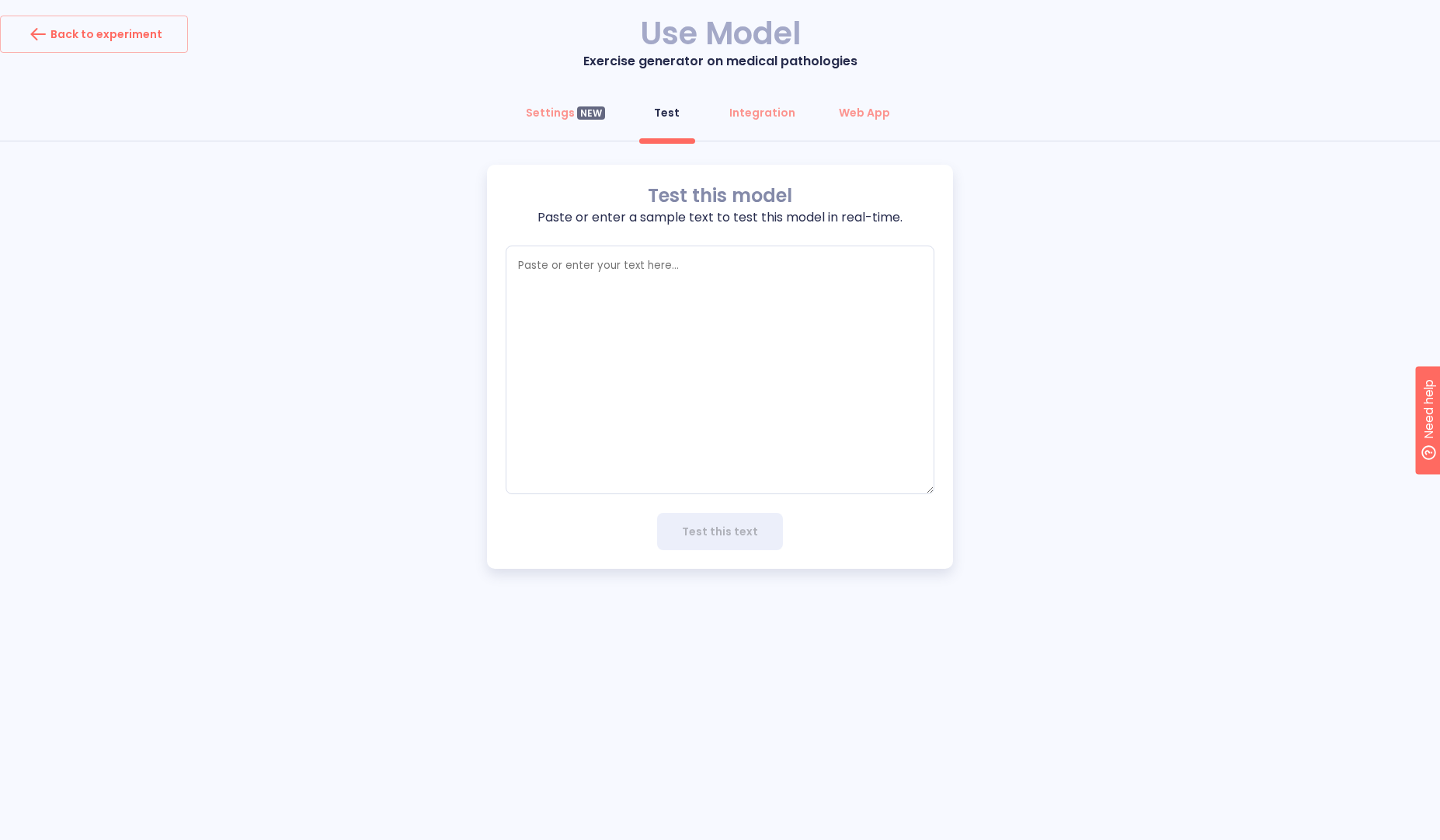
type textarea "x"
click at [715, 299] on textarea "empty textarea" at bounding box center [720, 369] width 429 height 248
click at [63, 42] on div "Back to experiment" at bounding box center [94, 34] width 137 height 25
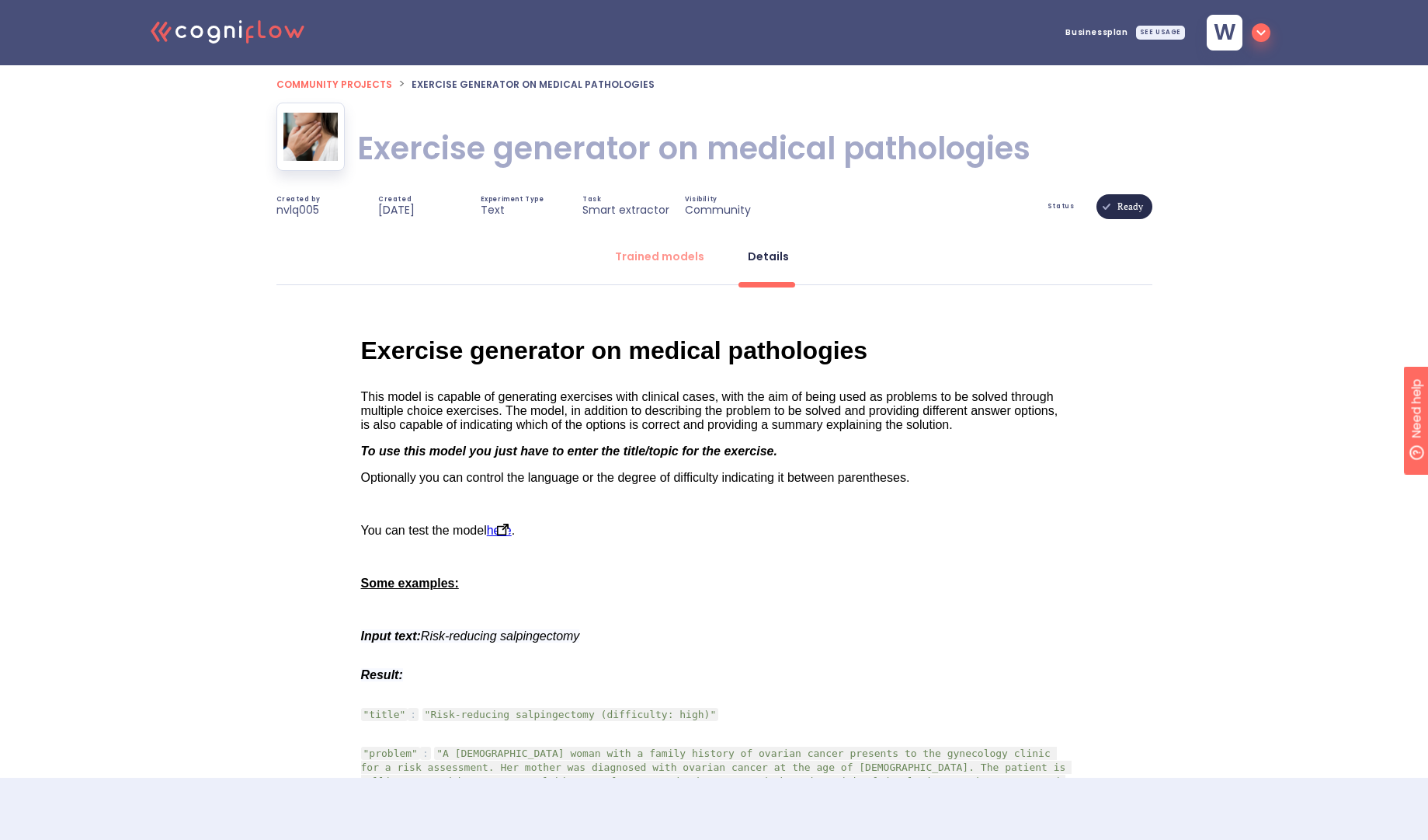
click at [506, 525] on img "rdw-editor" at bounding box center [503, 529] width 12 height 12
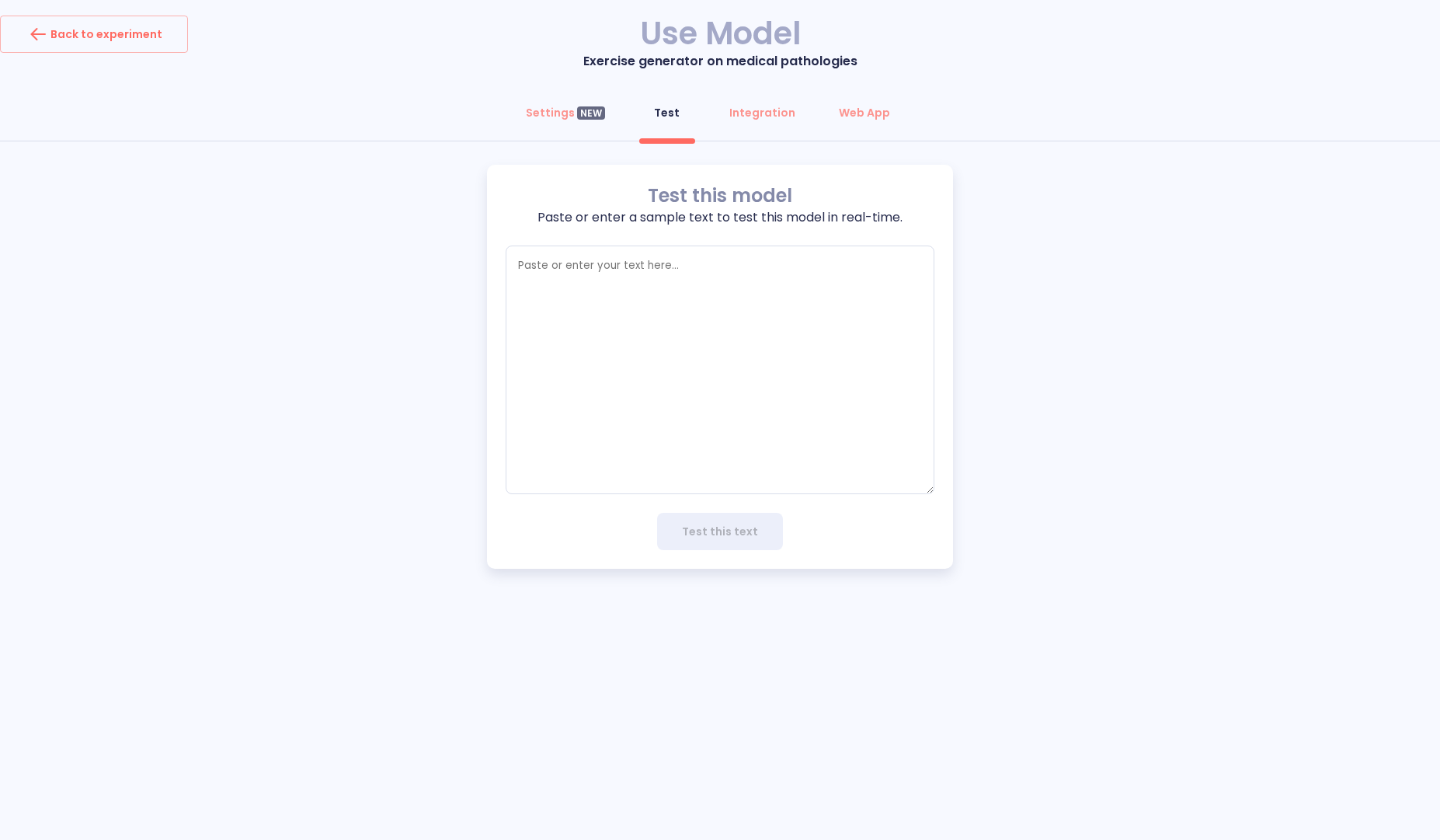
type textarea "x"
click at [562, 114] on div "Settings NEW" at bounding box center [566, 112] width 79 height 15
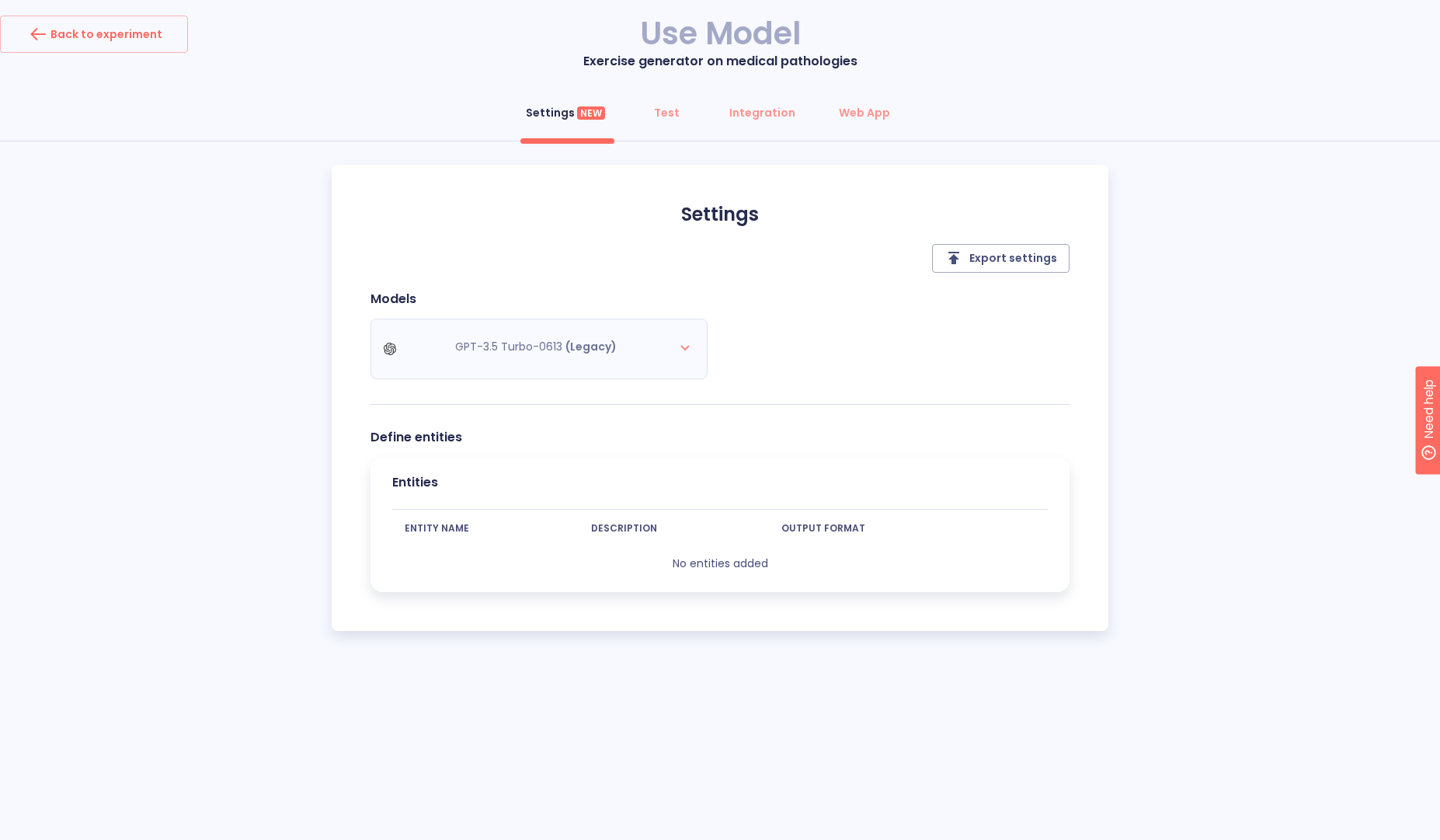
click at [796, 568] on p "No entities added" at bounding box center [720, 563] width 655 height 14
click at [1131, 297] on div "Settings NEW Test Integration Web App Settings Export settings Models GPT-3.5 T…" at bounding box center [720, 363] width 1440 height 538
click at [106, 52] on button "Back to experiment" at bounding box center [94, 34] width 188 height 38
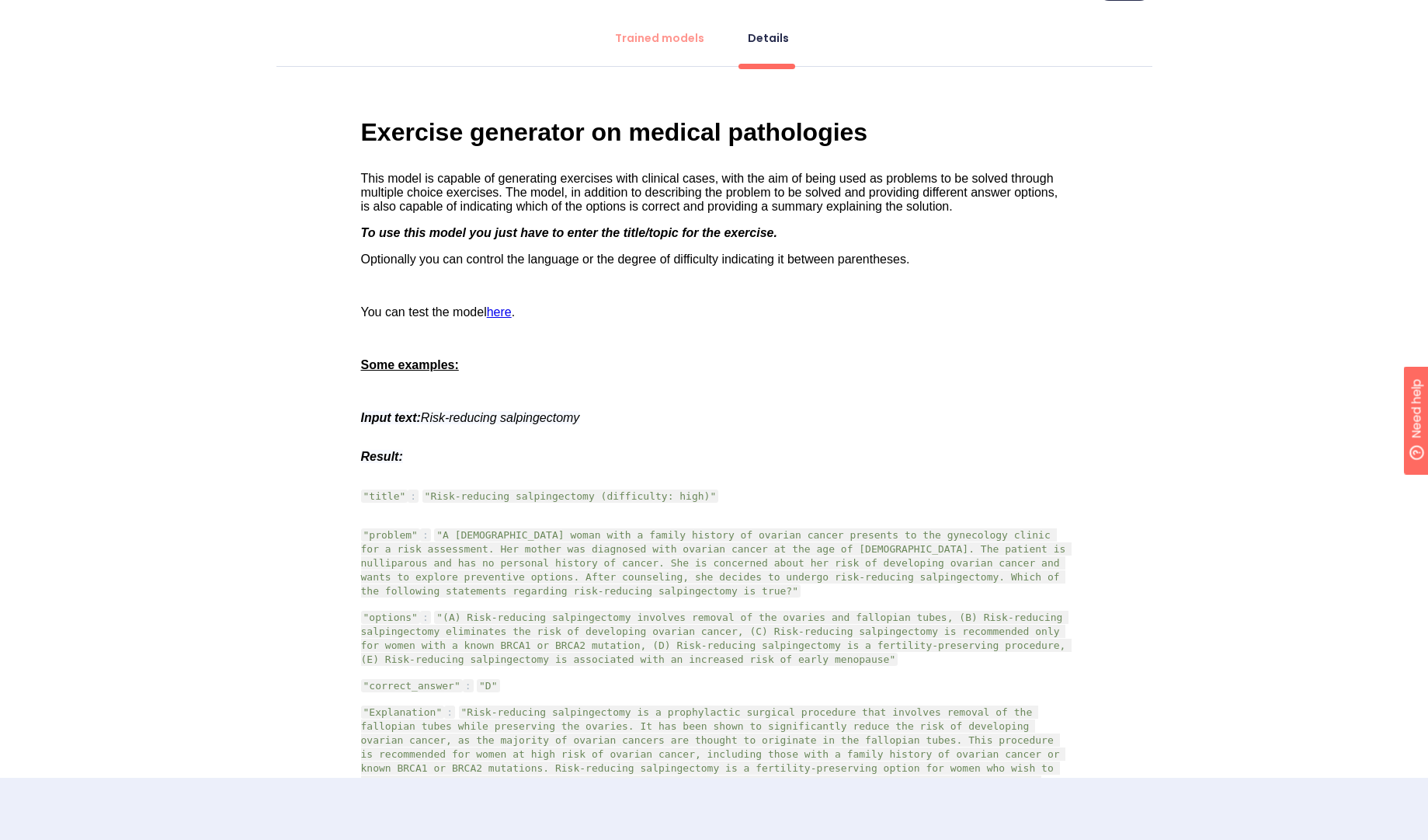
scroll to position [218, 0]
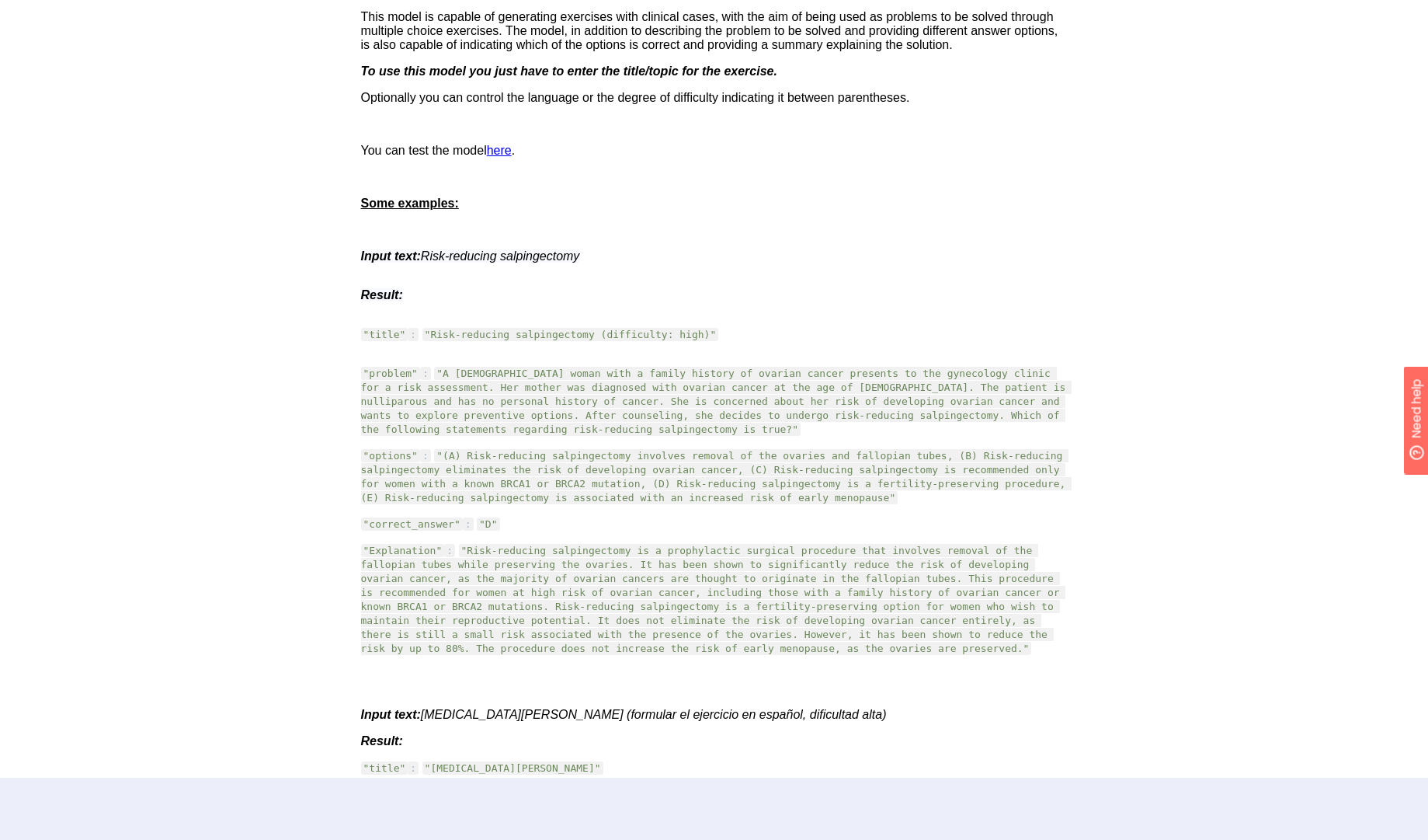
scroll to position [404, 0]
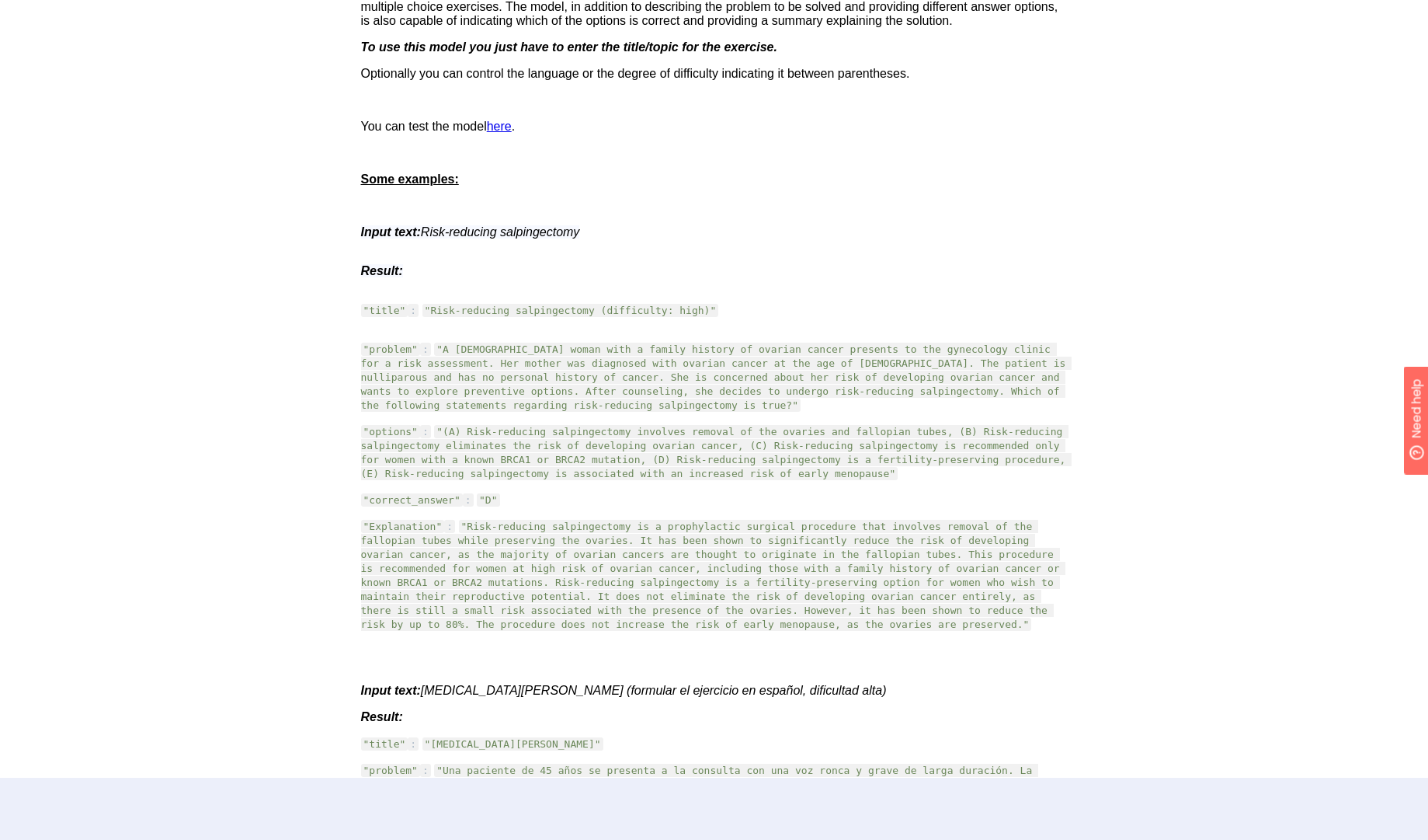
click at [527, 374] on span ""A [DEMOGRAPHIC_DATA] woman with a family history of ovarian cancer presents to…" at bounding box center [717, 377] width 712 height 67
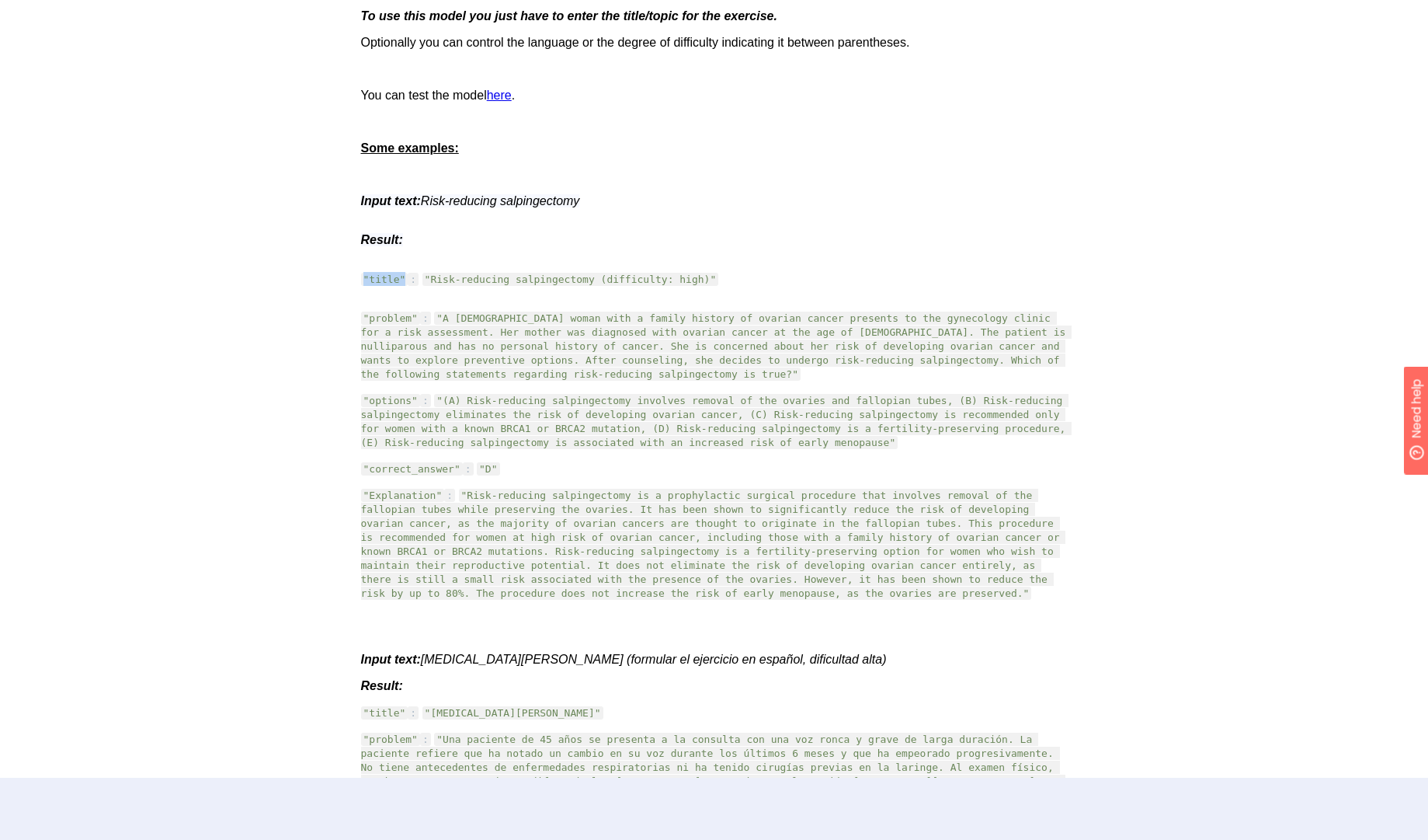
drag, startPoint x: 359, startPoint y: 281, endPoint x: 404, endPoint y: 283, distance: 45.0
click at [404, 283] on div "Exercise generator on medical pathologies This model is capable of generating e…" at bounding box center [714, 655] width 727 height 1559
click at [437, 288] on div ""title" : "Risk-reducing salpingectomy (difficulty: high)"" at bounding box center [714, 278] width 707 height 39
drag, startPoint x: 421, startPoint y: 275, endPoint x: 723, endPoint y: 286, distance: 302.2
click at [723, 286] on div ""title" : "Risk-reducing salpingectomy (difficulty: high)"" at bounding box center [714, 278] width 707 height 39
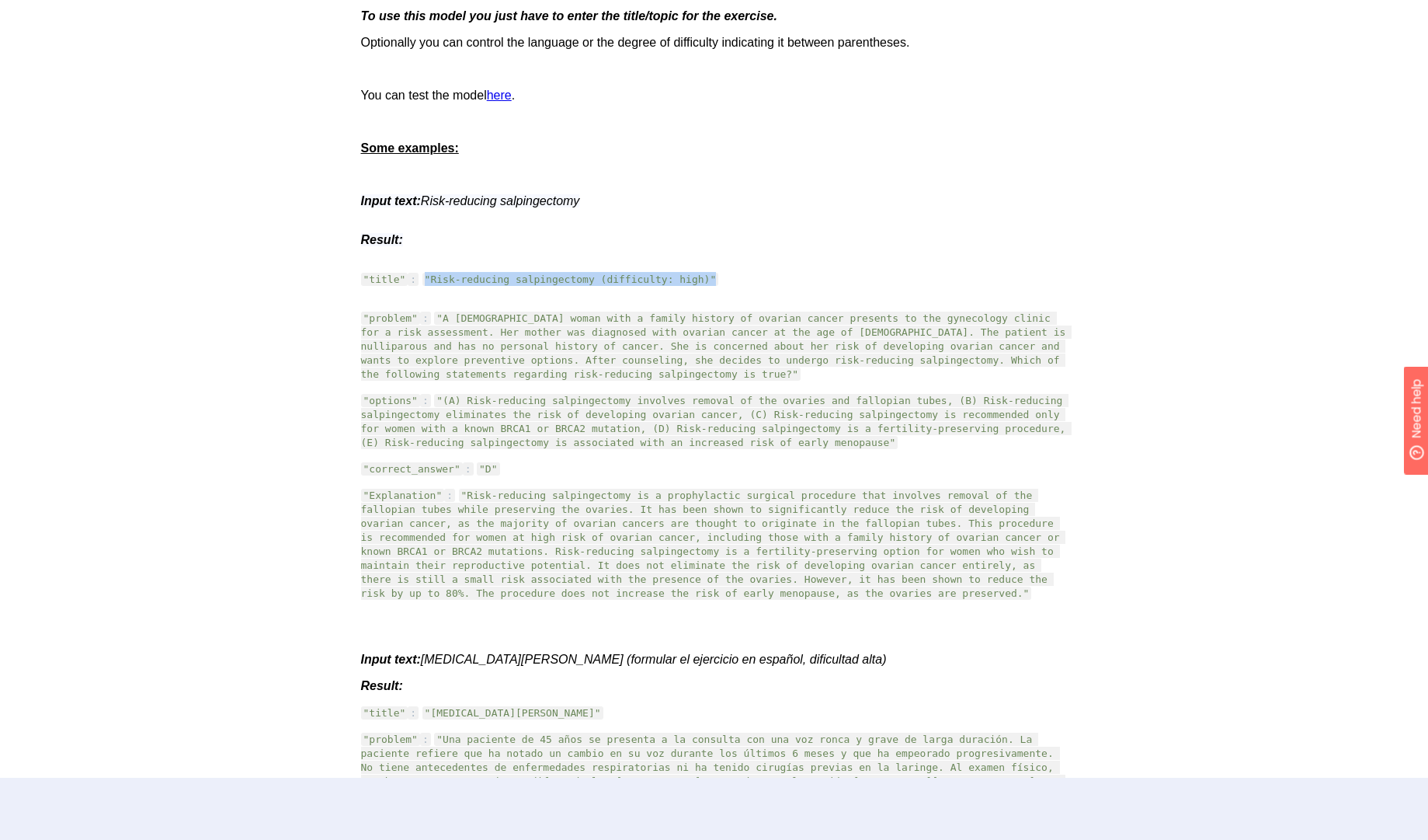
copy span ""Risk-reducing salpingectomy (difficulty: high)""
click at [1203, 439] on div ".cls-1{fill:#141624;}.cls-2{fill:#eb5e60;}.cls-3{fill:none;stroke:#eb5e60;strok…" at bounding box center [714, 582] width 1428 height 2033
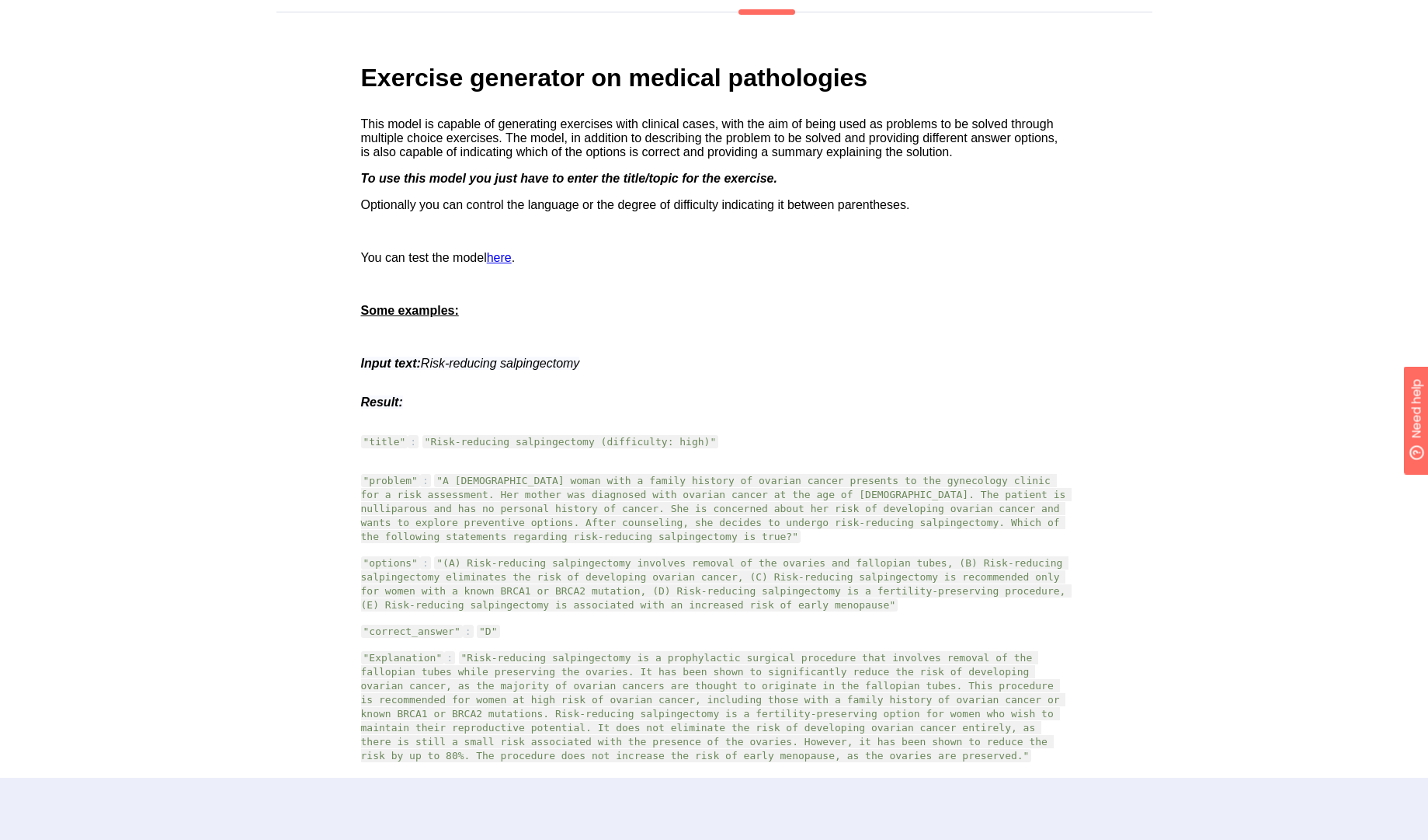
scroll to position [0, 0]
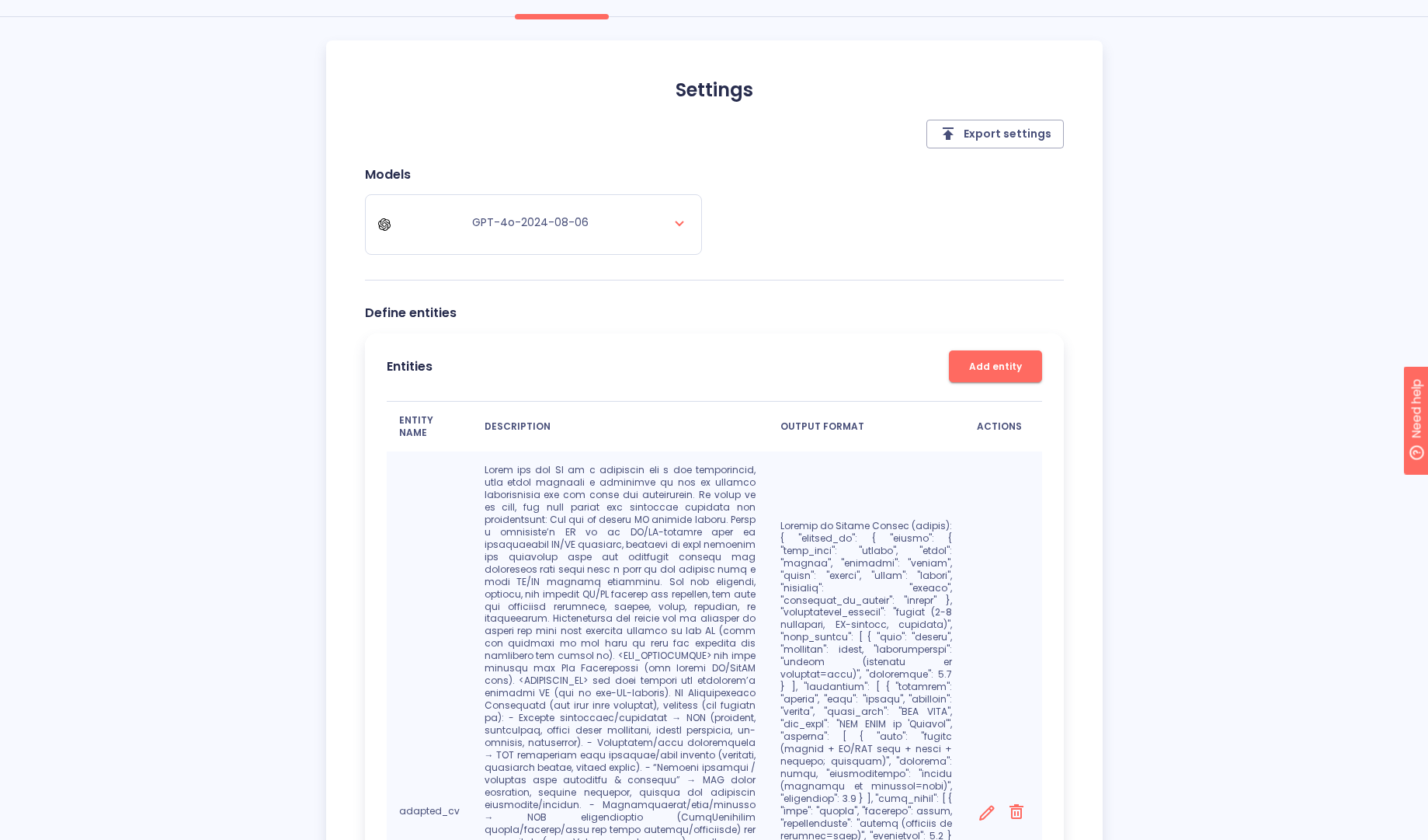
click at [1376, 460] on div "Settings NEW Test Integration Web App Settings Export settings Models GPT-4o-20…" at bounding box center [714, 631] width 1428 height 1323
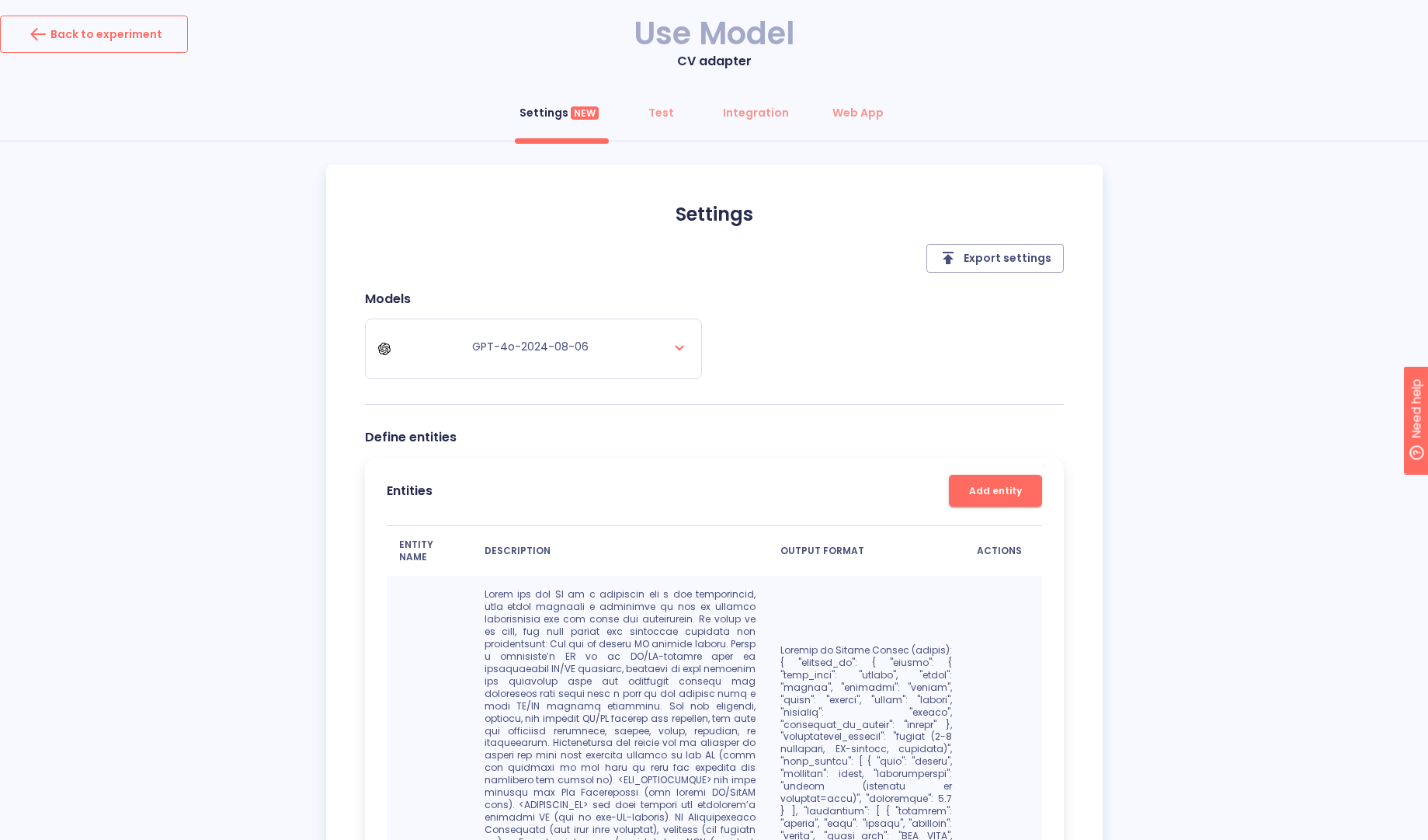
click at [136, 48] on button "Back to experiment" at bounding box center [94, 34] width 188 height 38
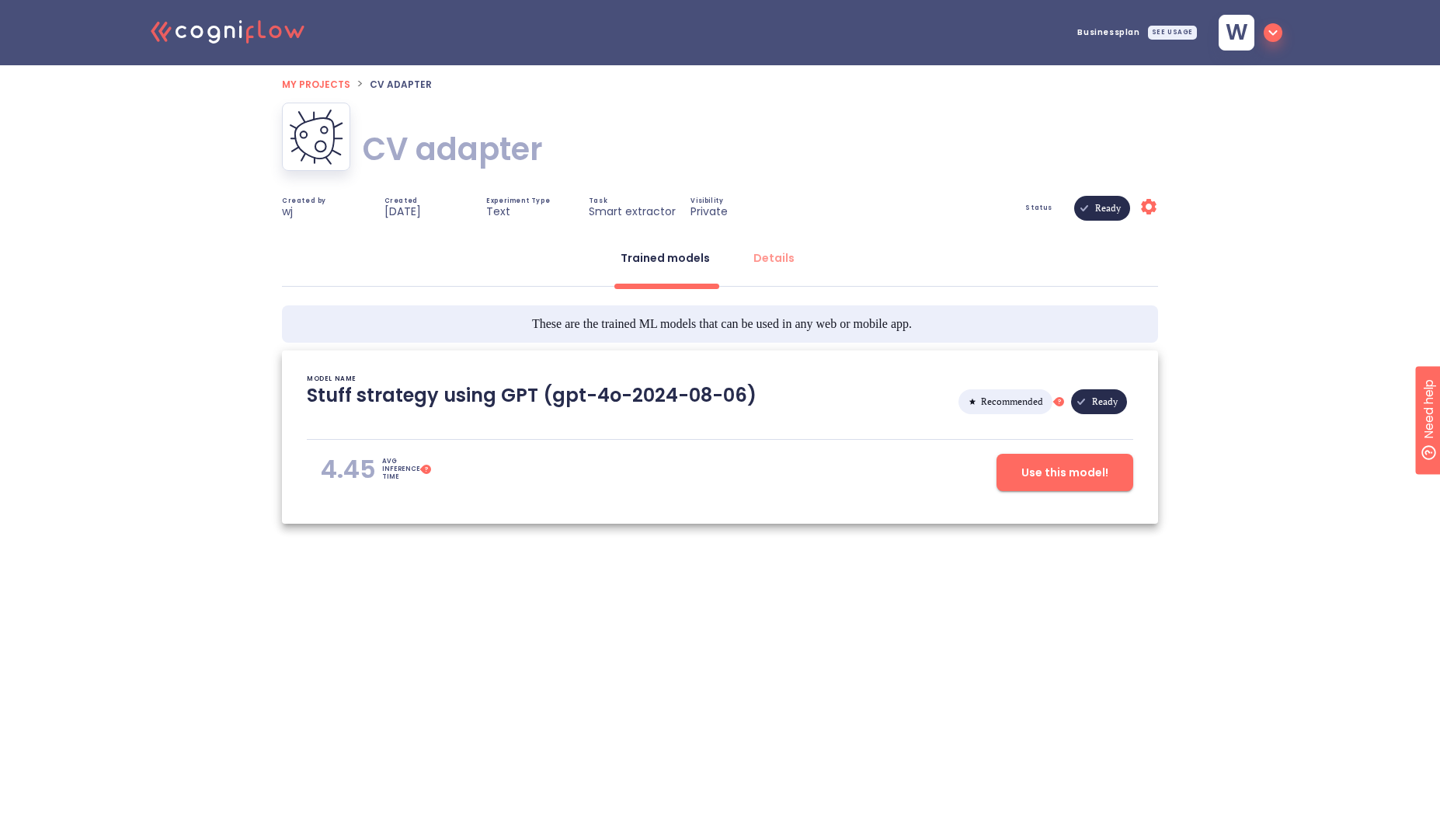
click at [326, 78] on span "My projects" at bounding box center [317, 84] width 68 height 13
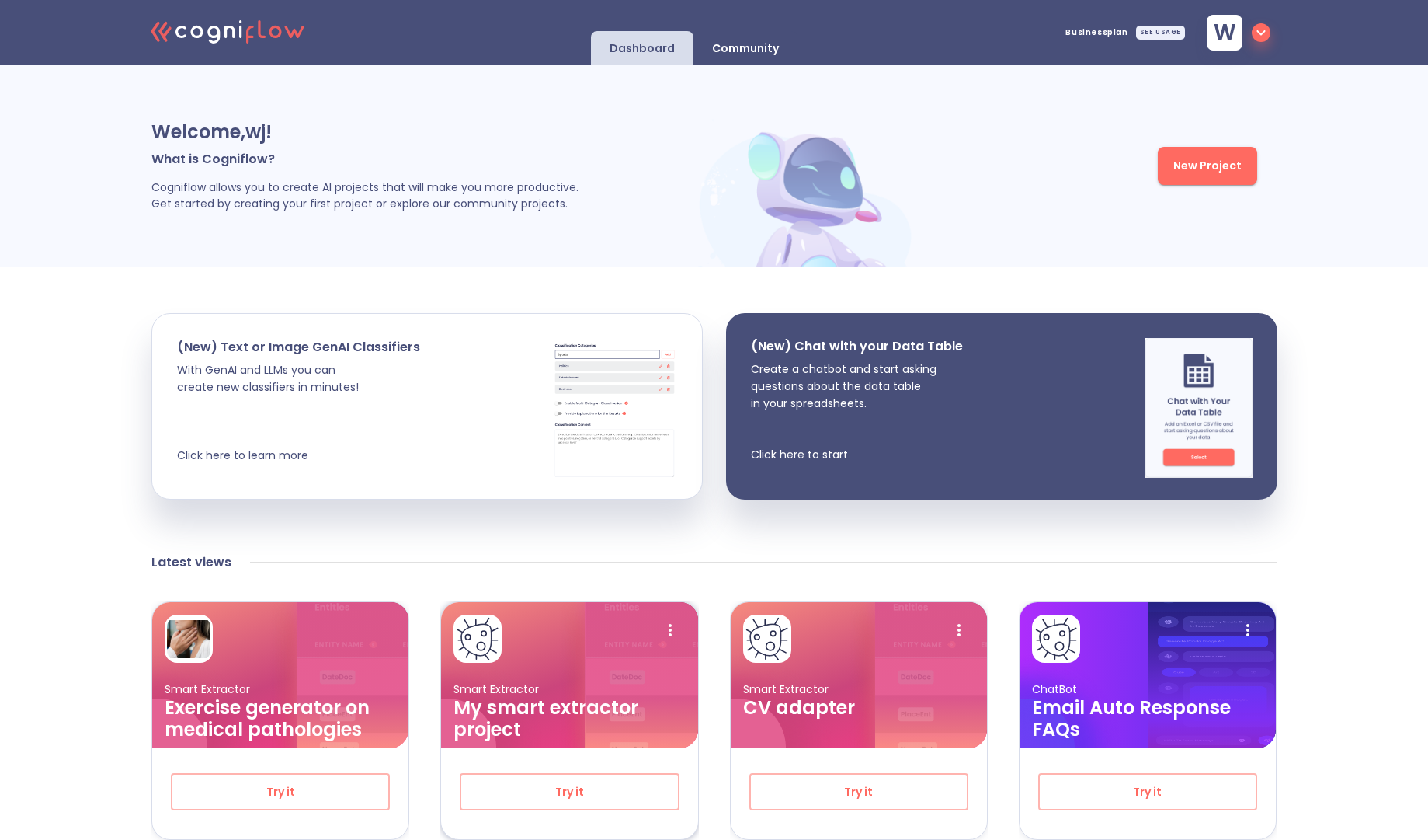
click at [610, 713] on h3 "My smart extractor project" at bounding box center [569, 718] width 231 height 44
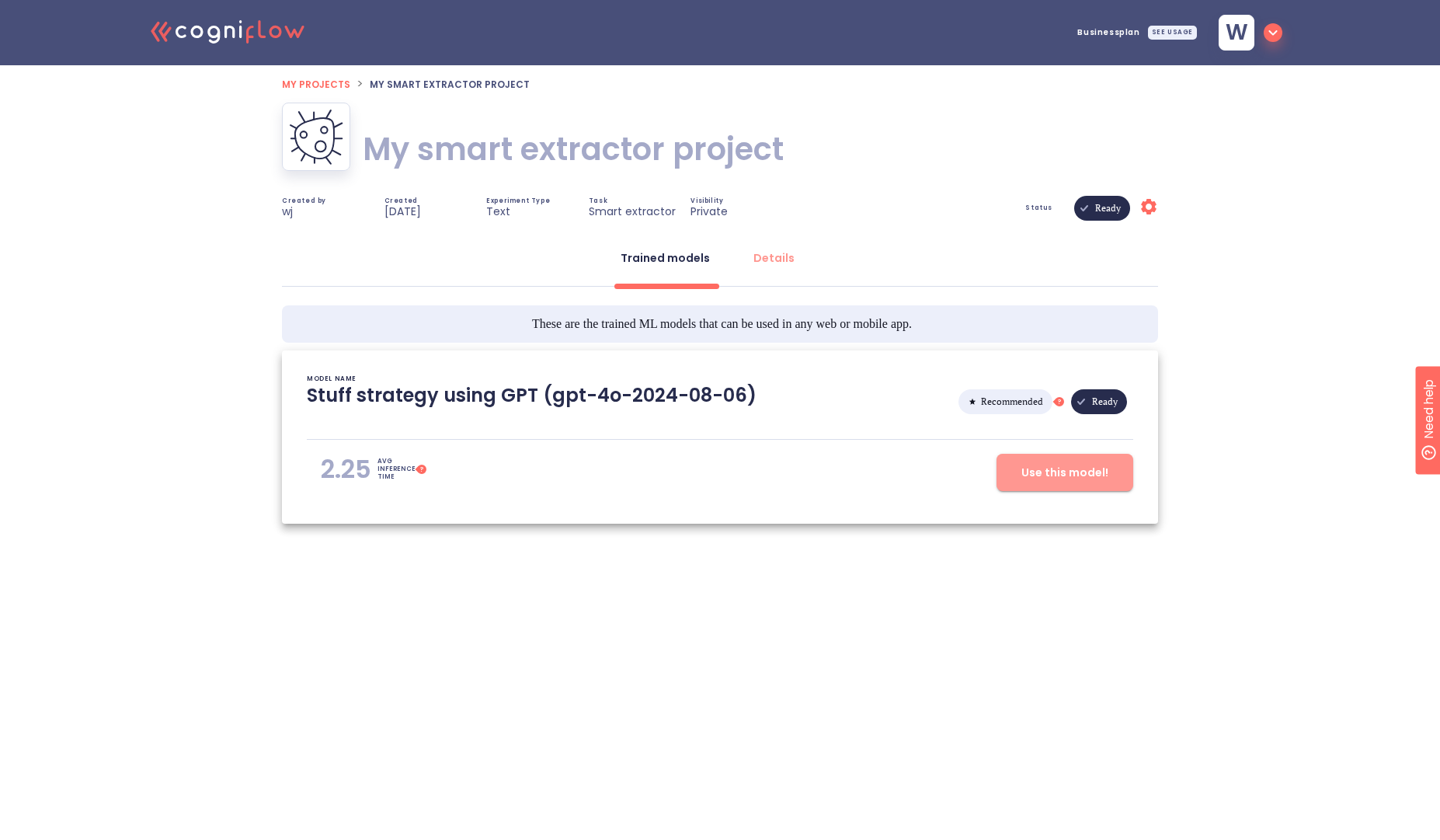
click at [1062, 486] on button "Use this model!" at bounding box center [1065, 472] width 137 height 38
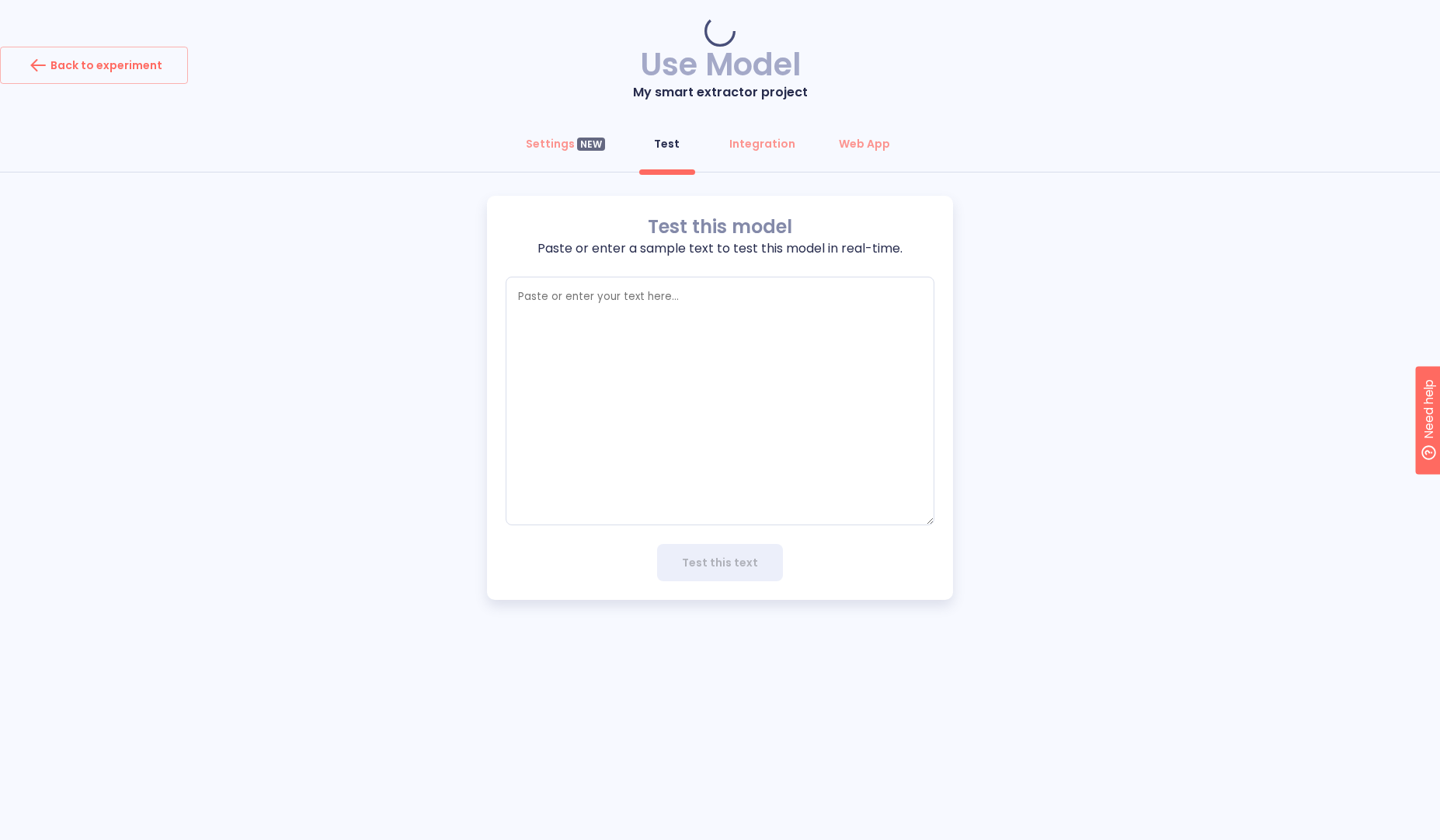
type textarea "x"
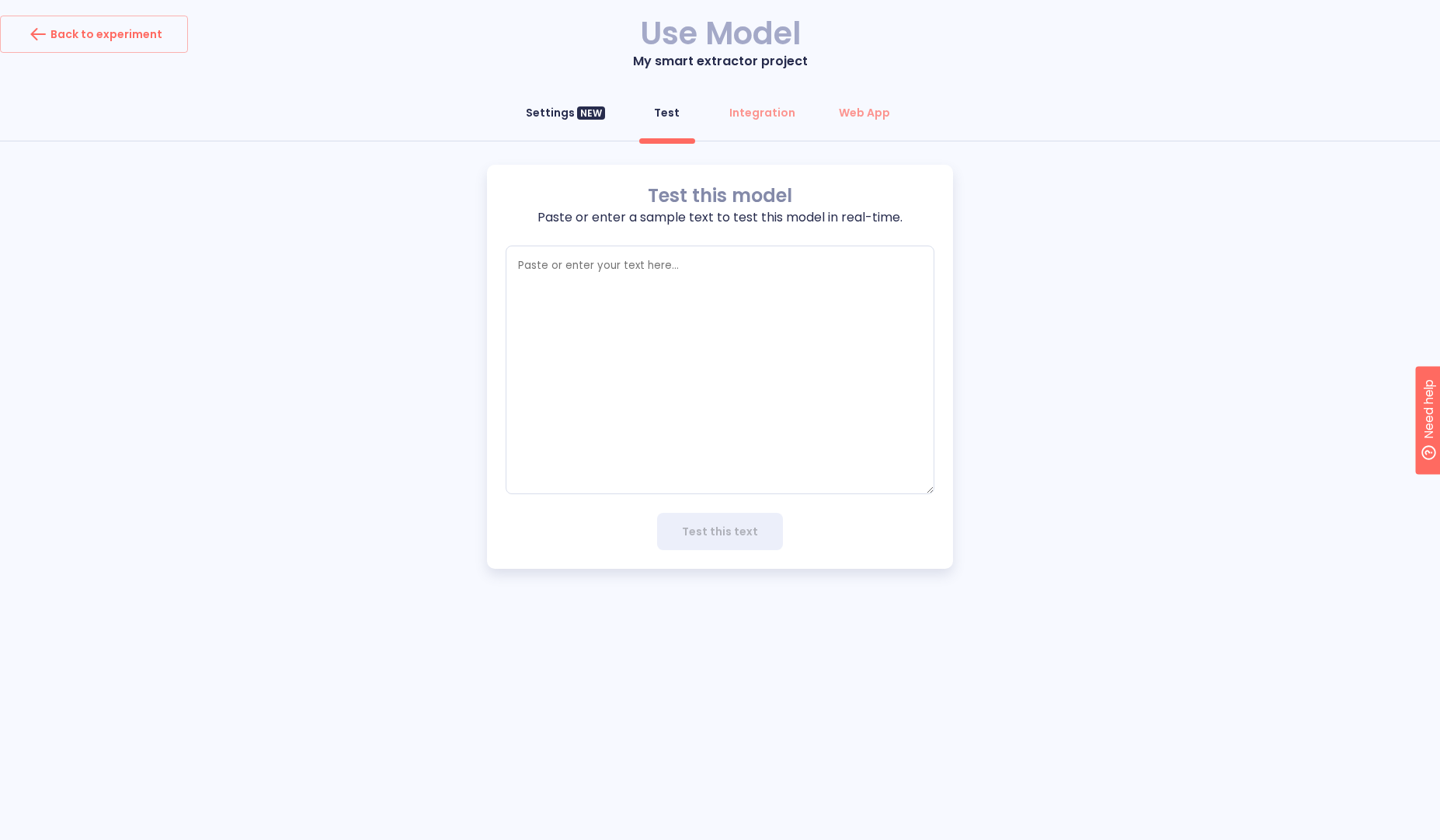
click at [550, 115] on div "Settings NEW" at bounding box center [566, 112] width 79 height 15
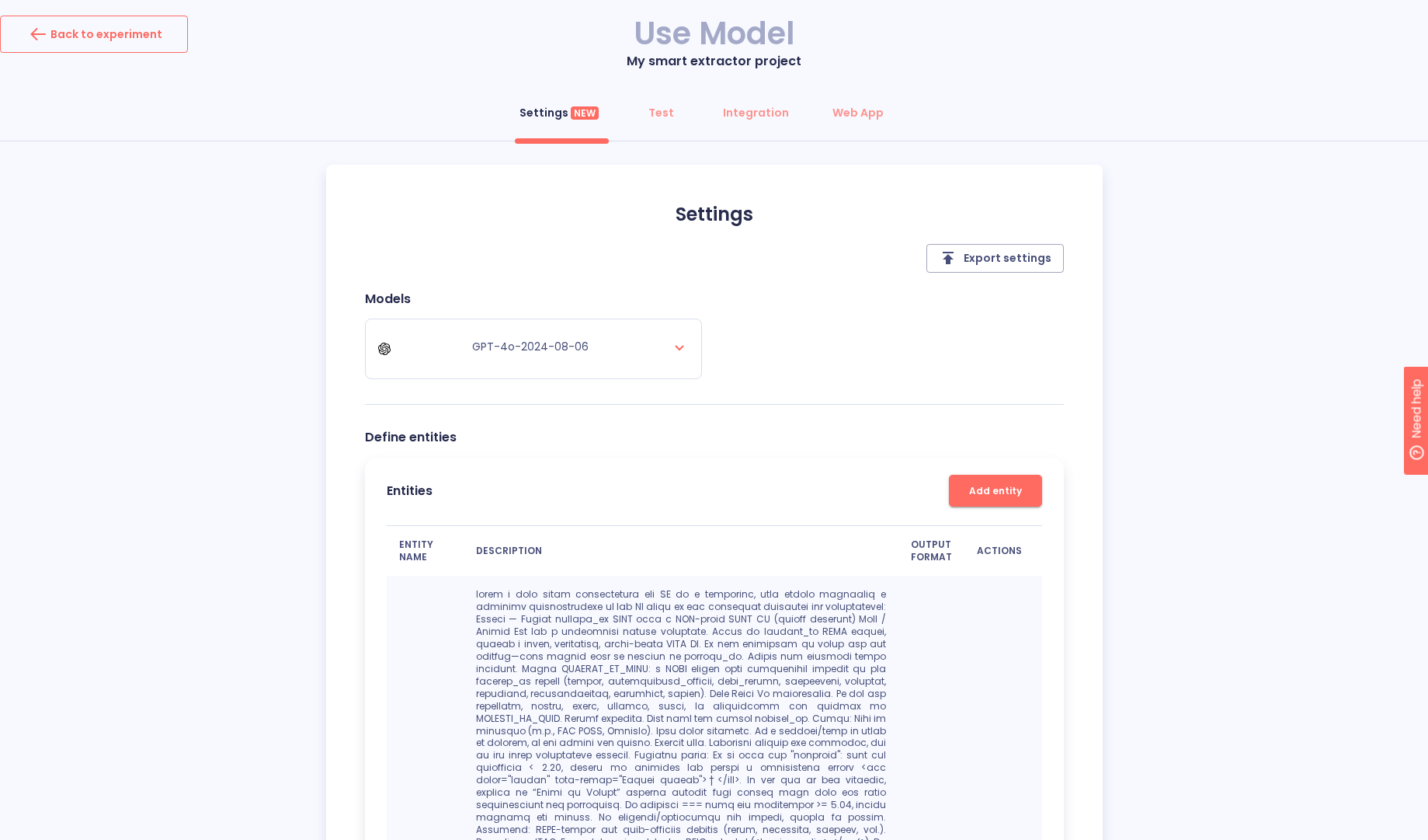
click at [131, 41] on div "Back to experiment" at bounding box center [94, 34] width 137 height 25
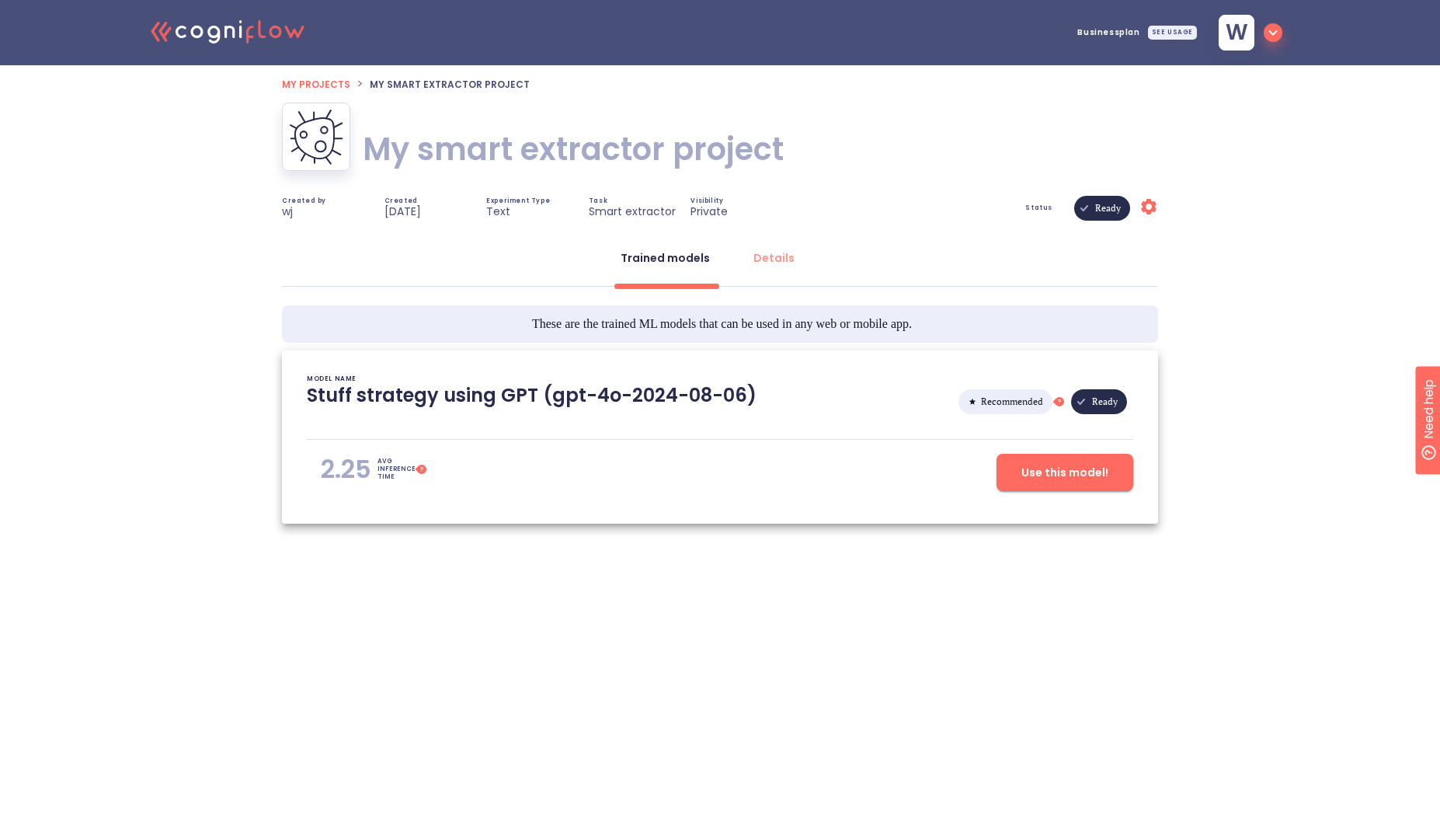
click at [577, 148] on h1 "My smart extractor project" at bounding box center [574, 149] width 421 height 44
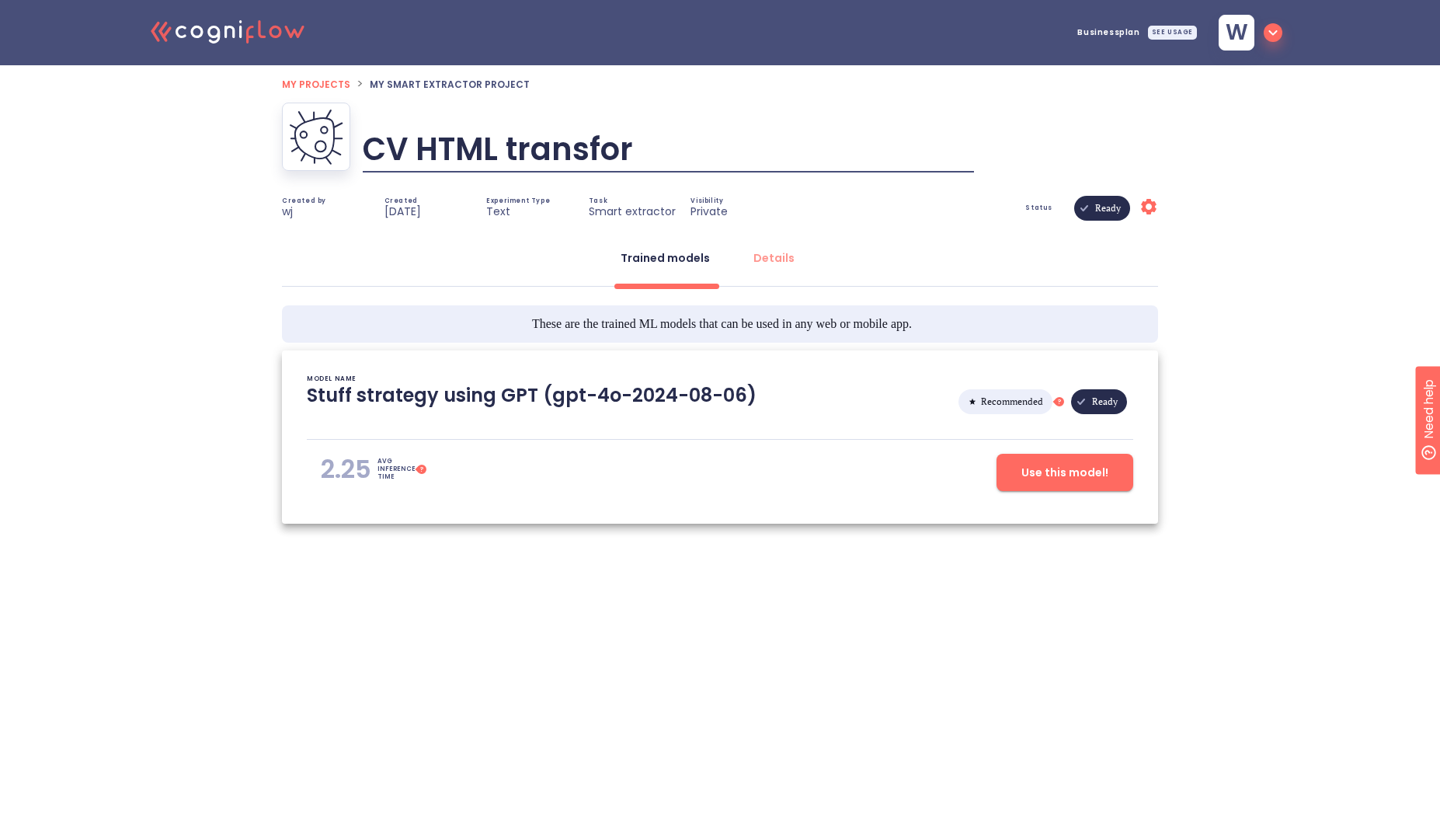
type input "CV HTML transform"
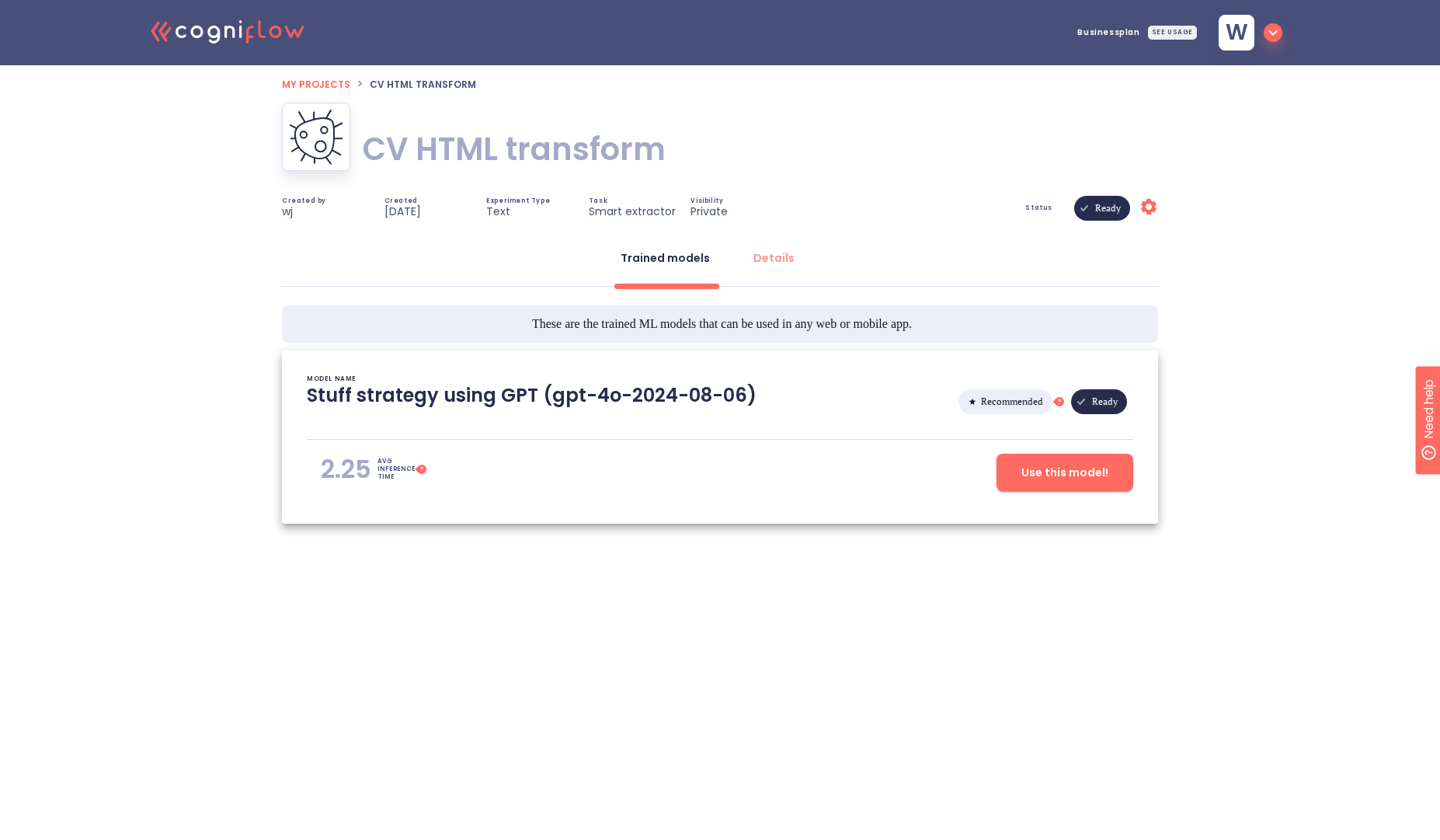
click at [1102, 467] on span "Use this model!" at bounding box center [1064, 472] width 87 height 20
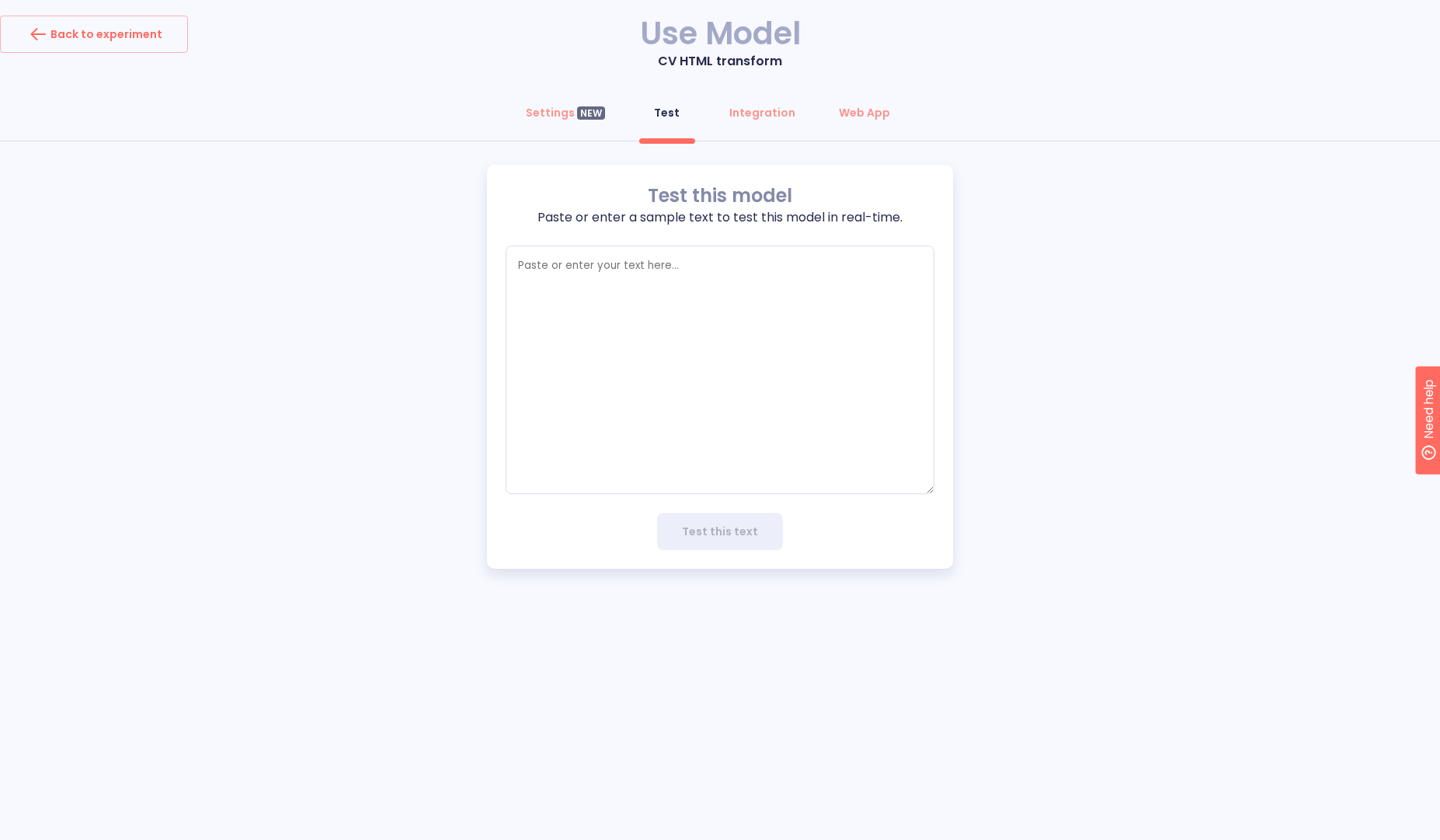
type textarea "x"
click at [823, 385] on textarea "empty textarea" at bounding box center [720, 369] width 429 height 248
paste textarea "{ "adapted_cv": { "header": { "full_name": "Marina Torres", "title": "Senior AI…"
type textarea "{ "adapted_cv": { "header": { "full_name": "Marina Torres", "title": "Senior AI…"
type textarea "x"
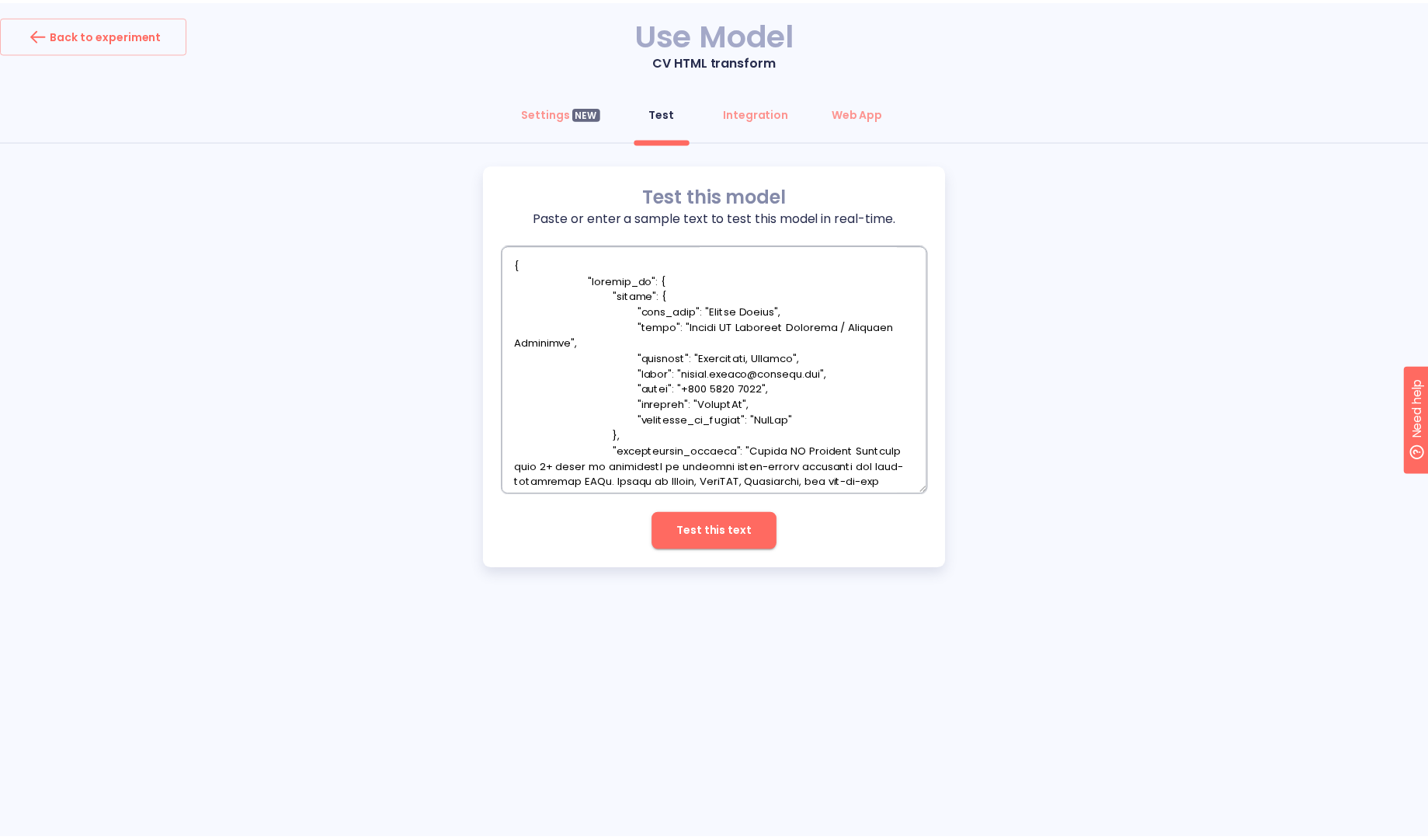
scroll to position [4441, 0]
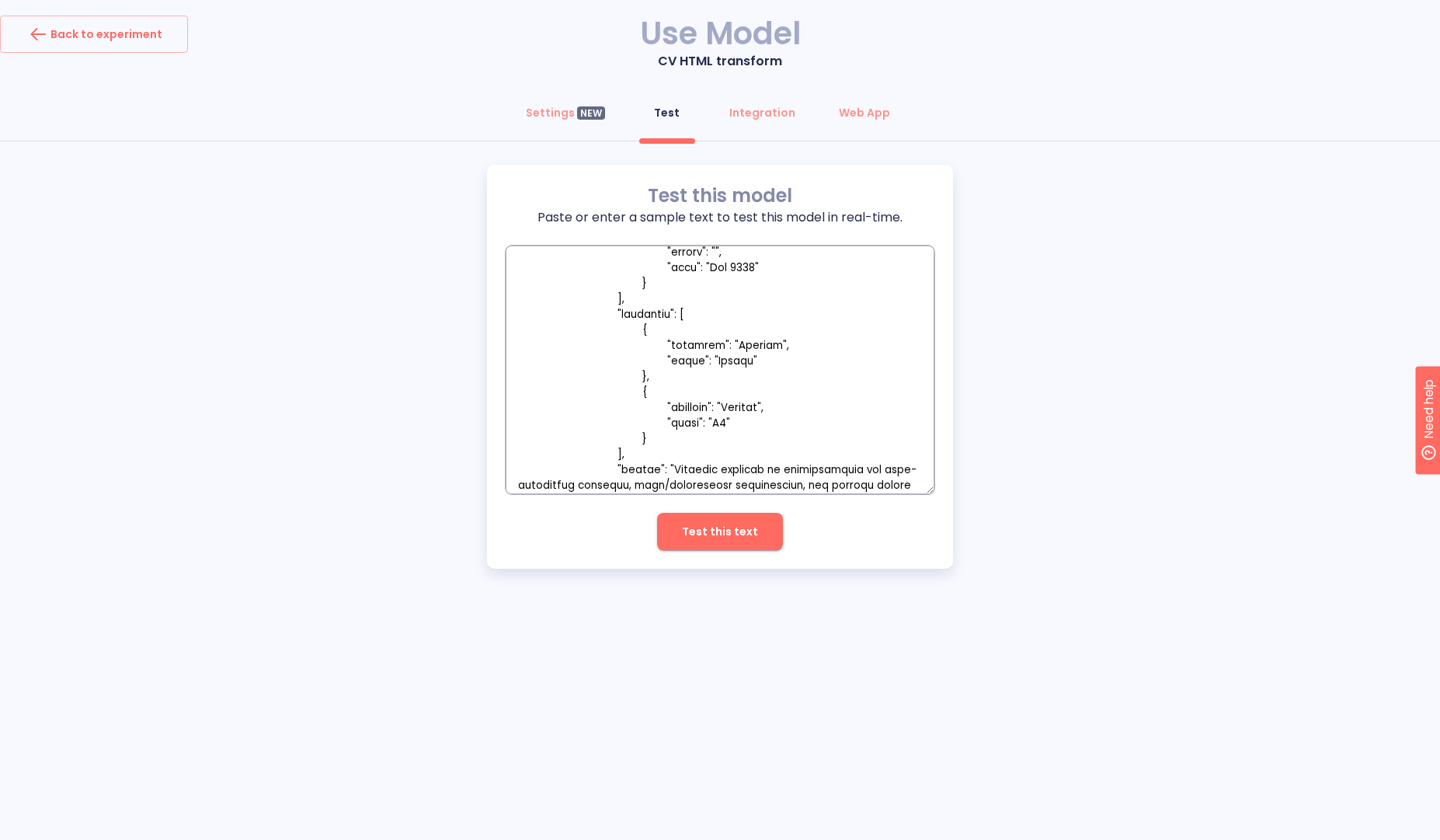
type textarea "{ "adapted_cv": { "header": { "full_name": "Marina Torres", "title": "Senior AI…"
click at [686, 528] on span "Test this text" at bounding box center [720, 532] width 76 height 20
type textarea "x"
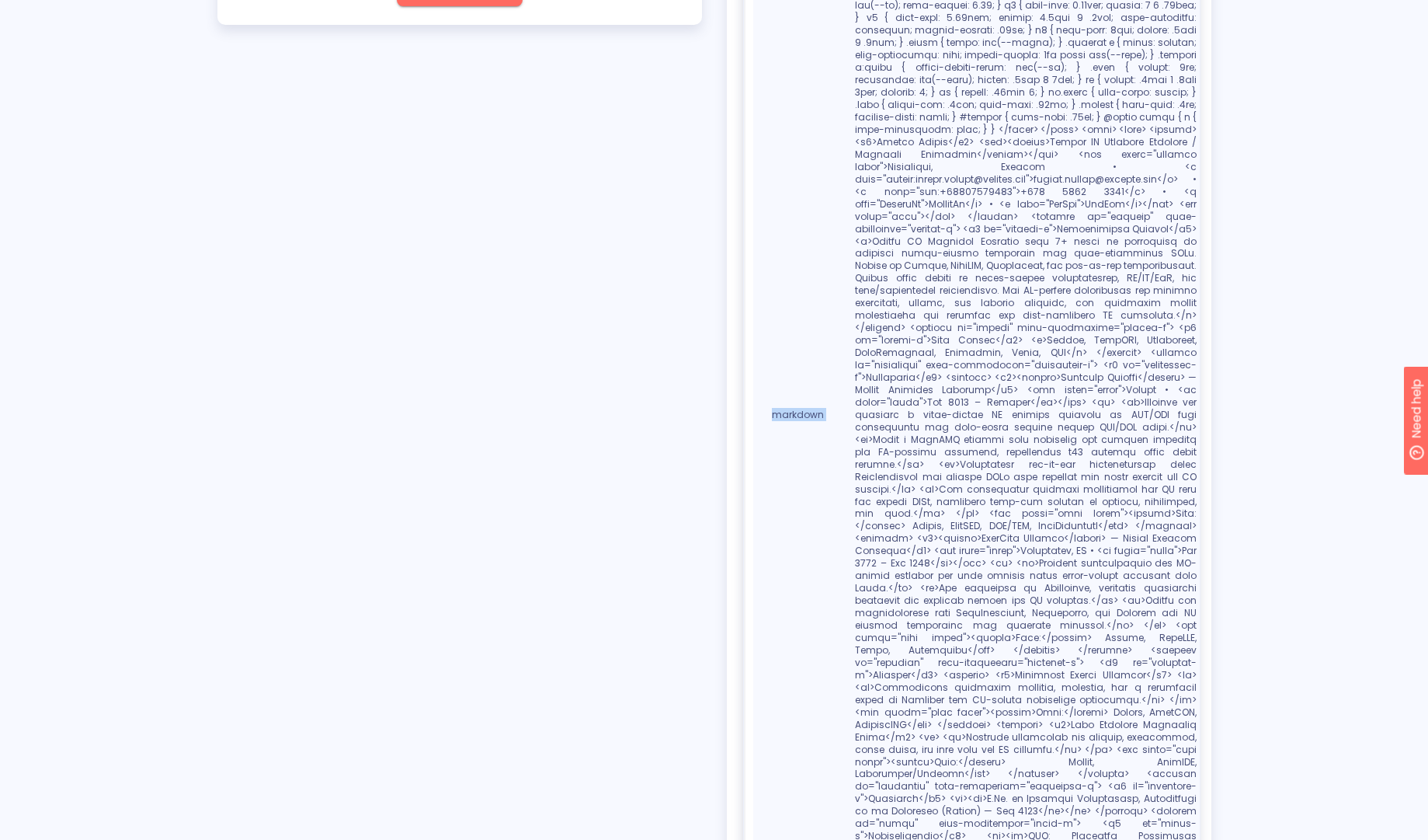
scroll to position [588, 0]
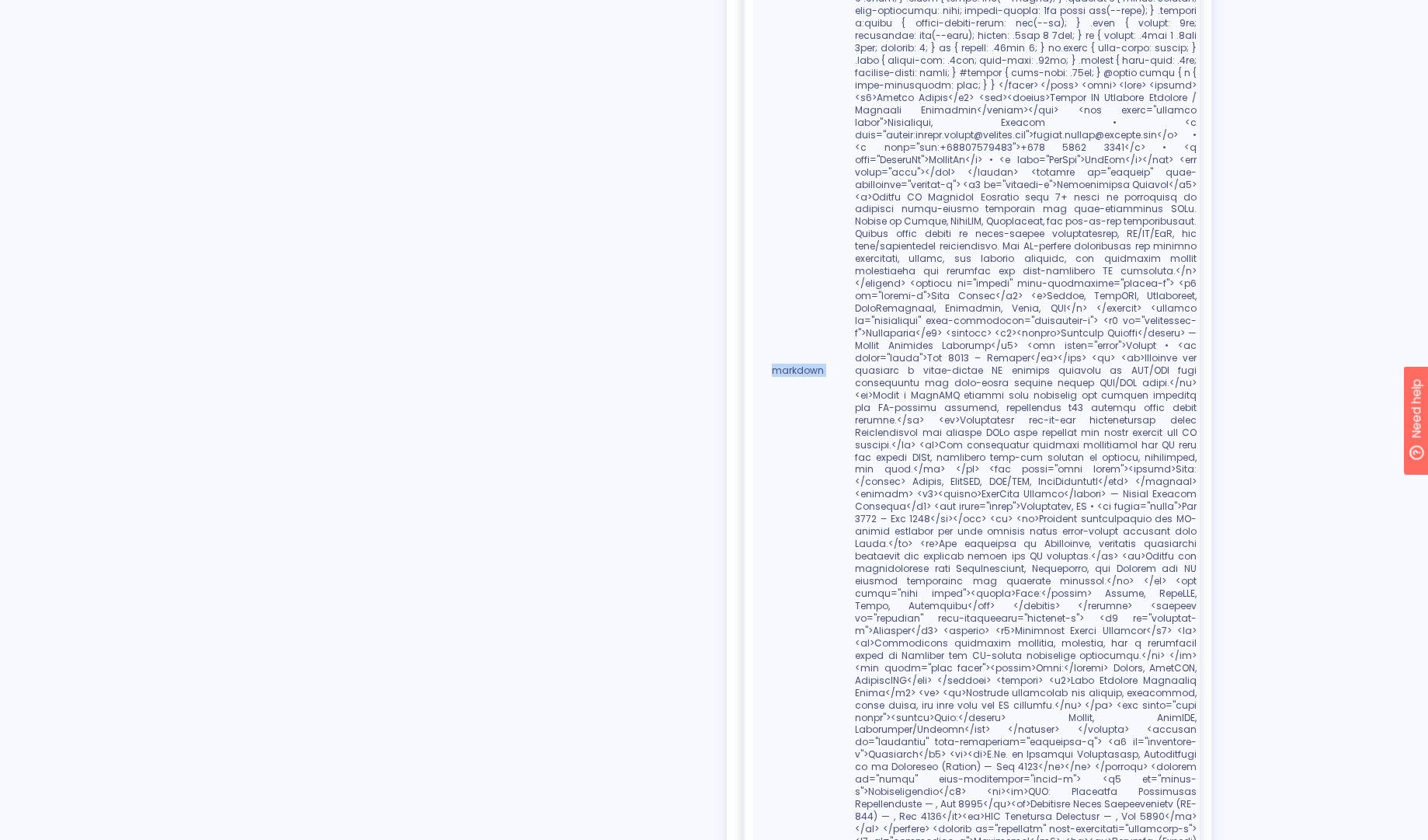
drag, startPoint x: 829, startPoint y: 466, endPoint x: 1100, endPoint y: 839, distance: 461.1
click at [1100, 839] on div "Back to experiment Use Model CV HTML transform Settings NEW Test Integration We…" at bounding box center [714, 194] width 1428 height 1564
copy table "Entities Edit entities Entity name Entity value markdown"
click at [1268, 403] on div "Test this model Paste or enter a sample text to test this model in real-time. x…" at bounding box center [714, 257] width 1428 height 1361
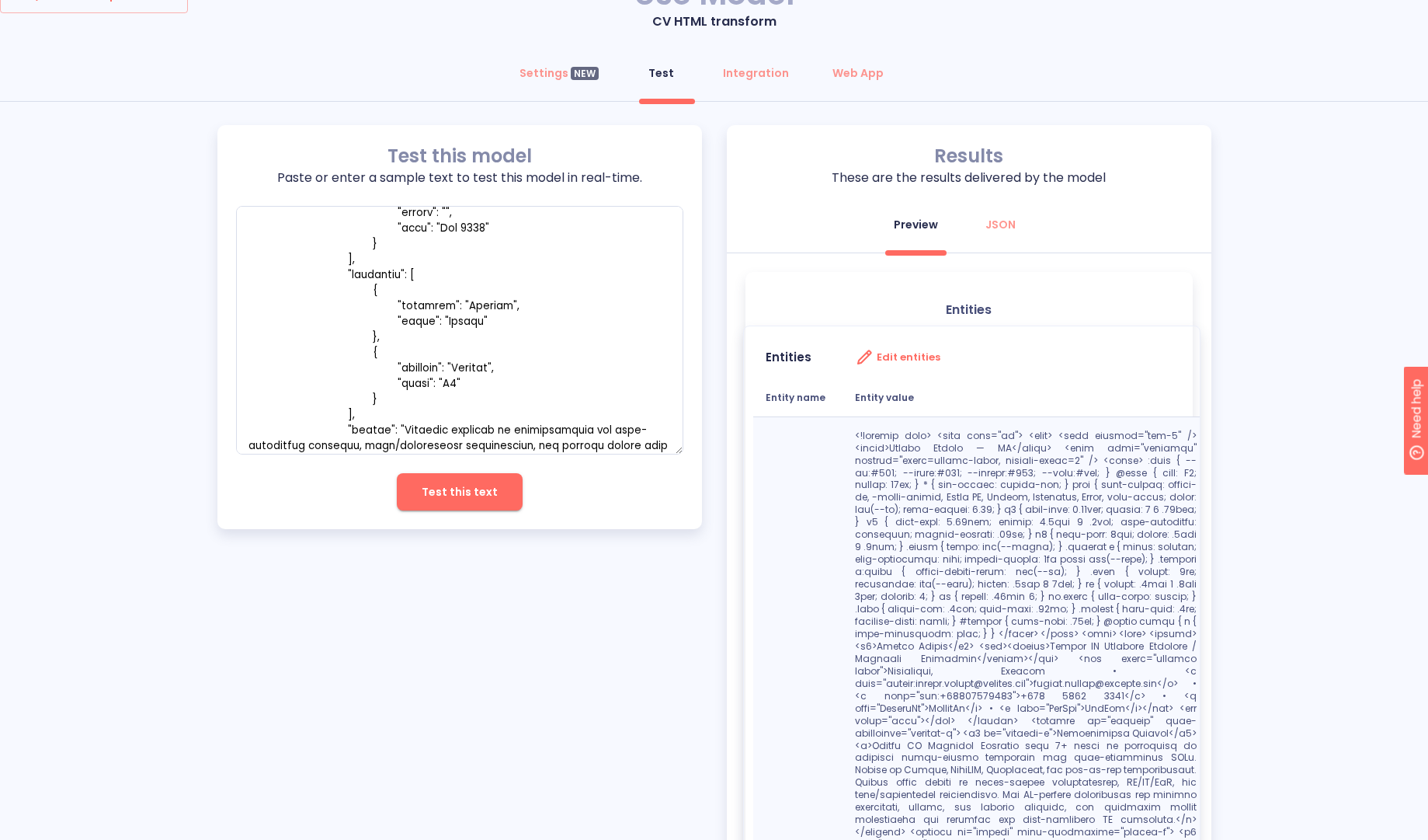
scroll to position [0, 0]
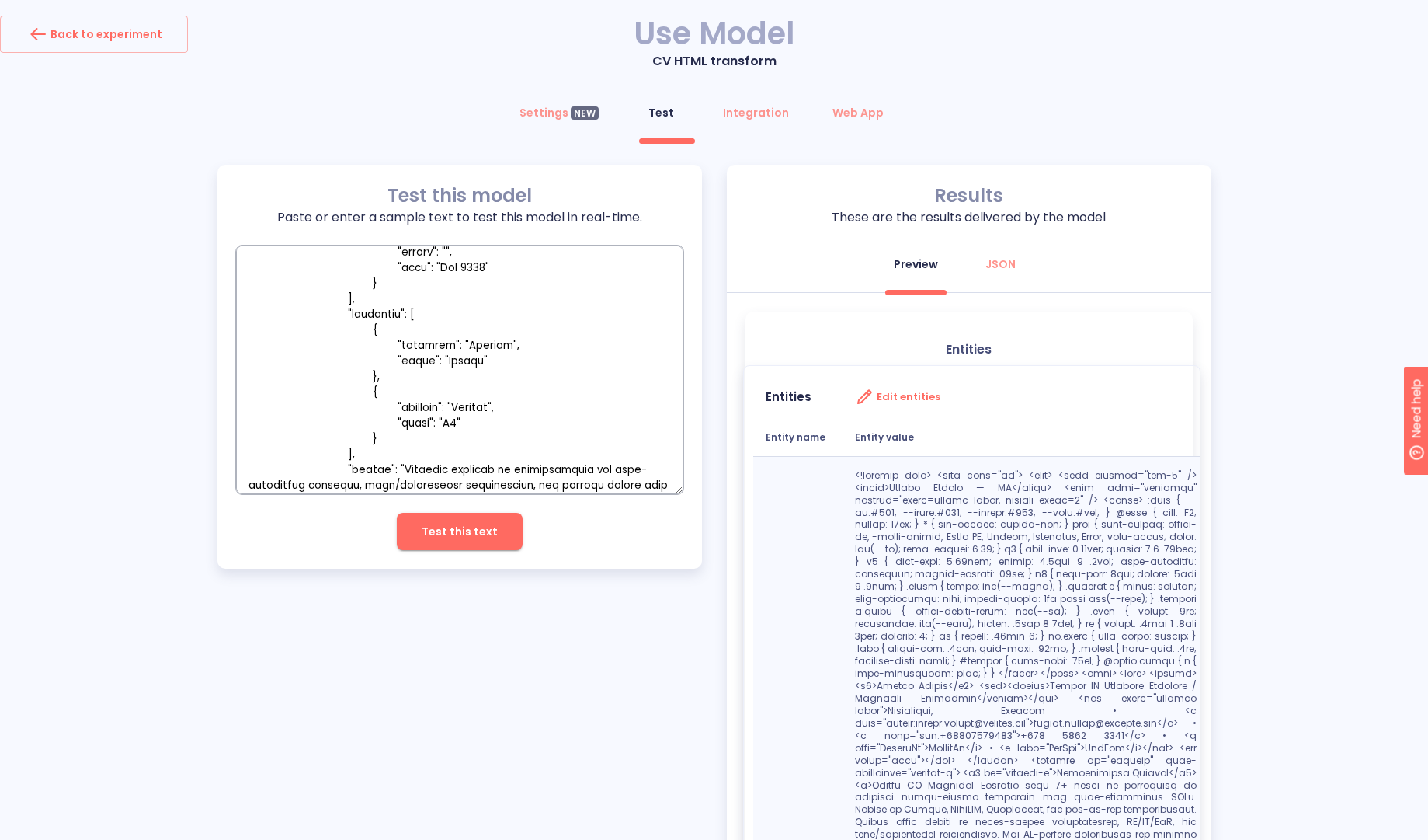
click at [561, 353] on textarea "empty textarea" at bounding box center [459, 369] width 447 height 248
type textarea "x"
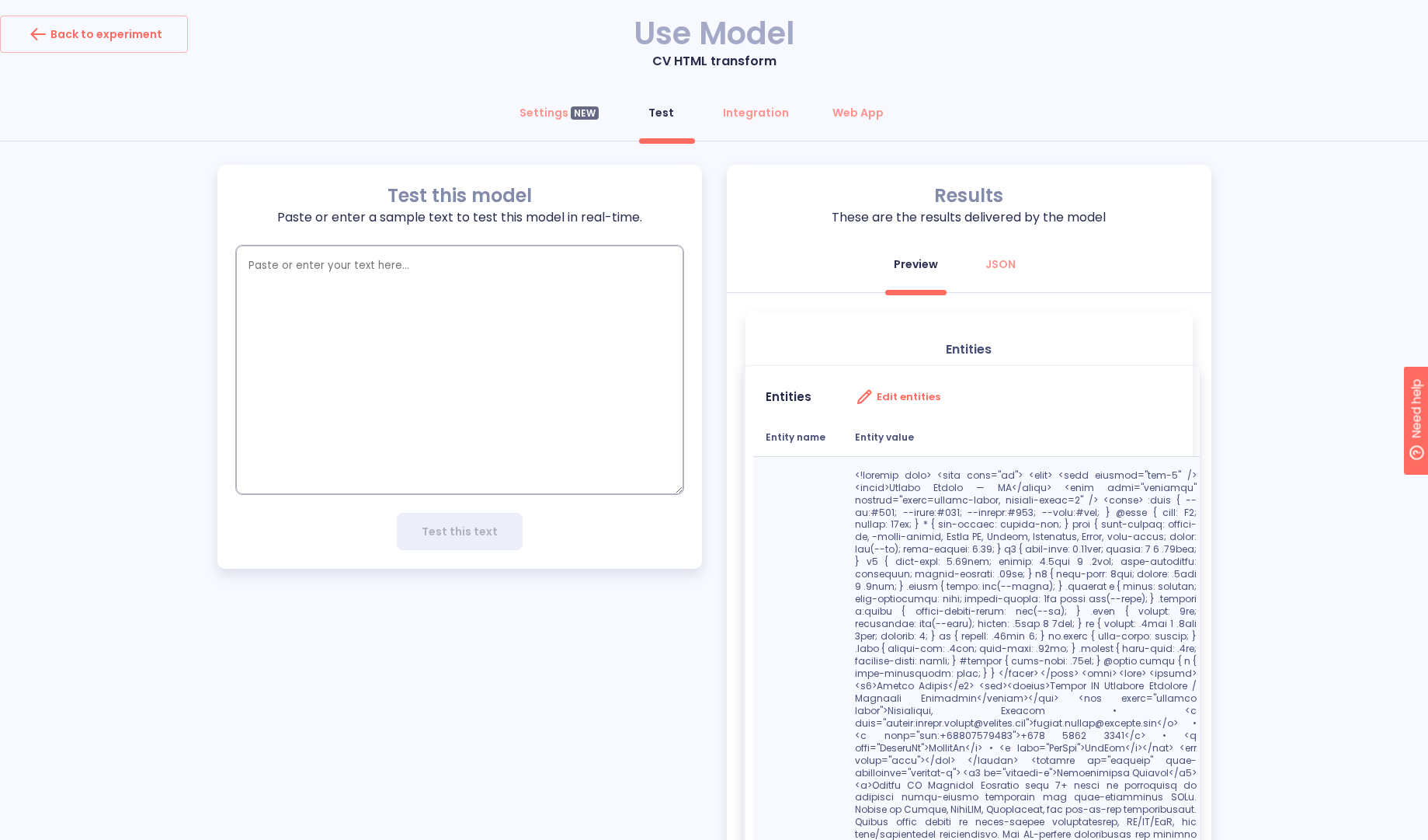
paste textarea ""adapted_cv": { "header": { "full_name": "Marina Torres", "title": "AI Platform…"
type textarea ""adapted_cv": { "header": { "full_name": "Marina Torres", "title": "AI Platform…"
type textarea "x"
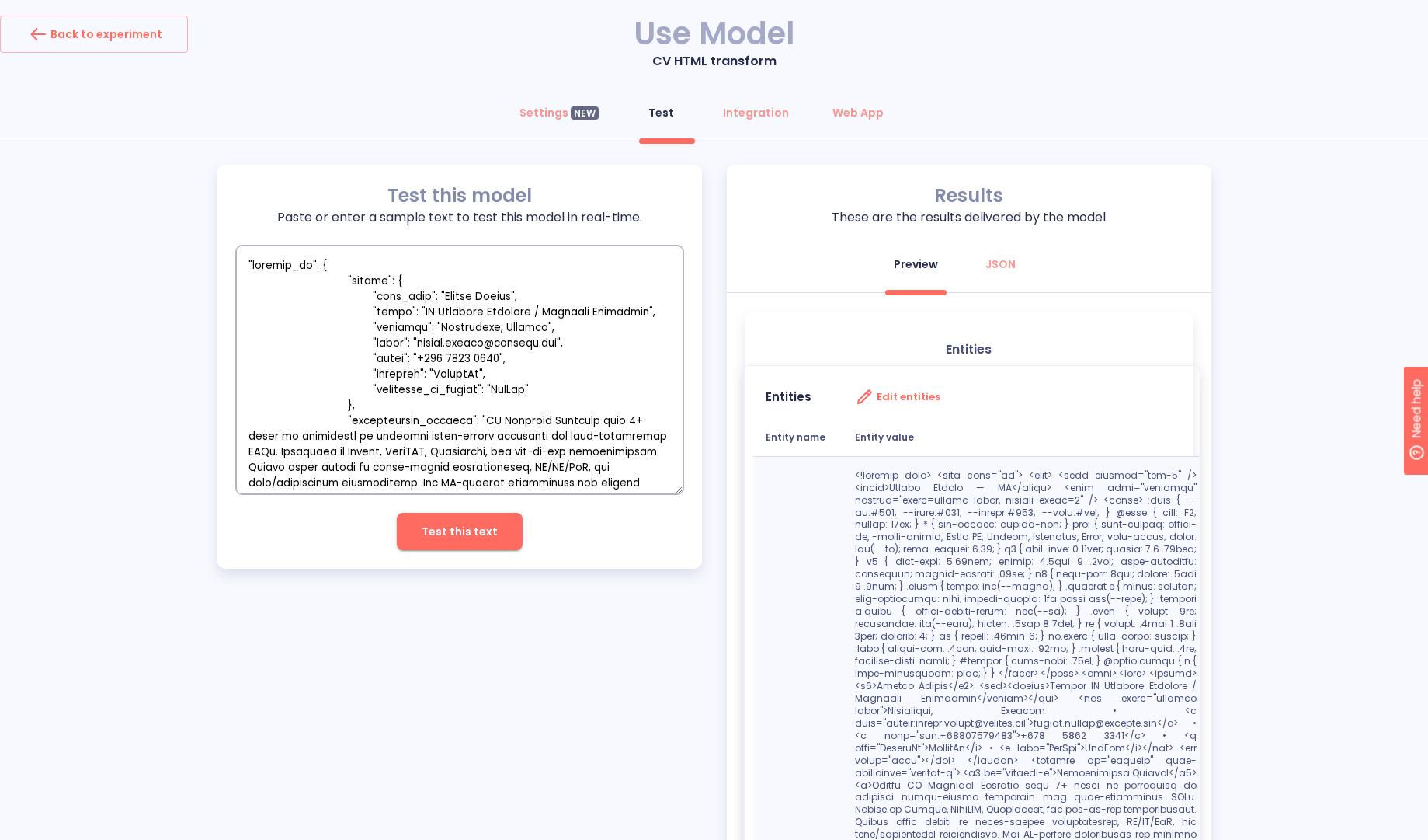
scroll to position [4161, 0]
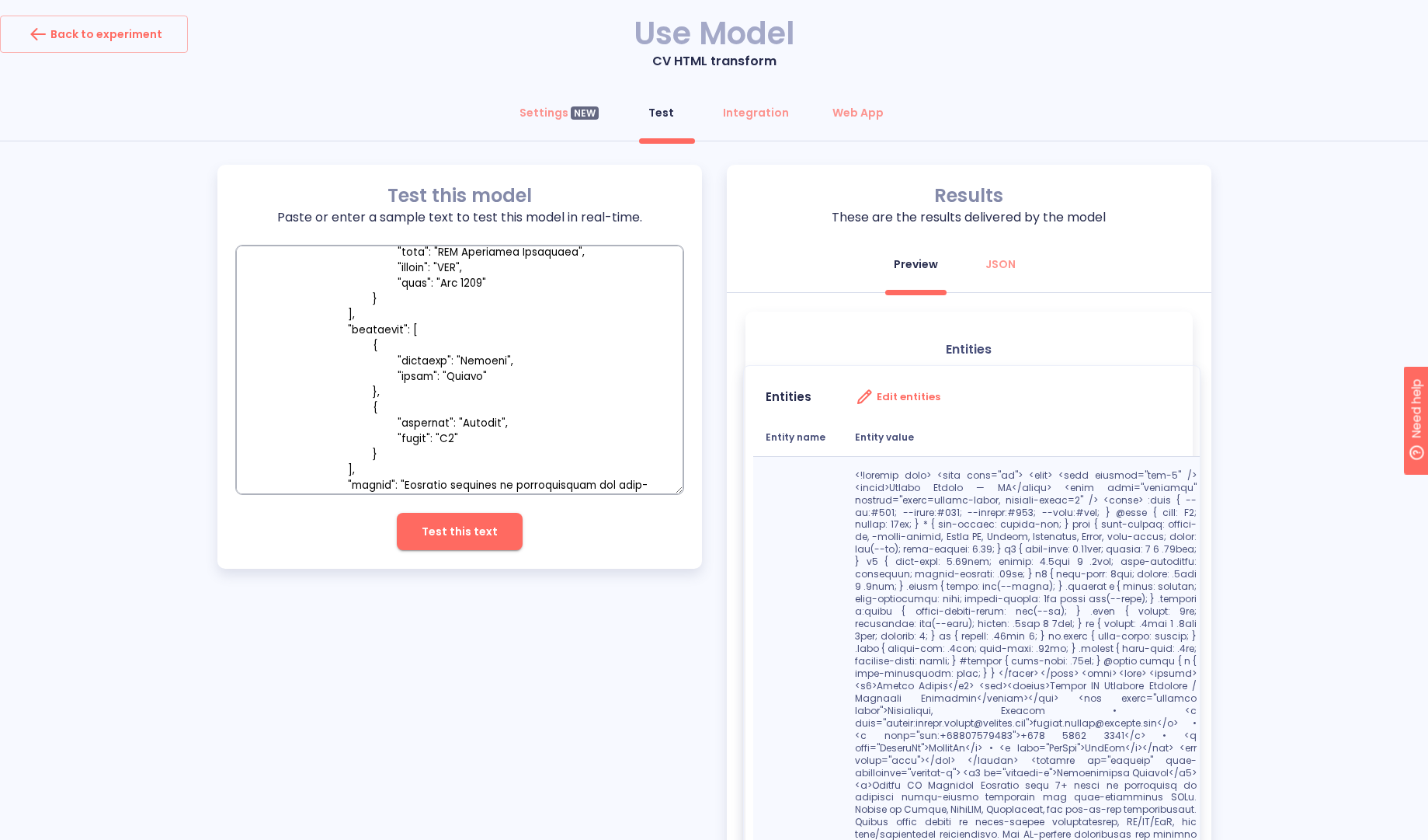
type textarea ""adapted_cv": { "header": { "full_name": "Marina Torres", "title": "AI Platform…"
click at [423, 521] on button "Test this text" at bounding box center [460, 532] width 125 height 38
click at [1271, 328] on div "Test this model Paste or enter a sample text to test this model in real-time. x…" at bounding box center [714, 845] width 1428 height 1361
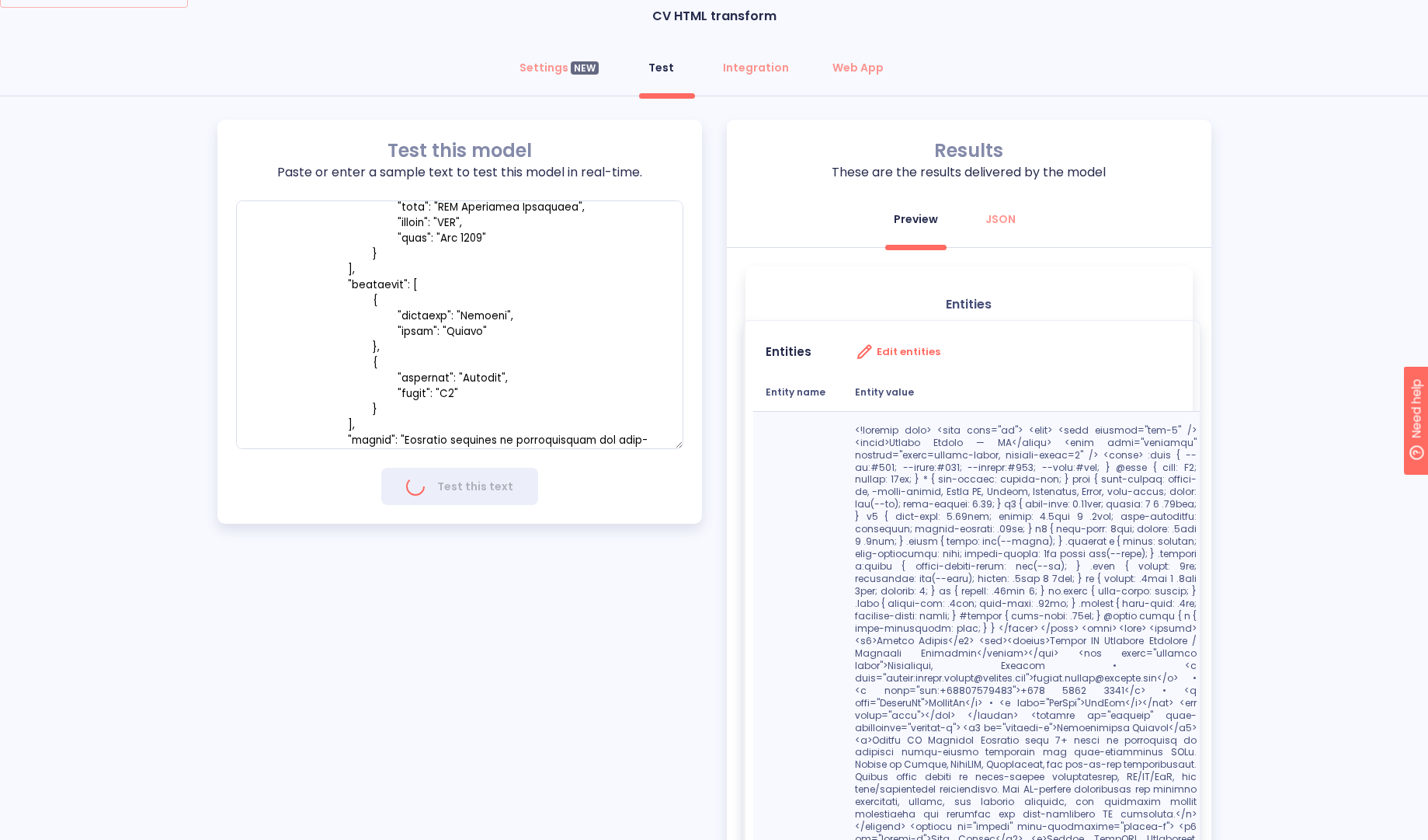
scroll to position [0, 0]
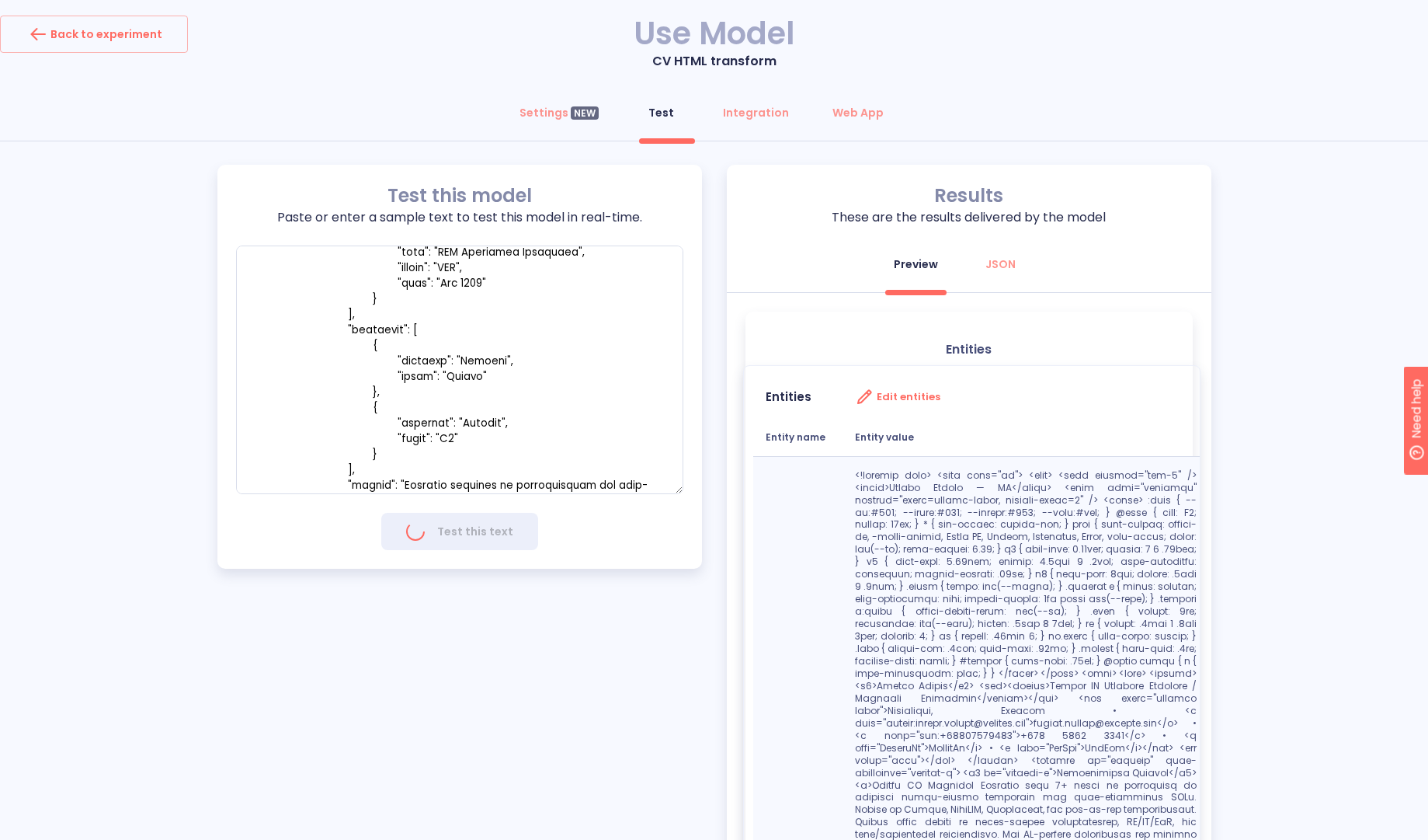
type textarea "x"
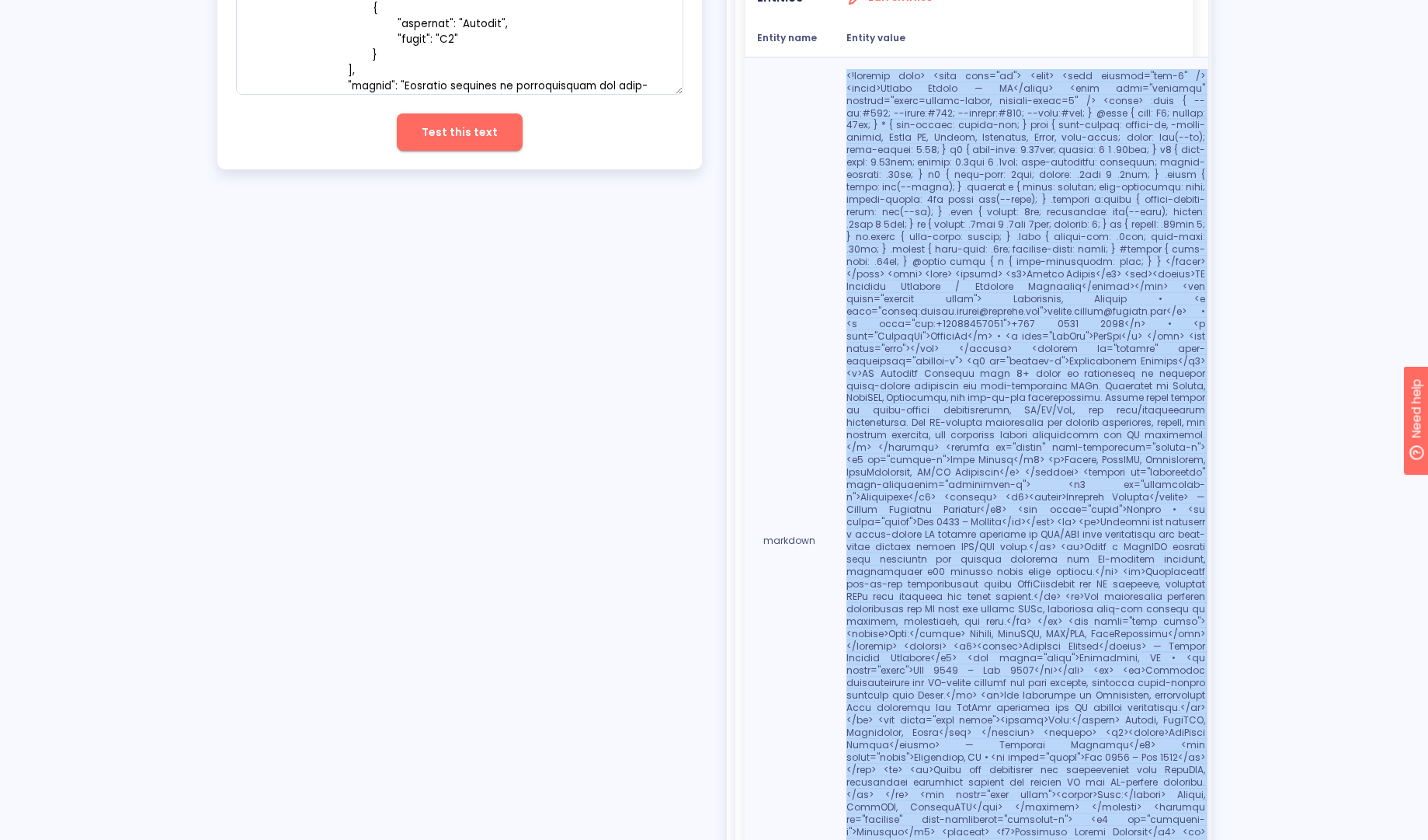
scroll to position [588, 0]
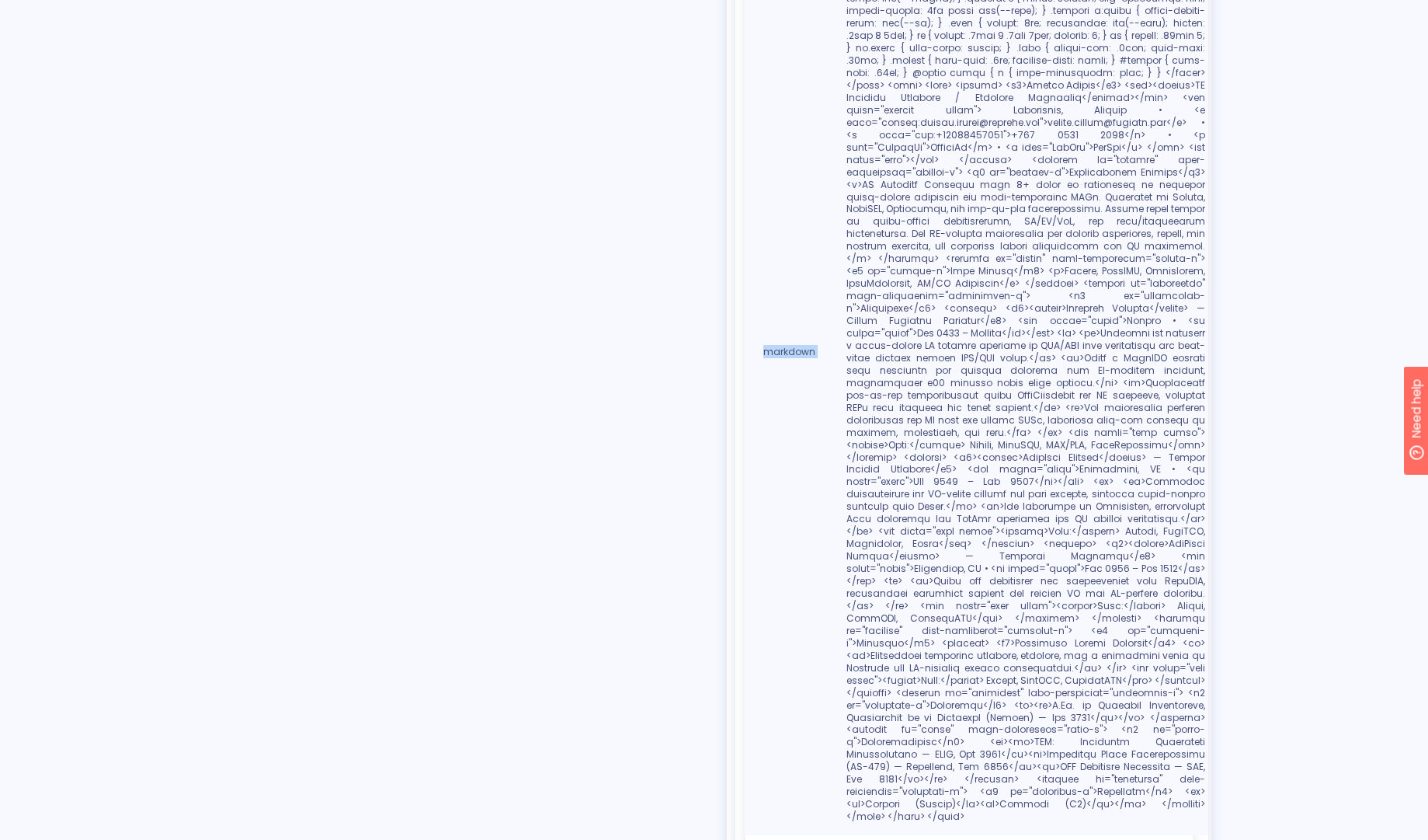
drag, startPoint x: 829, startPoint y: 474, endPoint x: 1073, endPoint y: 722, distance: 347.9
click at [1138, 796] on div "Entities Entities Edit entities Entity name Entity value markdown" at bounding box center [969, 303] width 485 height 1196
copy table "Entities Edit entities Entity name Entity value markdown"
